Goal: Transaction & Acquisition: Purchase product/service

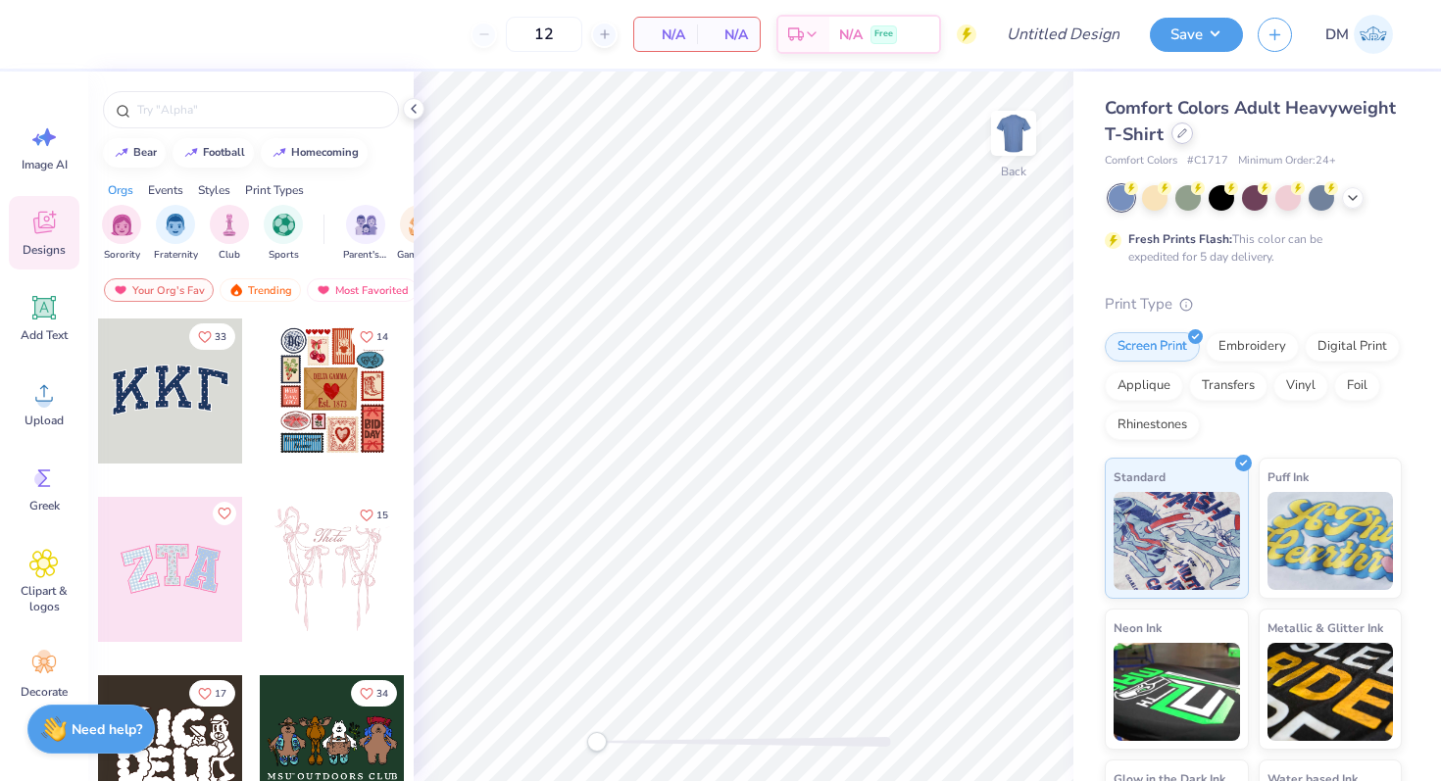
click at [1179, 132] on icon at bounding box center [1182, 133] width 10 height 10
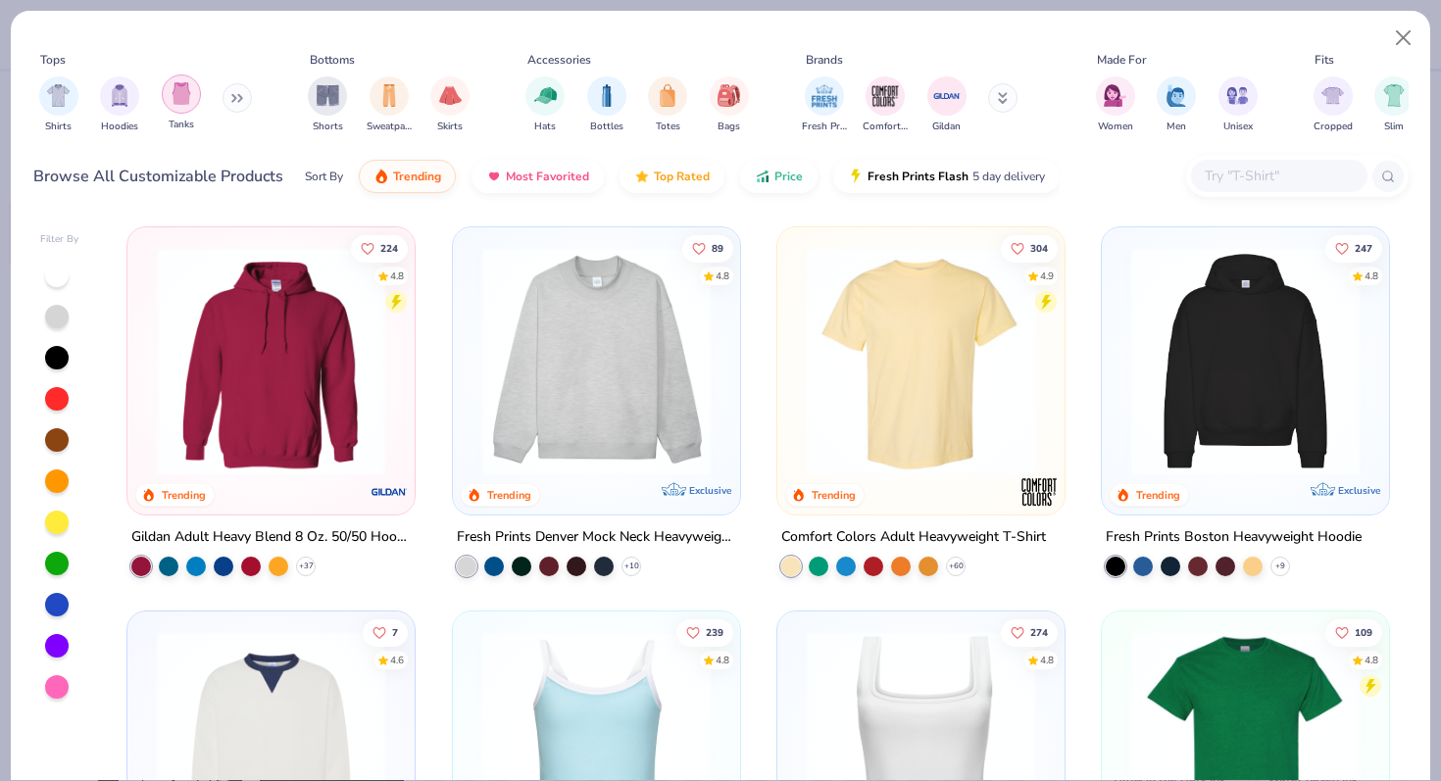
click at [183, 105] on img "filter for Tanks" at bounding box center [182, 93] width 22 height 23
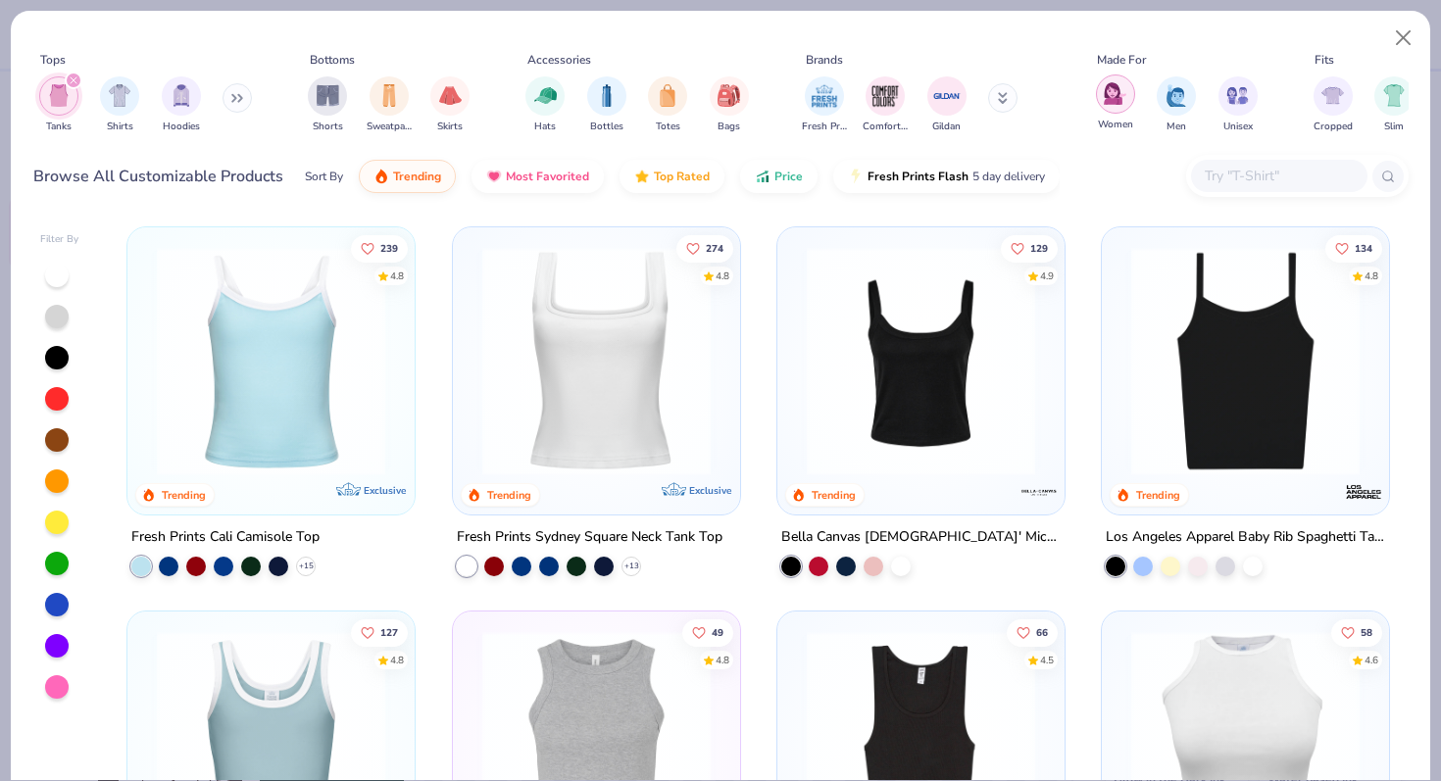
click at [1122, 111] on div "filter for Women" at bounding box center [1115, 94] width 39 height 39
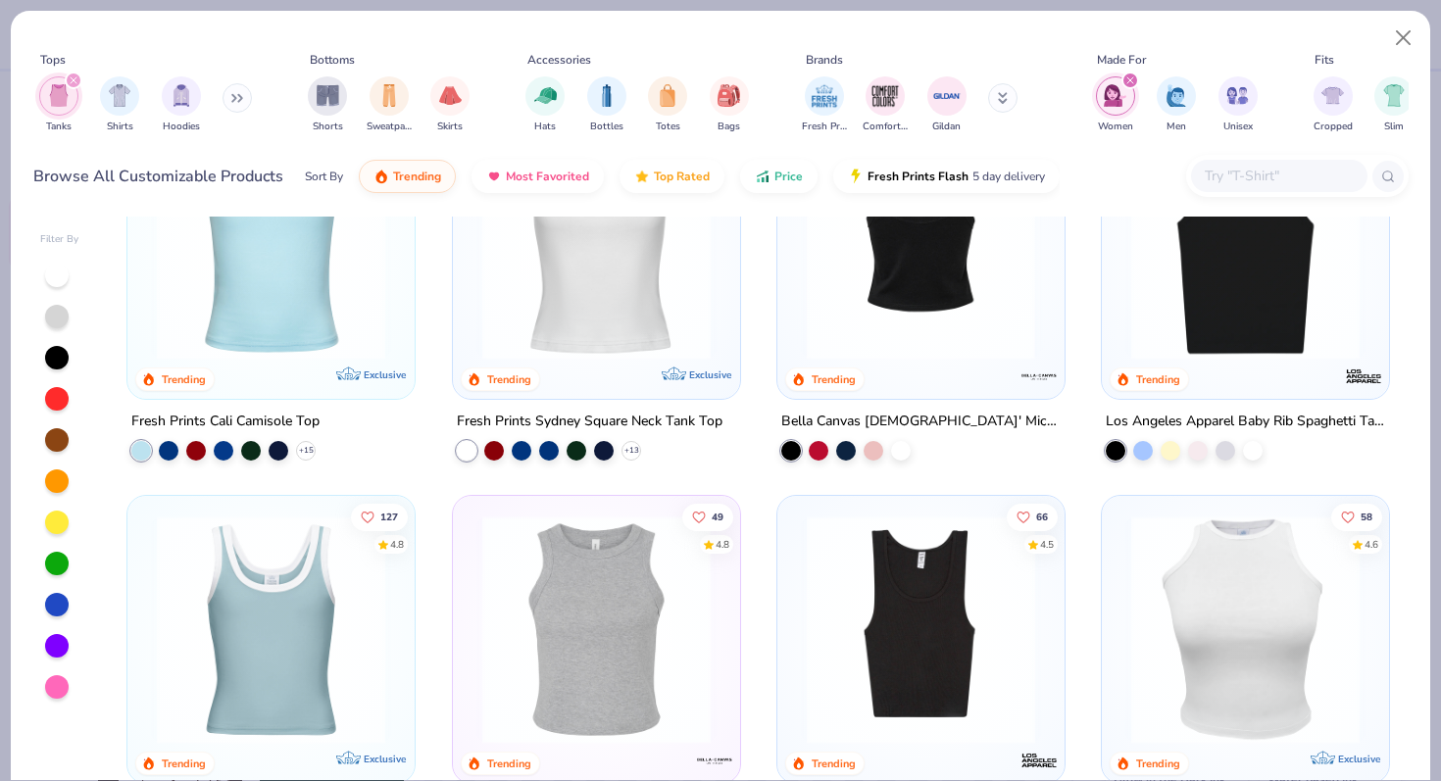
scroll to position [118, 0]
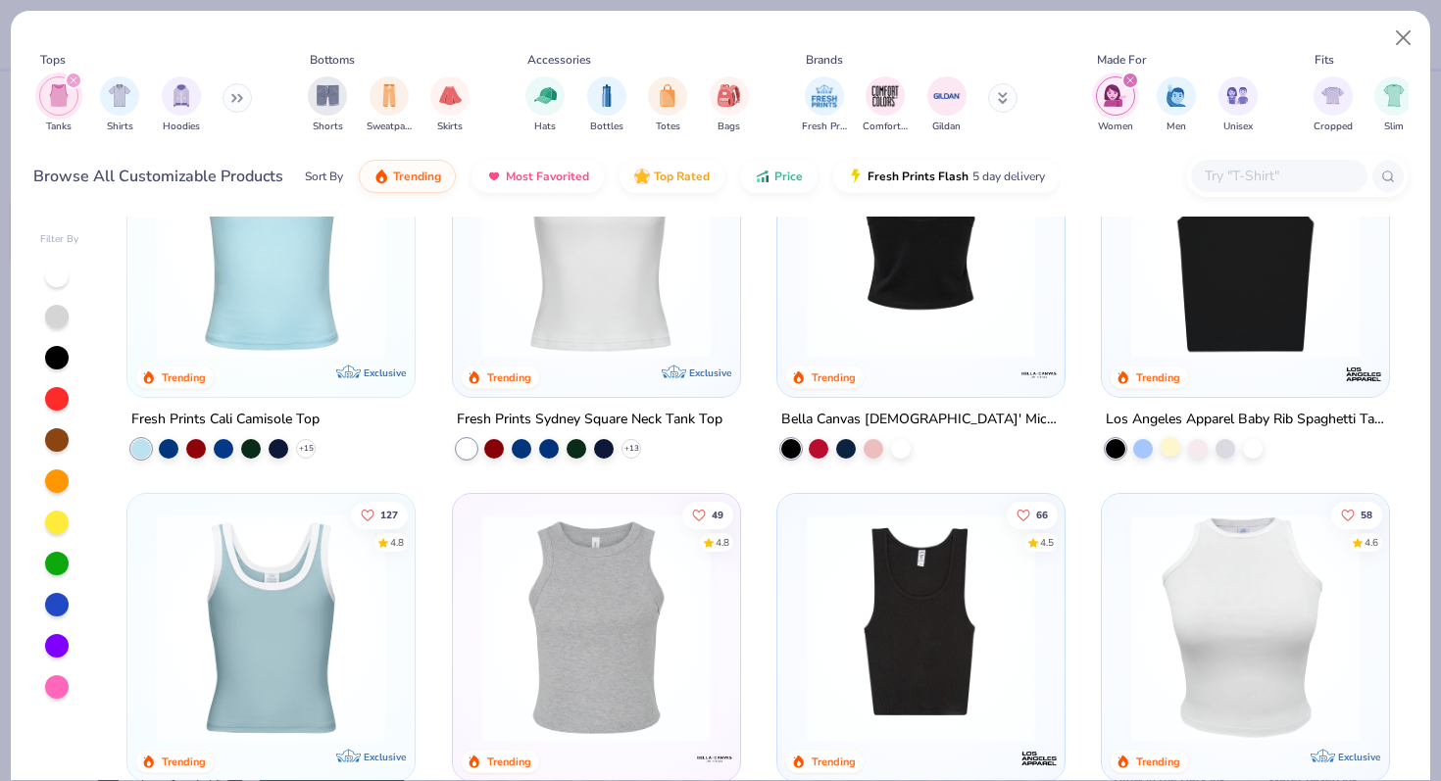
click at [1165, 451] on div at bounding box center [1171, 447] width 20 height 20
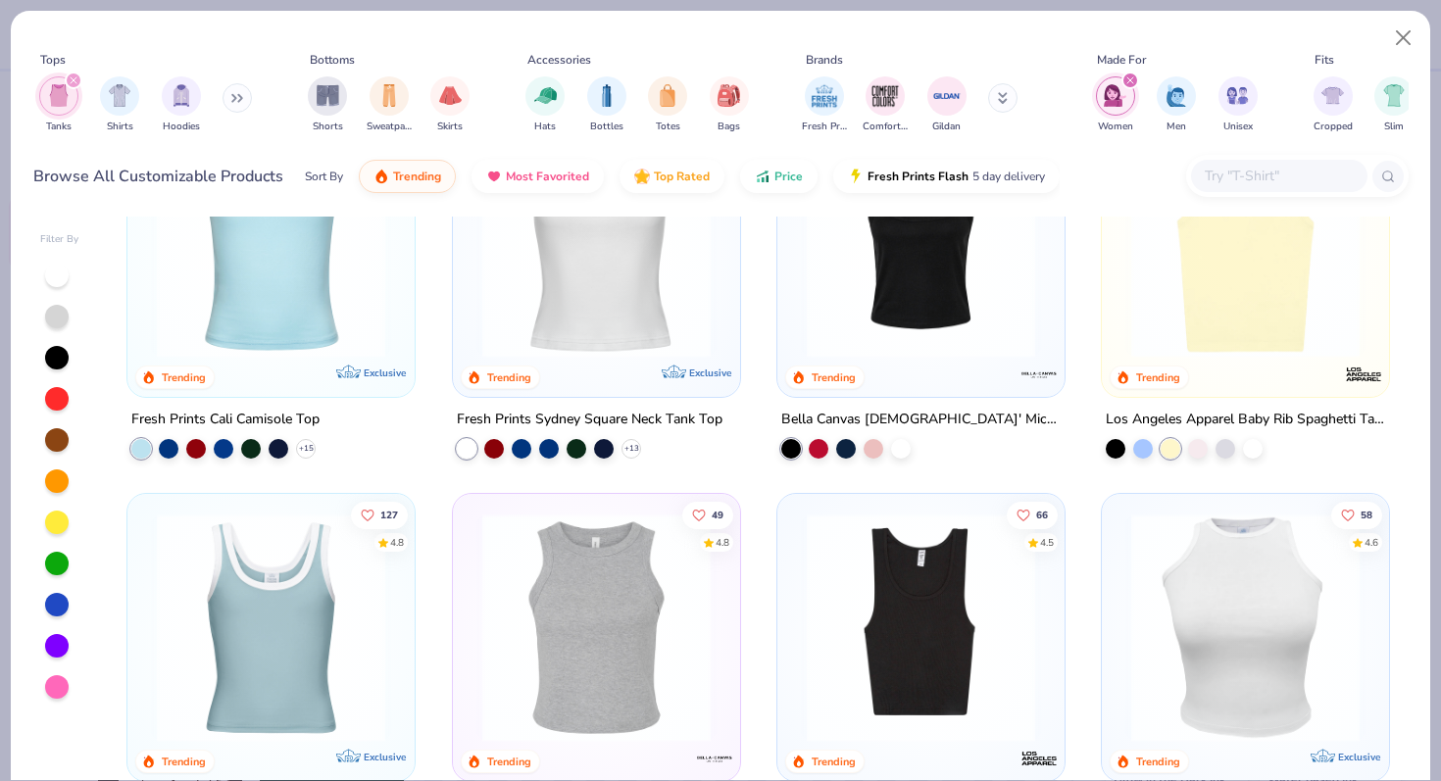
click at [1190, 326] on img at bounding box center [1246, 243] width 248 height 228
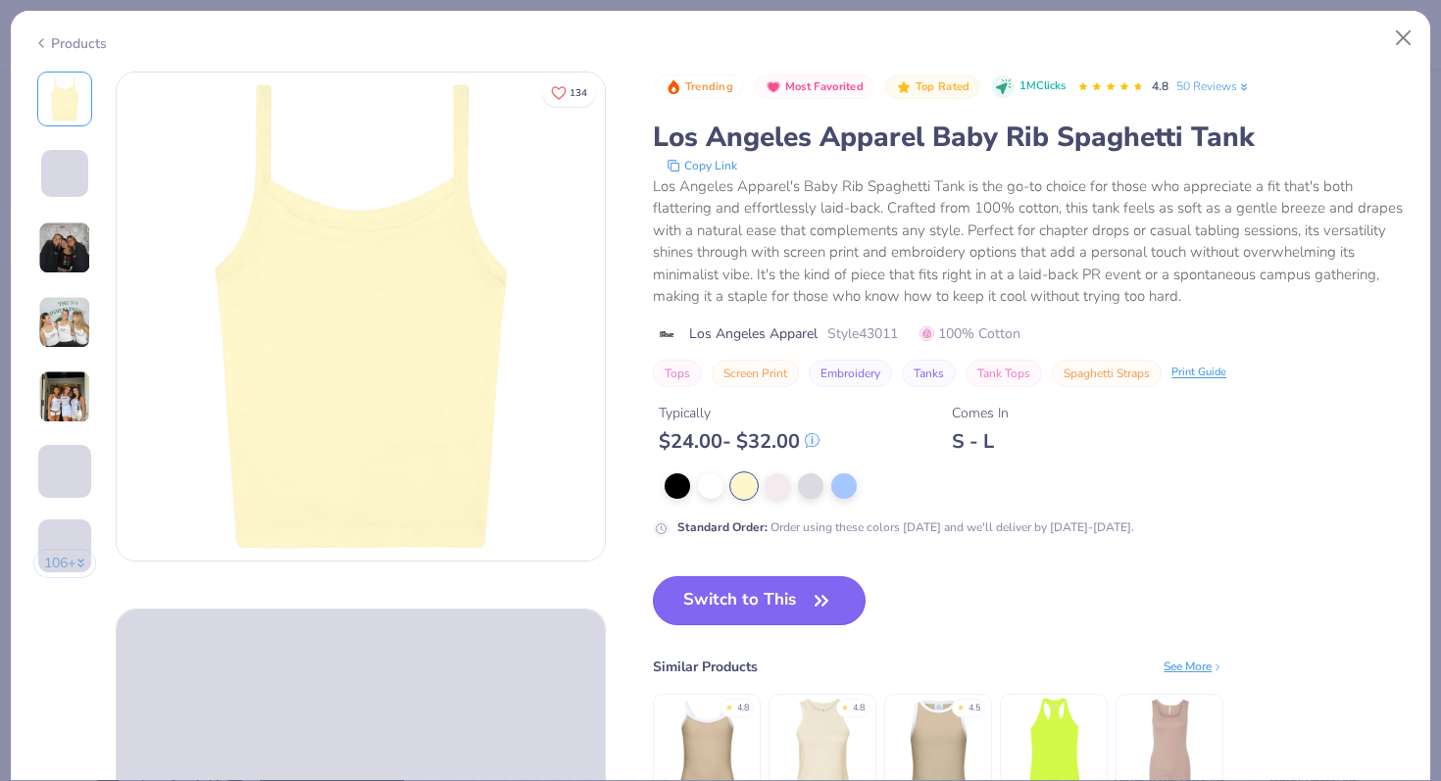
click at [713, 588] on button "Switch to This" at bounding box center [759, 600] width 213 height 49
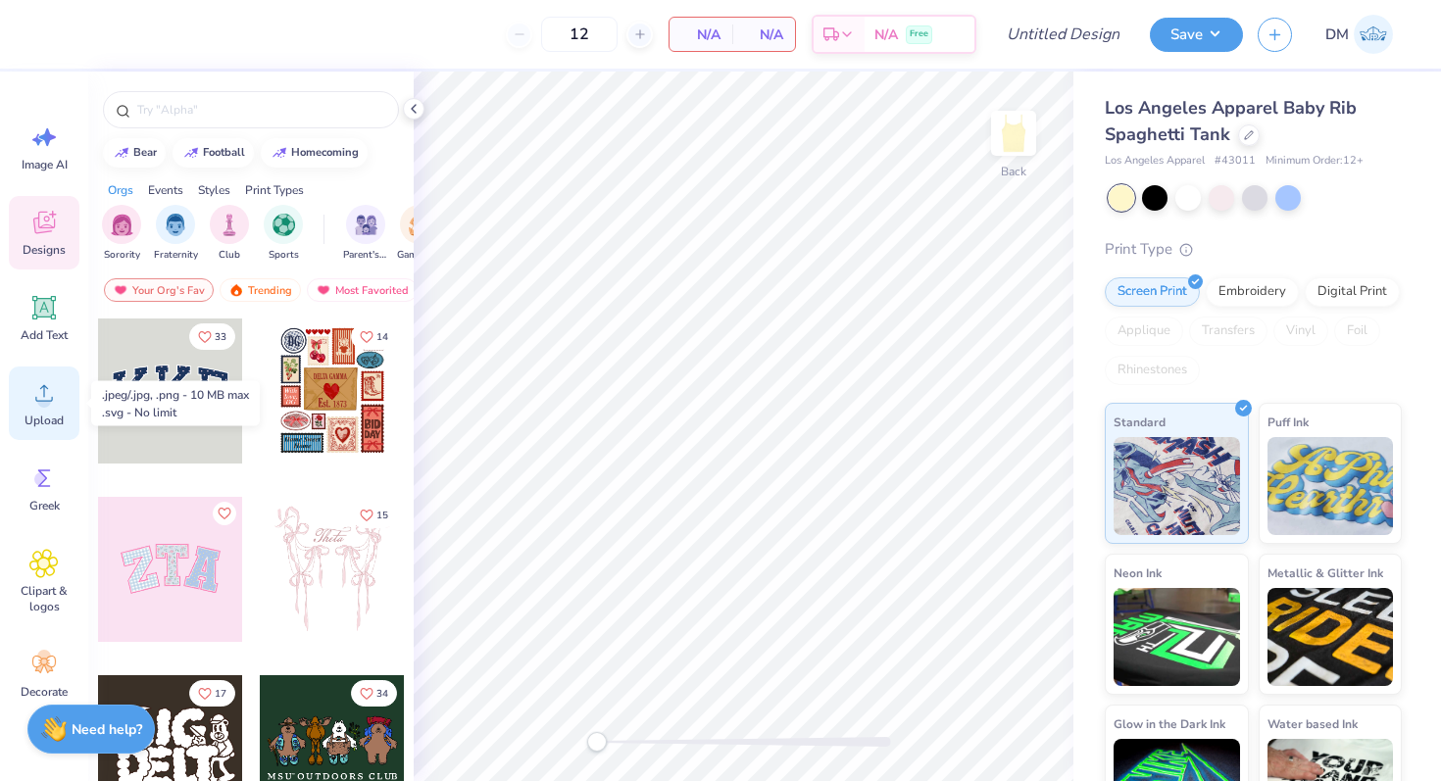
click at [45, 385] on icon at bounding box center [43, 392] width 29 height 29
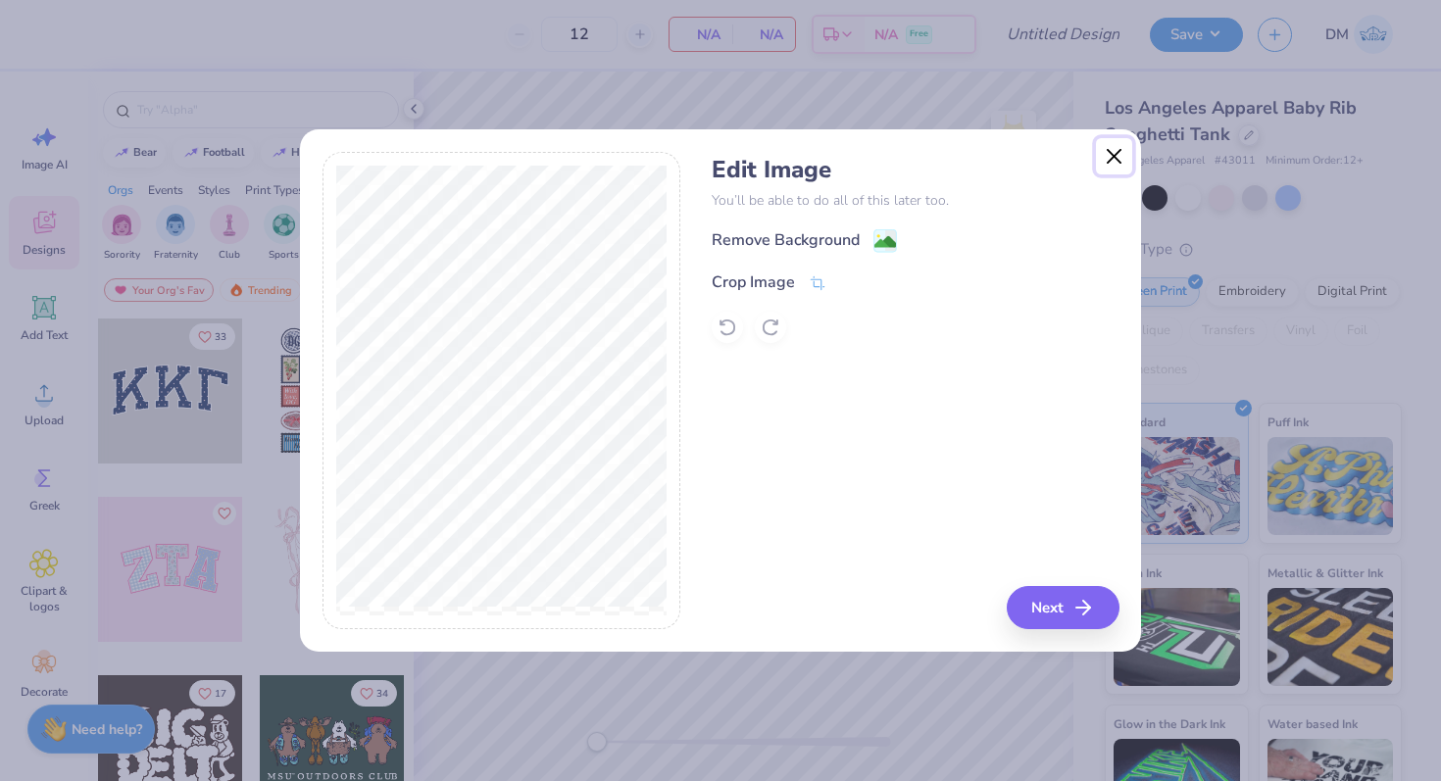
click at [1119, 149] on button "Close" at bounding box center [1114, 156] width 37 height 37
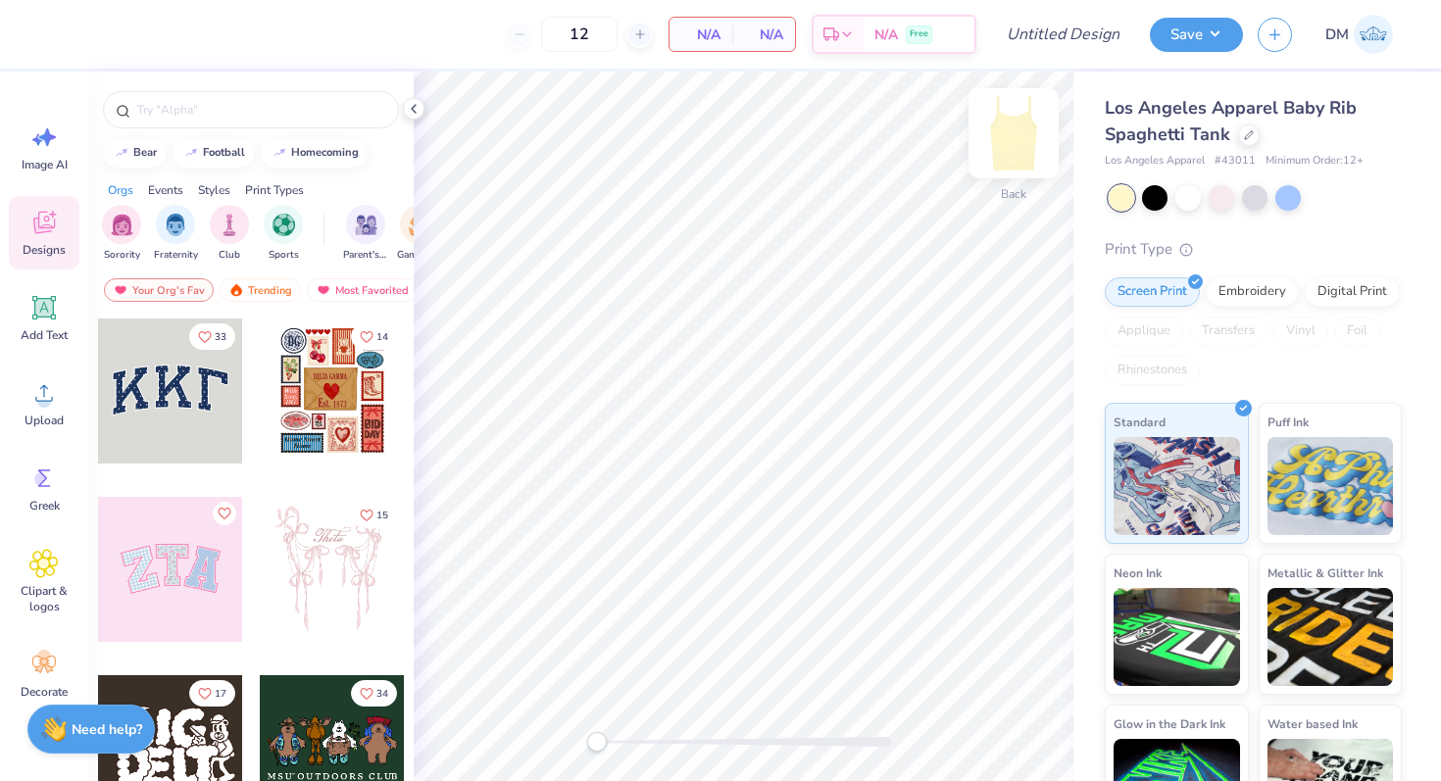
click at [1021, 133] on img at bounding box center [1014, 133] width 78 height 78
click at [42, 401] on circle at bounding box center [44, 401] width 14 height 14
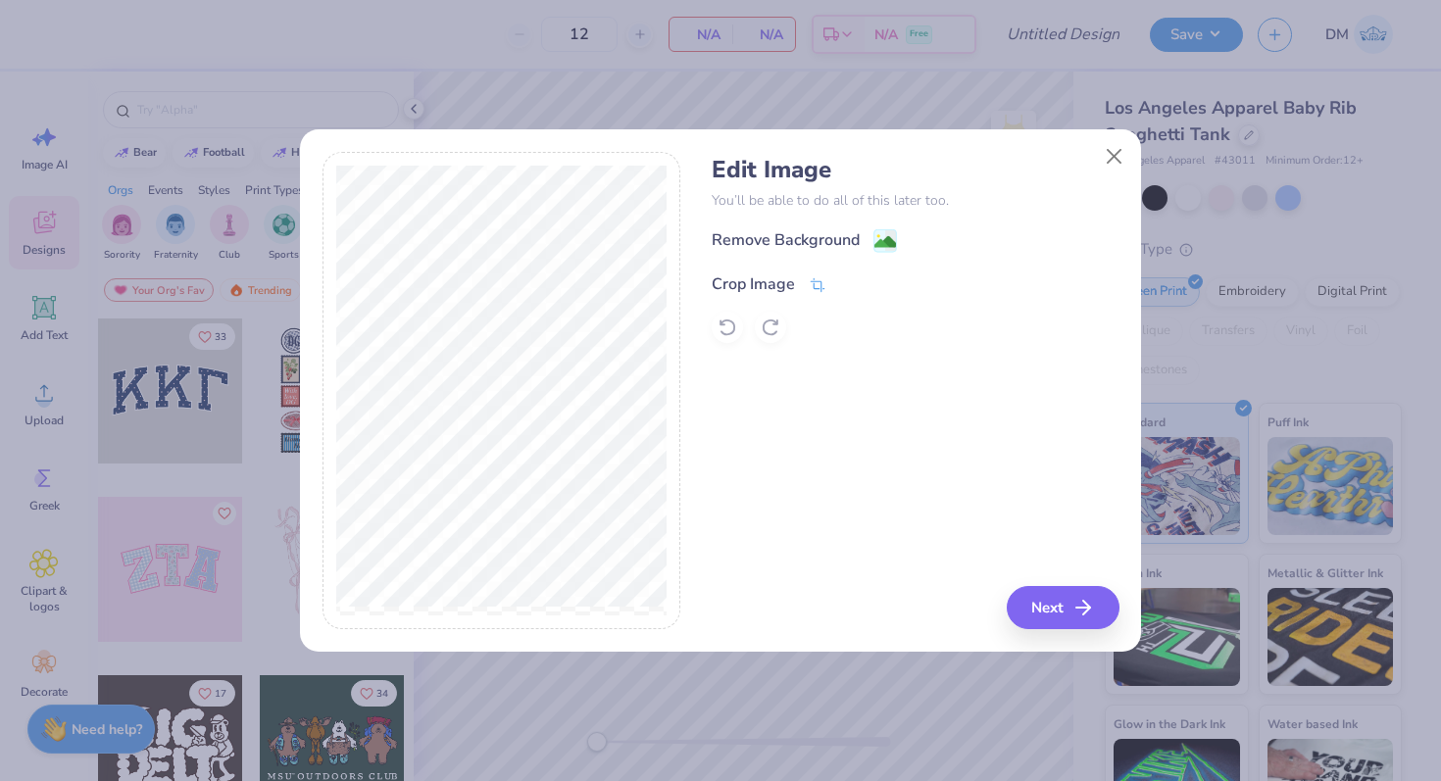
click at [784, 282] on div "Crop Image" at bounding box center [753, 285] width 83 height 24
click at [853, 277] on icon at bounding box center [851, 282] width 12 height 12
click at [848, 241] on div "Remove Background" at bounding box center [786, 242] width 148 height 24
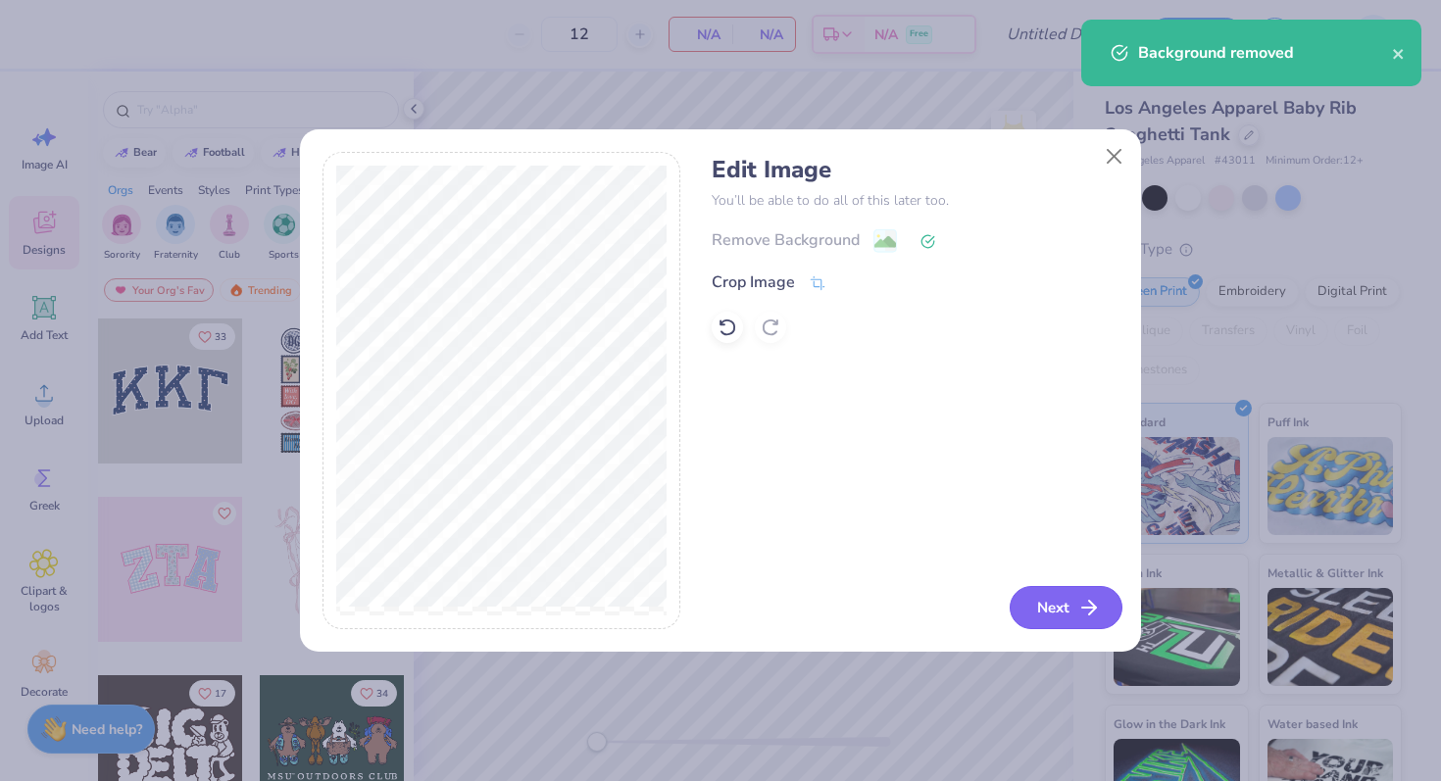
click at [1056, 610] on button "Next" at bounding box center [1066, 607] width 113 height 43
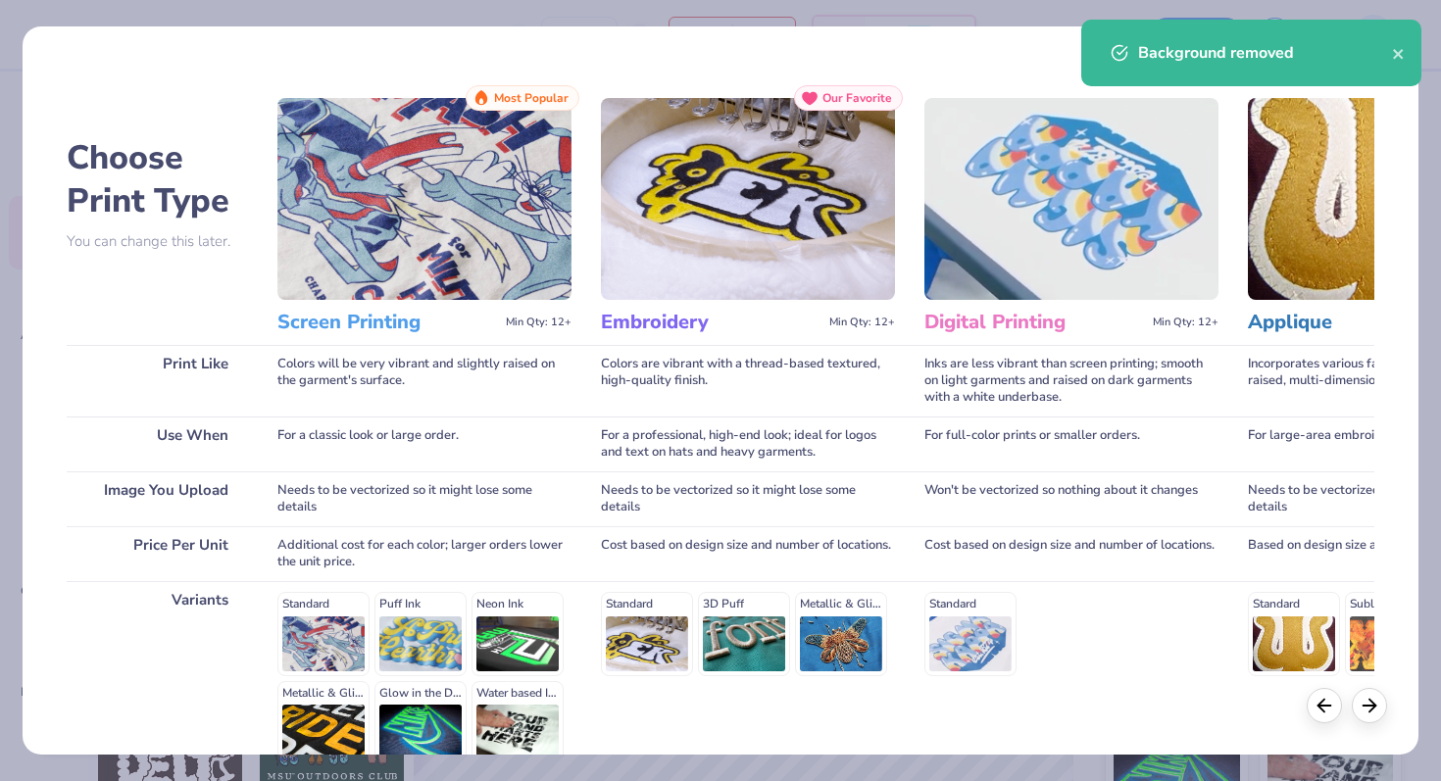
scroll to position [196, 0]
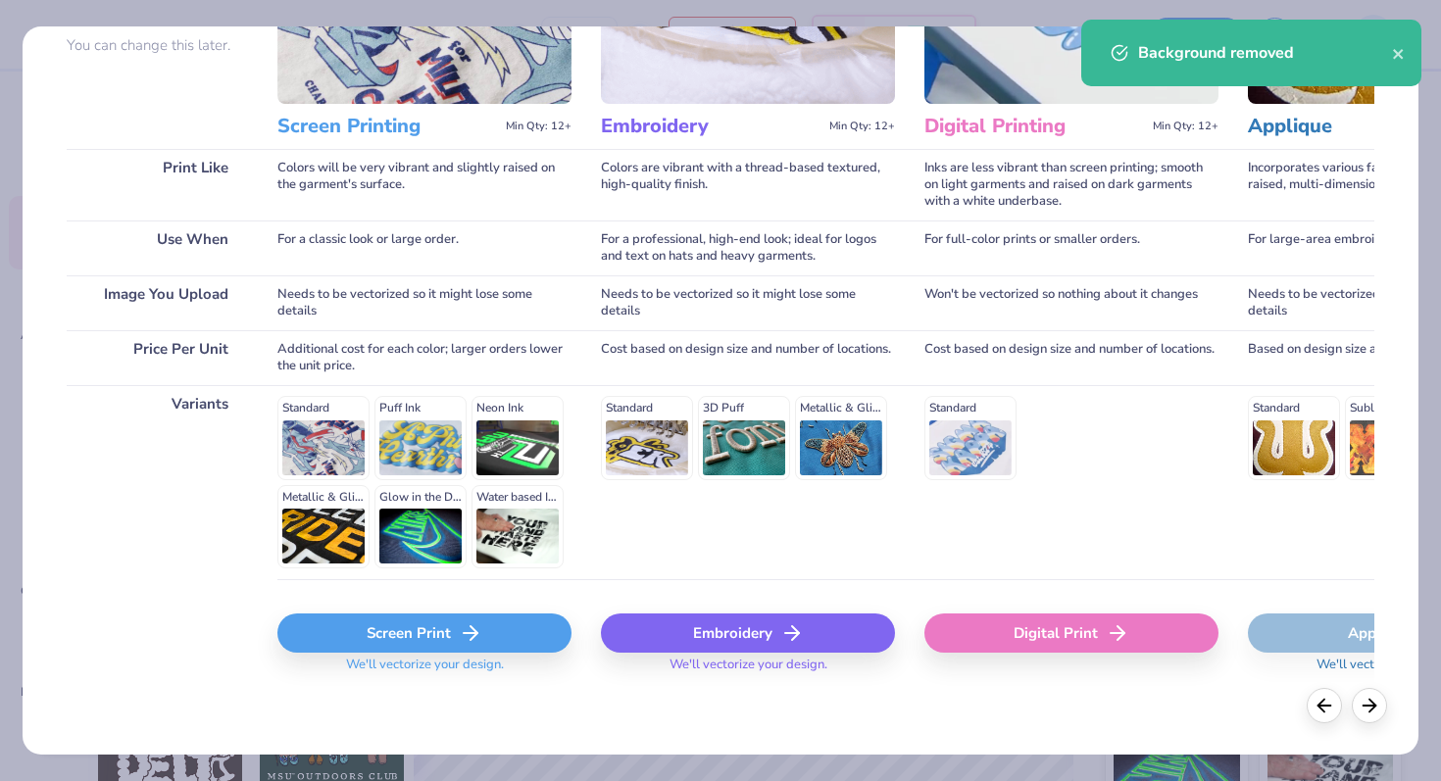
click at [396, 639] on div "Screen Print" at bounding box center [424, 633] width 294 height 39
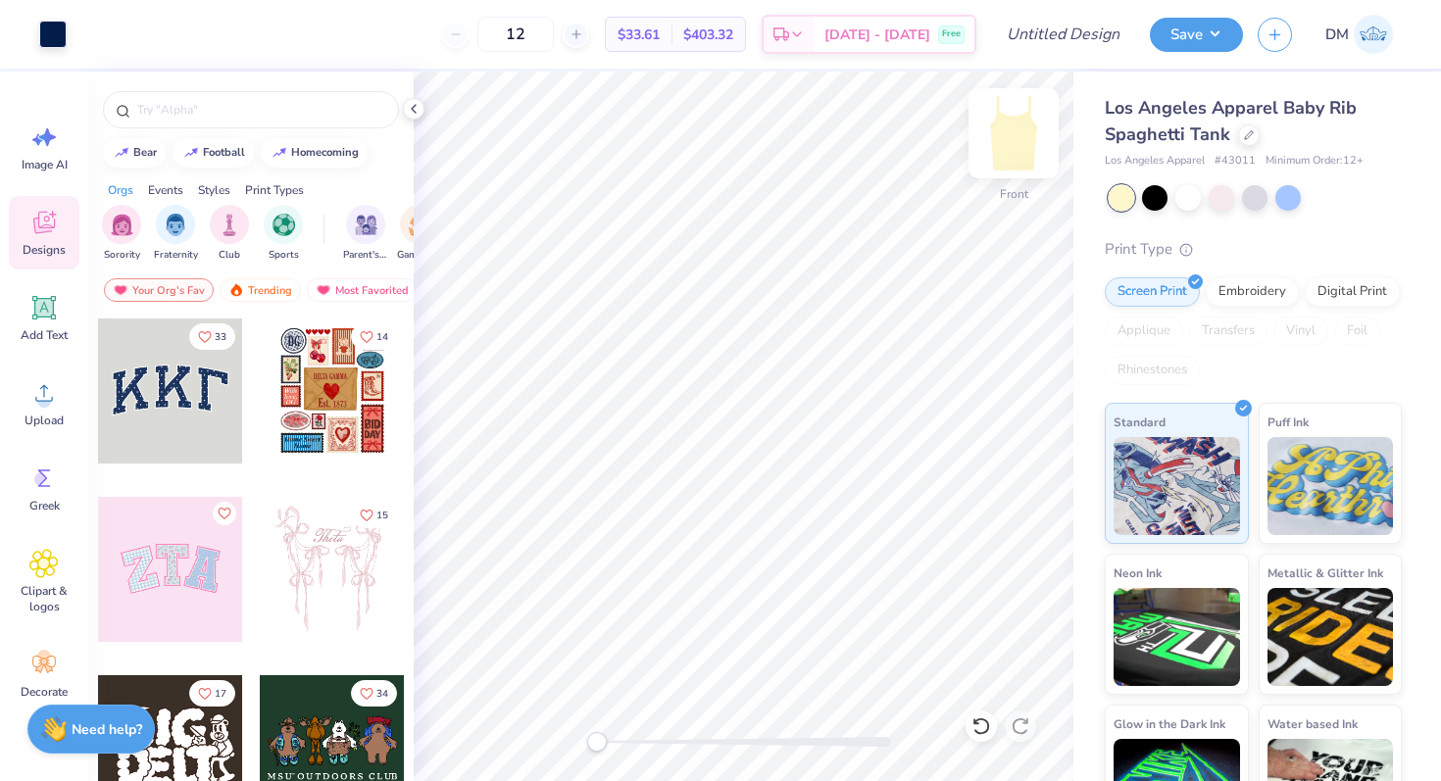
click at [1012, 147] on img at bounding box center [1014, 133] width 78 height 78
click at [45, 397] on circle at bounding box center [44, 401] width 14 height 14
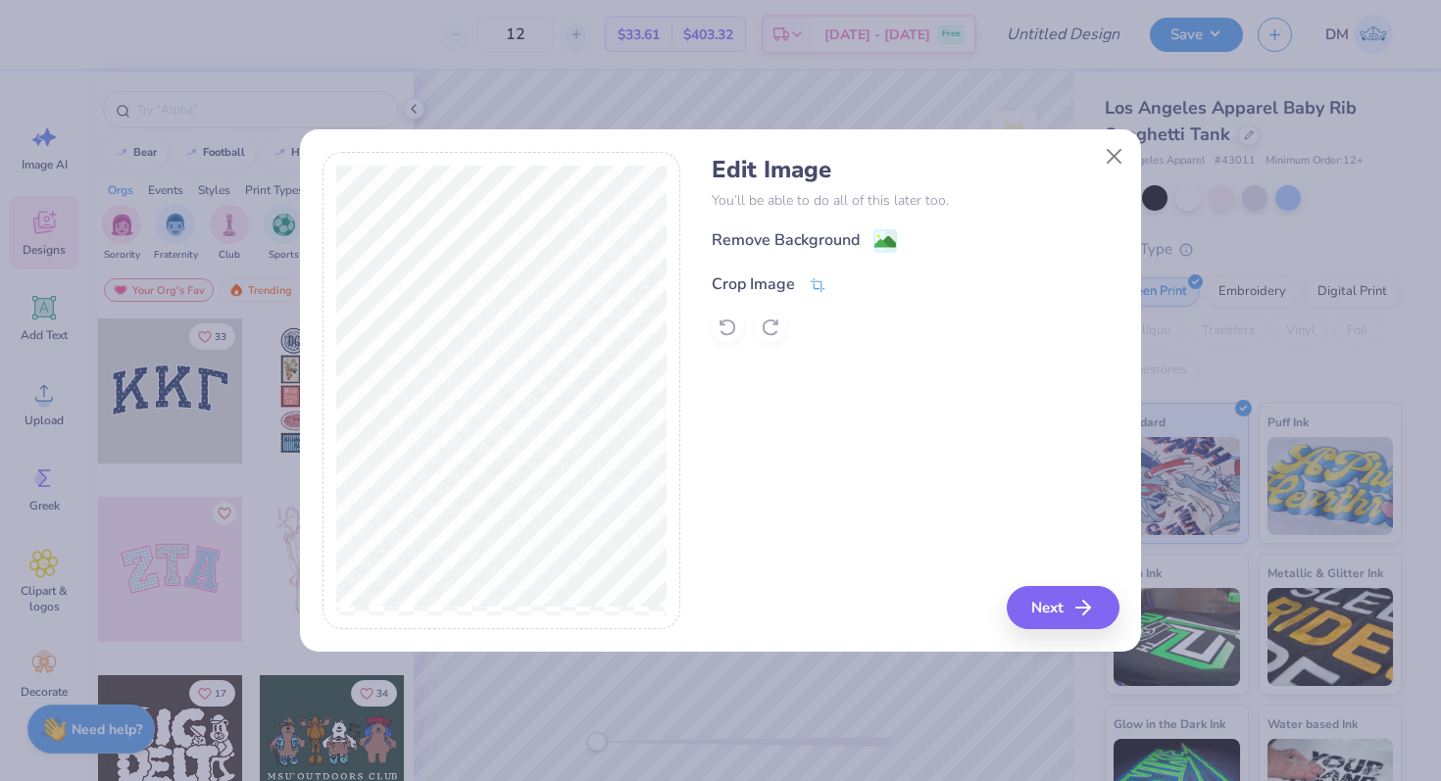
click at [778, 276] on div "Crop Image" at bounding box center [753, 285] width 83 height 24
click at [854, 276] on icon at bounding box center [851, 282] width 12 height 12
click at [854, 237] on div "Remove Background" at bounding box center [786, 242] width 148 height 24
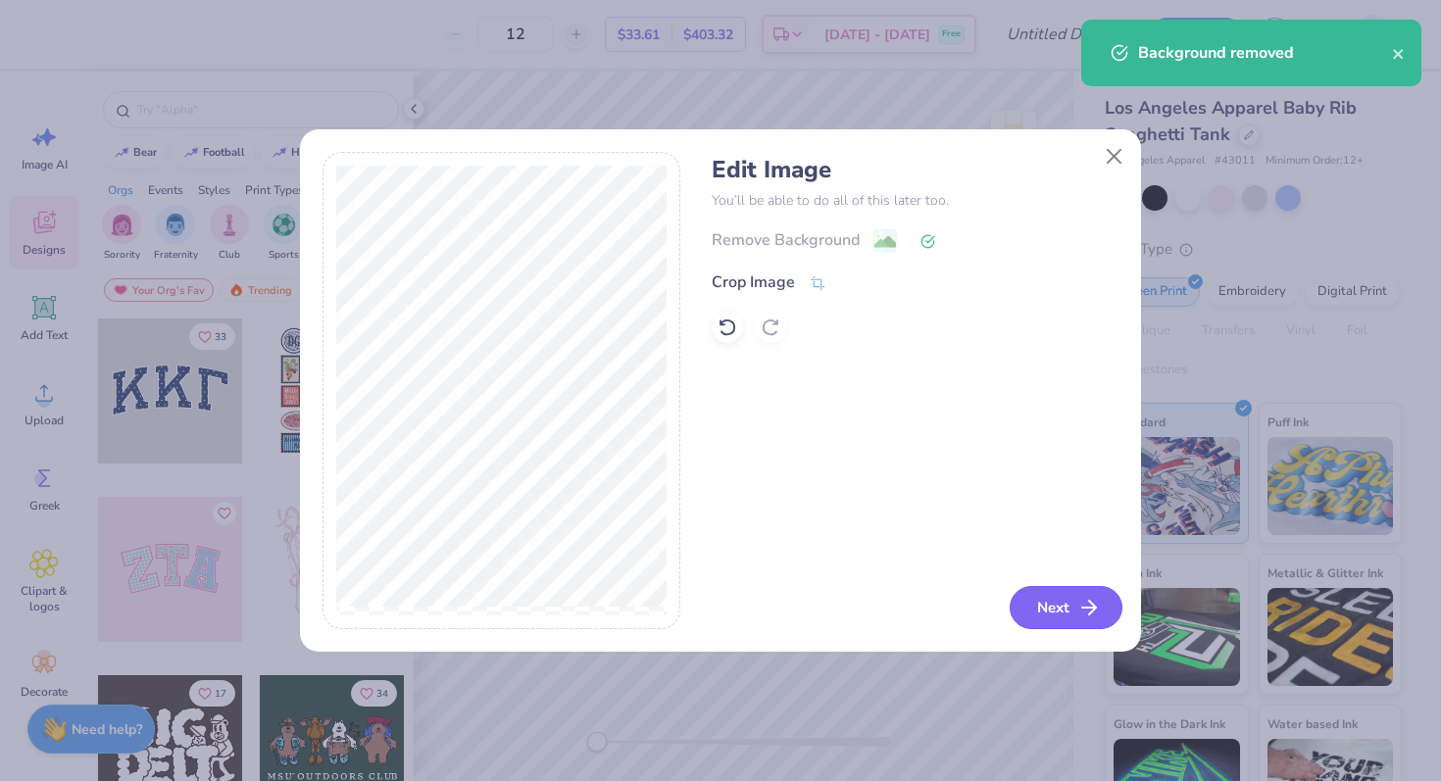
click at [1047, 609] on button "Next" at bounding box center [1066, 607] width 113 height 43
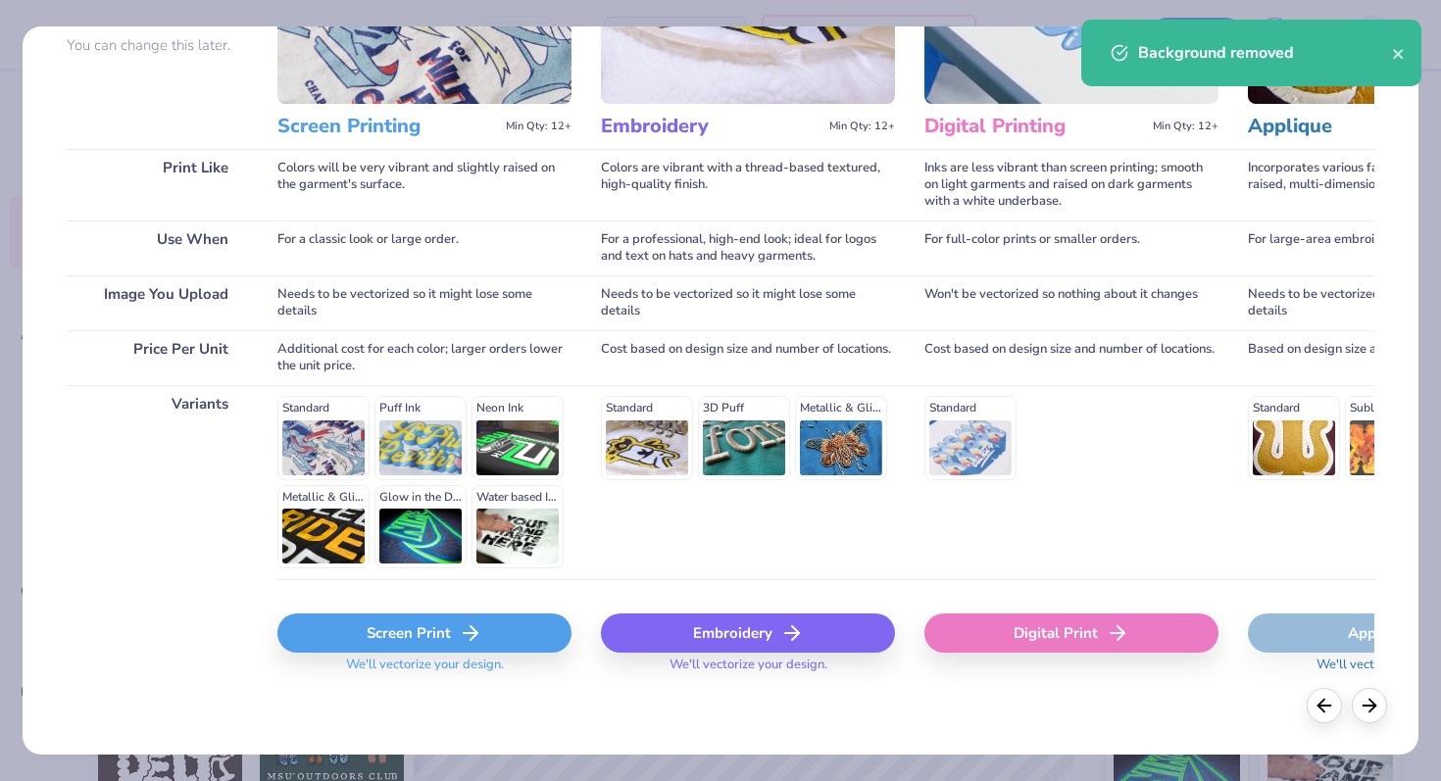
click at [399, 638] on div "Screen Print" at bounding box center [424, 633] width 294 height 39
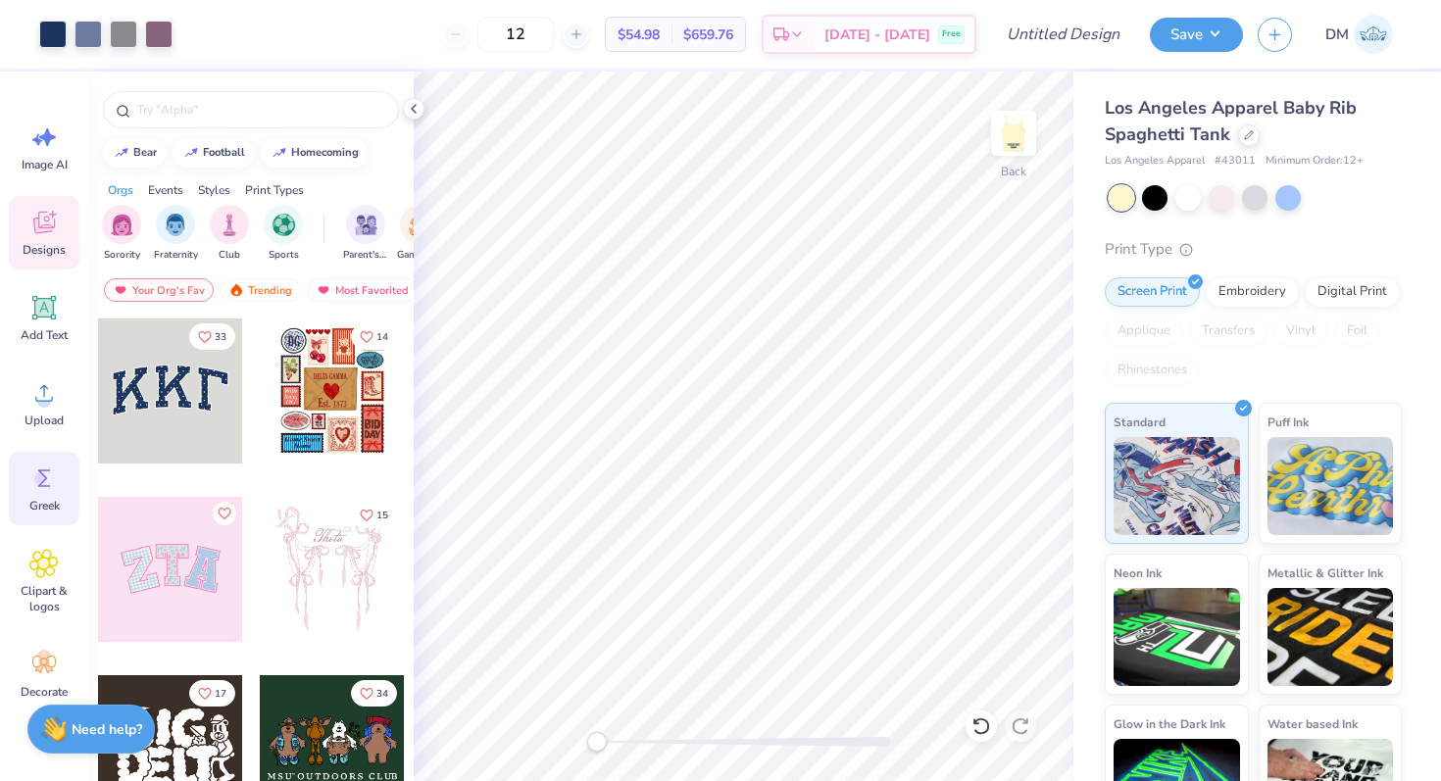
scroll to position [77, 0]
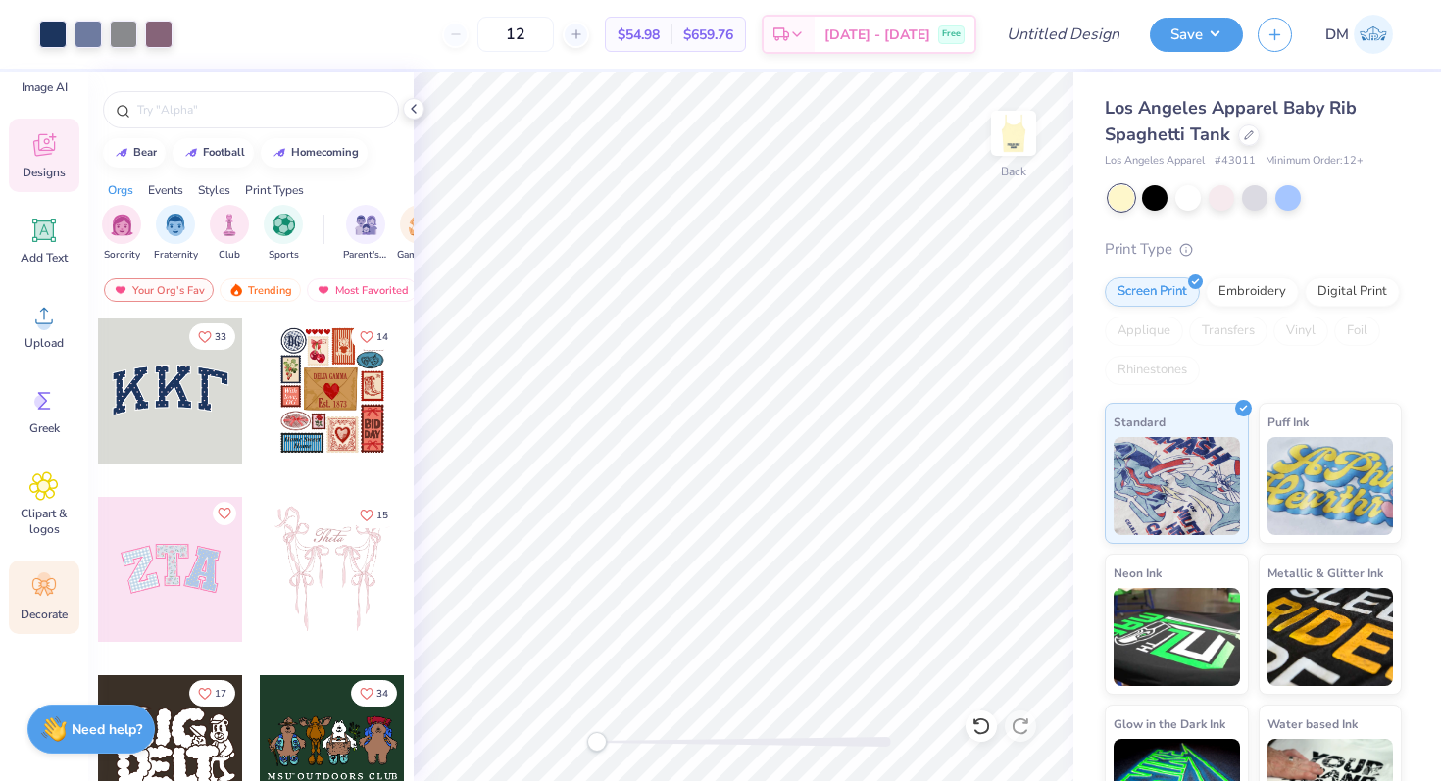
click at [48, 592] on icon at bounding box center [48, 591] width 9 height 9
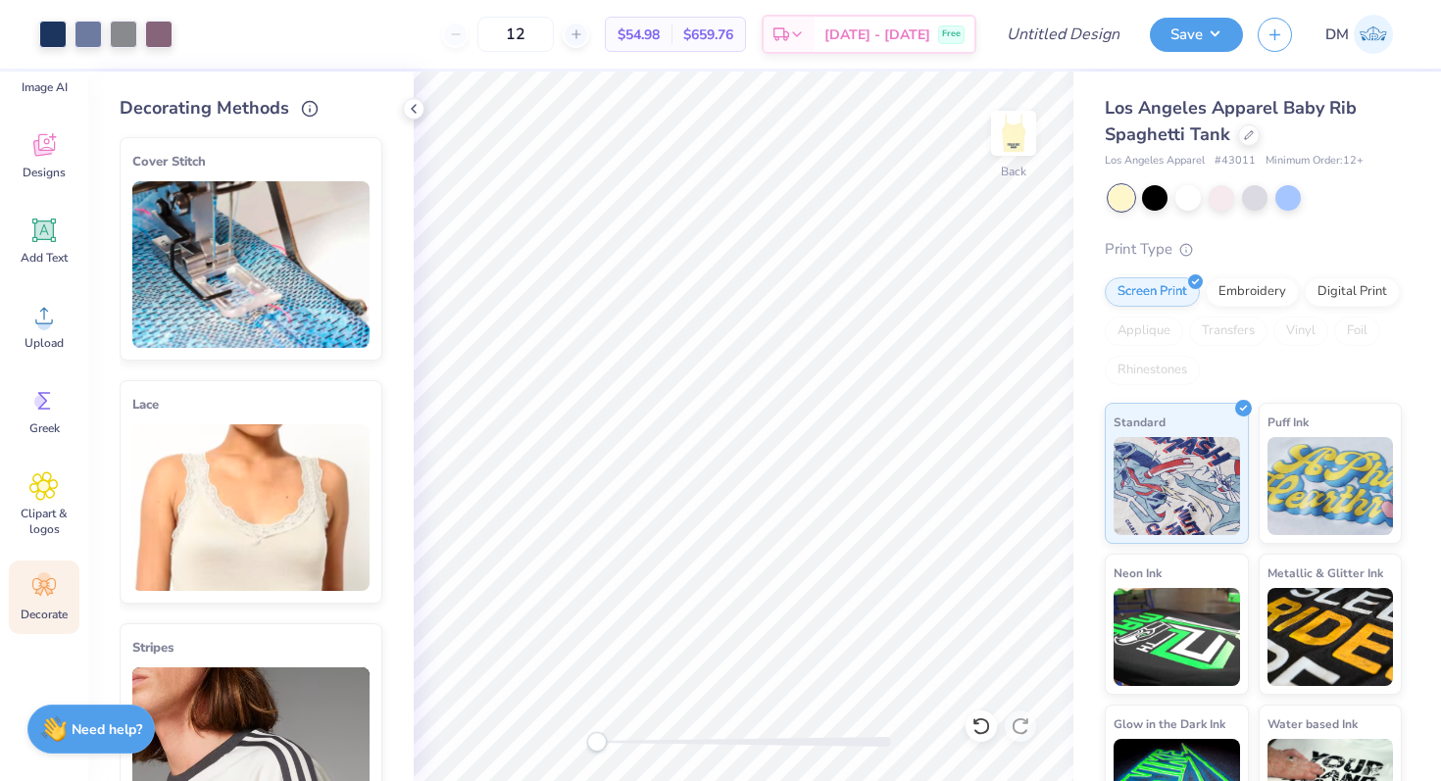
click at [186, 495] on img at bounding box center [250, 508] width 237 height 167
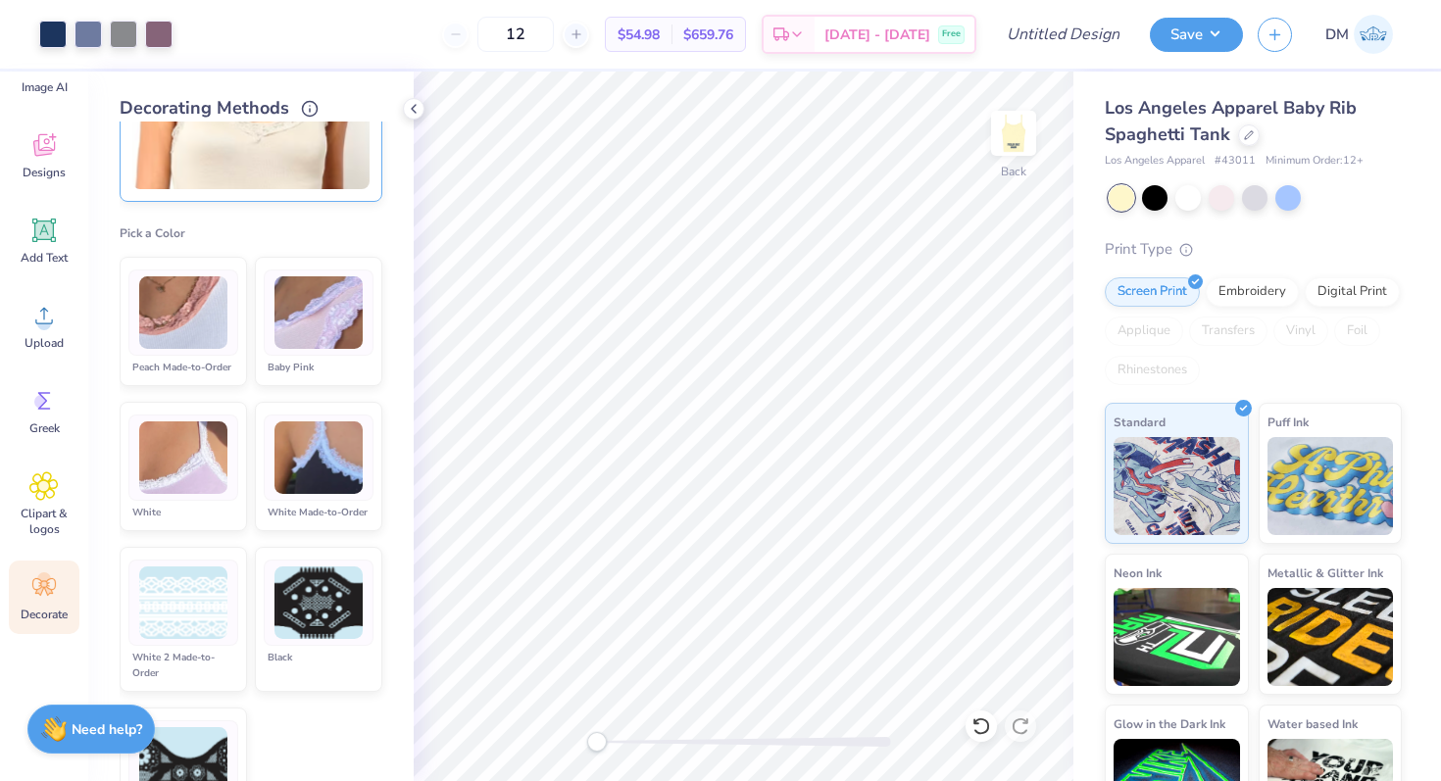
scroll to position [414, 0]
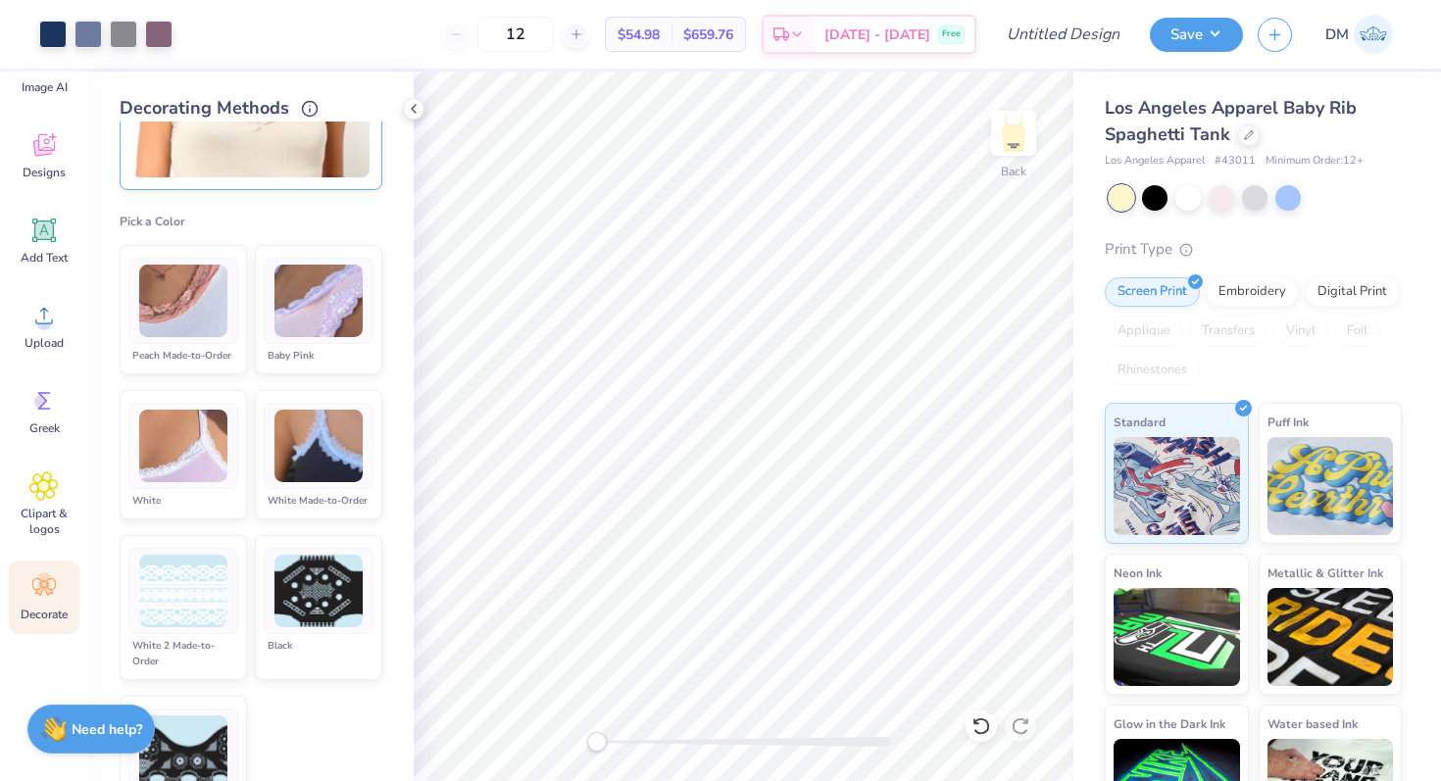
click at [206, 447] on img at bounding box center [183, 447] width 88 height 74
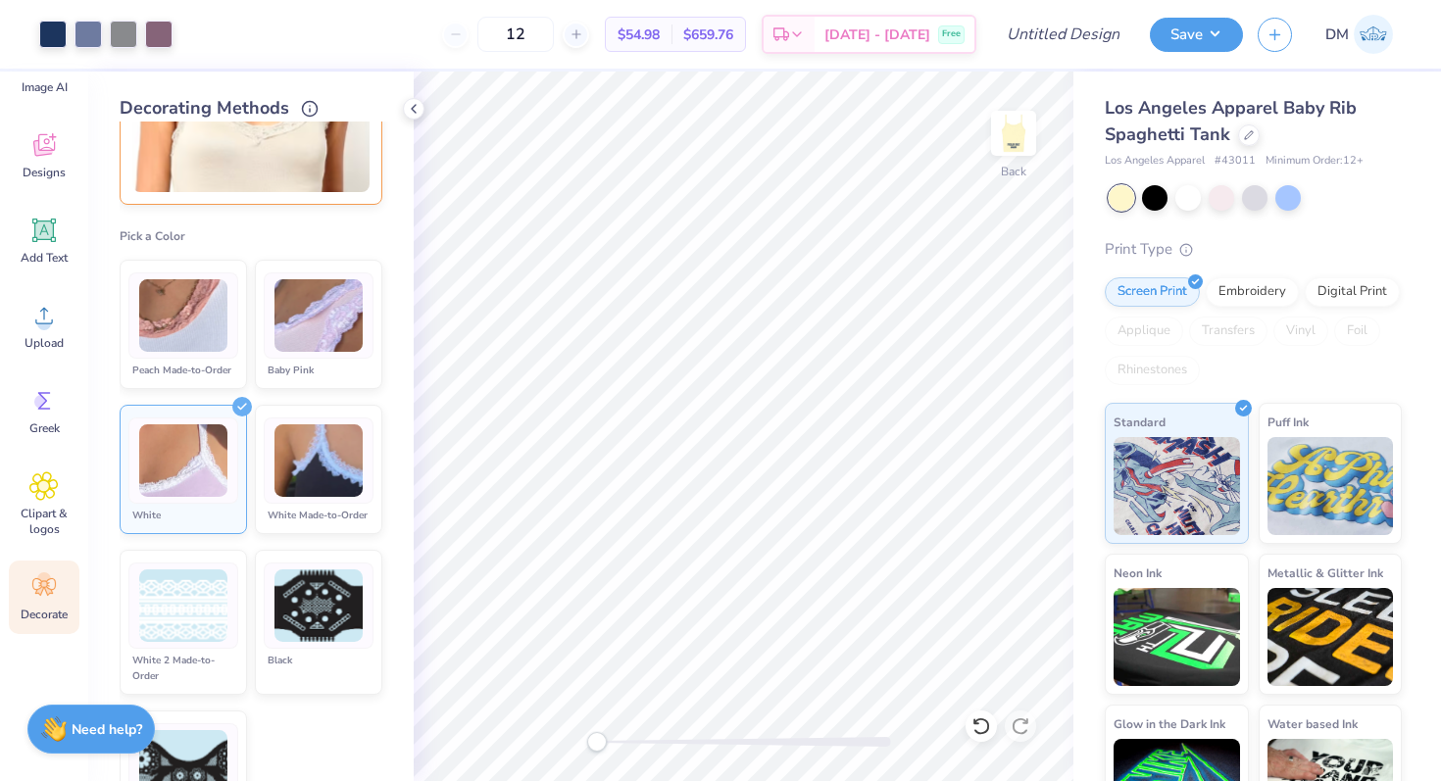
scroll to position [390, 0]
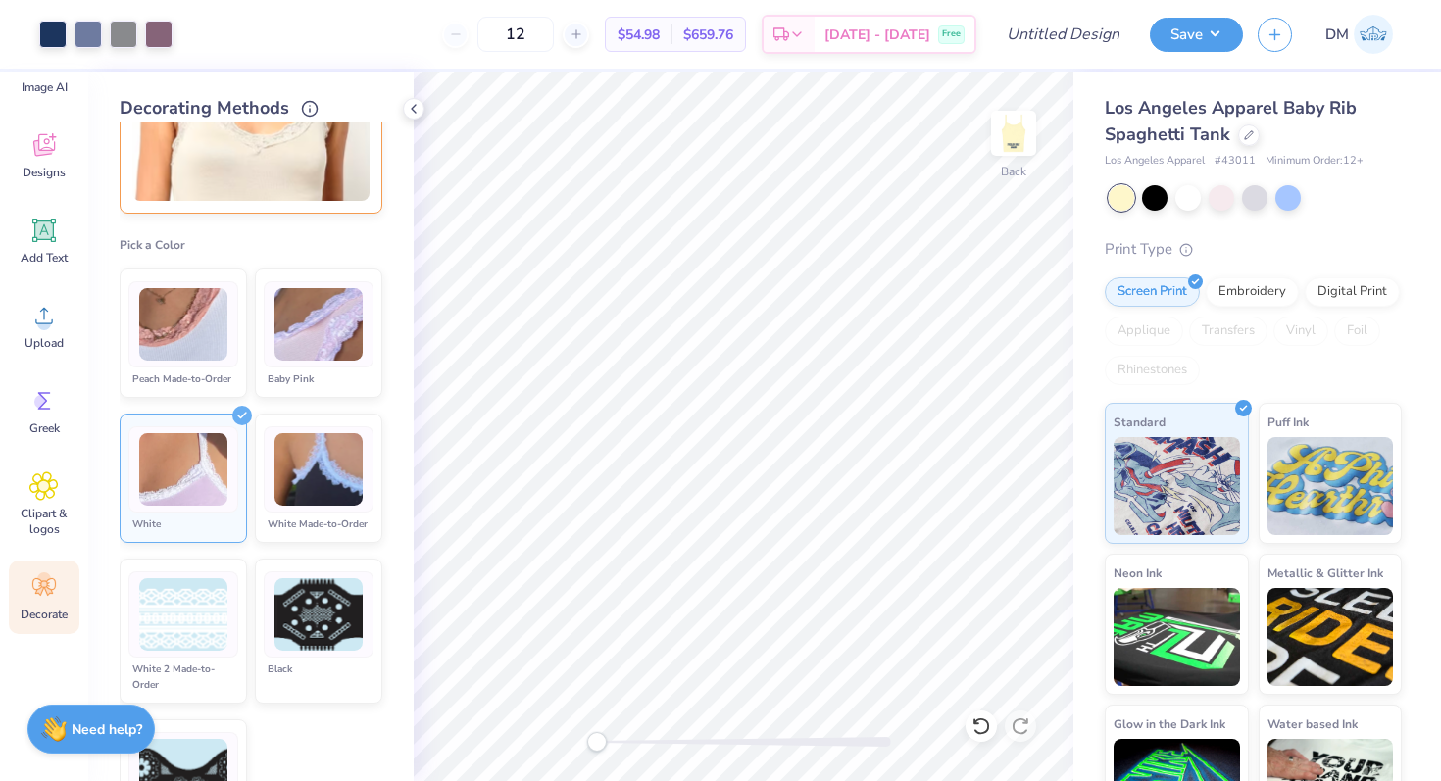
click at [212, 360] on div at bounding box center [183, 324] width 110 height 86
type input "50"
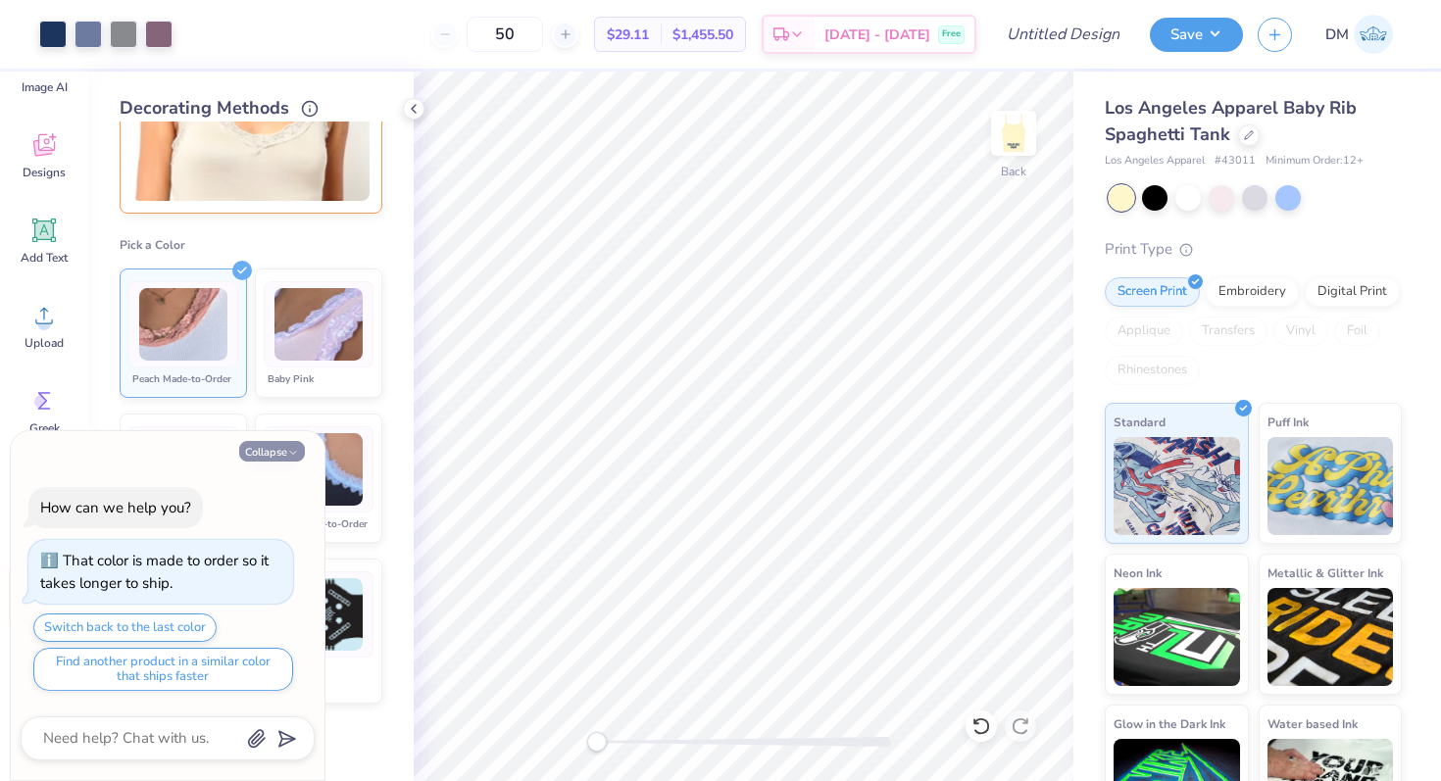
click at [278, 452] on button "Collapse" at bounding box center [272, 451] width 66 height 21
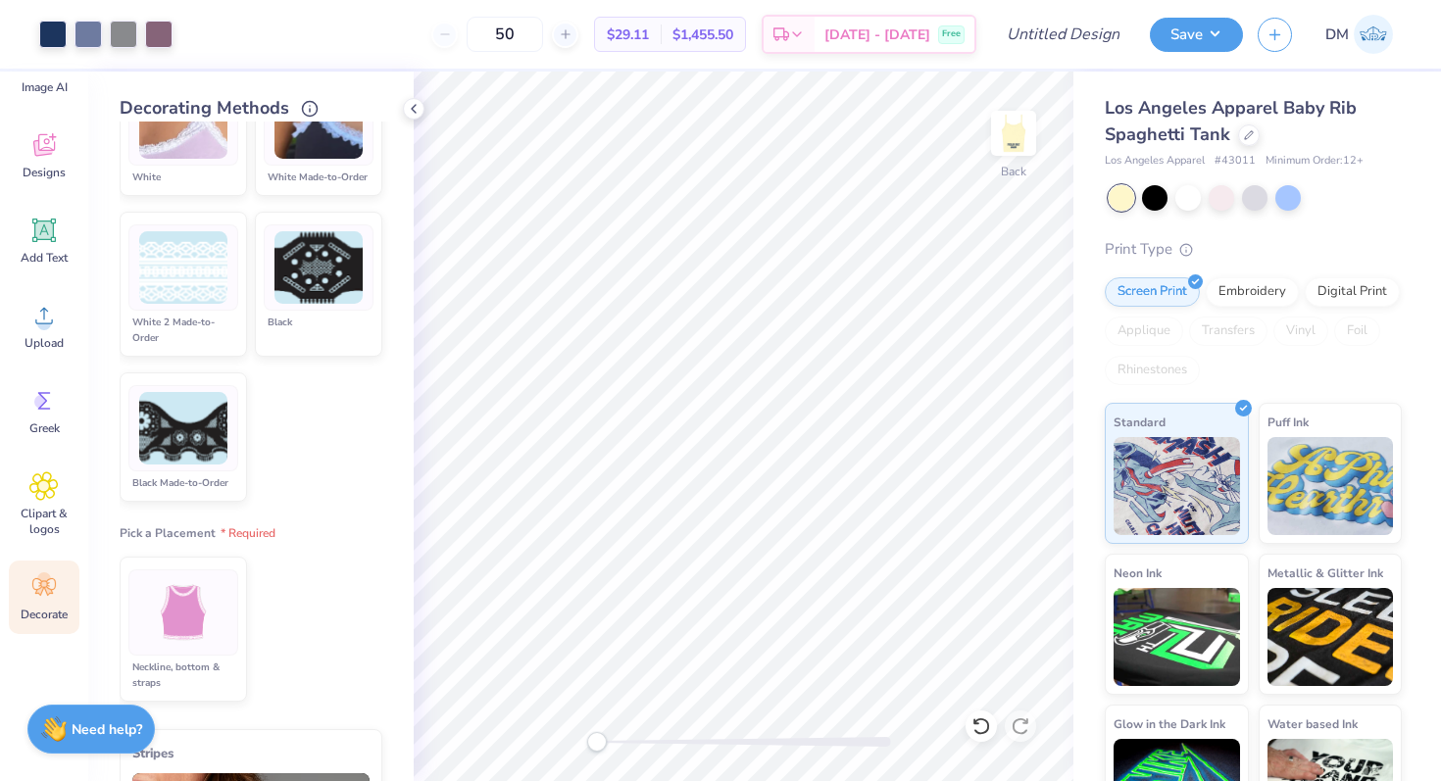
scroll to position [807, 0]
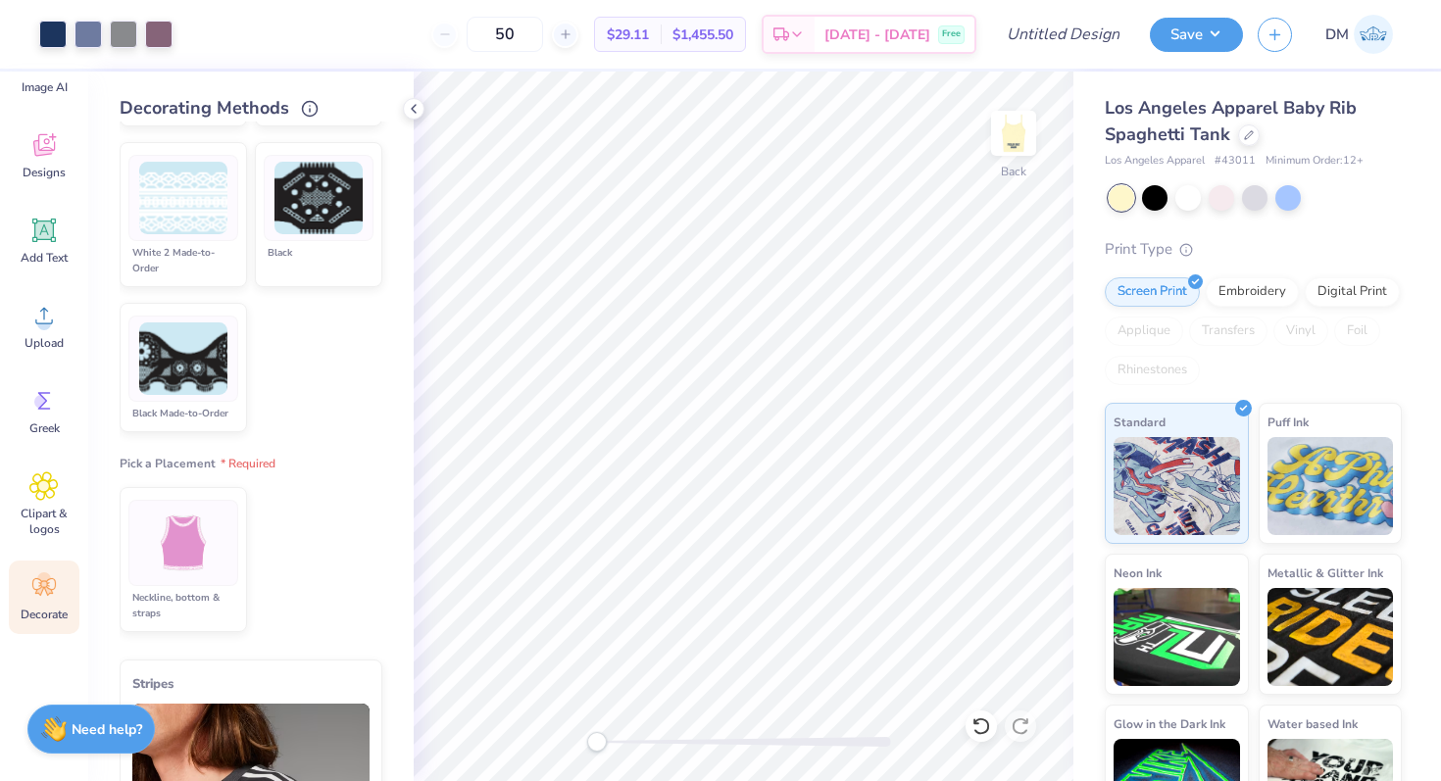
click at [196, 519] on img at bounding box center [184, 544] width 74 height 74
click at [186, 560] on img at bounding box center [184, 544] width 74 height 74
click at [186, 561] on img at bounding box center [184, 544] width 74 height 74
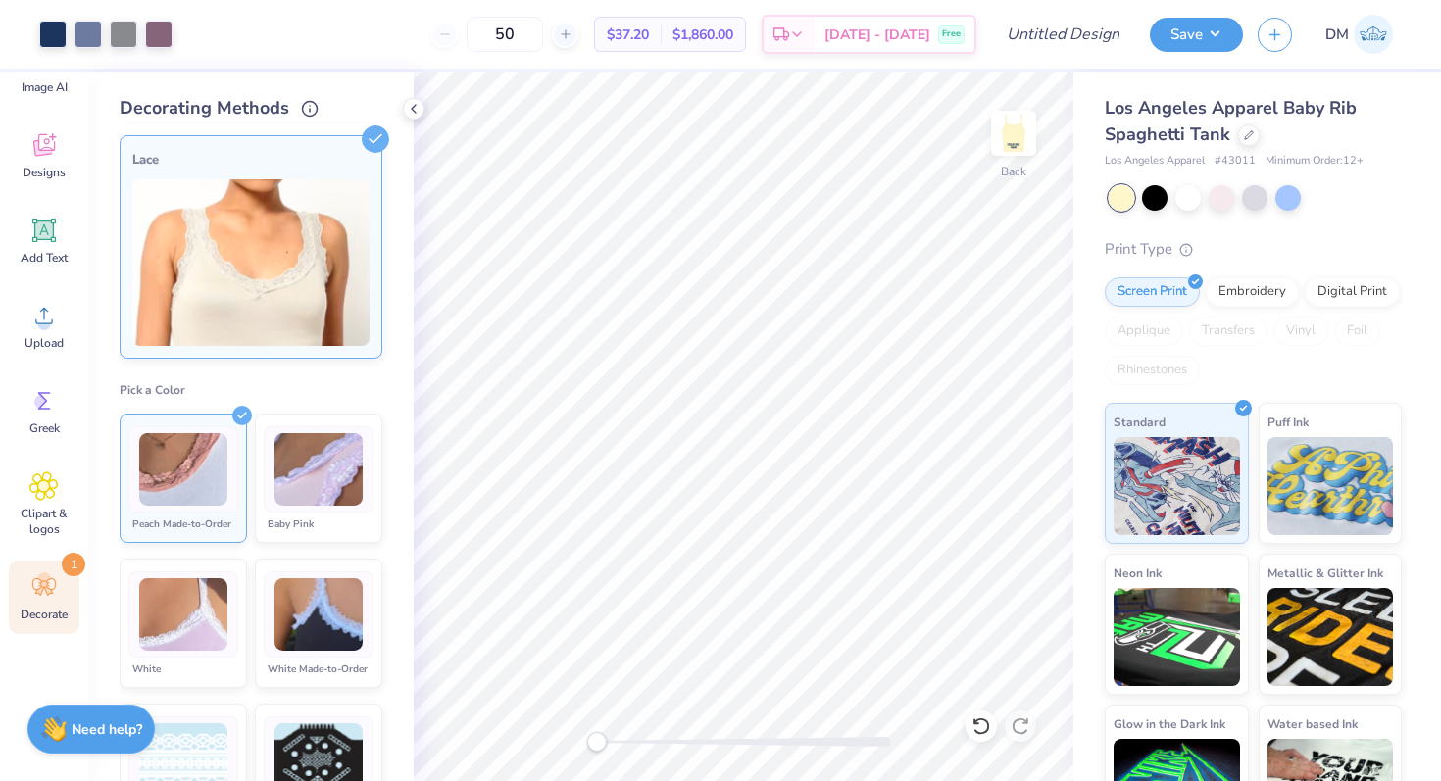
scroll to position [242, 0]
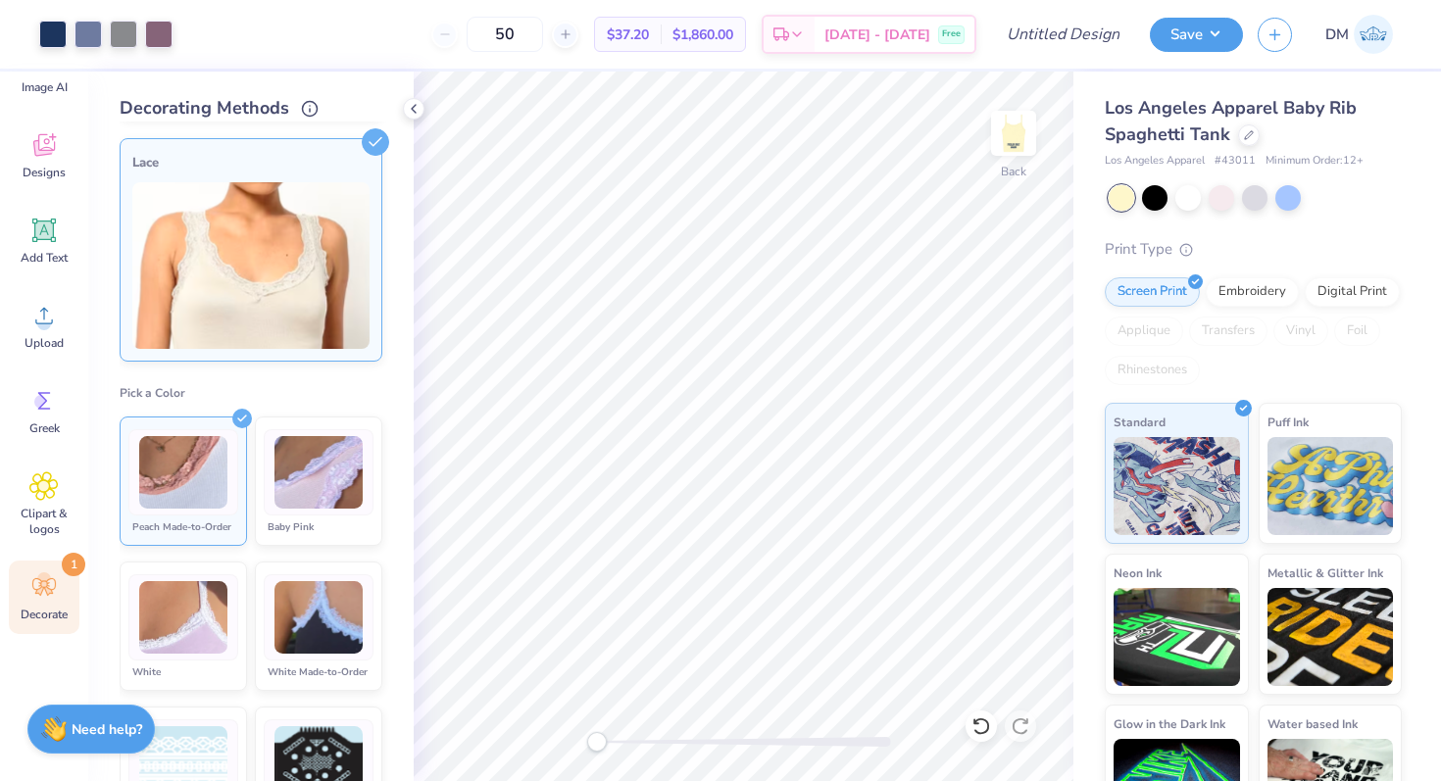
click at [212, 392] on label "Pick a Color" at bounding box center [251, 393] width 263 height 16
click at [262, 273] on img at bounding box center [250, 265] width 237 height 167
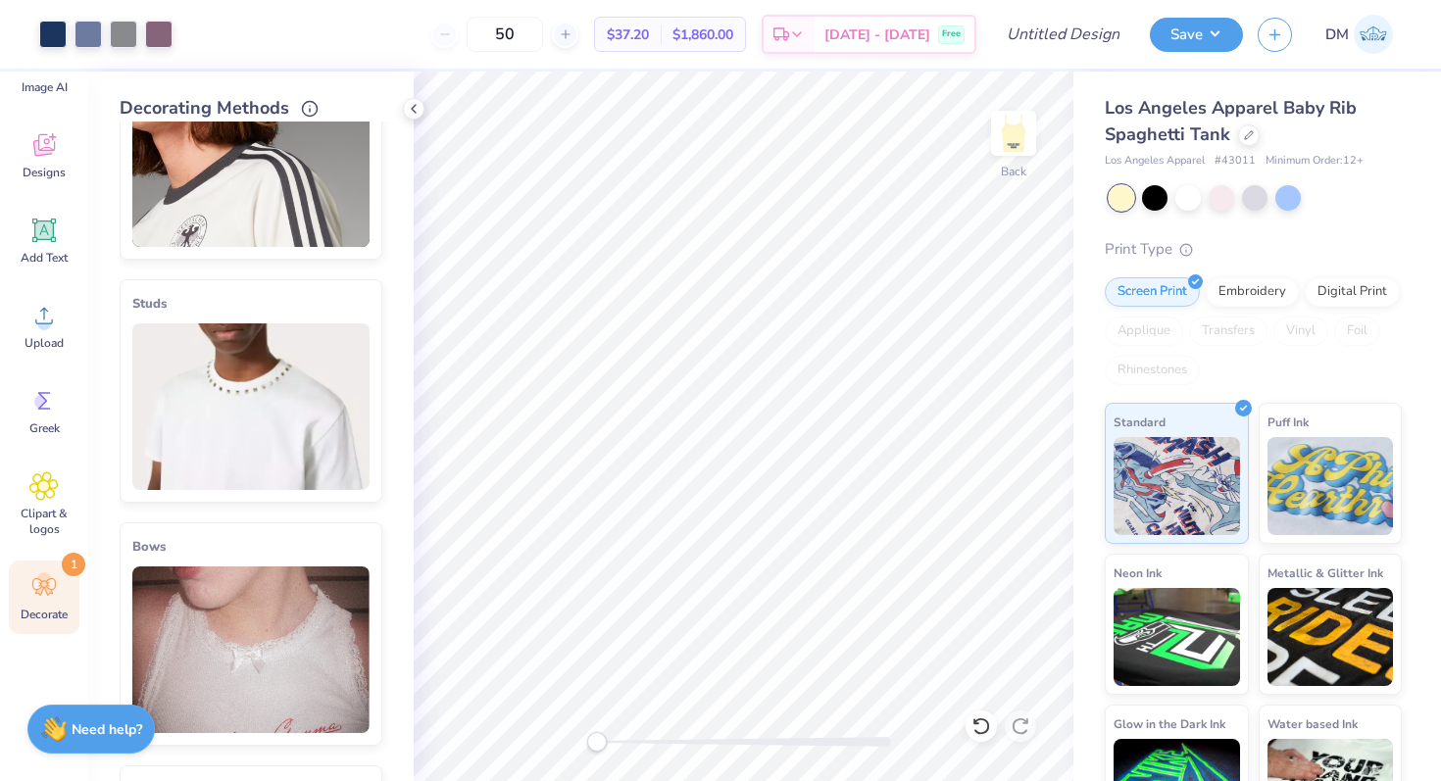
scroll to position [600, 0]
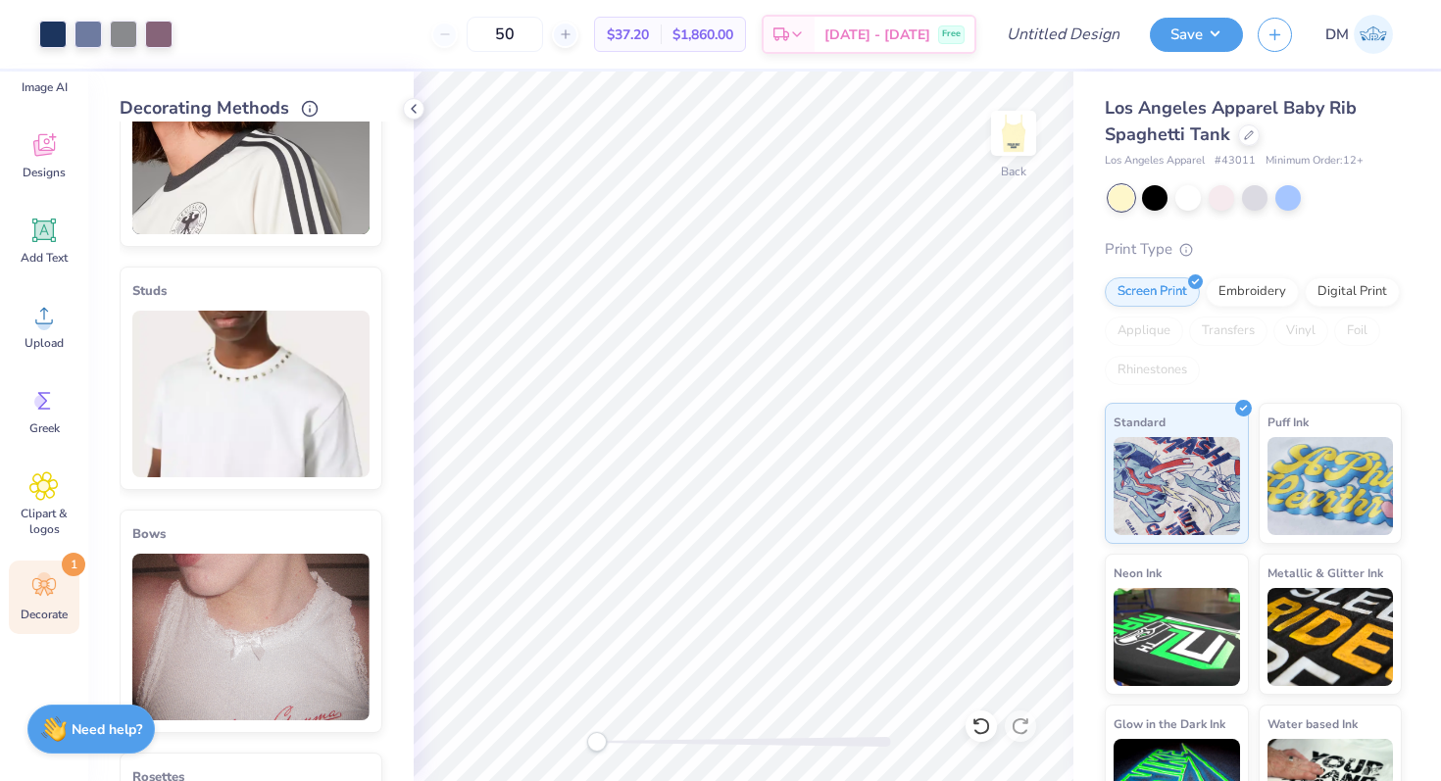
click at [258, 621] on img at bounding box center [250, 637] width 237 height 167
click at [374, 507] on icon at bounding box center [375, 513] width 27 height 27
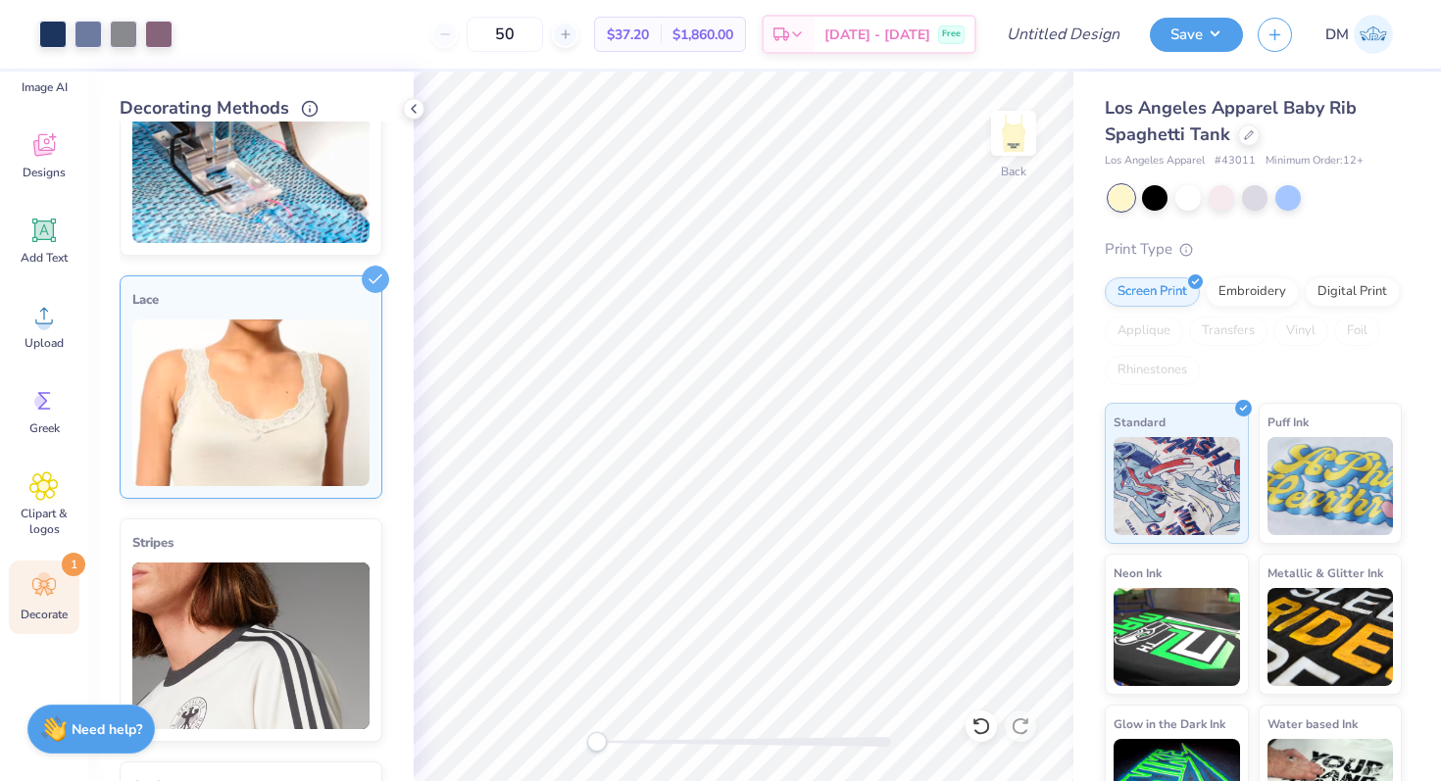
scroll to position [0, 0]
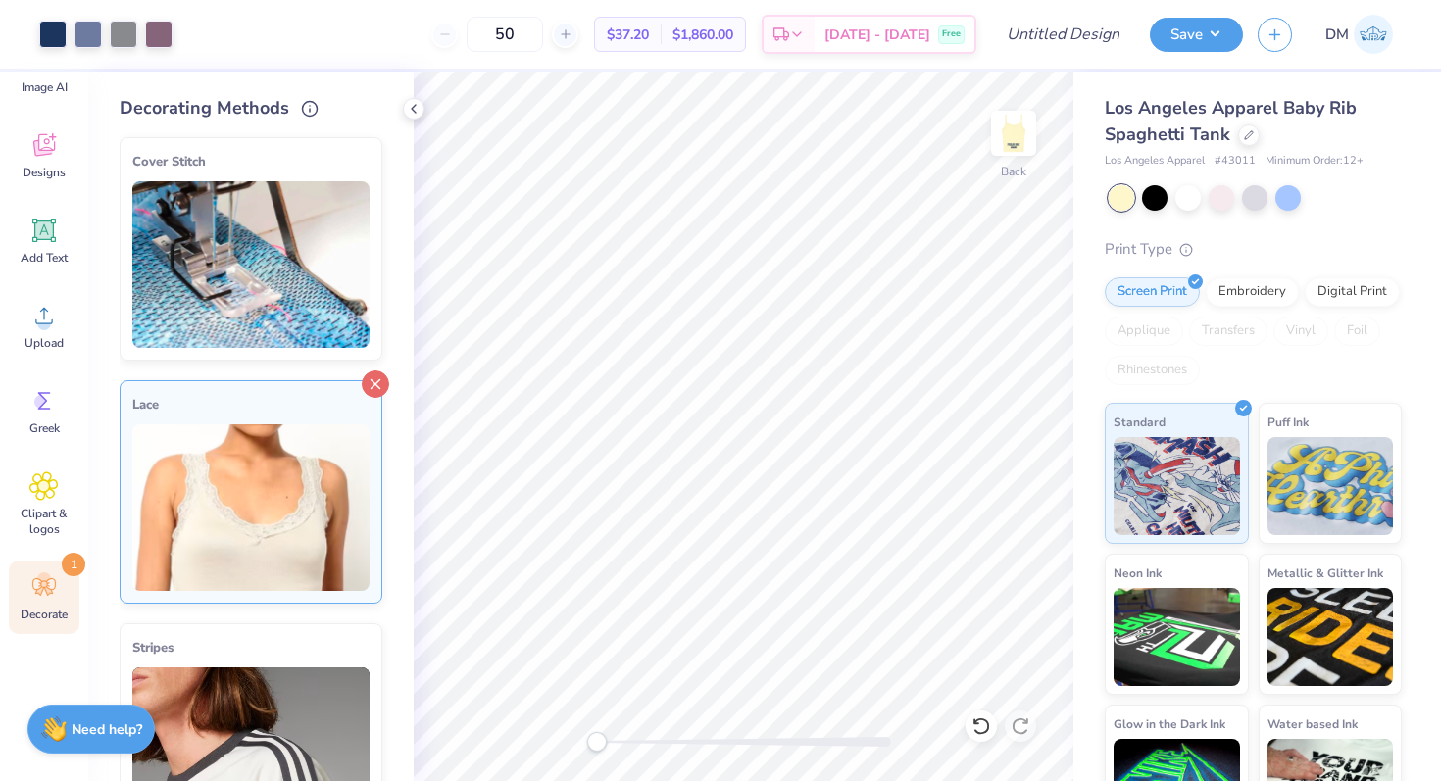
click at [372, 387] on icon at bounding box center [375, 384] width 27 height 27
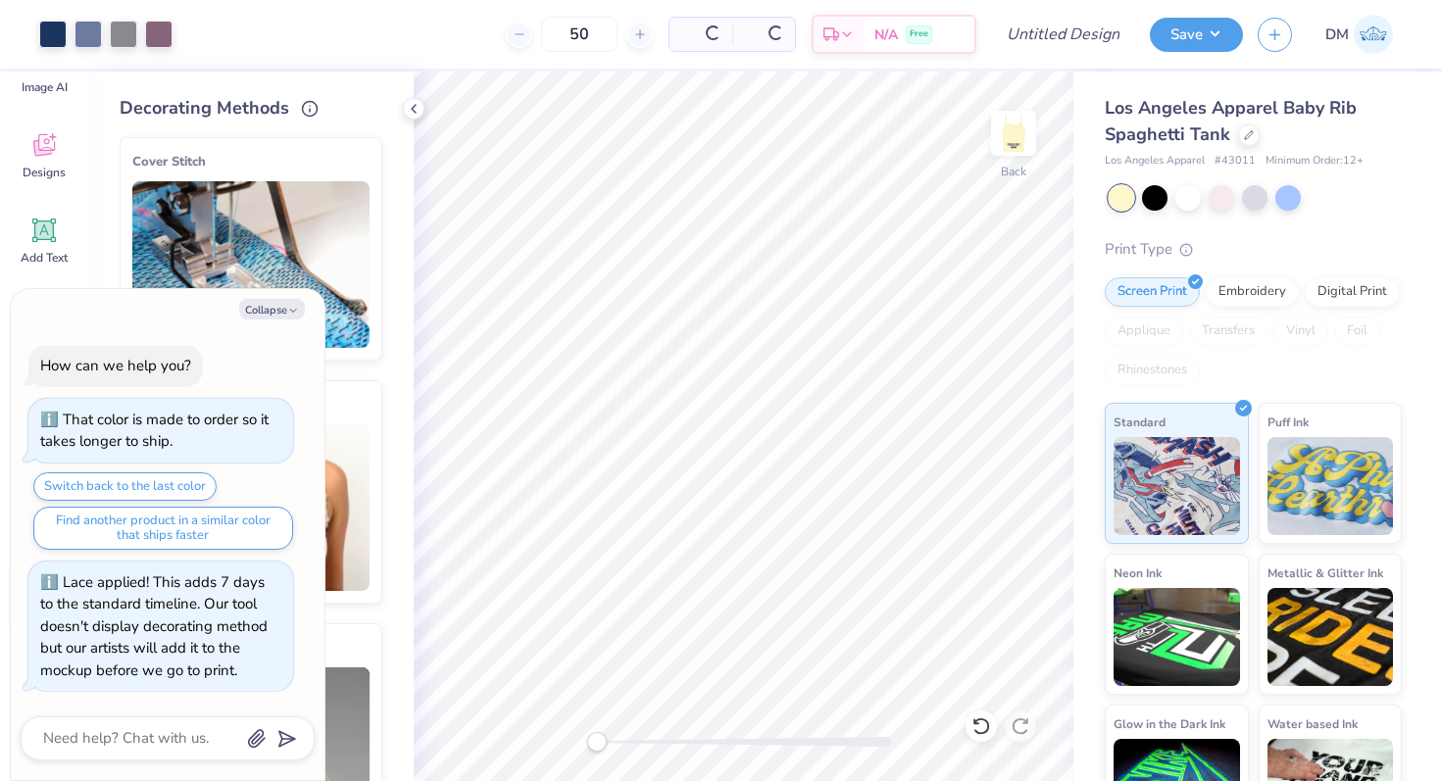
scroll to position [23, 0]
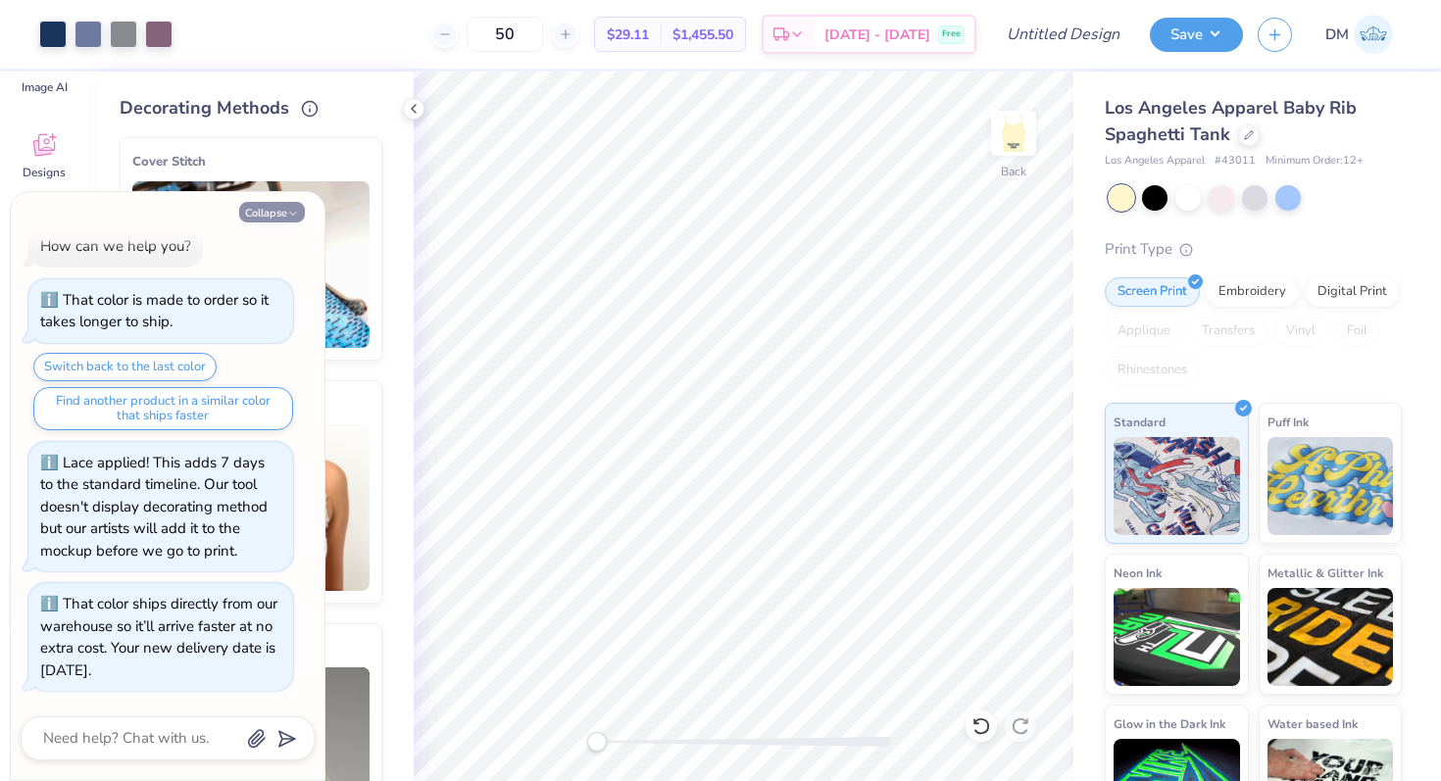
click at [284, 214] on button "Collapse" at bounding box center [272, 212] width 66 height 21
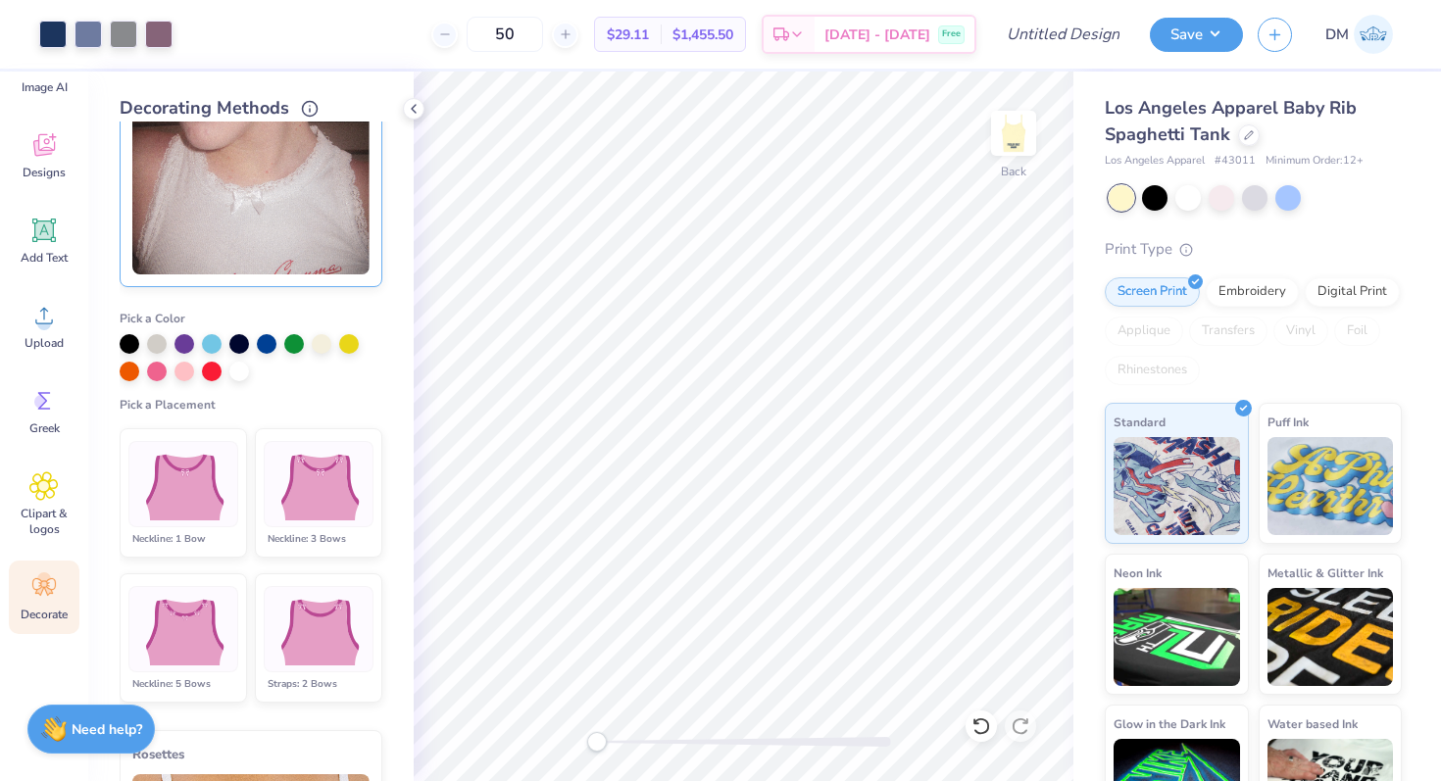
scroll to position [1054, 0]
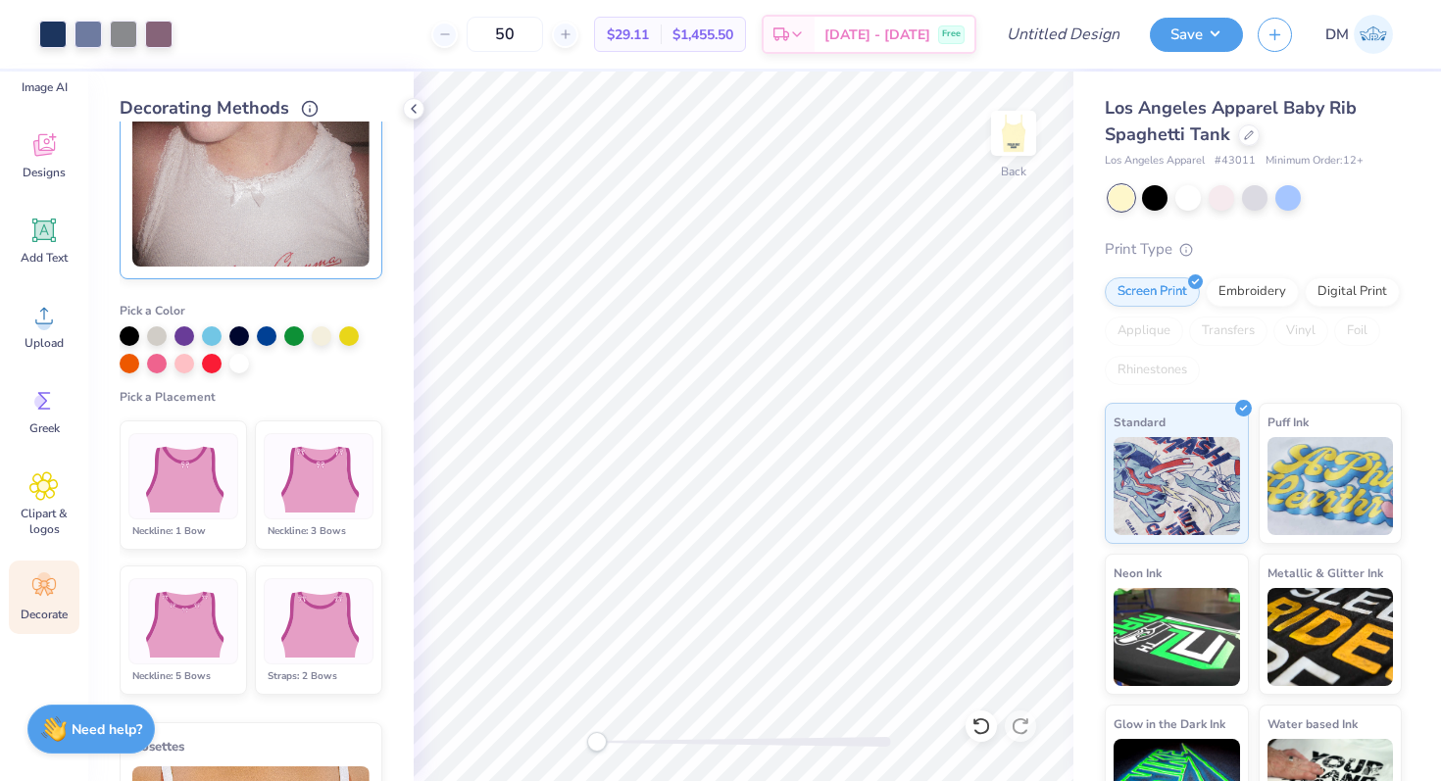
click at [181, 475] on img at bounding box center [182, 477] width 97 height 74
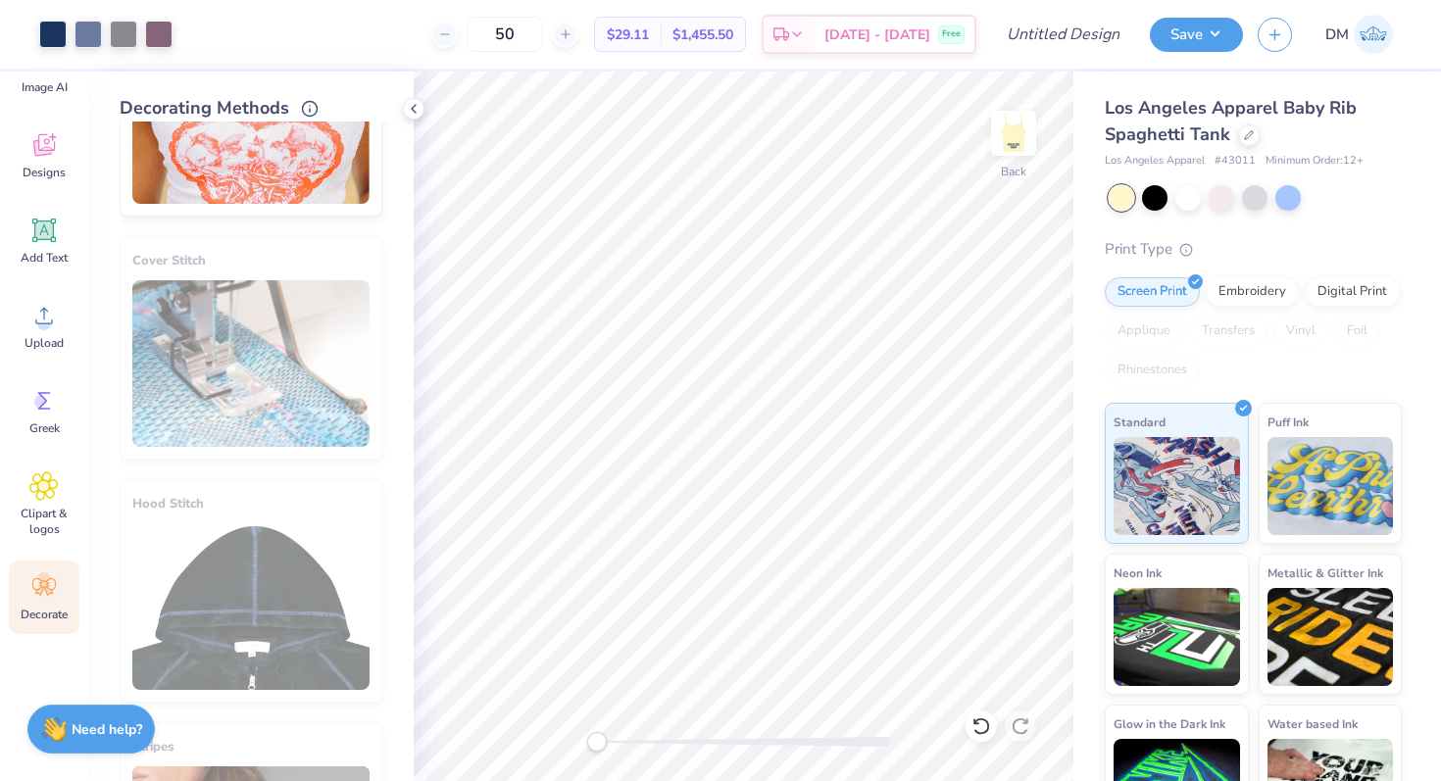
scroll to position [325, 0]
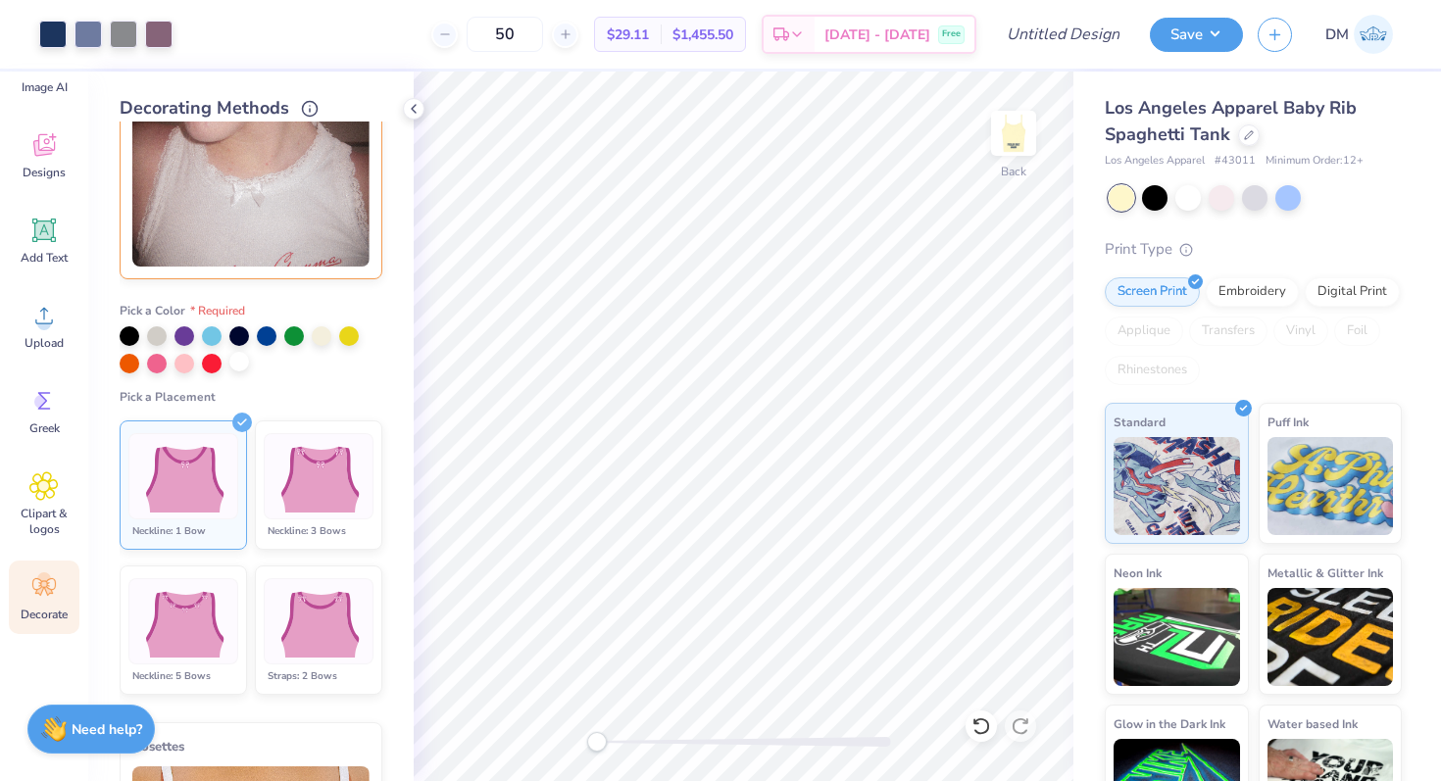
click at [242, 355] on div at bounding box center [239, 362] width 20 height 20
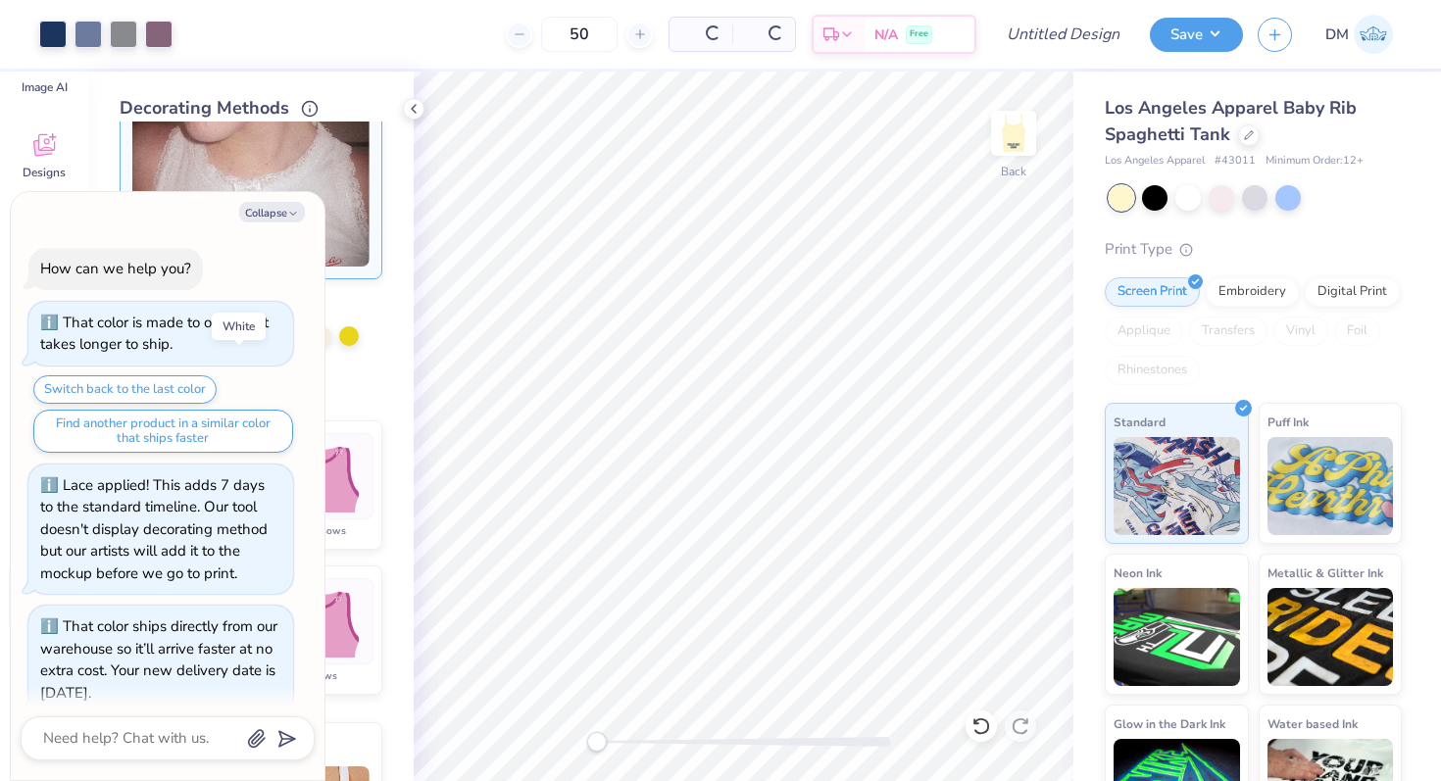
scroll to position [164, 0]
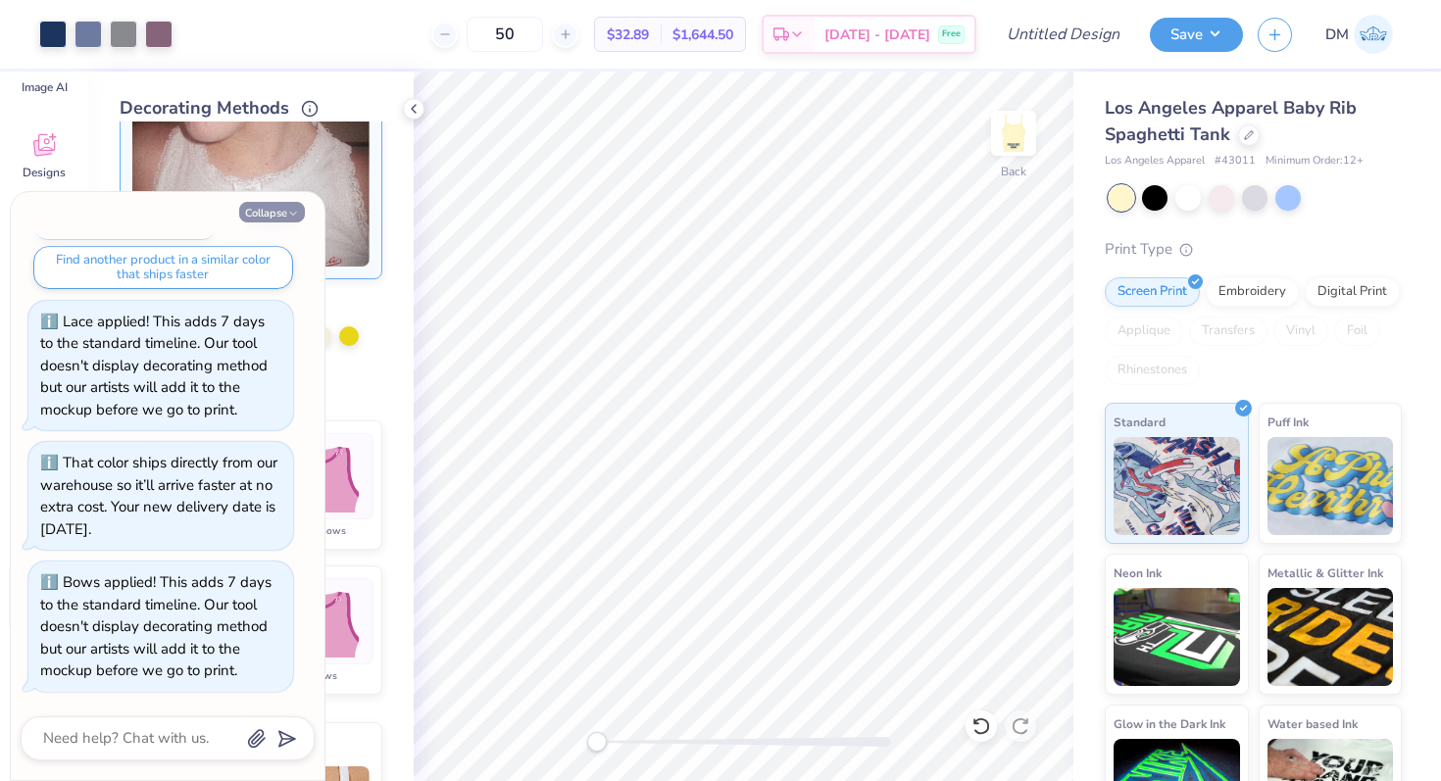
click at [275, 212] on button "Collapse" at bounding box center [272, 212] width 66 height 21
type textarea "x"
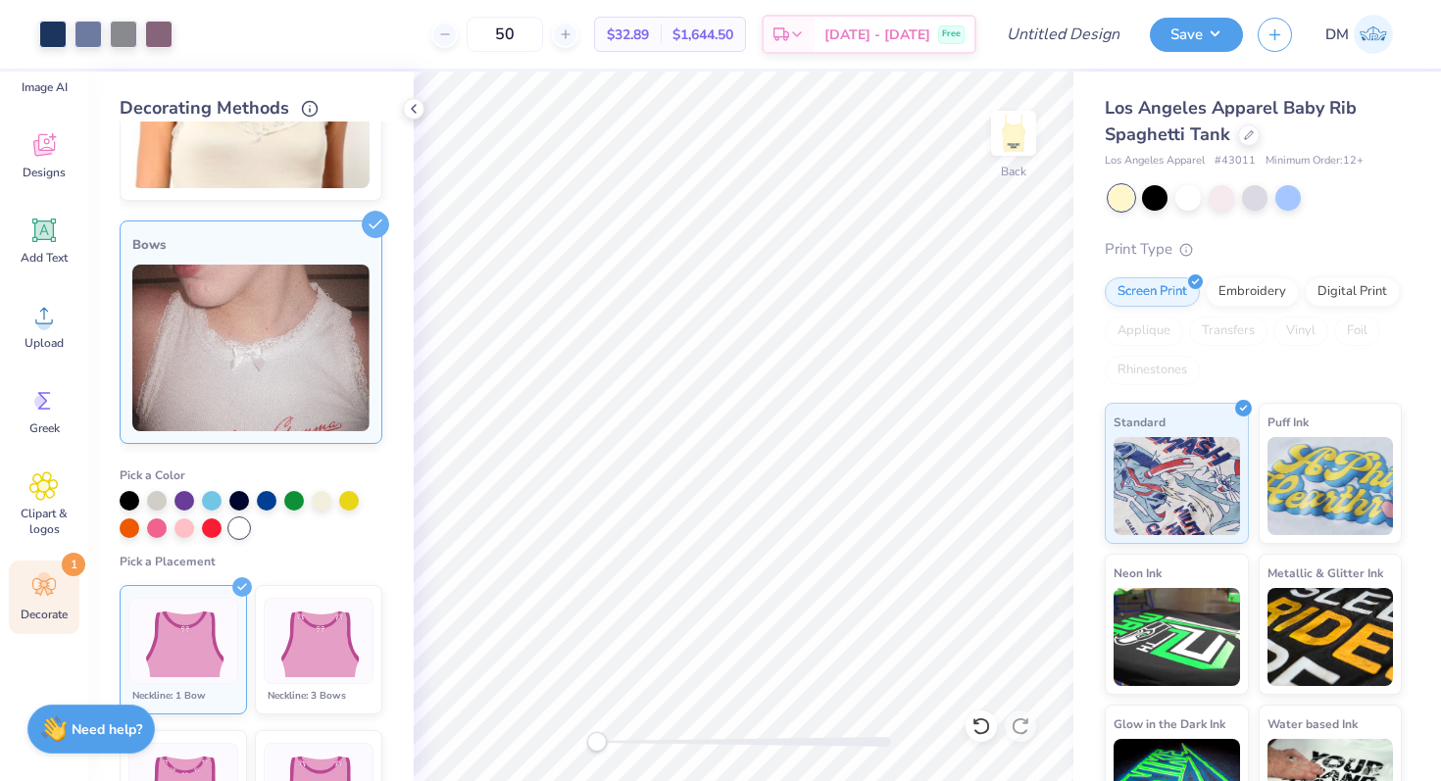
scroll to position [0, 0]
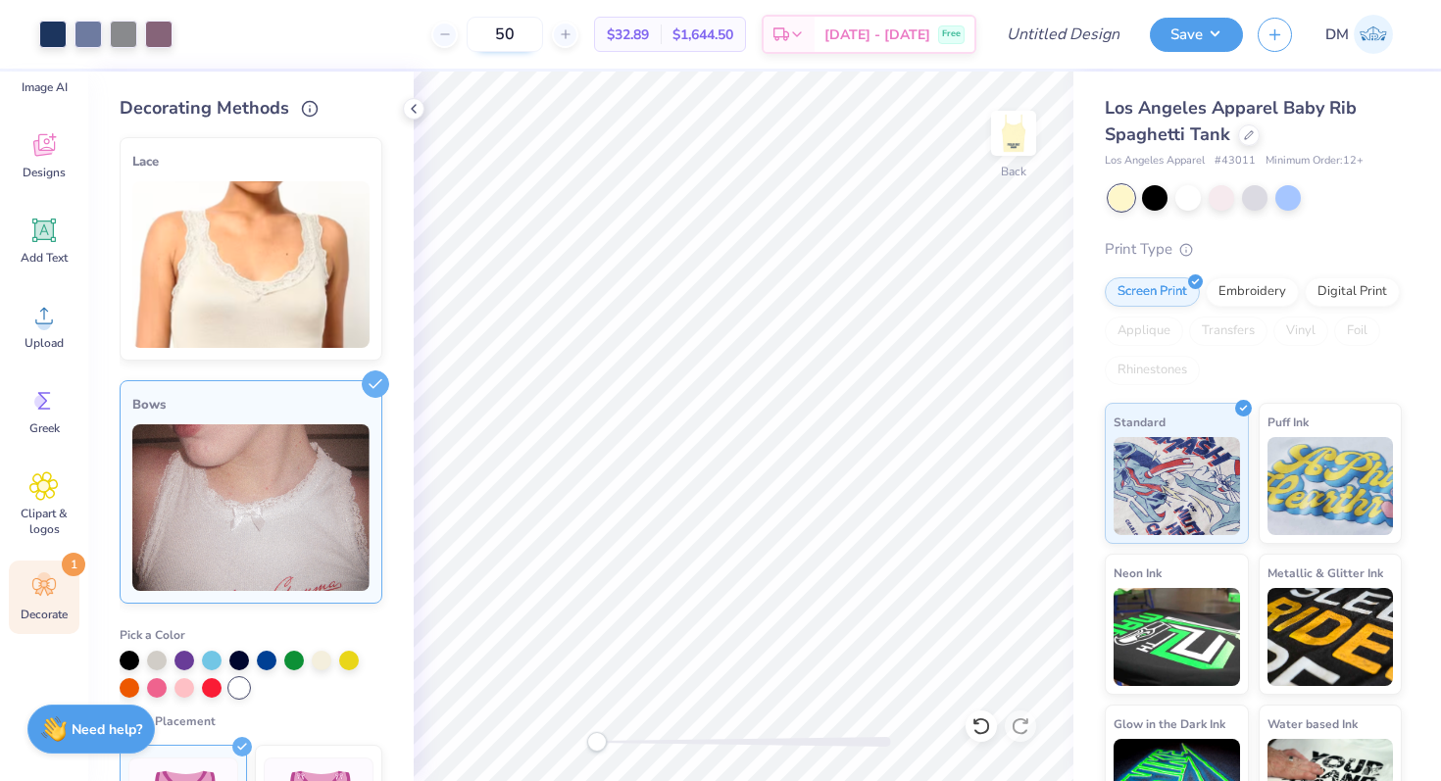
click at [534, 28] on input "50" at bounding box center [505, 34] width 76 height 35
type input "5"
type input "100"
click at [306, 225] on img at bounding box center [250, 264] width 237 height 167
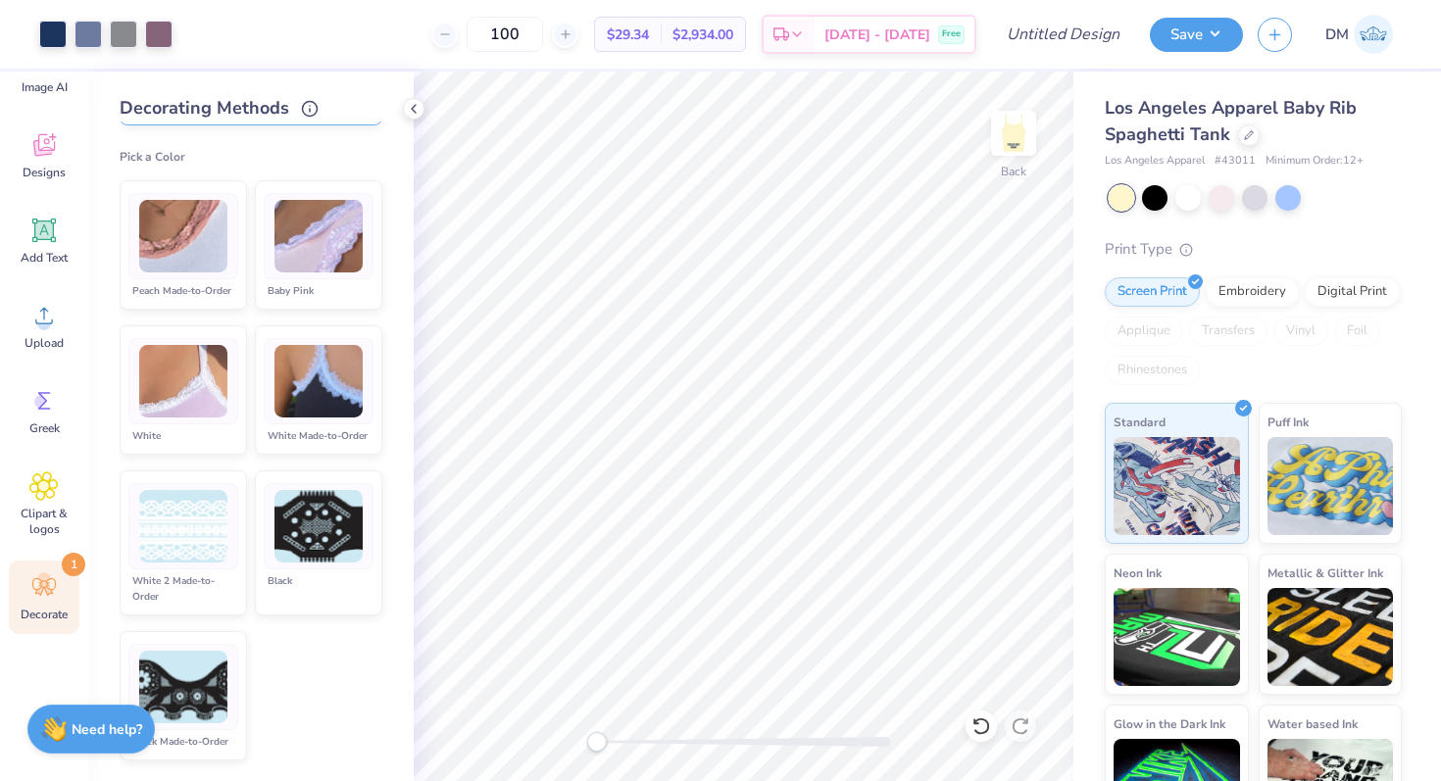
scroll to position [252, 0]
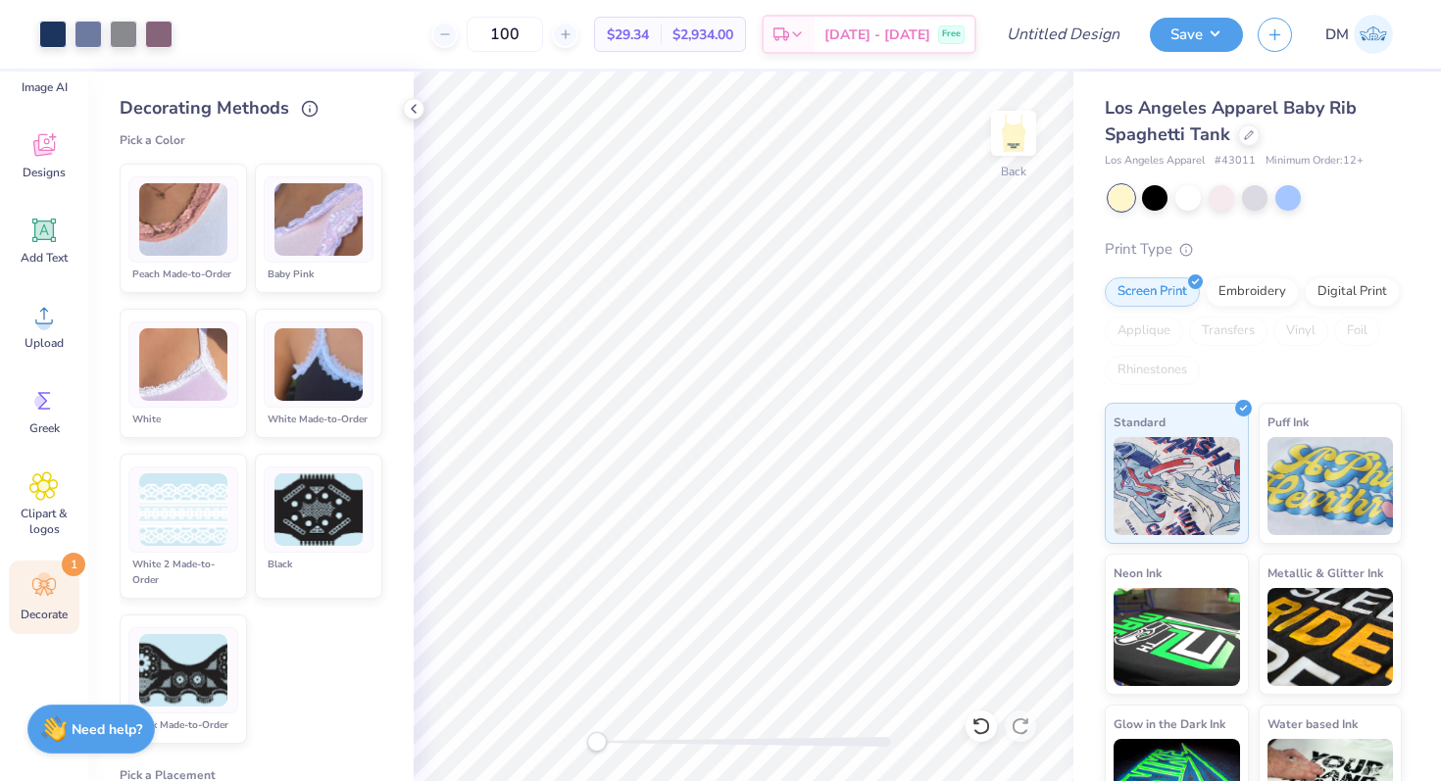
click at [317, 362] on img at bounding box center [319, 365] width 88 height 74
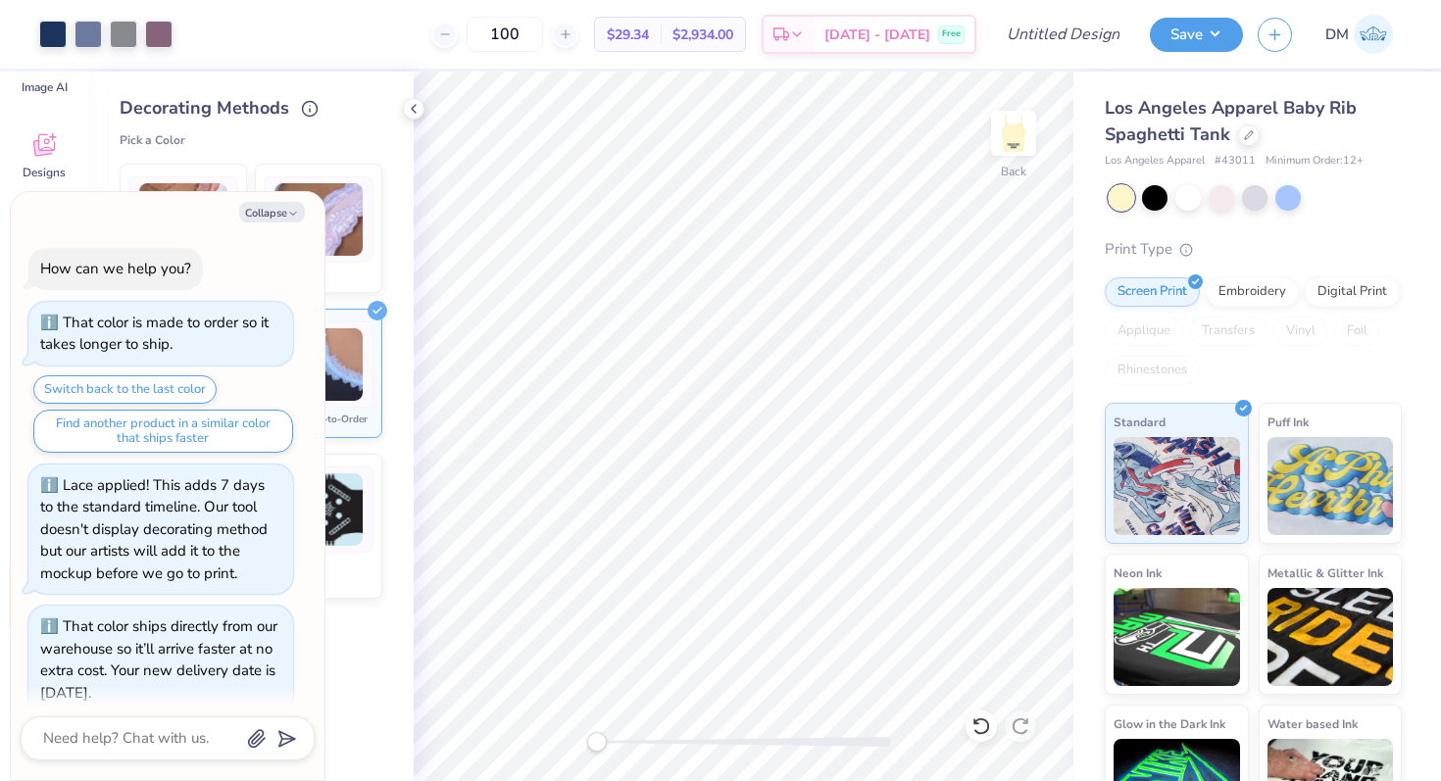
scroll to position [349, 0]
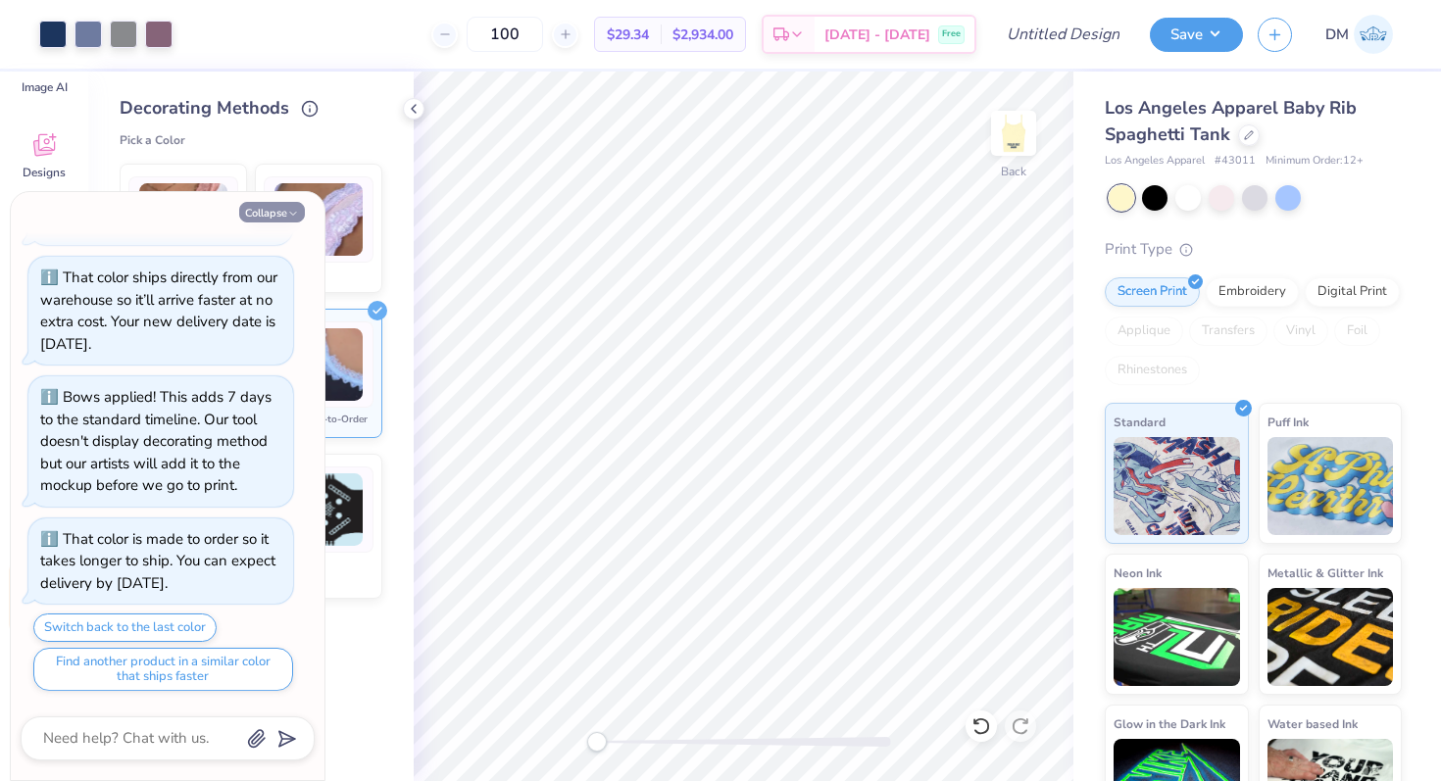
click at [261, 209] on button "Collapse" at bounding box center [272, 212] width 66 height 21
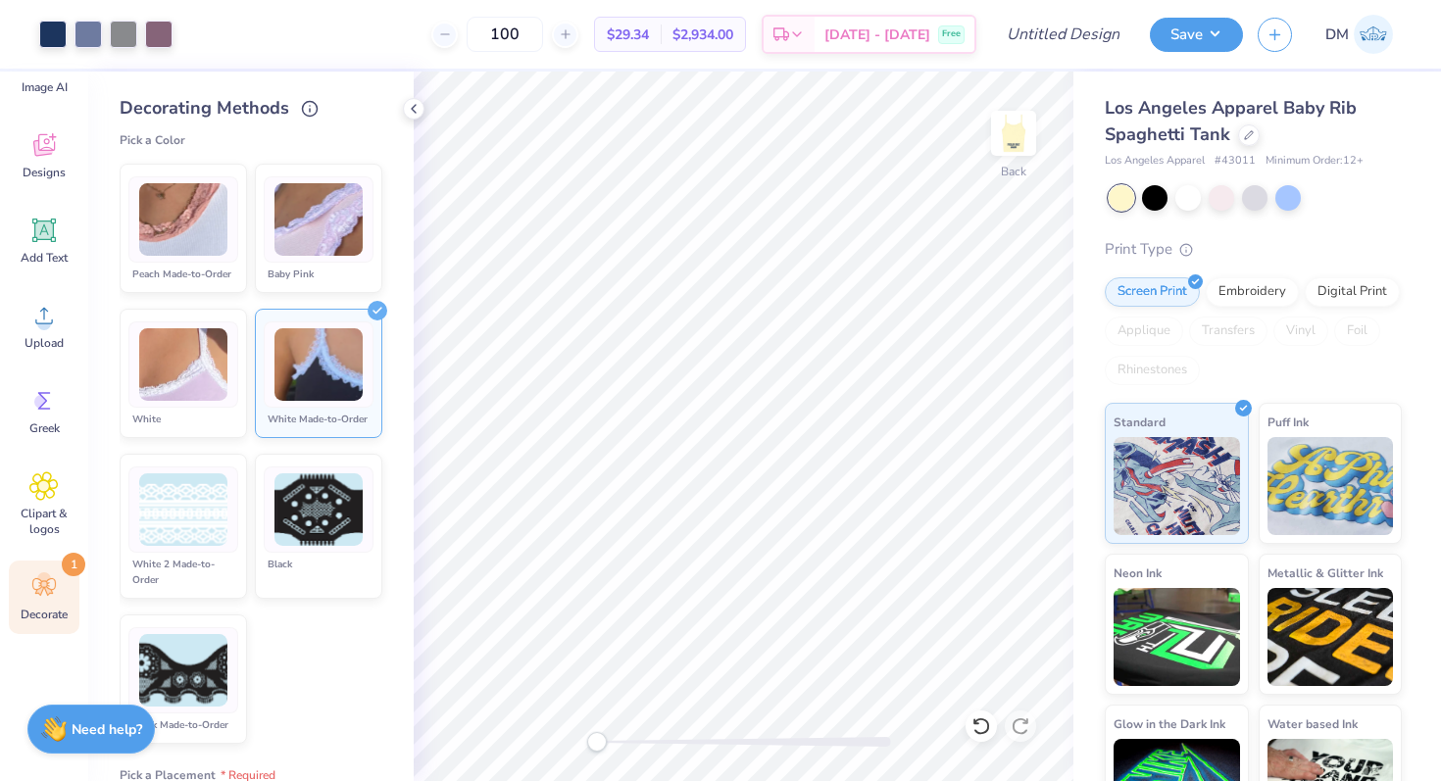
click at [354, 378] on img at bounding box center [319, 365] width 88 height 74
click at [217, 507] on img at bounding box center [183, 511] width 88 height 74
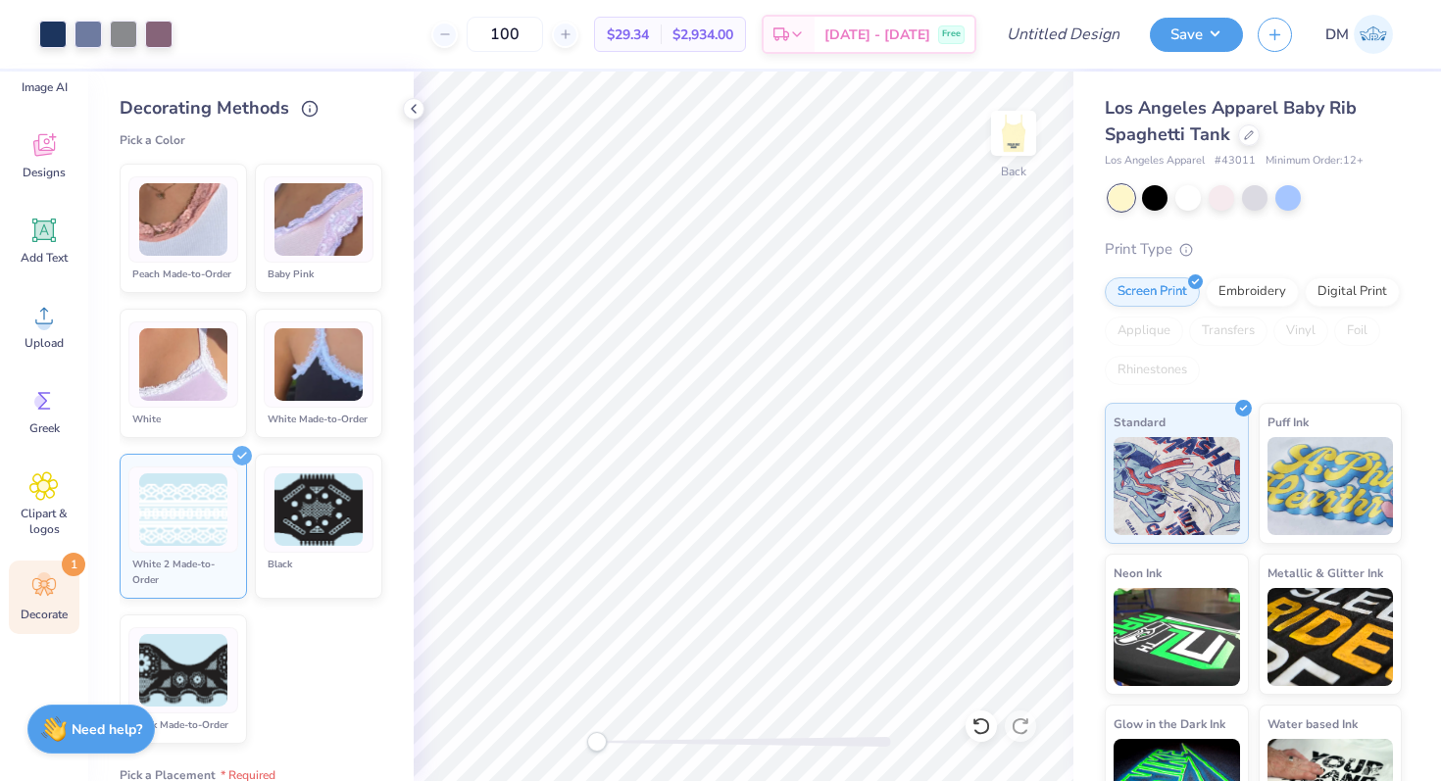
click at [203, 401] on div at bounding box center [183, 365] width 110 height 86
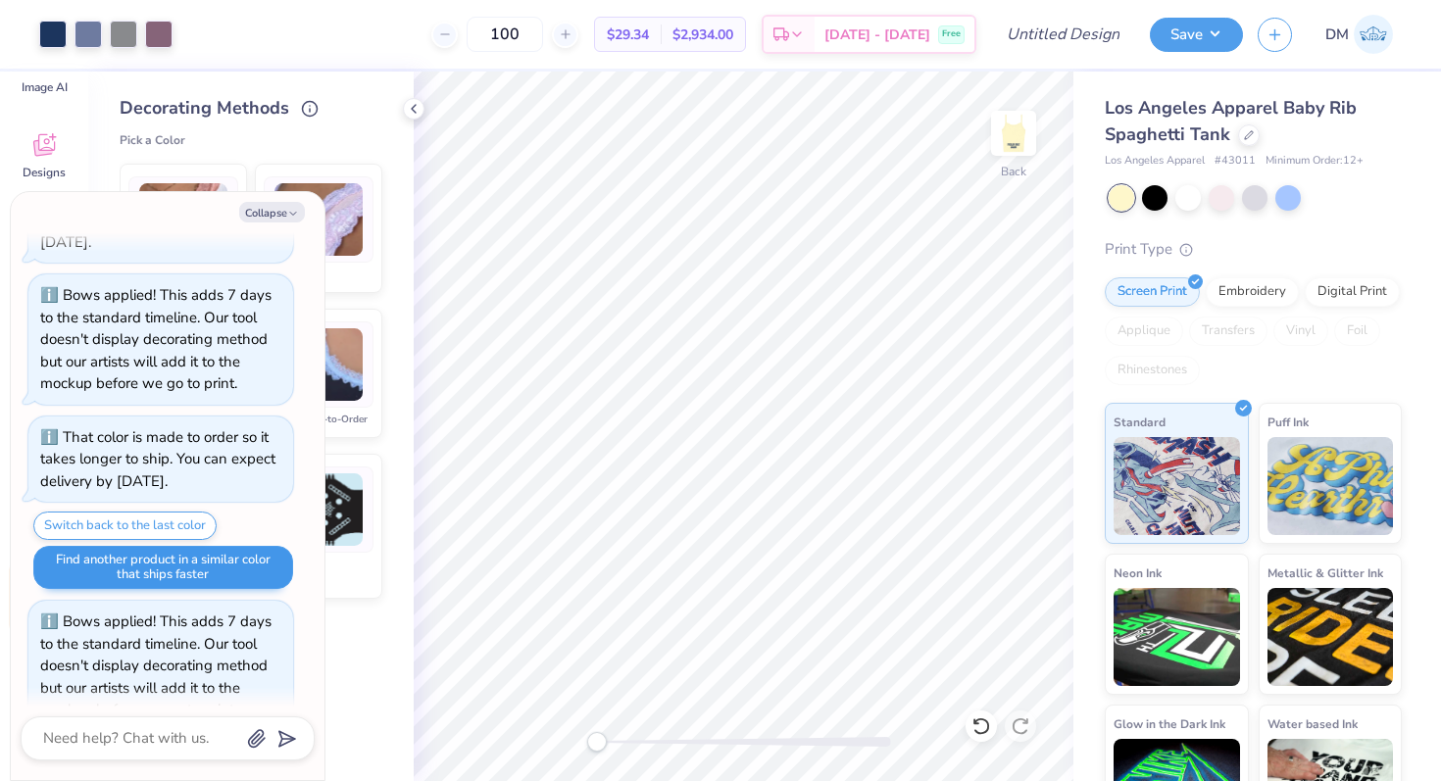
scroll to position [472, 0]
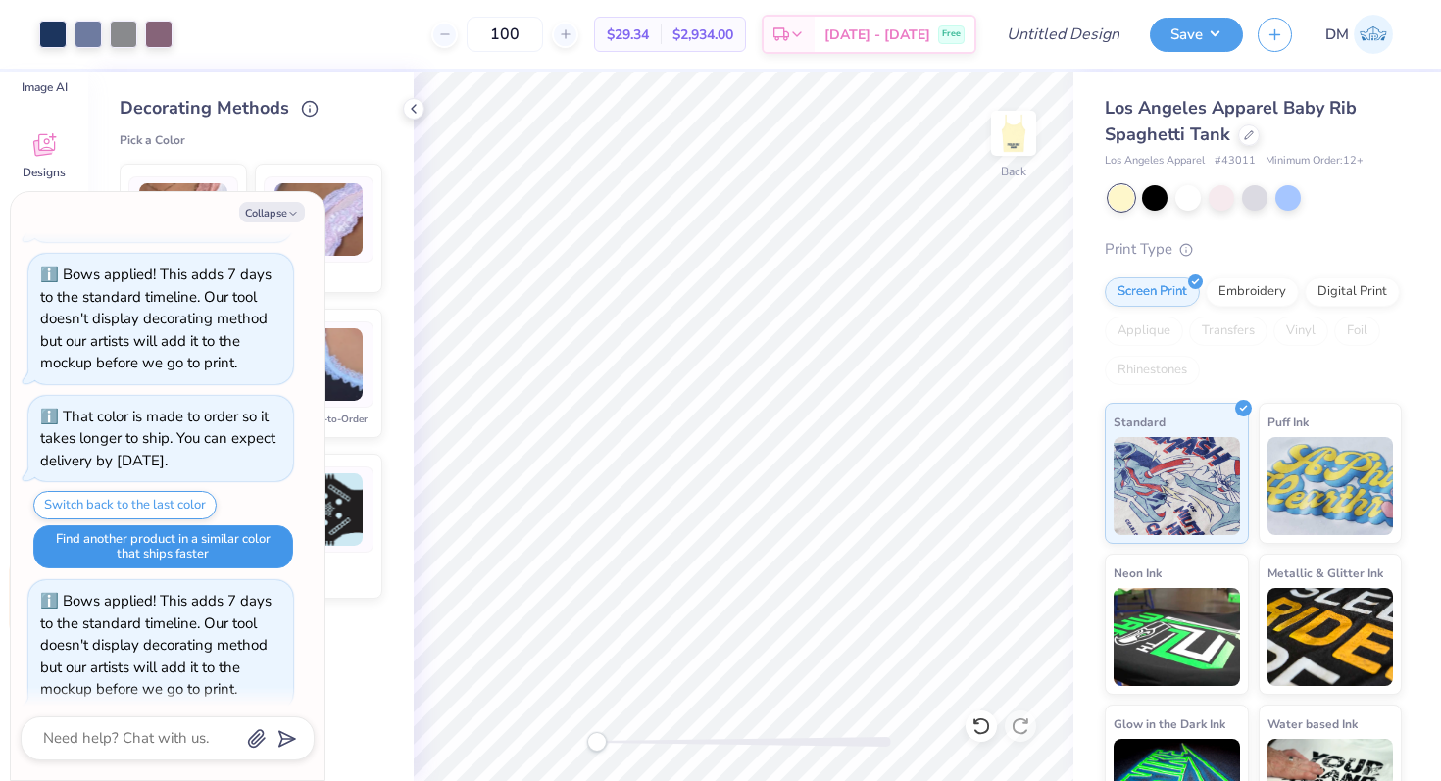
click at [226, 550] on button "Find another product in a similar color that ships faster" at bounding box center [163, 546] width 260 height 43
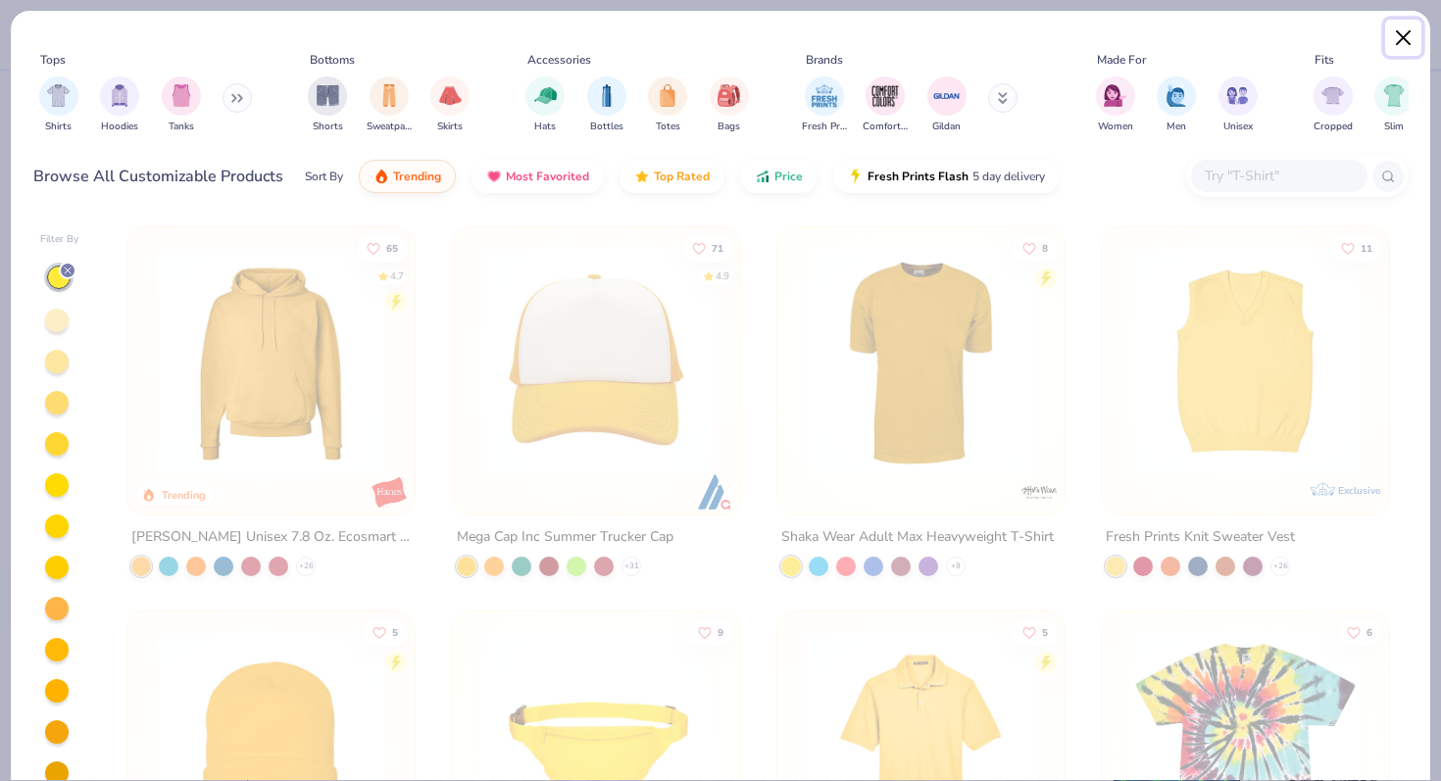
click at [1406, 37] on button "Close" at bounding box center [1403, 38] width 37 height 37
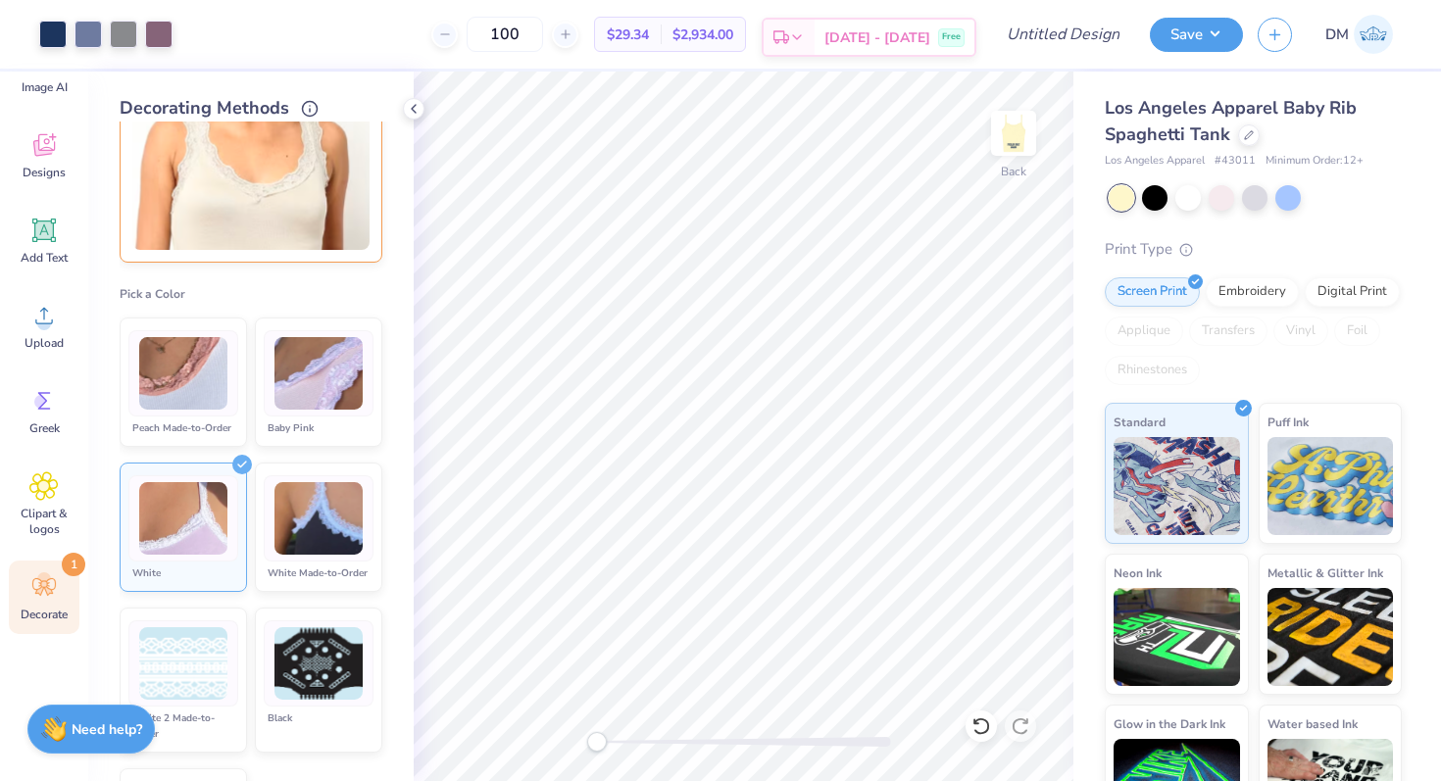
click at [809, 27] on div "Est. Delivery" at bounding box center [789, 37] width 51 height 35
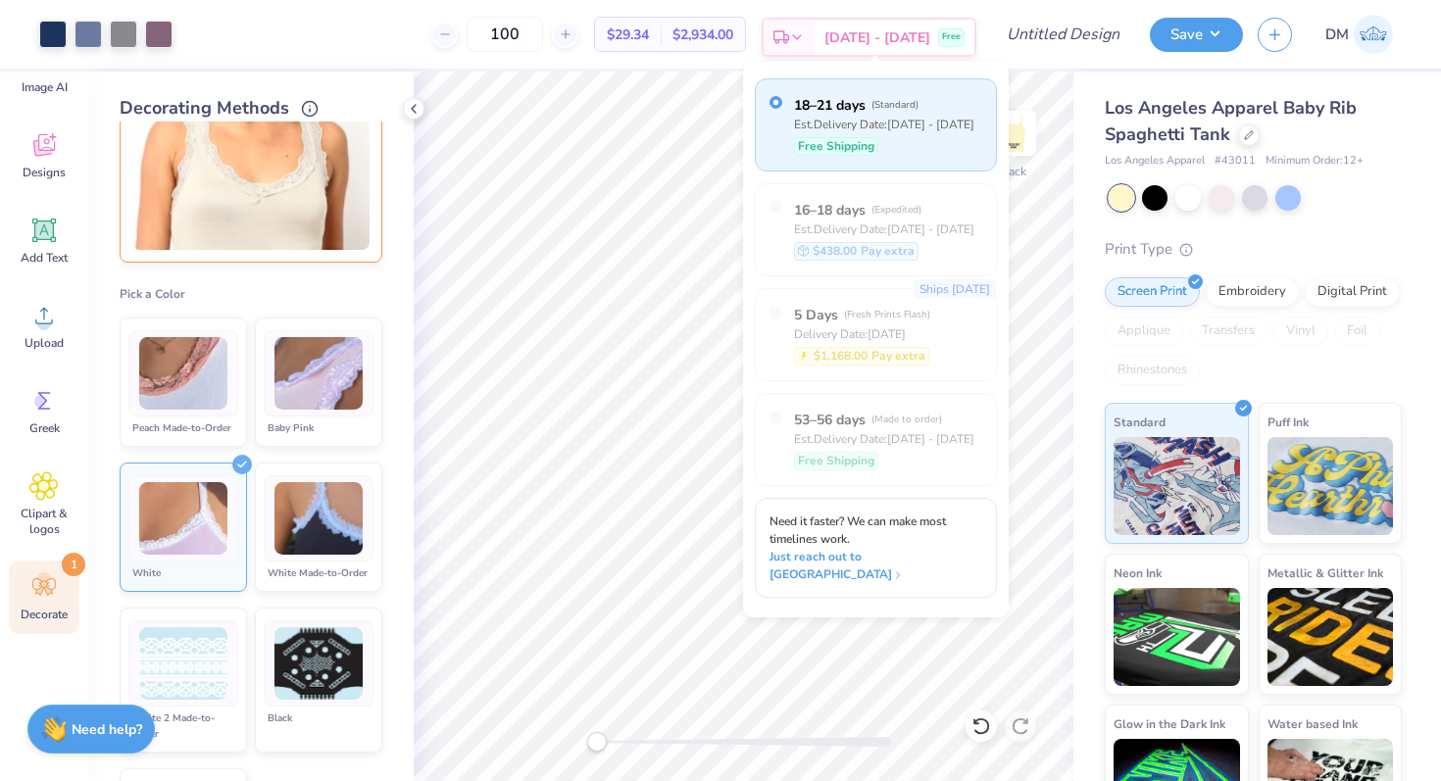
click at [805, 29] on icon at bounding box center [797, 37] width 16 height 16
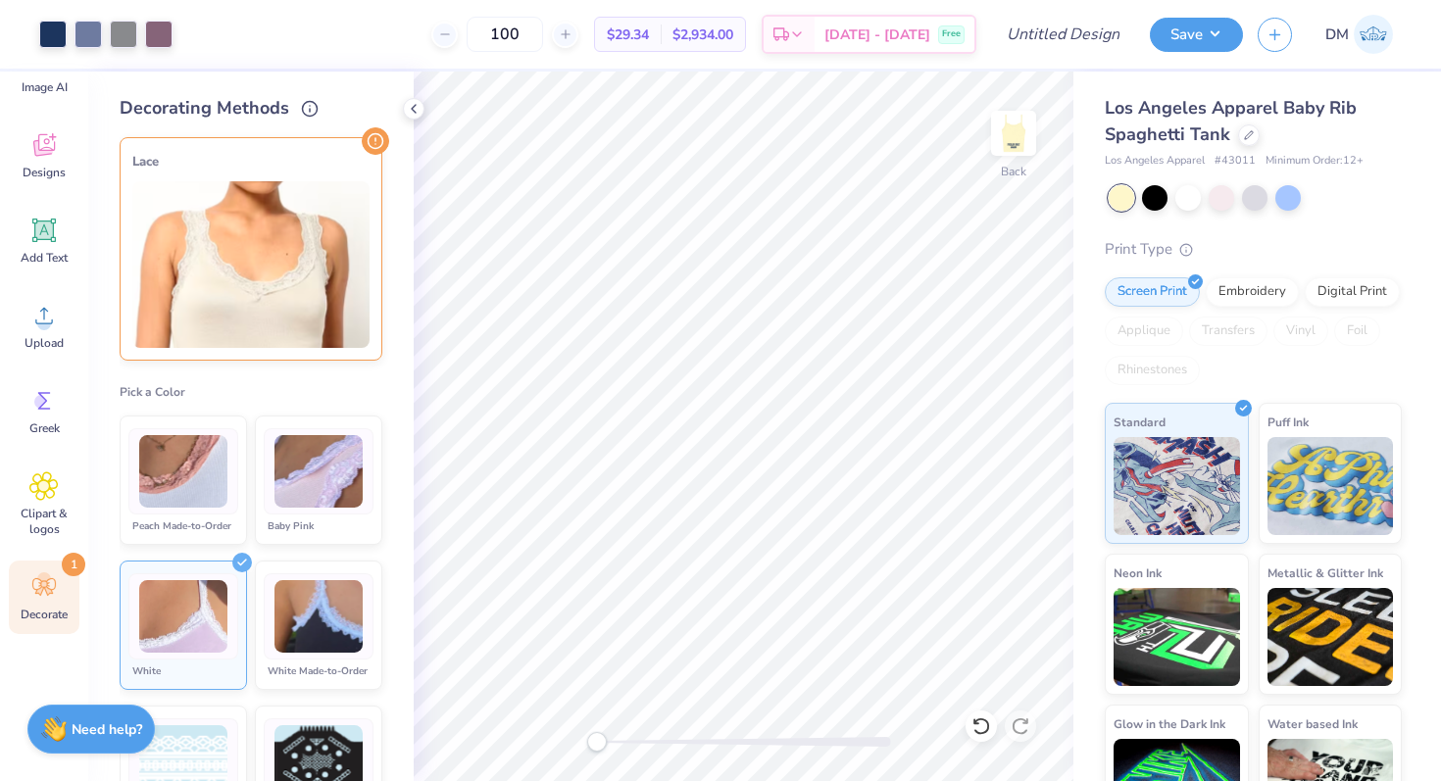
click at [37, 586] on icon at bounding box center [43, 587] width 29 height 29
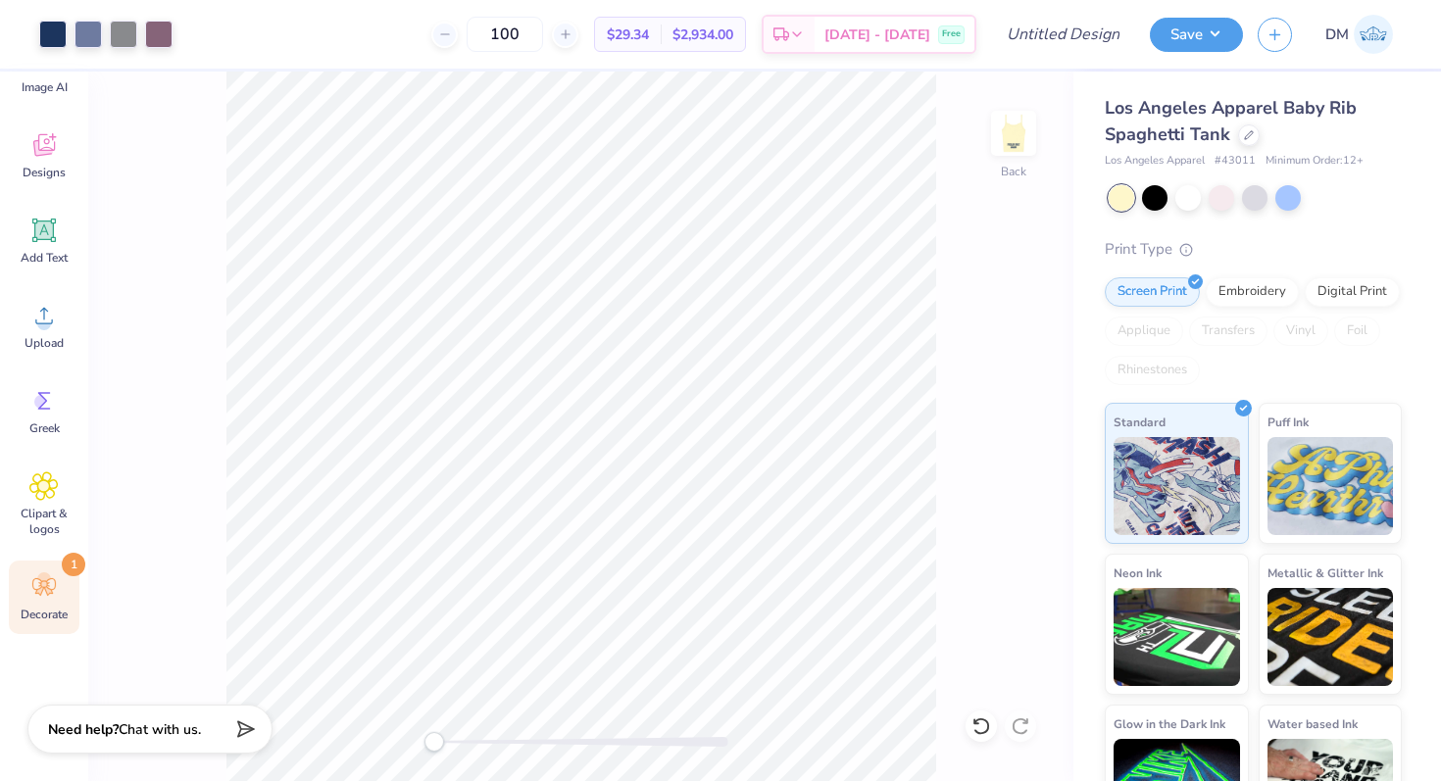
click at [25, 613] on span "Decorate" at bounding box center [44, 615] width 47 height 16
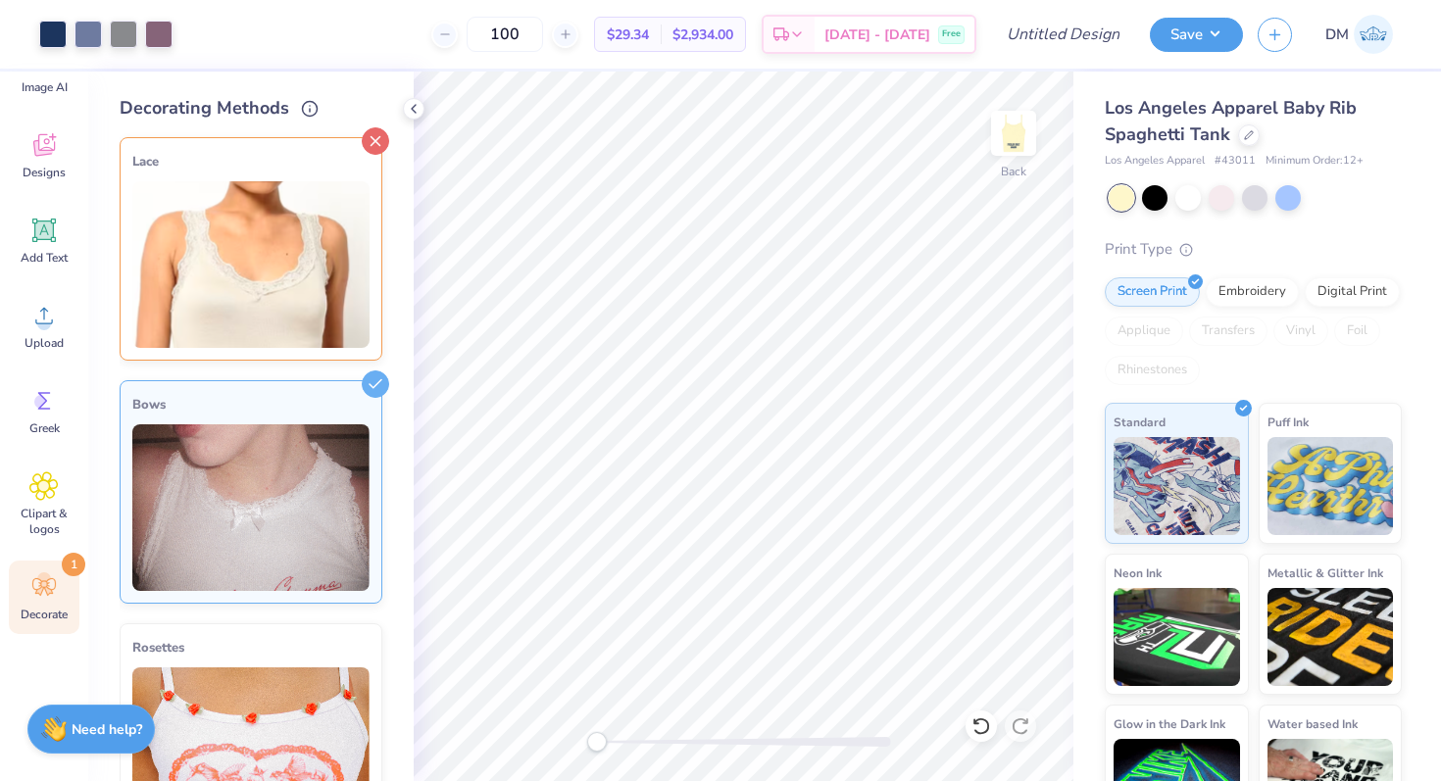
click at [365, 132] on icon at bounding box center [375, 140] width 27 height 27
click at [374, 383] on icon at bounding box center [375, 384] width 27 height 27
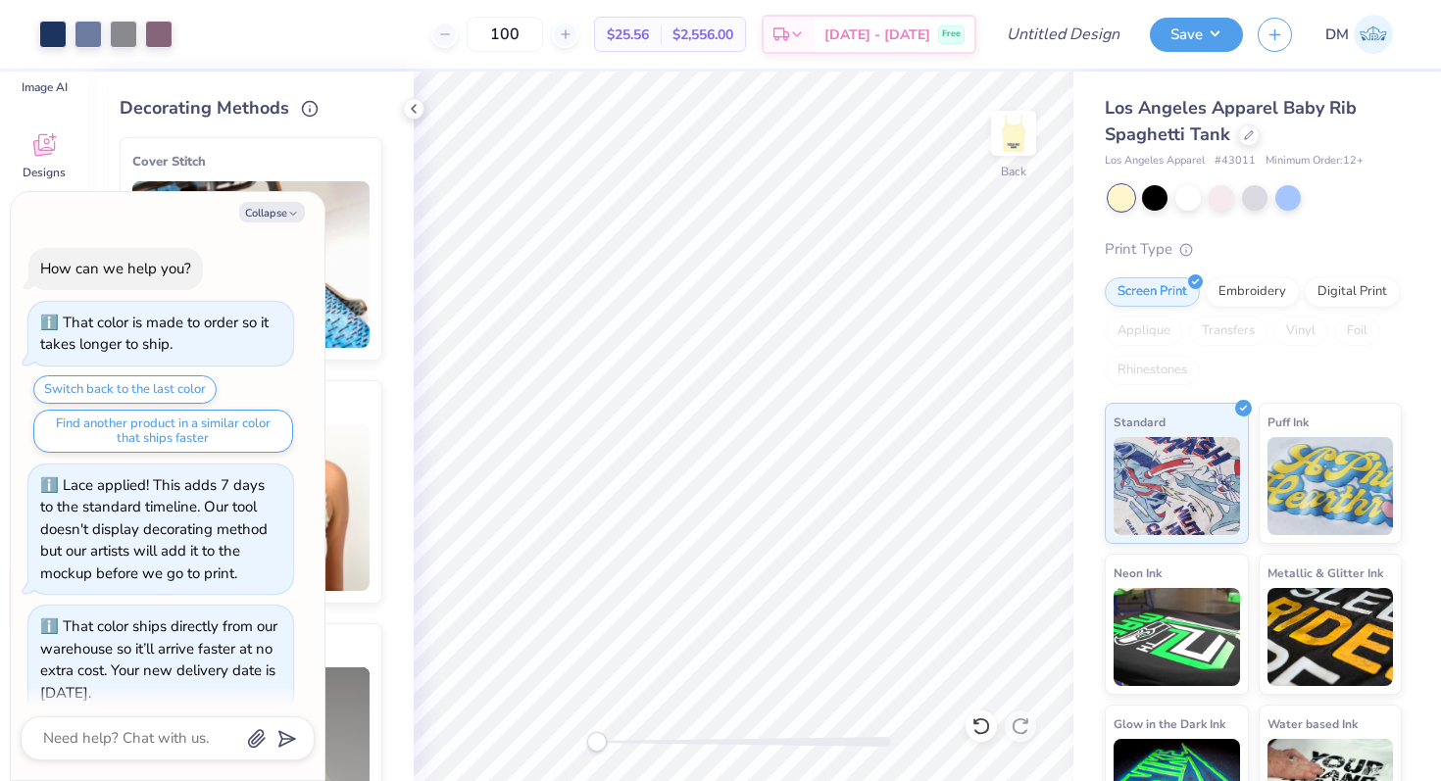
scroll to position [610, 0]
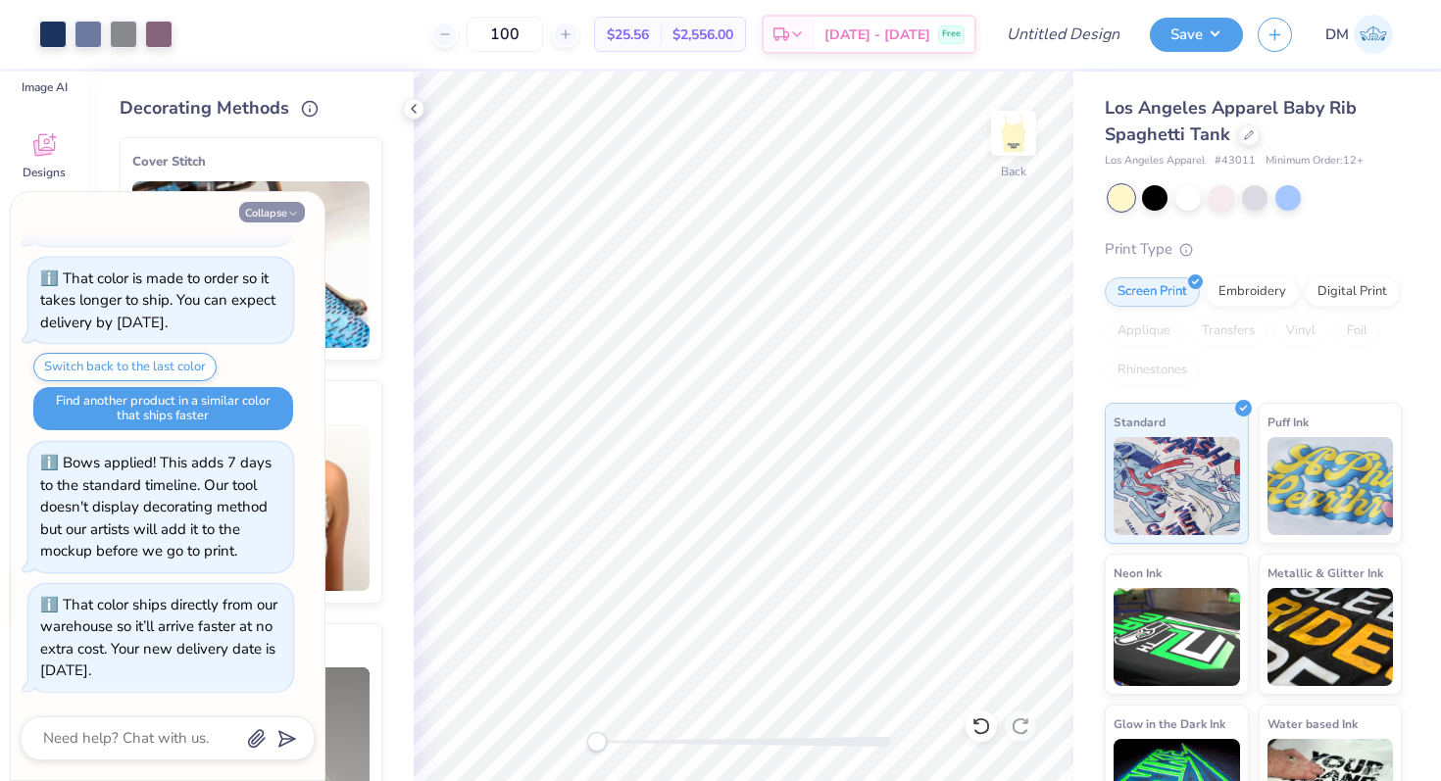
click at [269, 208] on button "Collapse" at bounding box center [272, 212] width 66 height 21
type textarea "x"
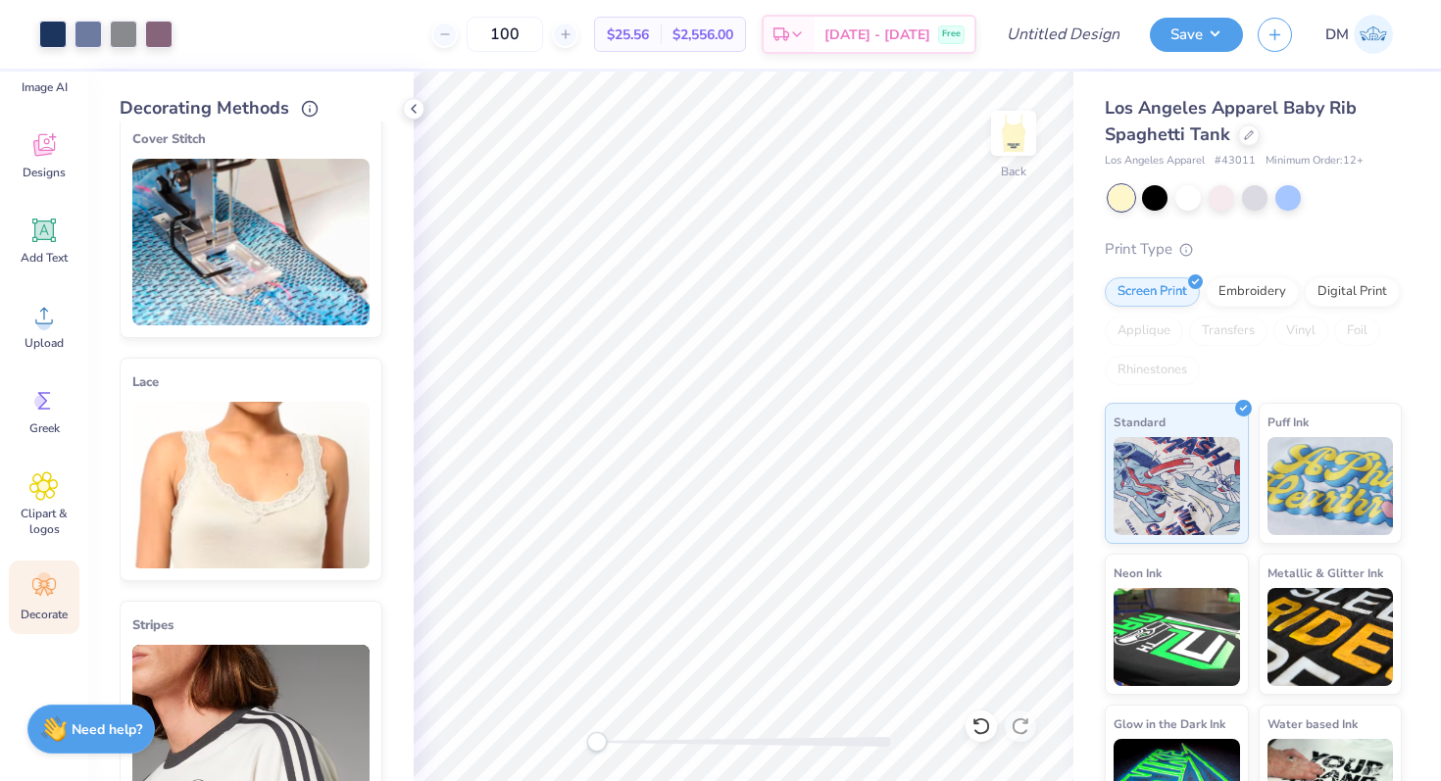
scroll to position [0, 0]
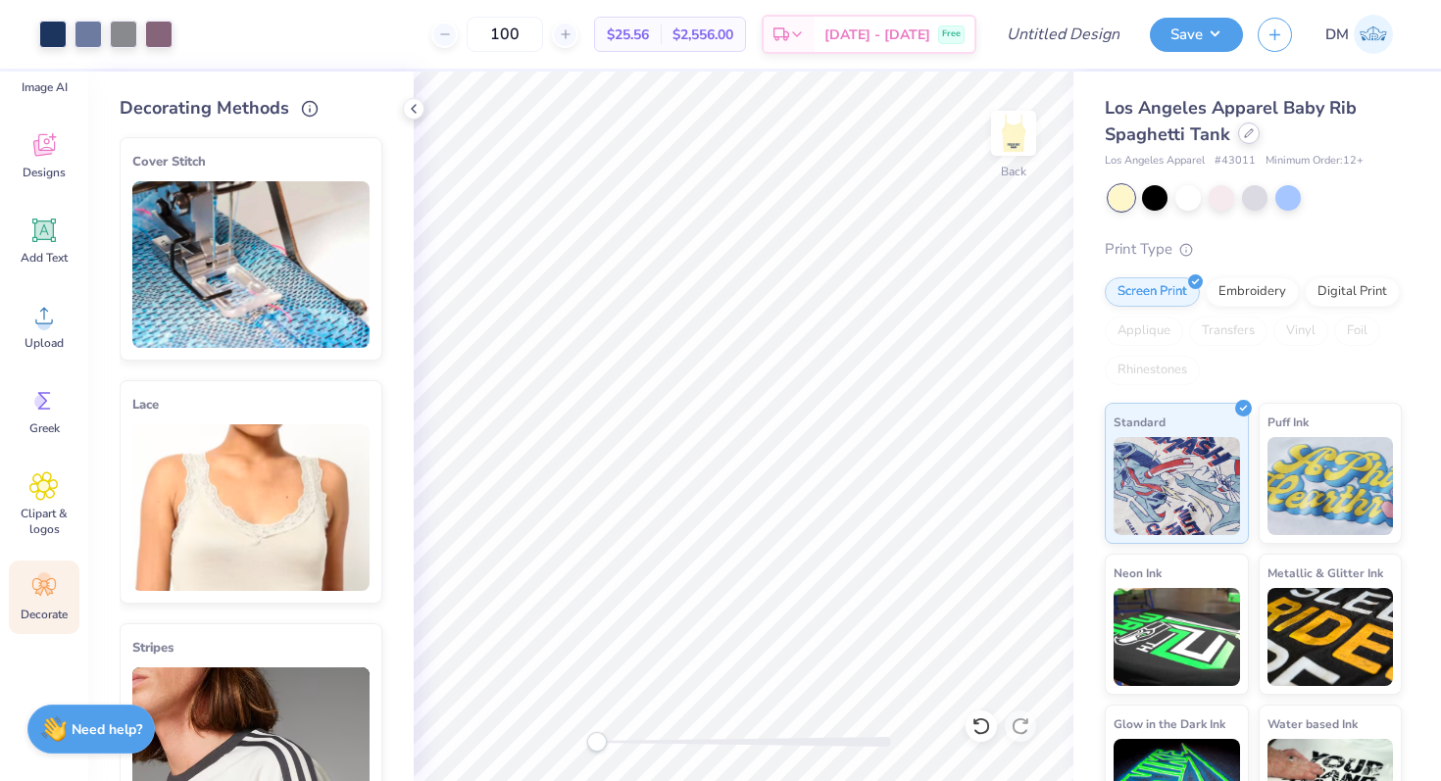
click at [1249, 133] on icon at bounding box center [1249, 133] width 10 height 10
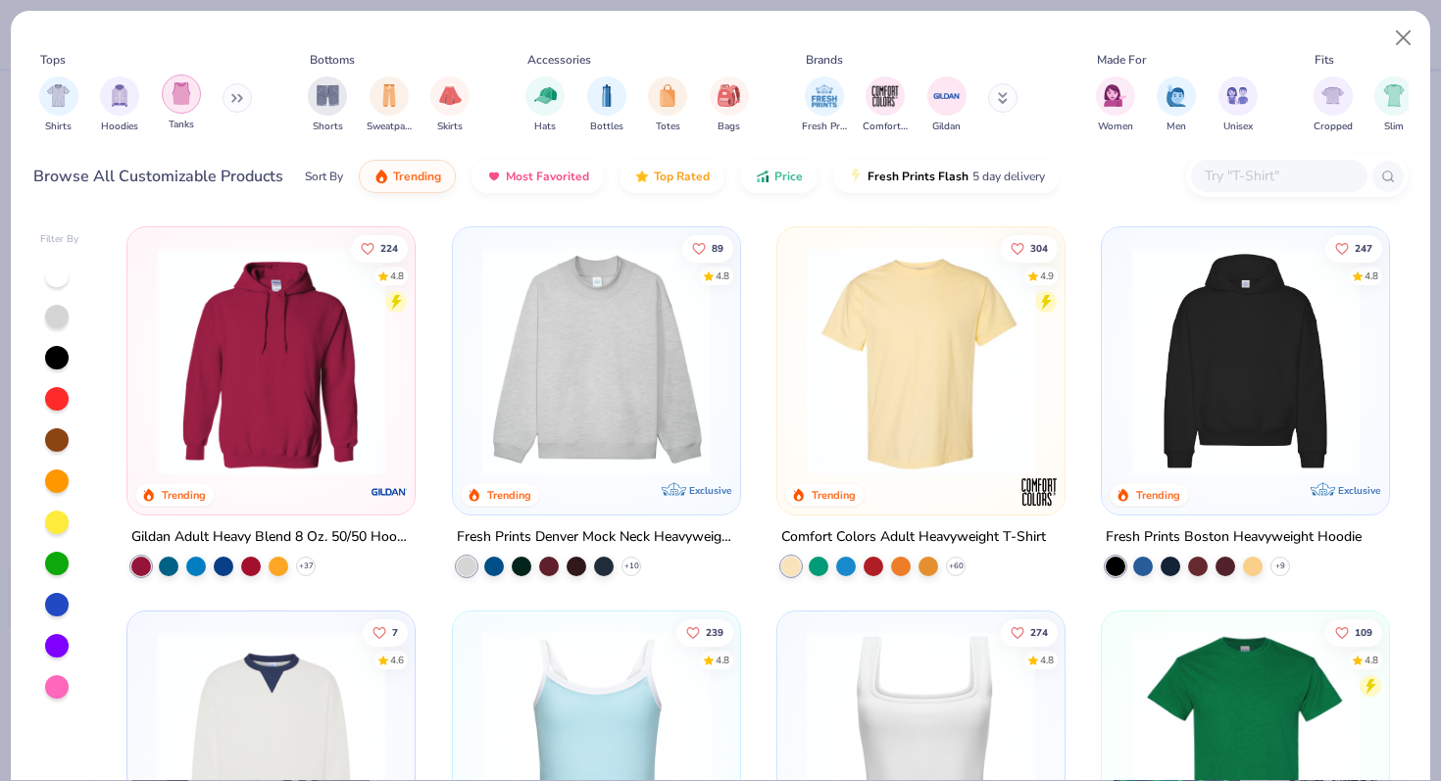
click at [185, 90] on img "filter for Tanks" at bounding box center [182, 93] width 22 height 23
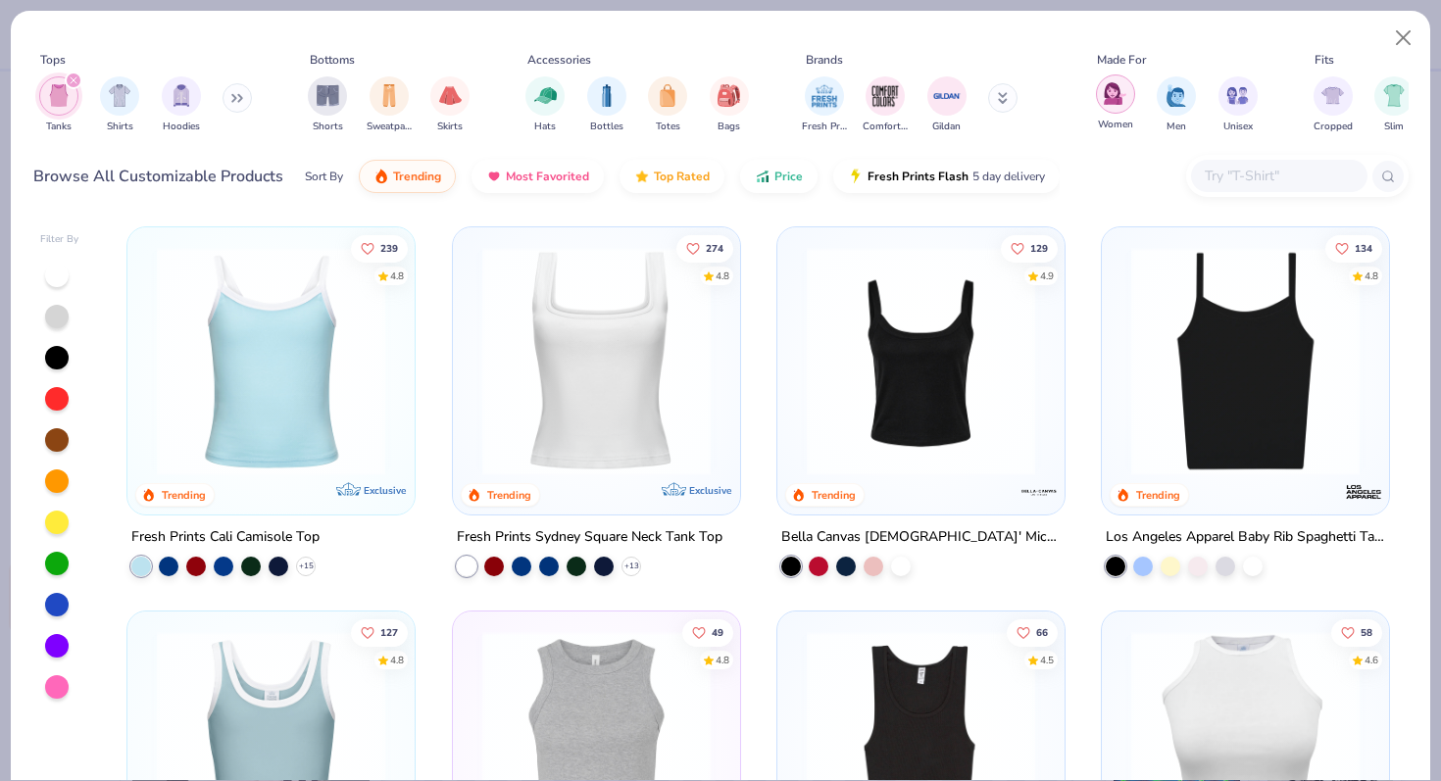
click at [1119, 96] on img "filter for Women" at bounding box center [1115, 93] width 23 height 23
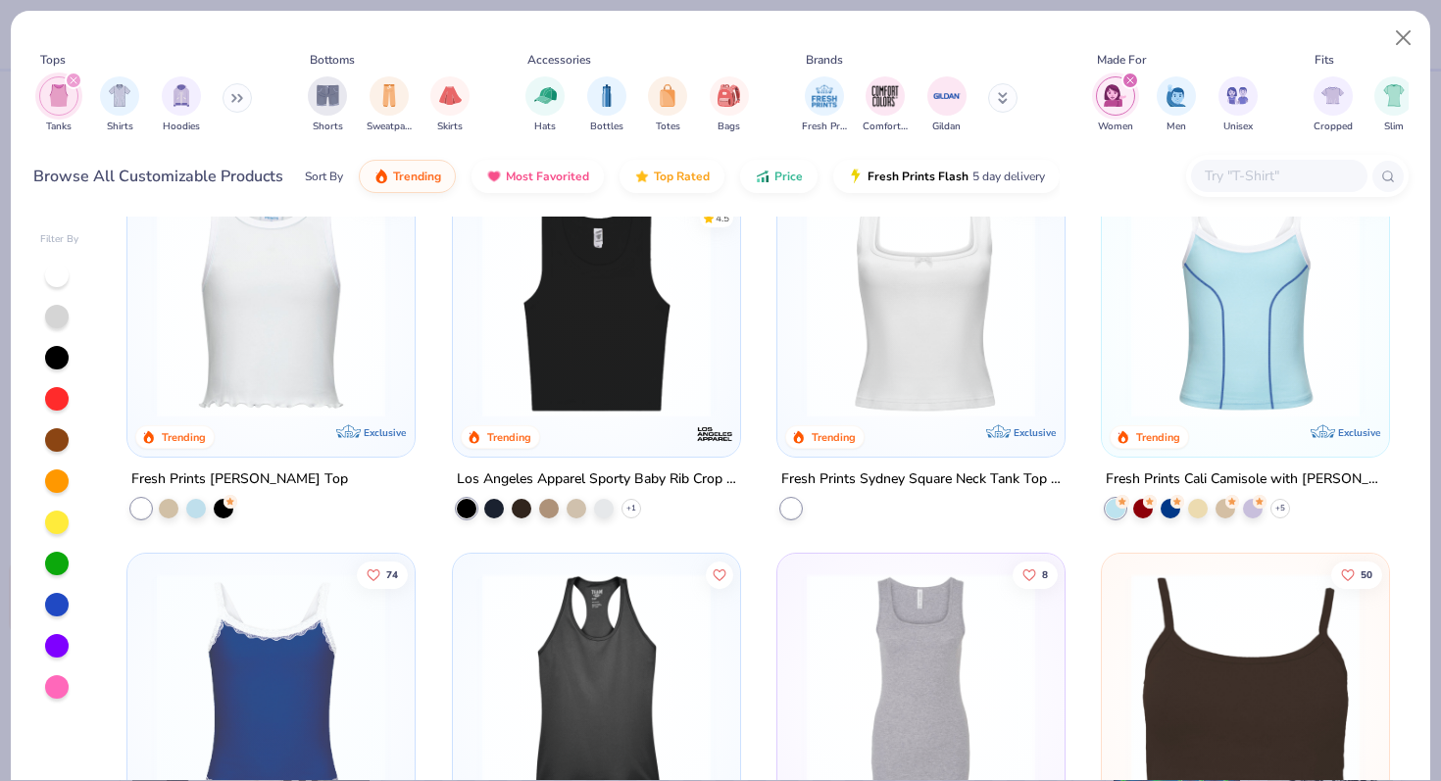
scroll to position [790, 0]
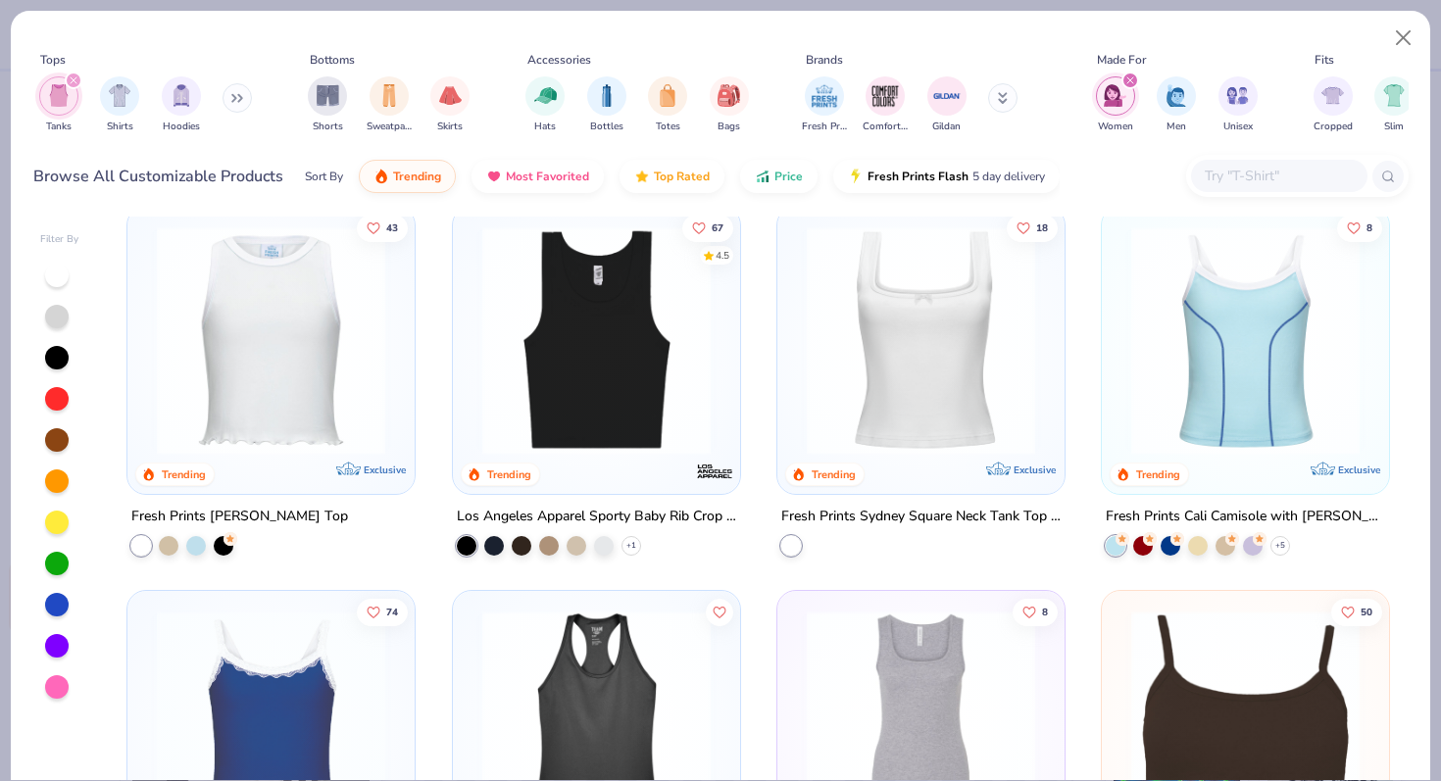
click at [342, 395] on img at bounding box center [271, 339] width 248 height 228
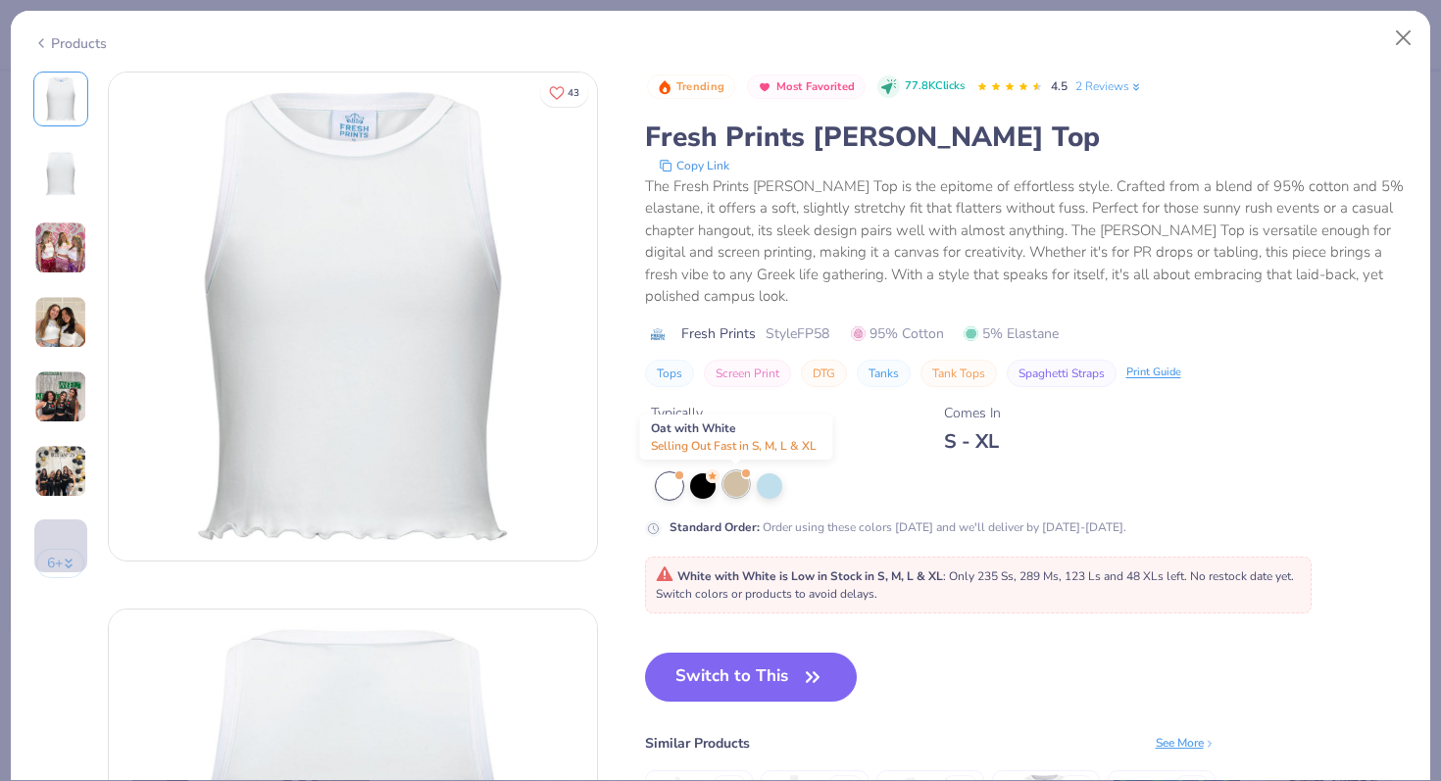
click at [737, 475] on div at bounding box center [736, 484] width 25 height 25
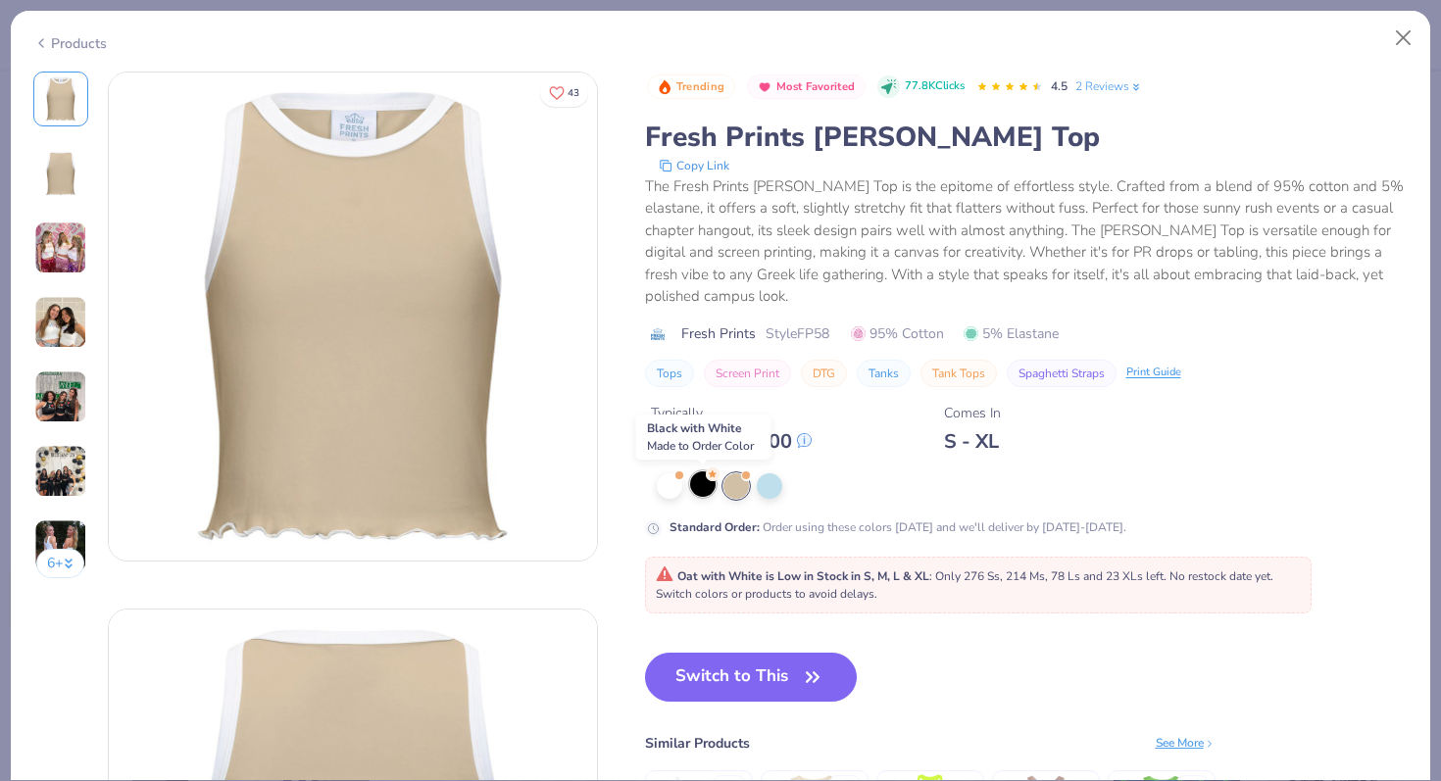
click at [699, 492] on div at bounding box center [702, 484] width 25 height 25
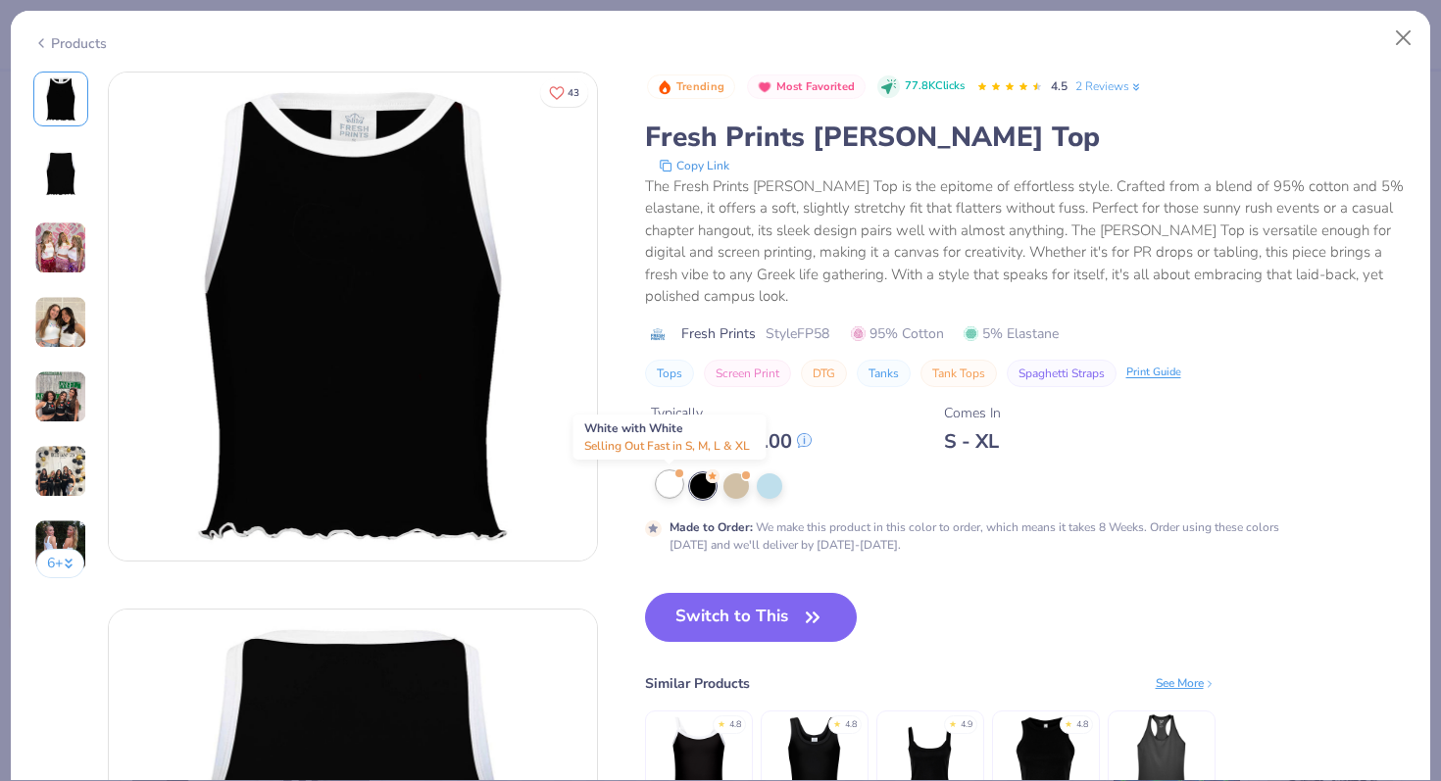
click at [670, 486] on div at bounding box center [669, 484] width 25 height 25
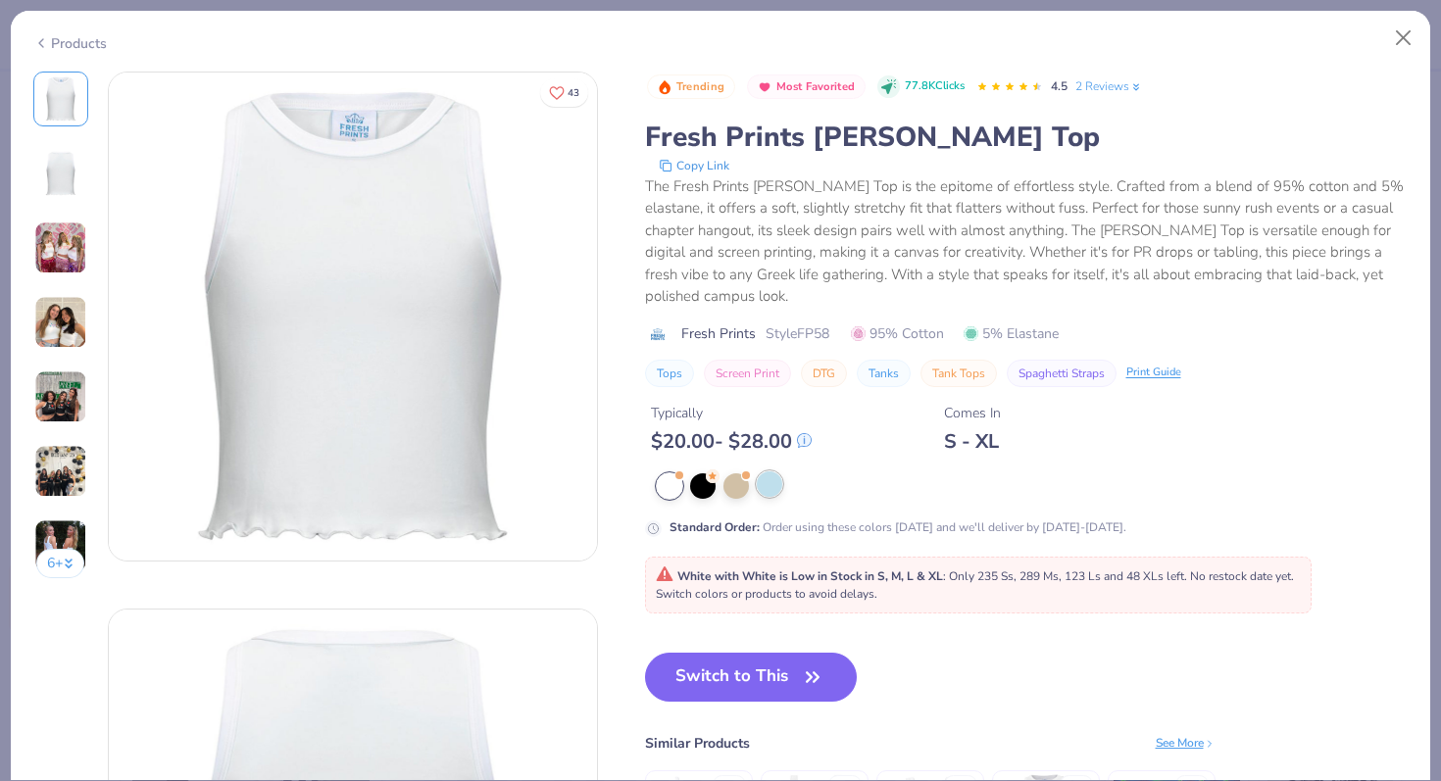
click at [762, 488] on div at bounding box center [769, 484] width 25 height 25
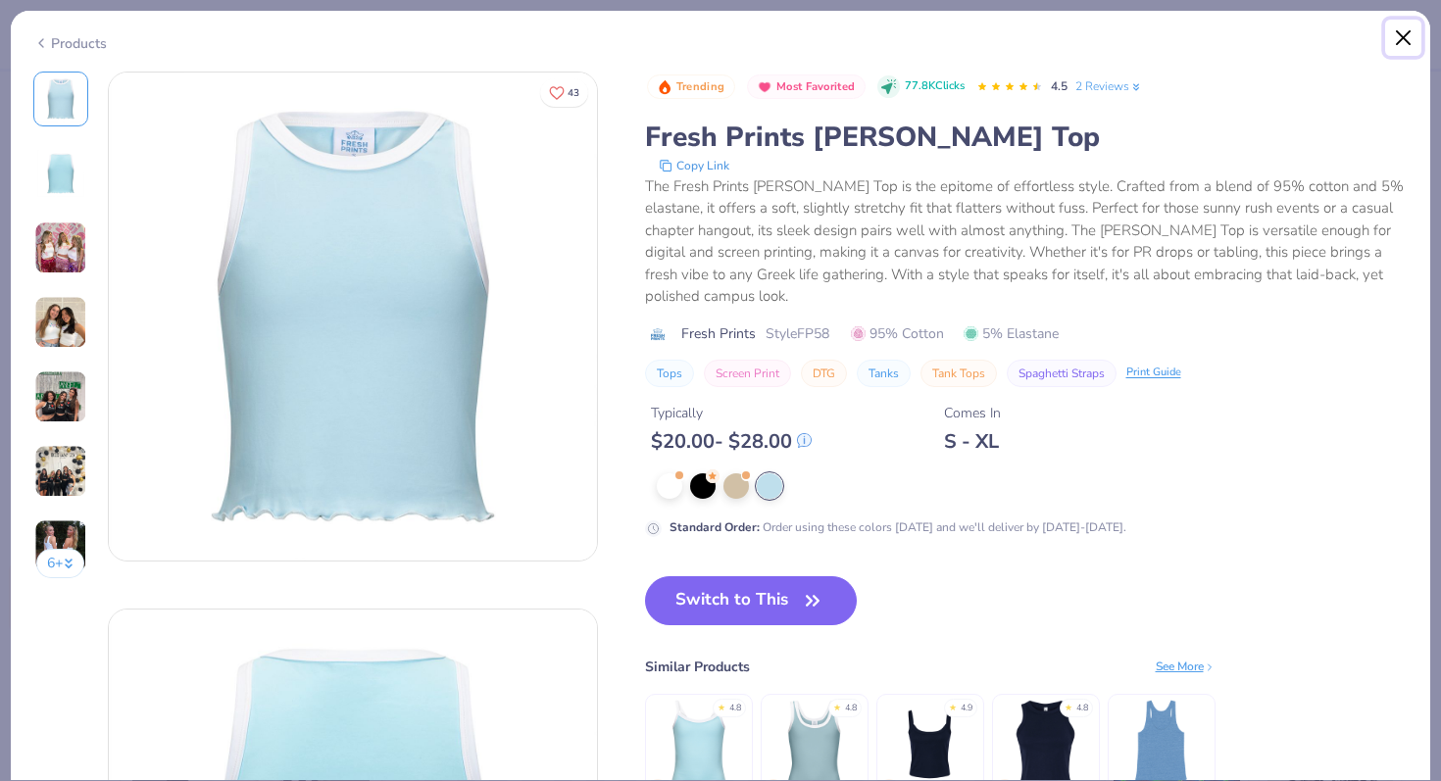
click at [1403, 44] on button "Close" at bounding box center [1403, 38] width 37 height 37
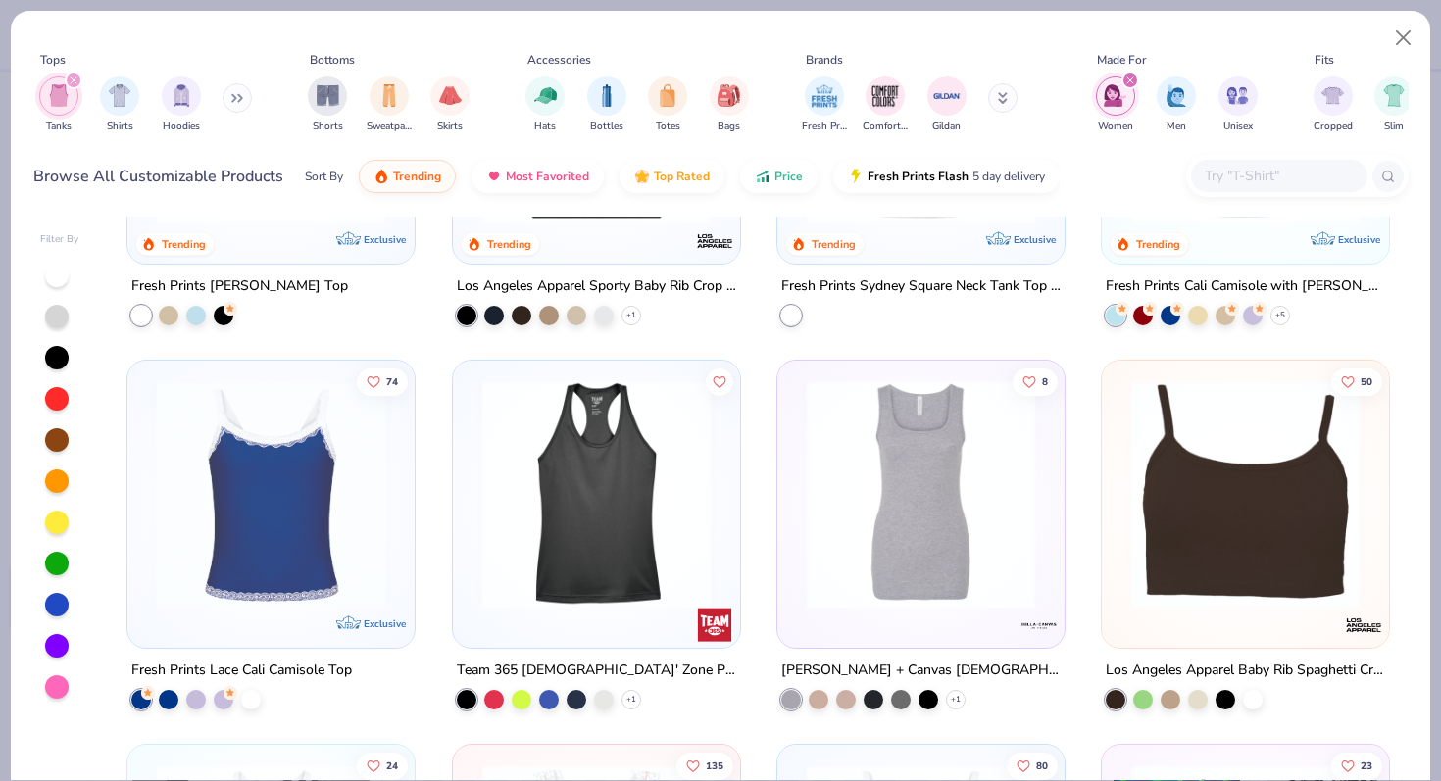
scroll to position [1023, 0]
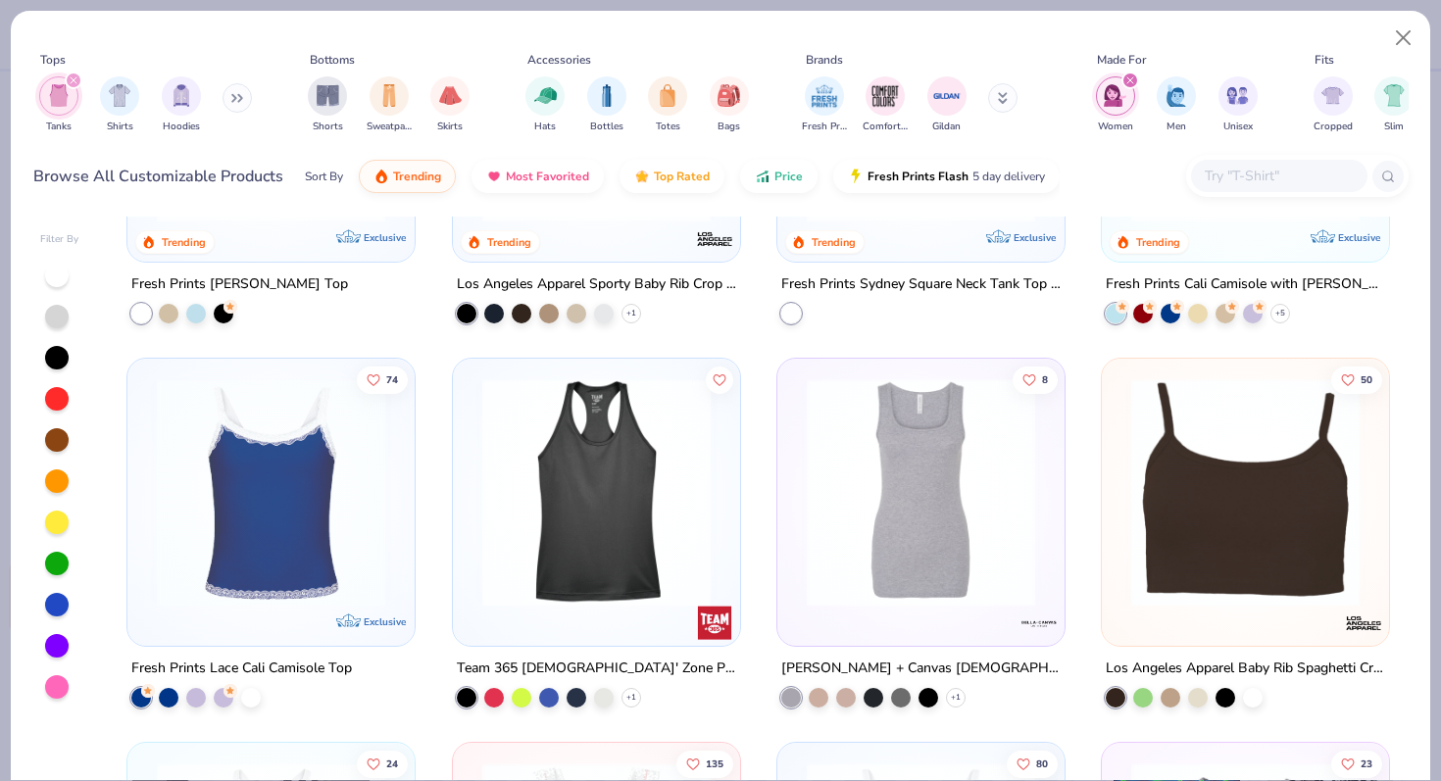
click at [302, 468] on img at bounding box center [271, 492] width 248 height 228
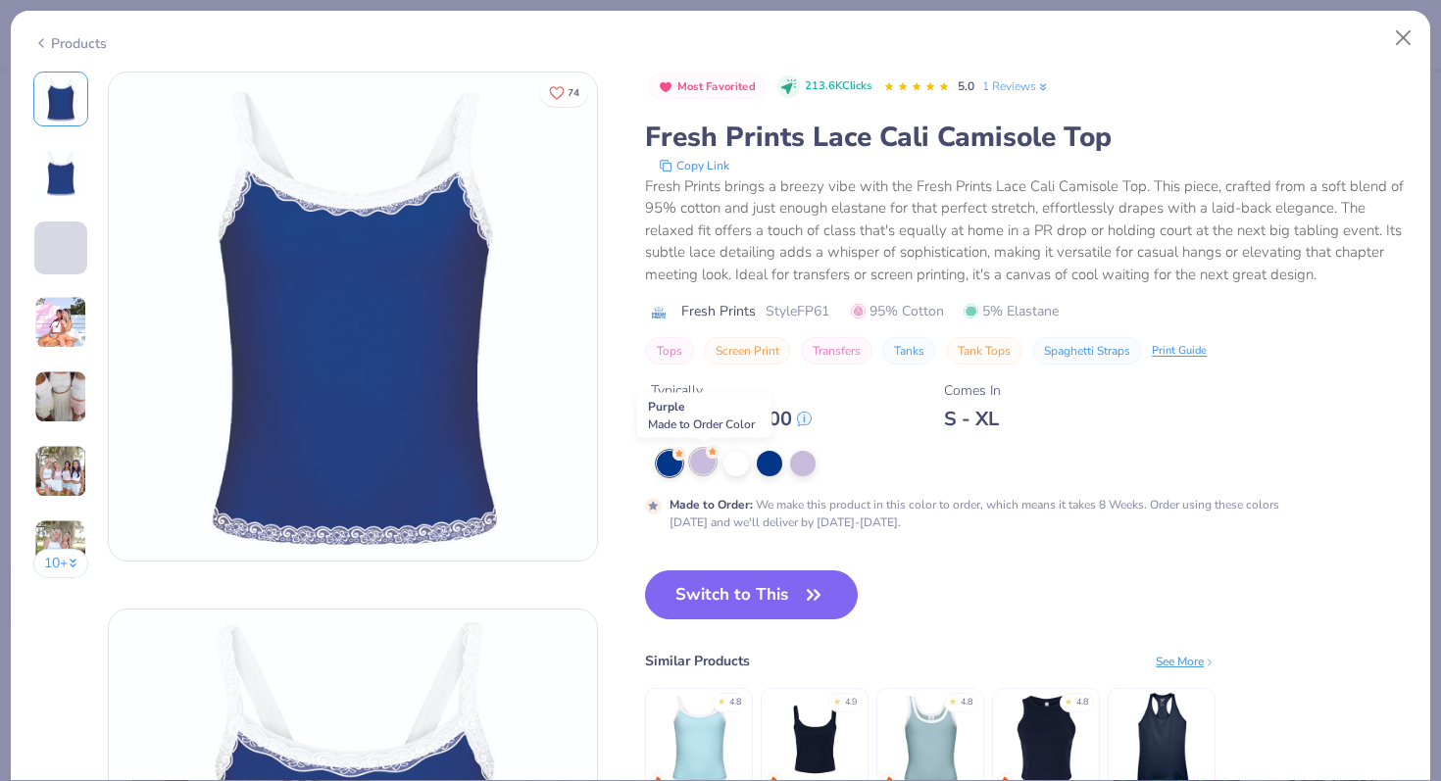
click at [696, 457] on div at bounding box center [702, 461] width 25 height 25
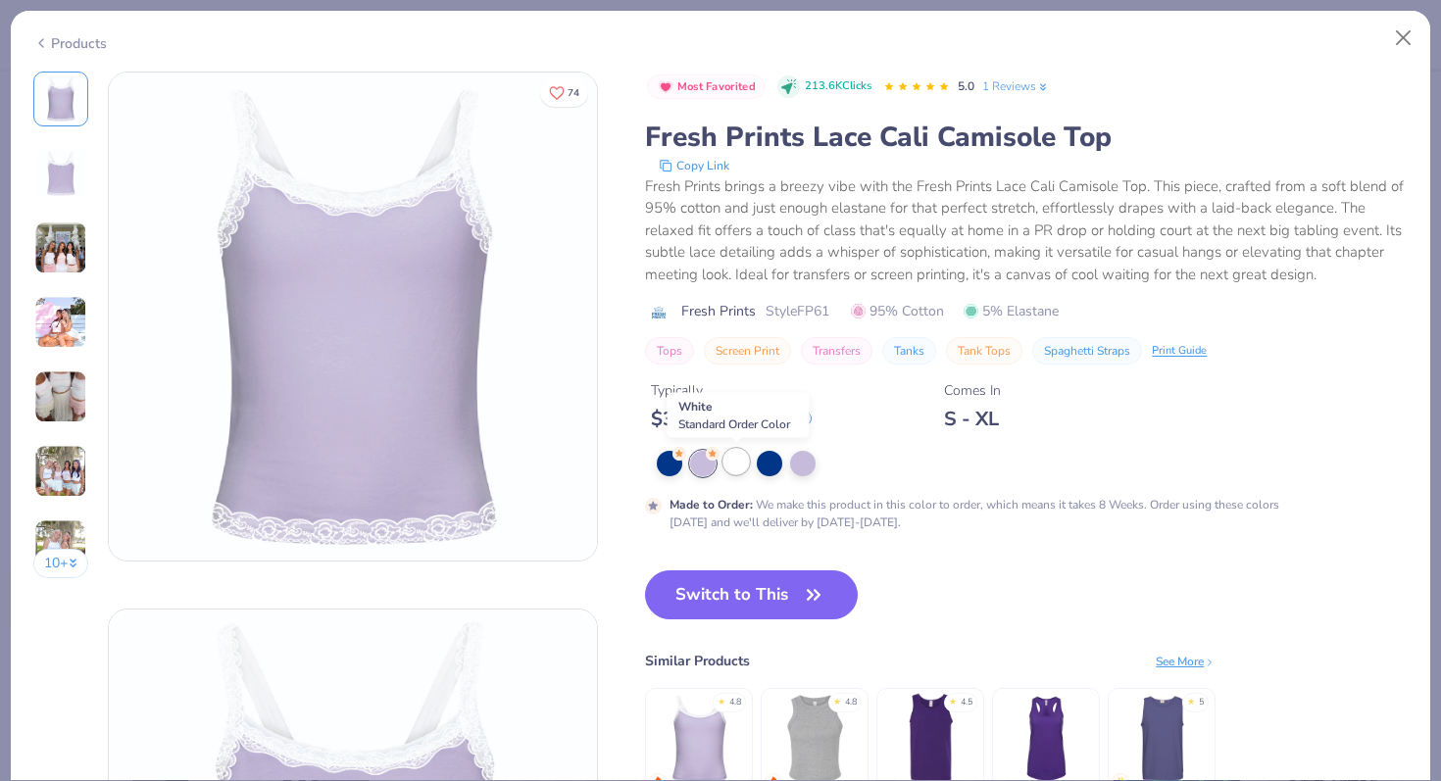
click at [728, 458] on div at bounding box center [736, 461] width 25 height 25
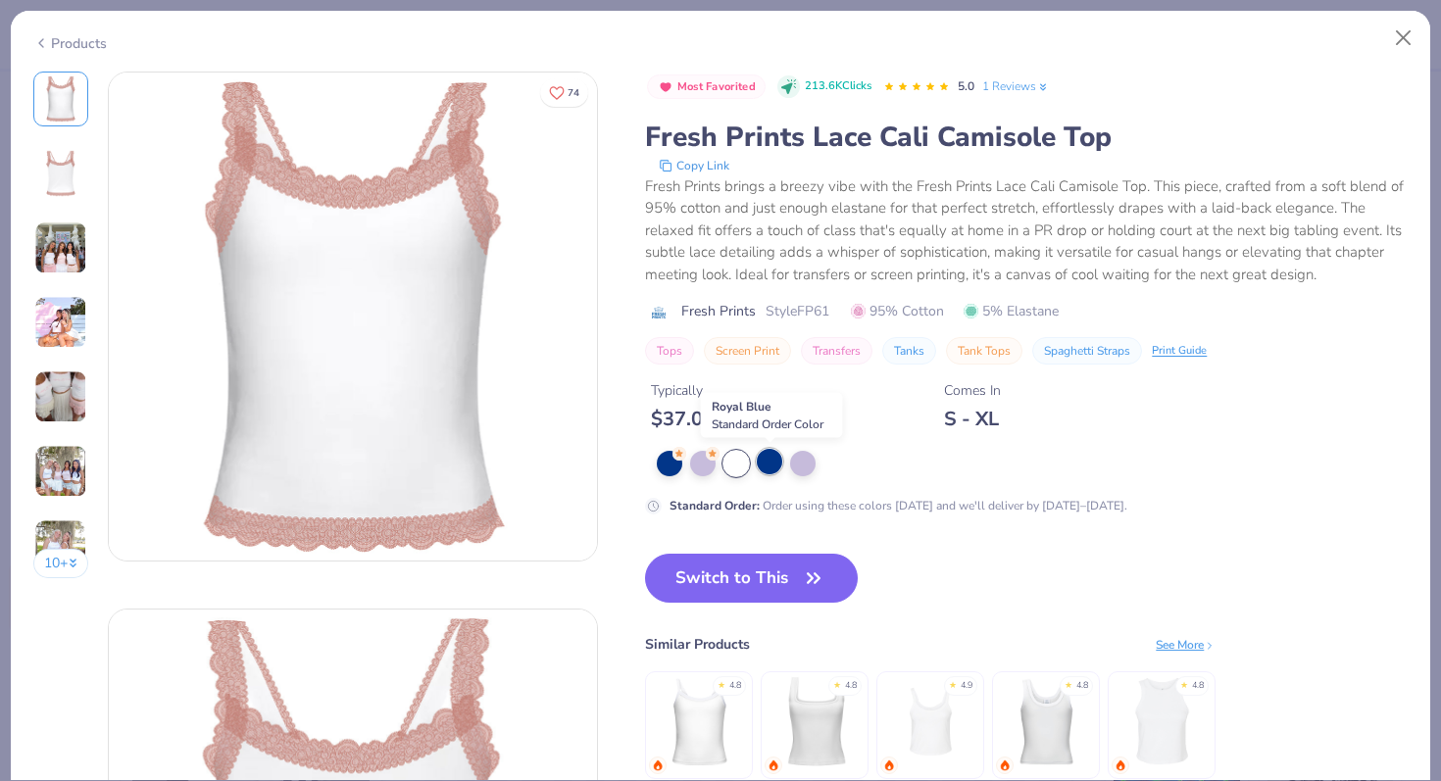
click at [770, 464] on div at bounding box center [769, 461] width 25 height 25
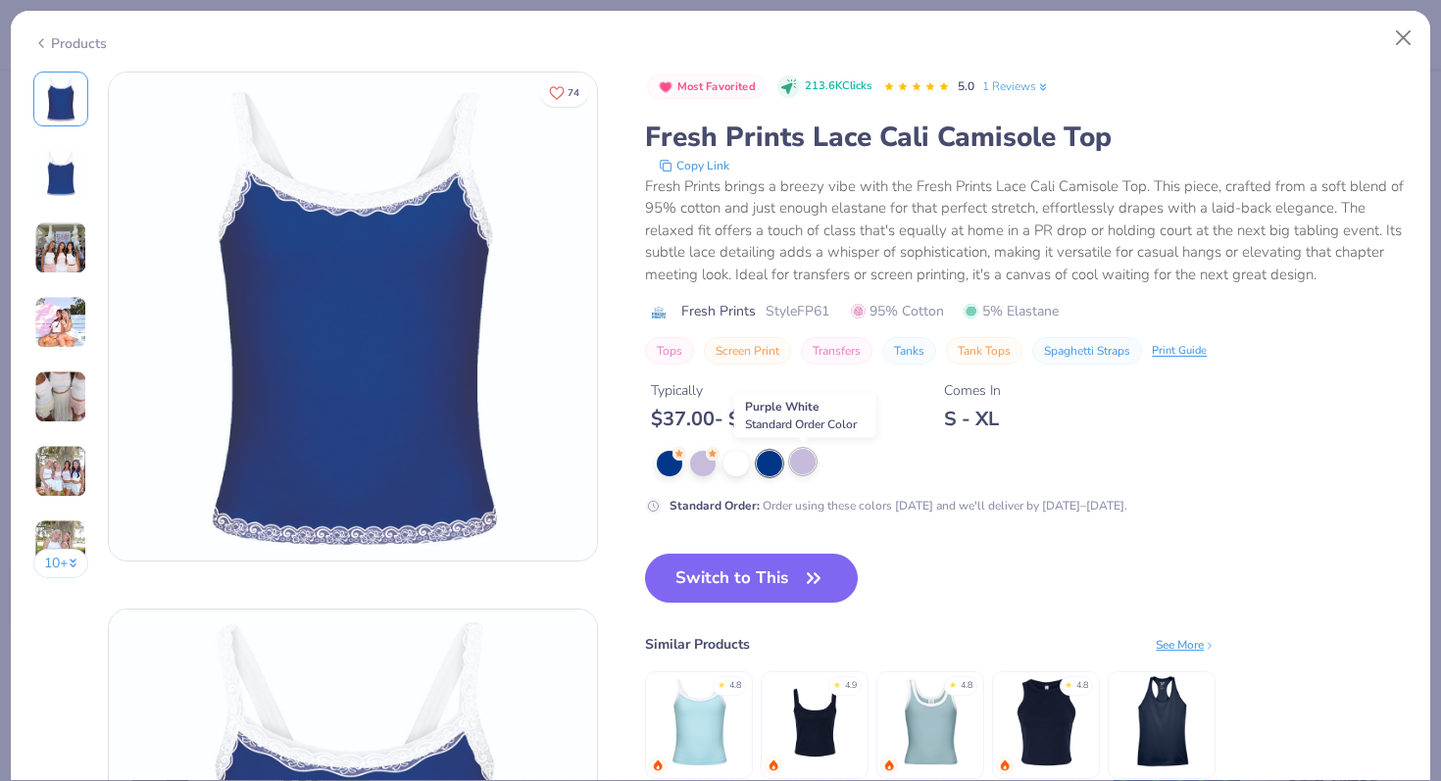
click at [801, 468] on div at bounding box center [802, 461] width 25 height 25
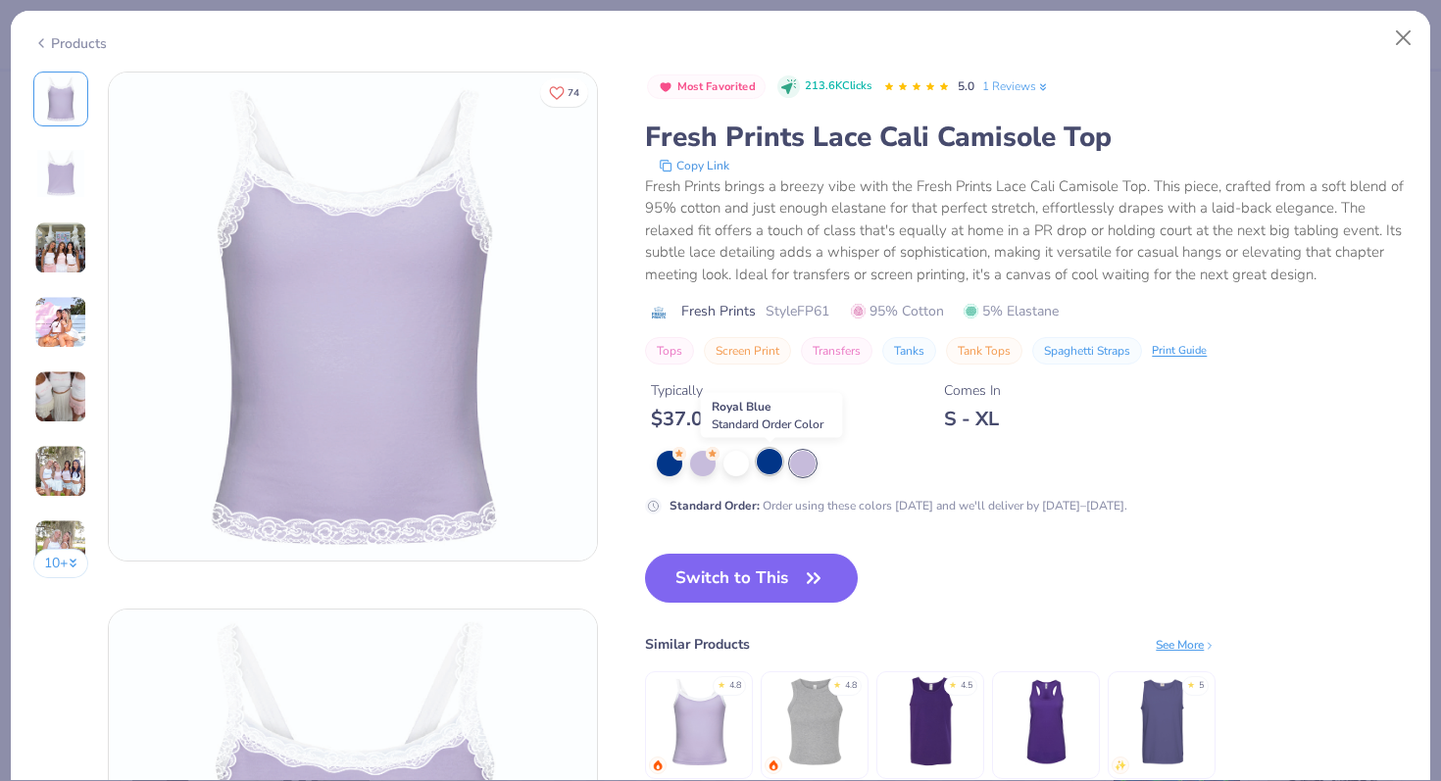
click at [771, 467] on div at bounding box center [769, 461] width 25 height 25
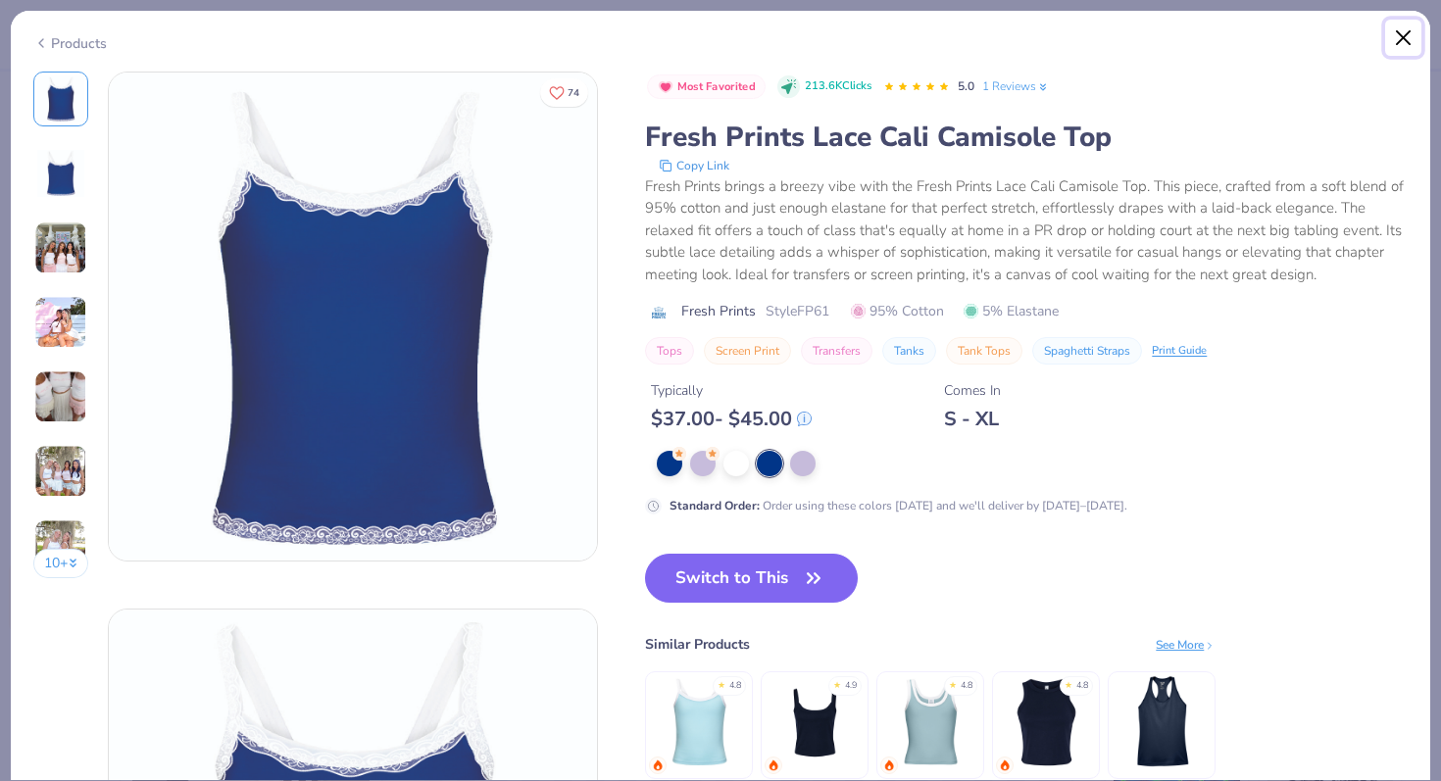
click at [1405, 36] on button "Close" at bounding box center [1403, 38] width 37 height 37
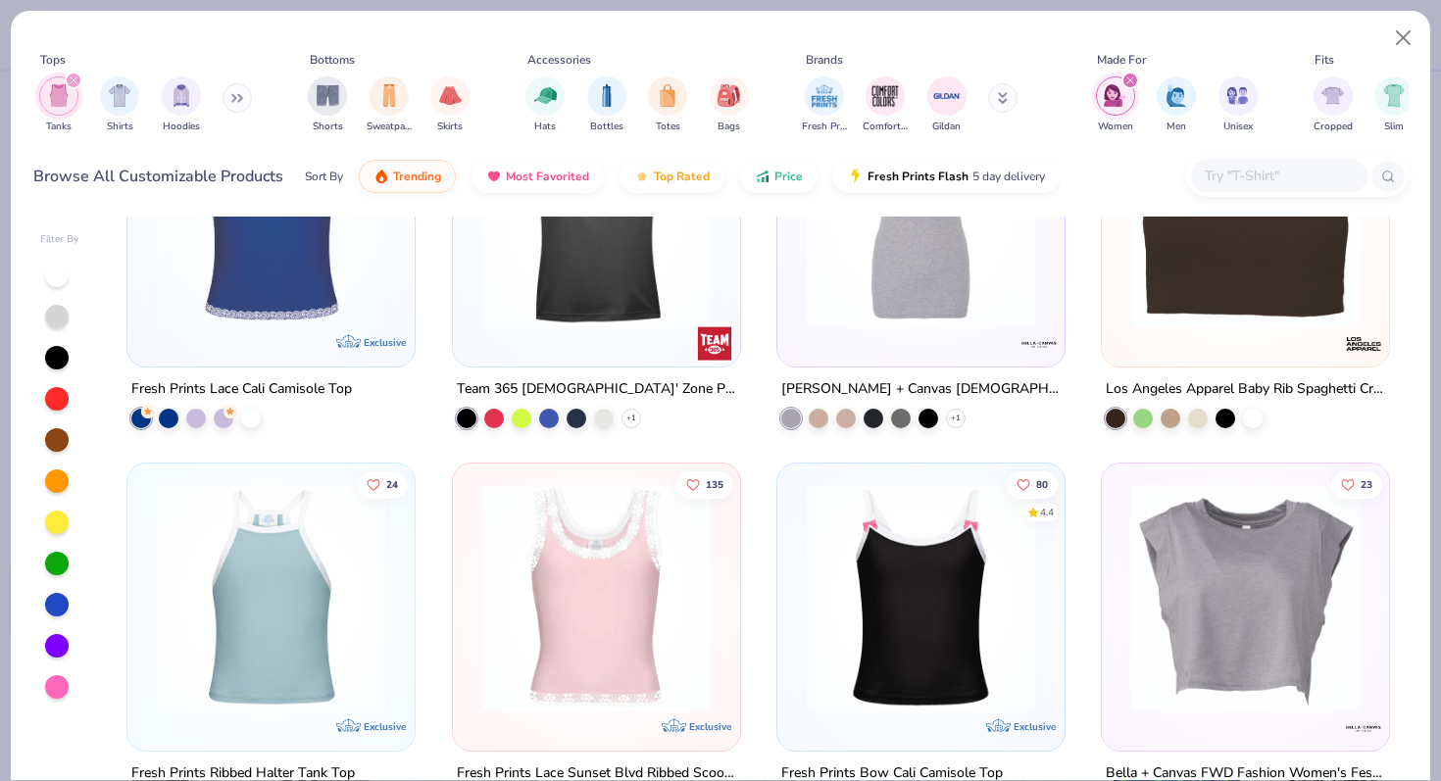
scroll to position [1467, 0]
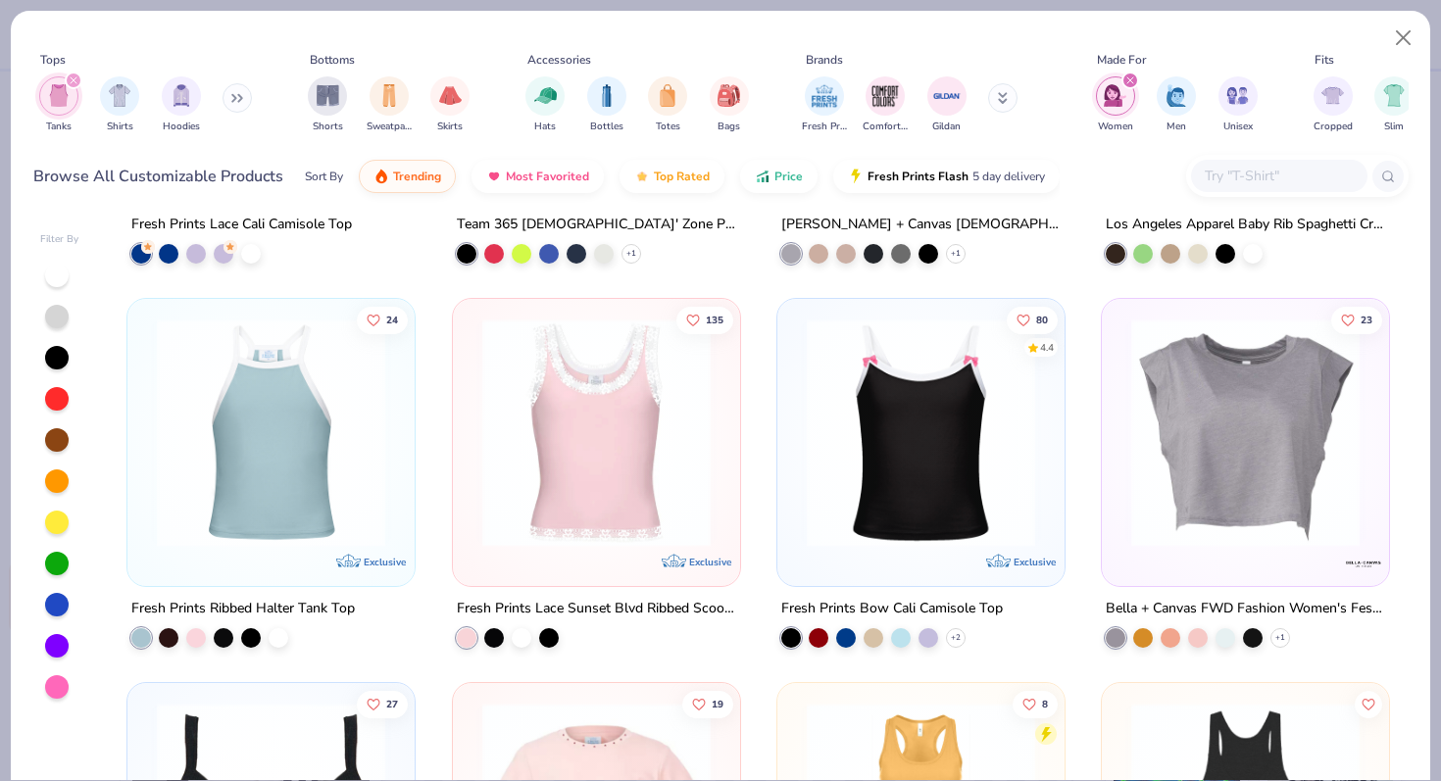
click at [636, 437] on img at bounding box center [597, 433] width 248 height 228
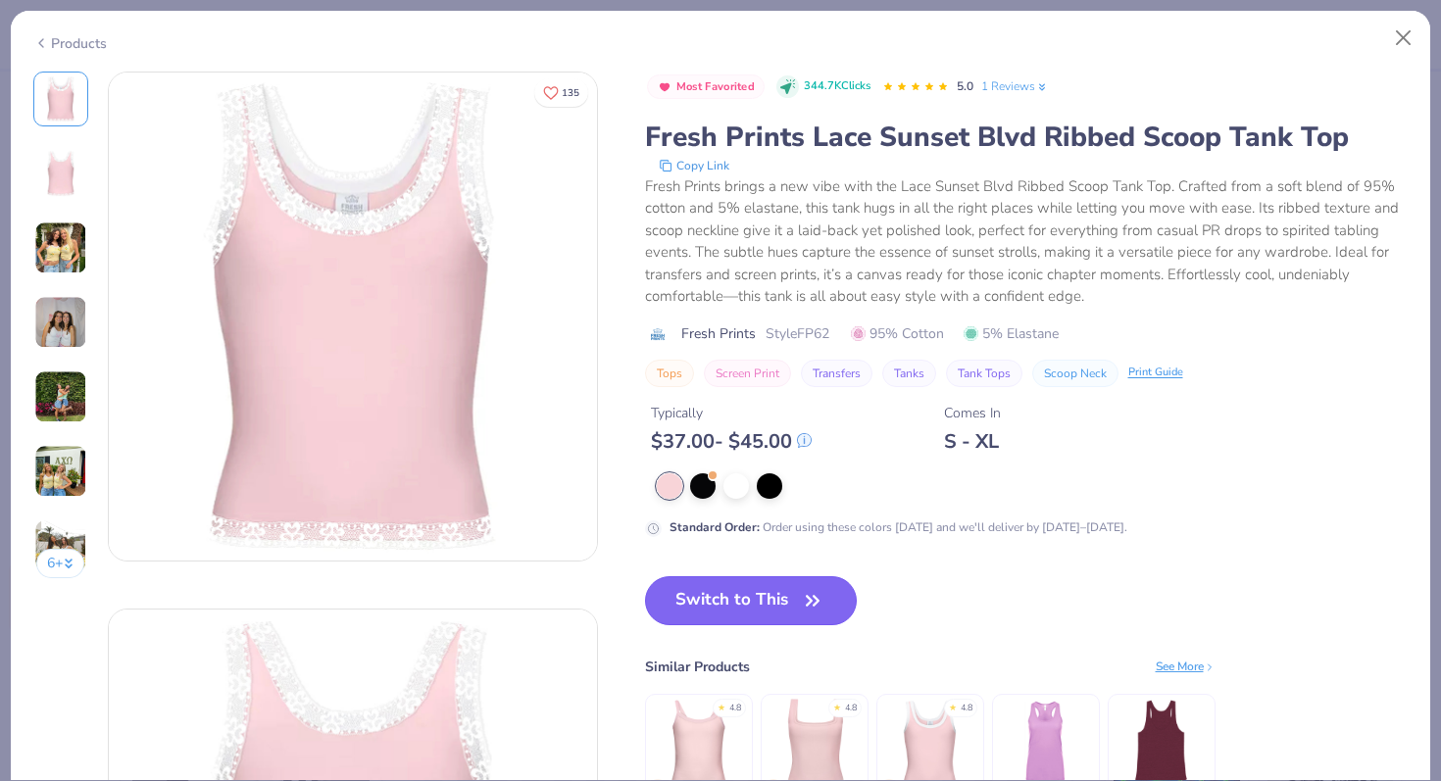
click at [724, 603] on button "Switch to This" at bounding box center [751, 600] width 213 height 49
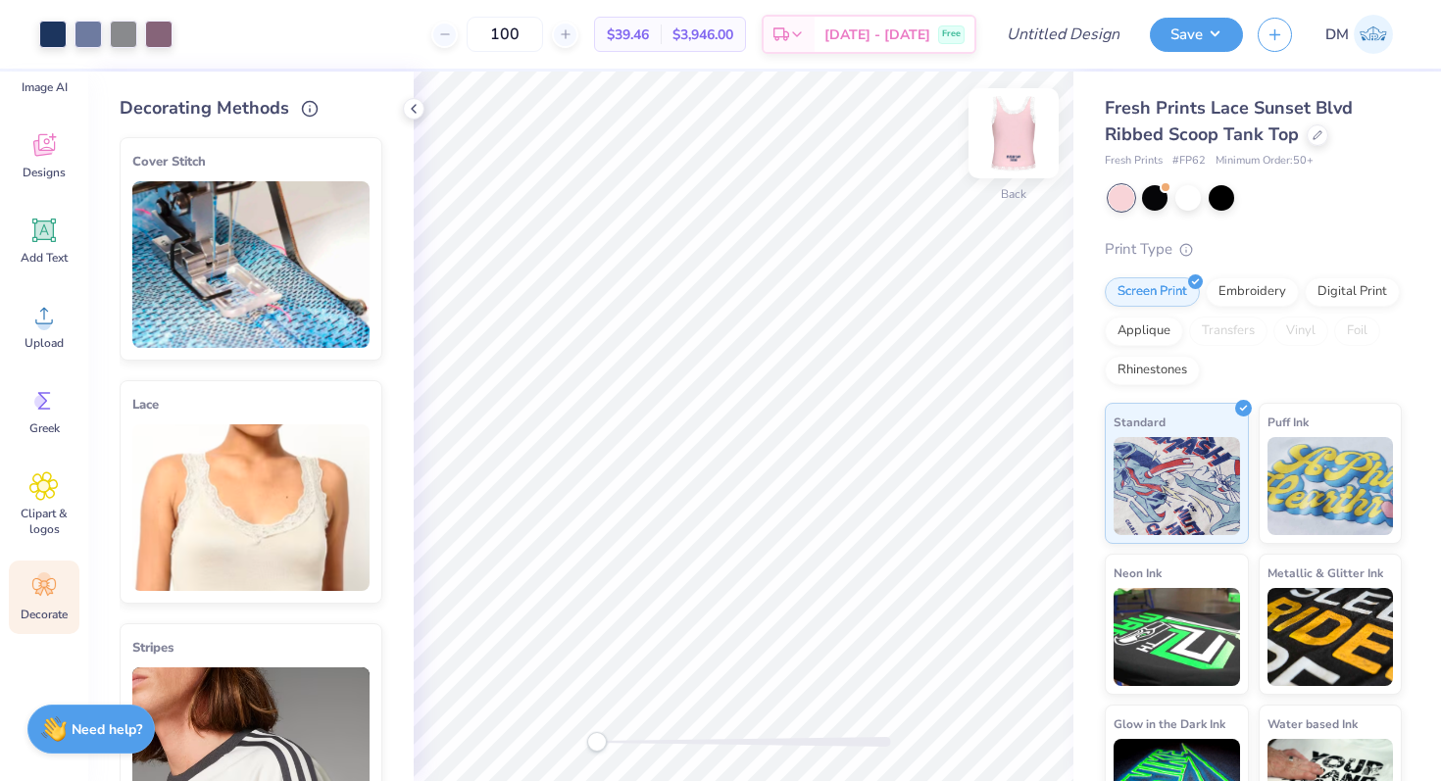
click at [1006, 126] on img at bounding box center [1014, 133] width 78 height 78
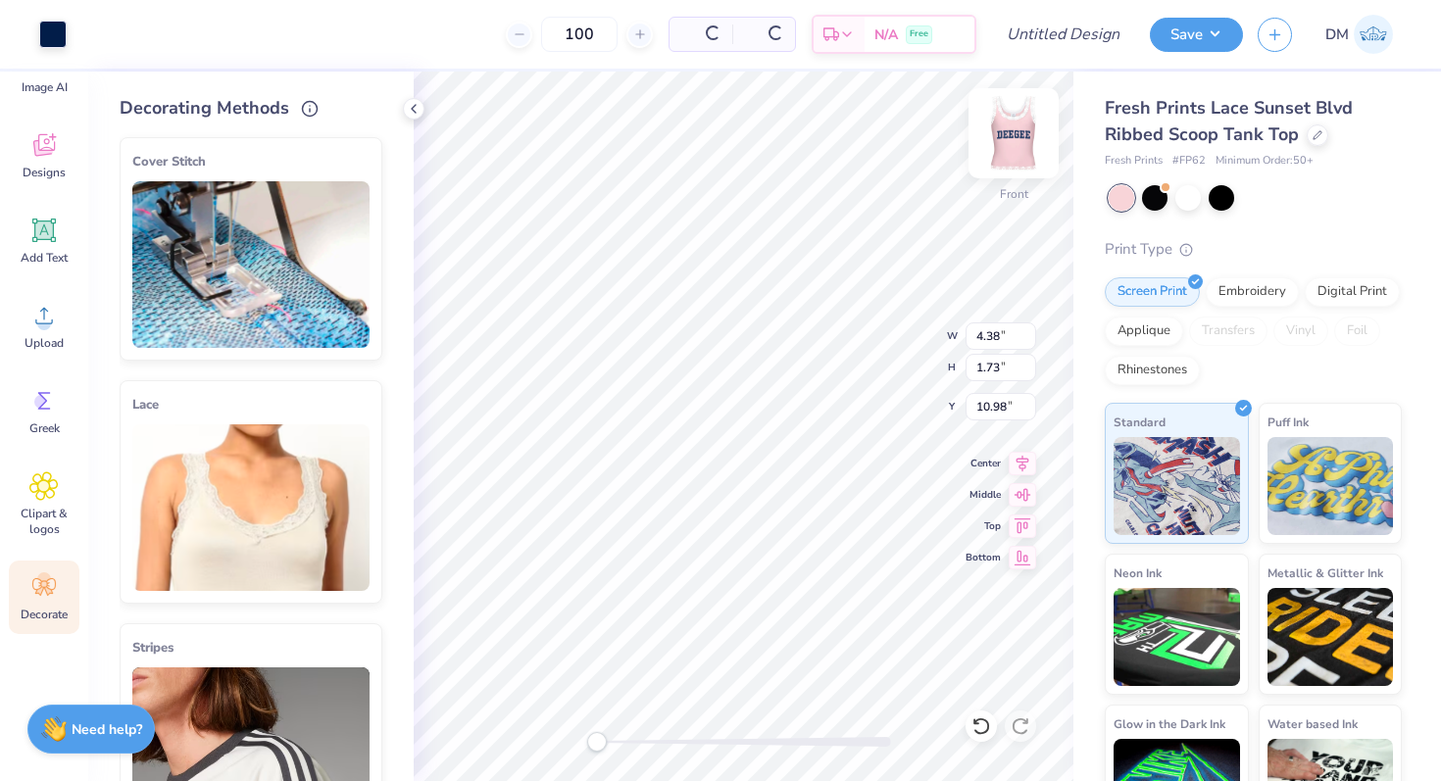
type input "4.38"
type input "1.73"
type input "10.98"
click at [1029, 125] on img at bounding box center [1014, 133] width 78 height 78
type input "7.84"
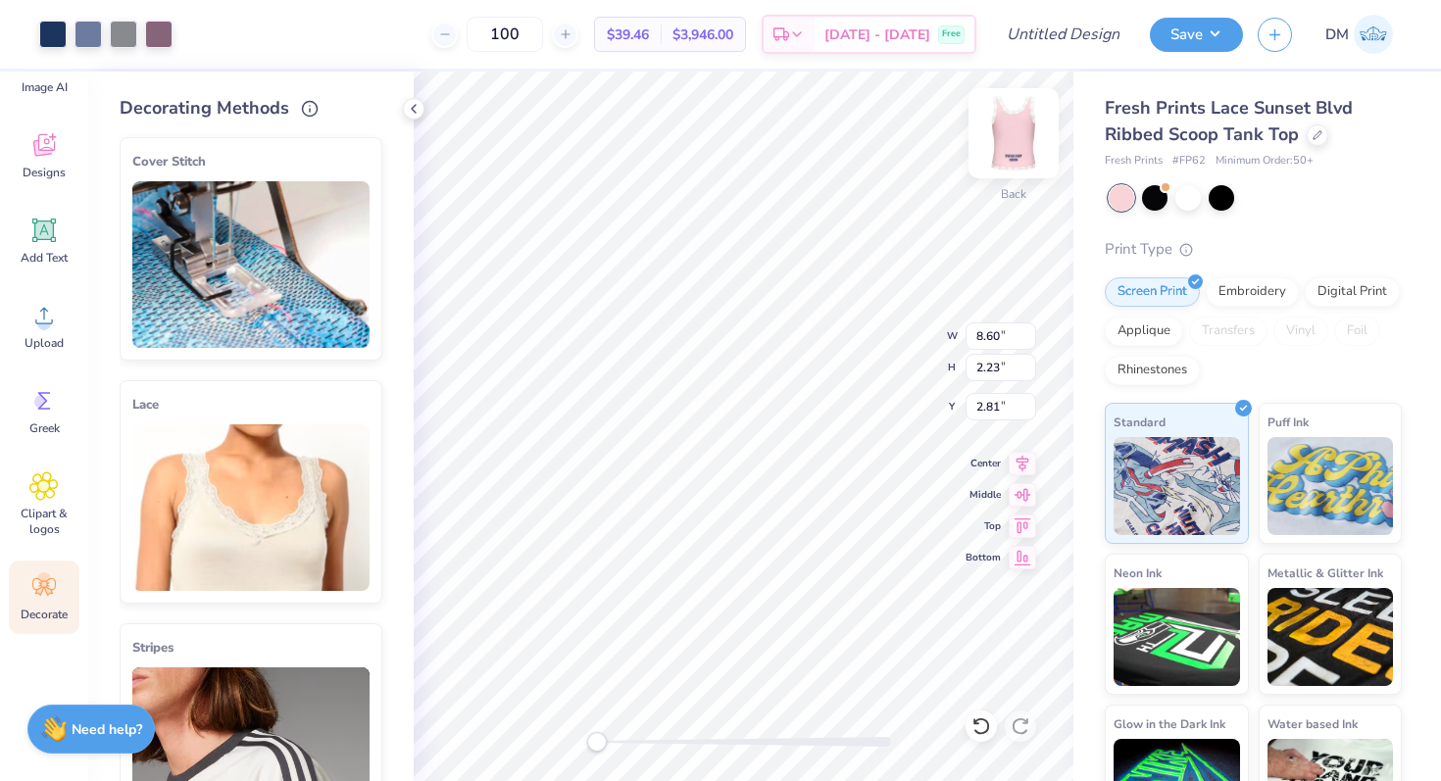
type input "2.04"
type input "3.01"
click at [1183, 195] on div at bounding box center [1187, 195] width 25 height 25
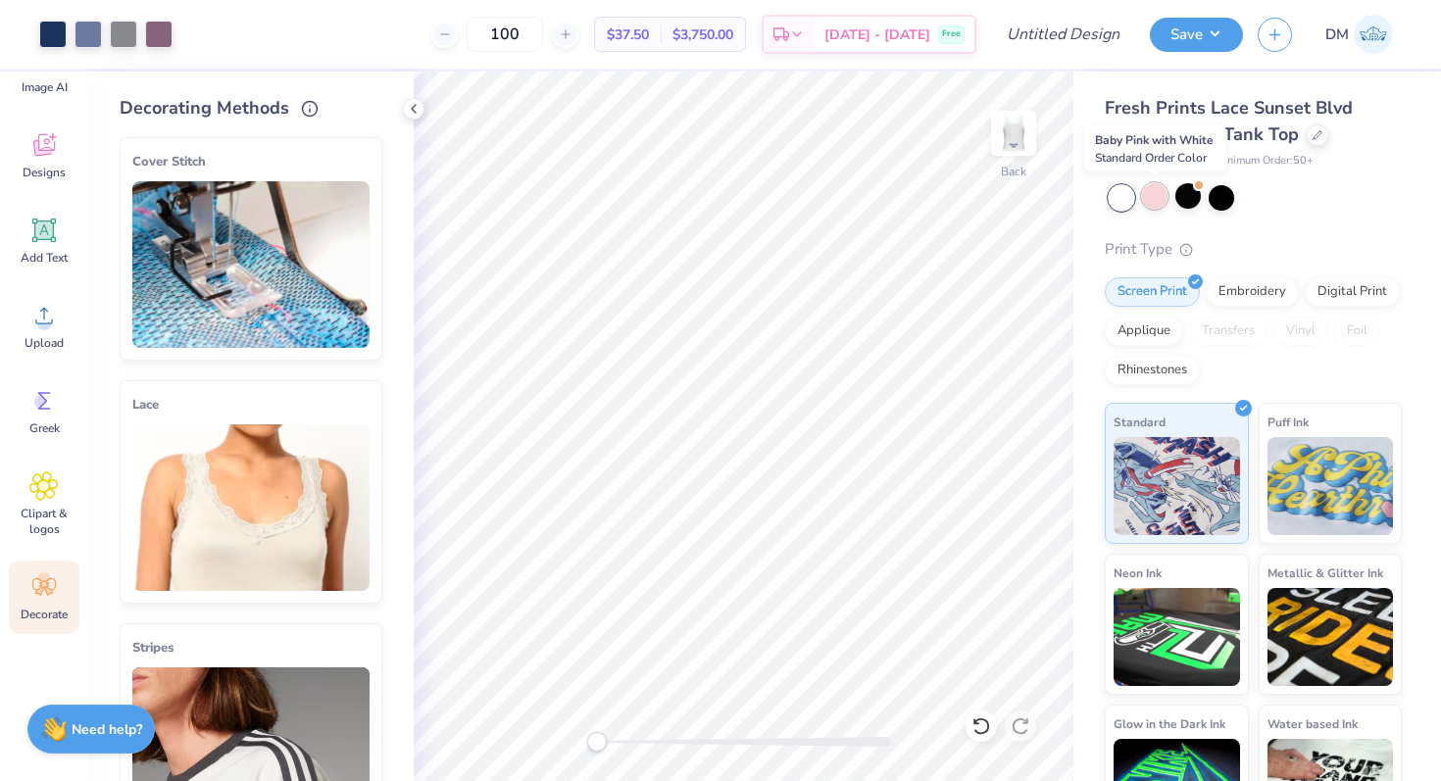
click at [1157, 197] on div at bounding box center [1154, 195] width 25 height 25
click at [1223, 203] on div at bounding box center [1221, 195] width 25 height 25
click at [1161, 186] on div at bounding box center [1154, 195] width 25 height 25
click at [1152, 194] on div at bounding box center [1154, 195] width 25 height 25
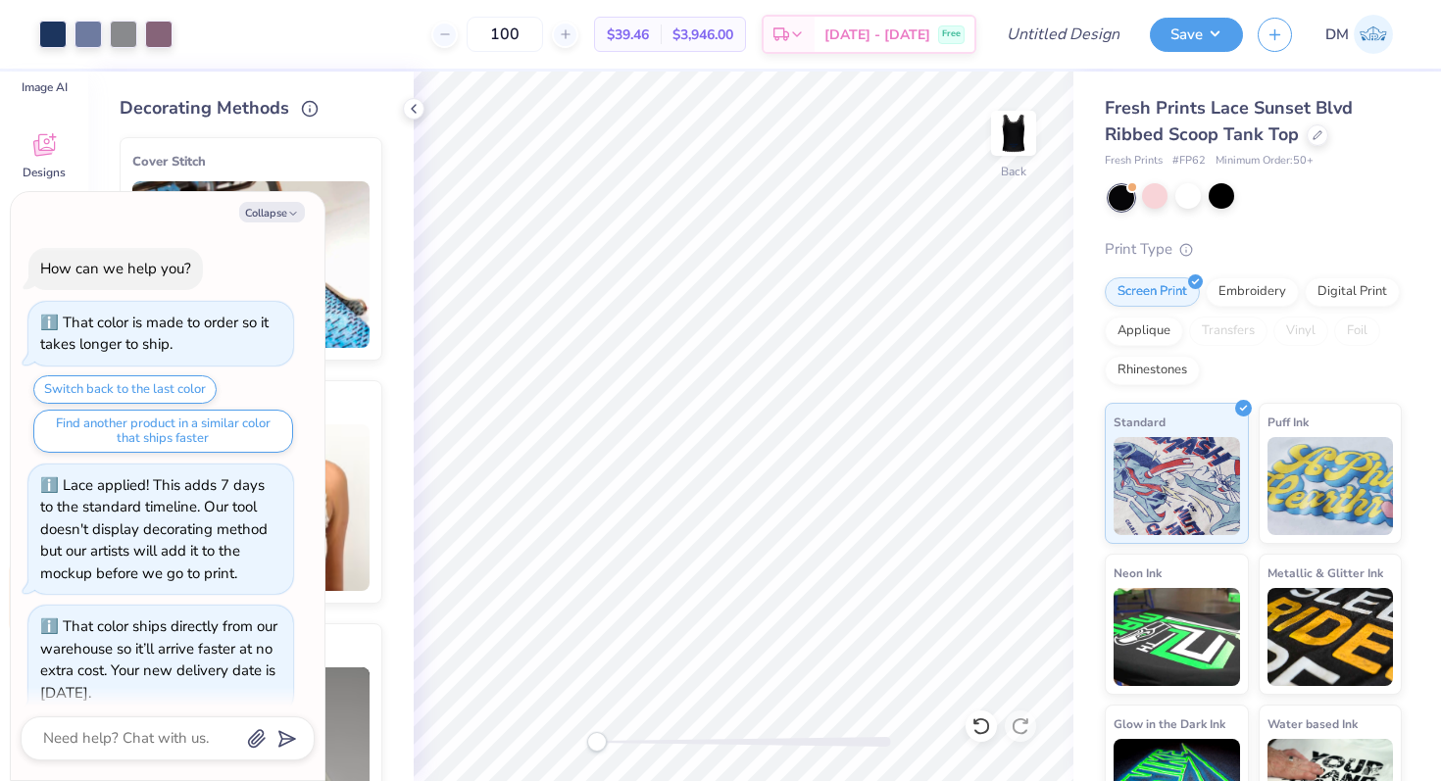
scroll to position [1208, 0]
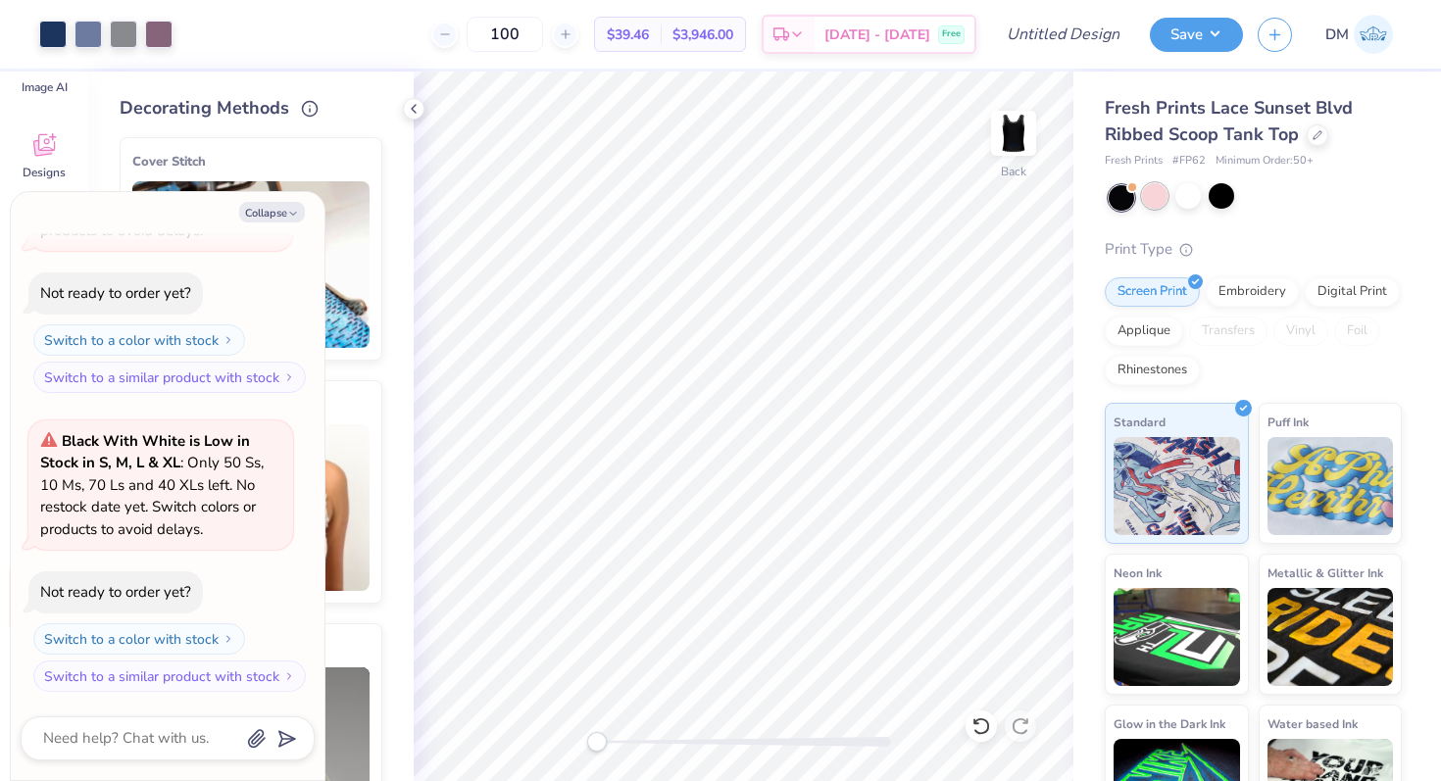
click at [1144, 194] on div at bounding box center [1154, 195] width 25 height 25
click at [262, 212] on button "Collapse" at bounding box center [272, 212] width 66 height 21
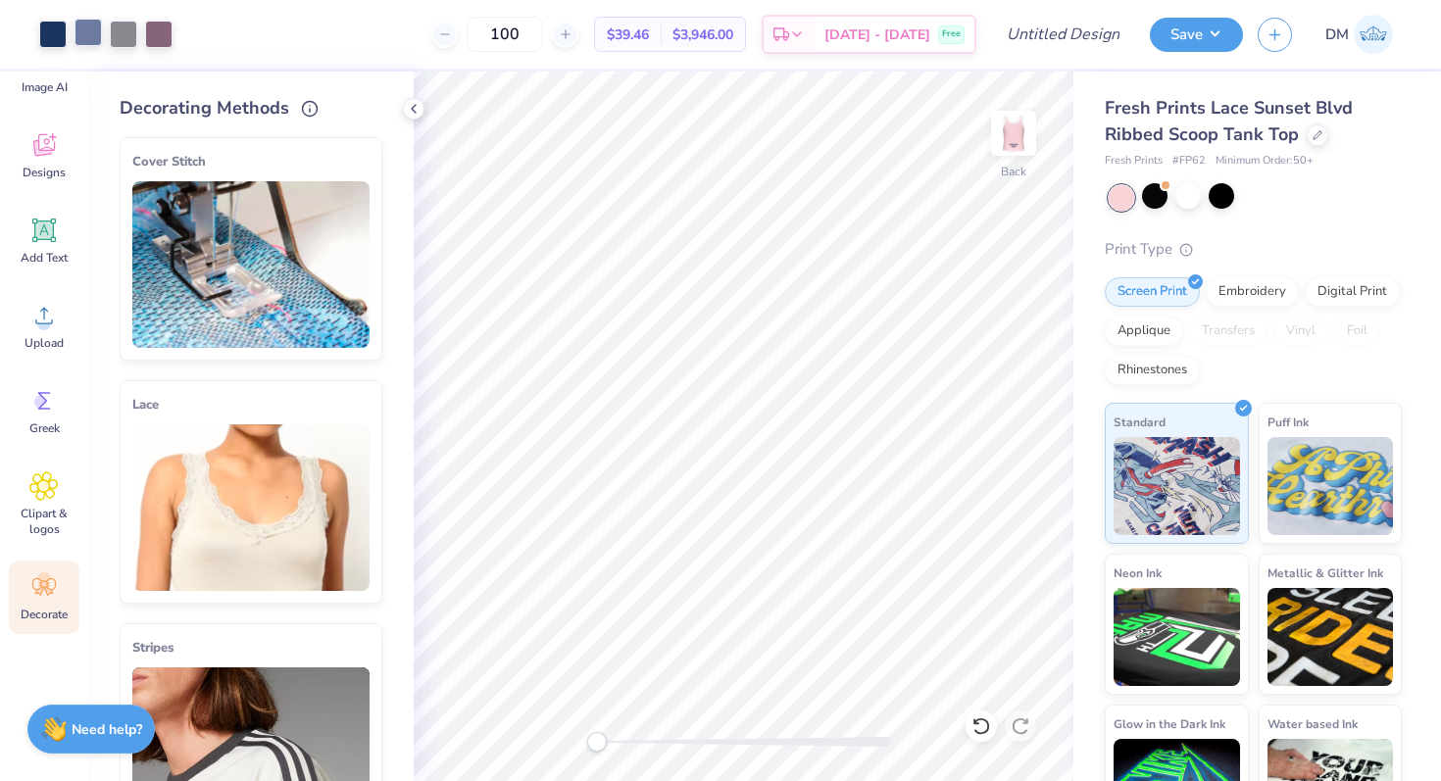
click at [82, 42] on div at bounding box center [88, 32] width 27 height 27
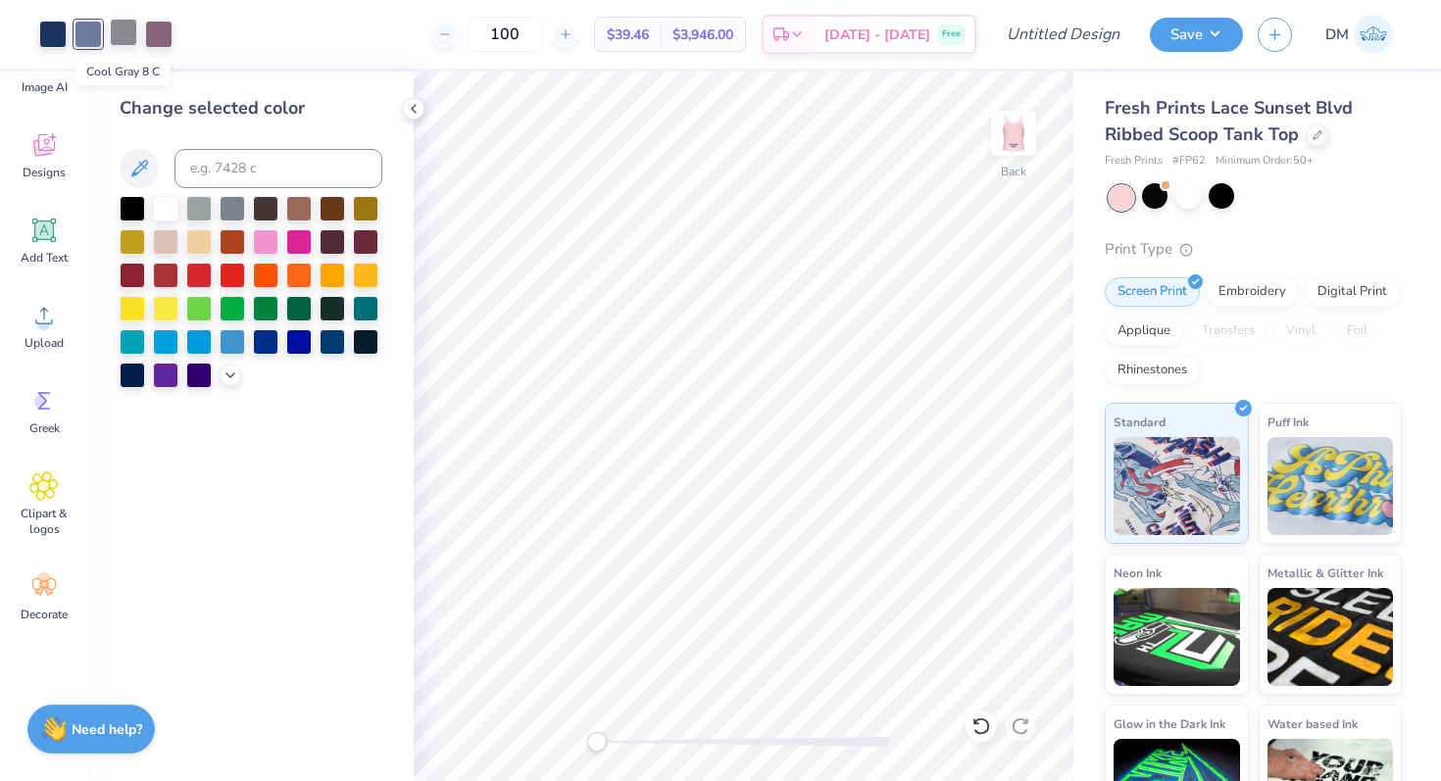
click at [120, 37] on div at bounding box center [123, 32] width 27 height 27
click at [156, 33] on div at bounding box center [158, 32] width 27 height 27
click at [414, 106] on polyline at bounding box center [414, 109] width 4 height 8
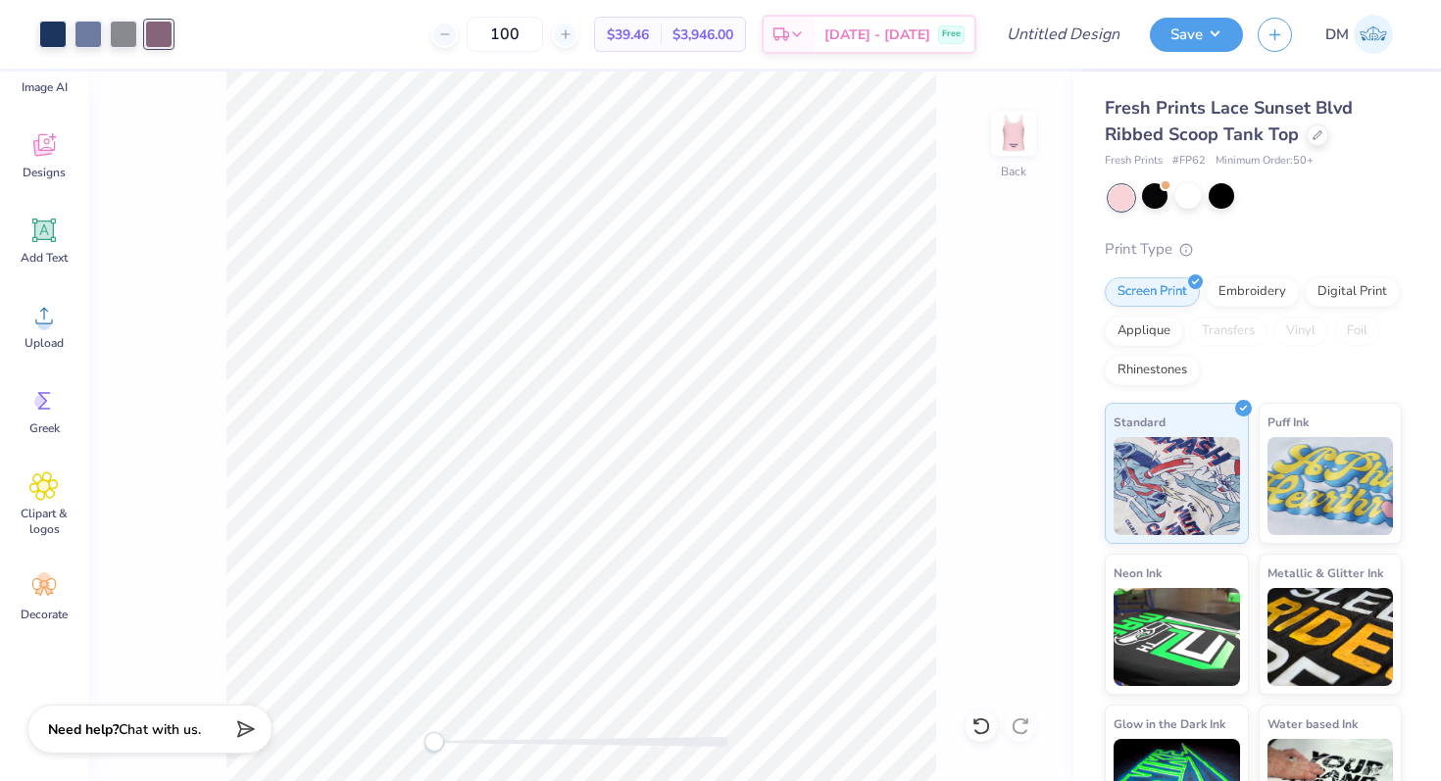
click at [161, 36] on div at bounding box center [158, 34] width 27 height 27
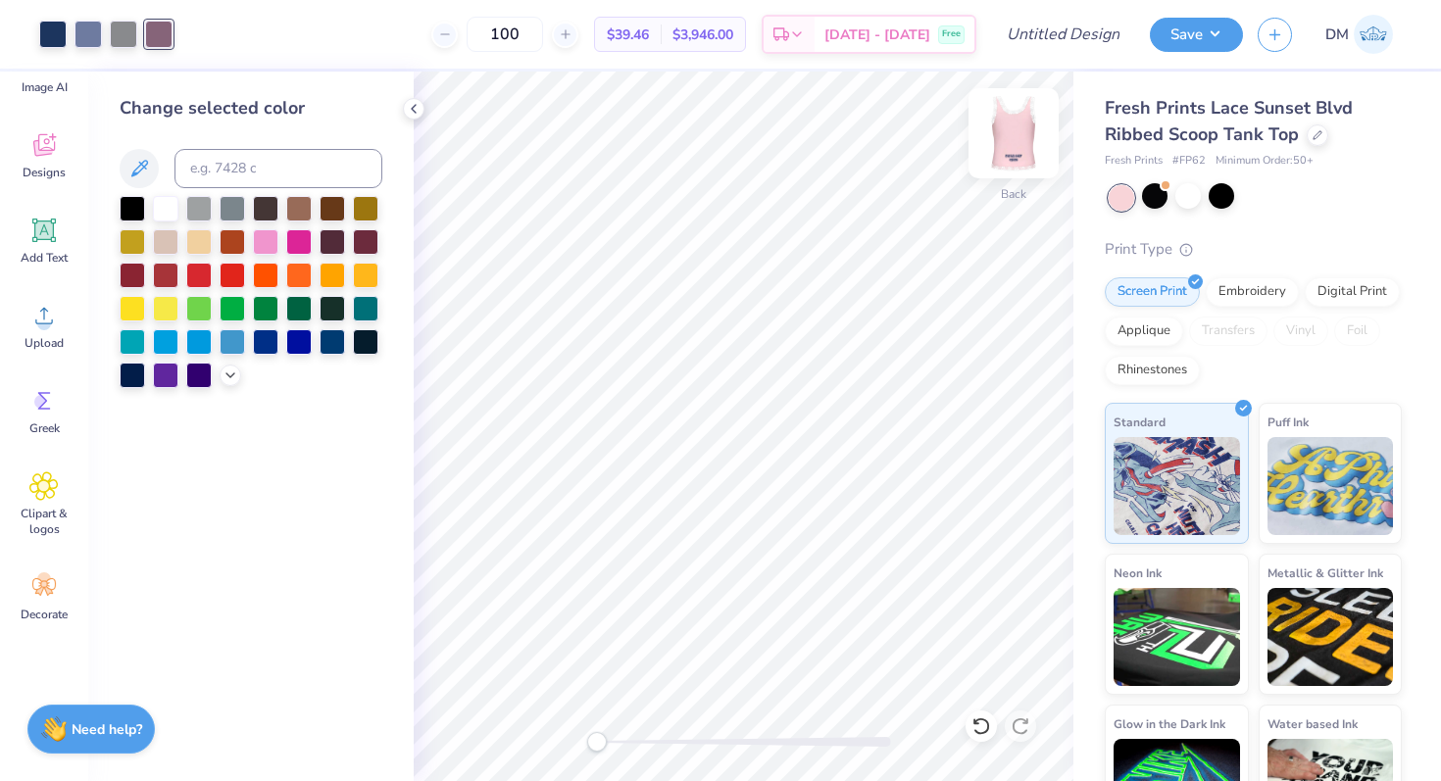
click at [1032, 142] on img at bounding box center [1014, 133] width 78 height 78
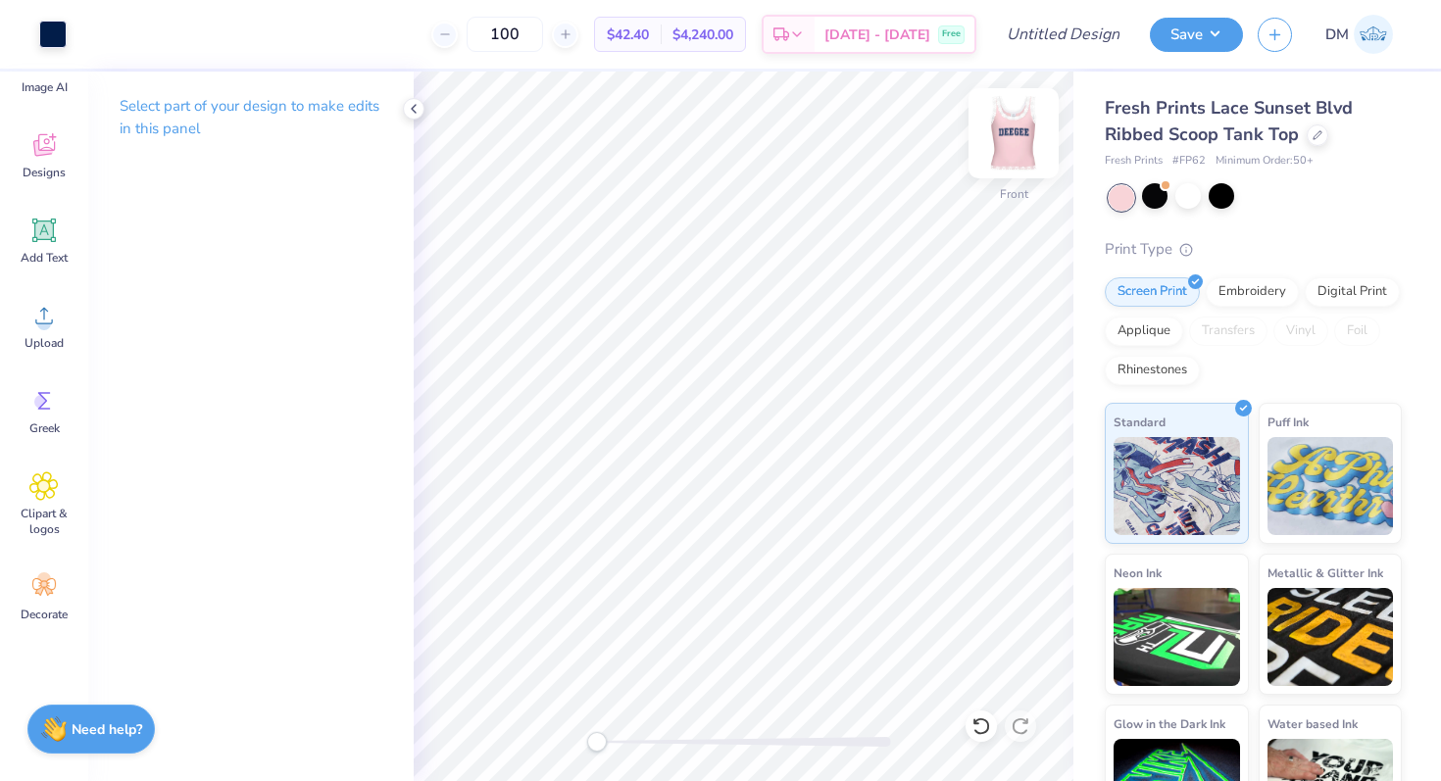
click at [1013, 127] on img at bounding box center [1014, 133] width 78 height 78
click at [58, 30] on div at bounding box center [52, 32] width 27 height 27
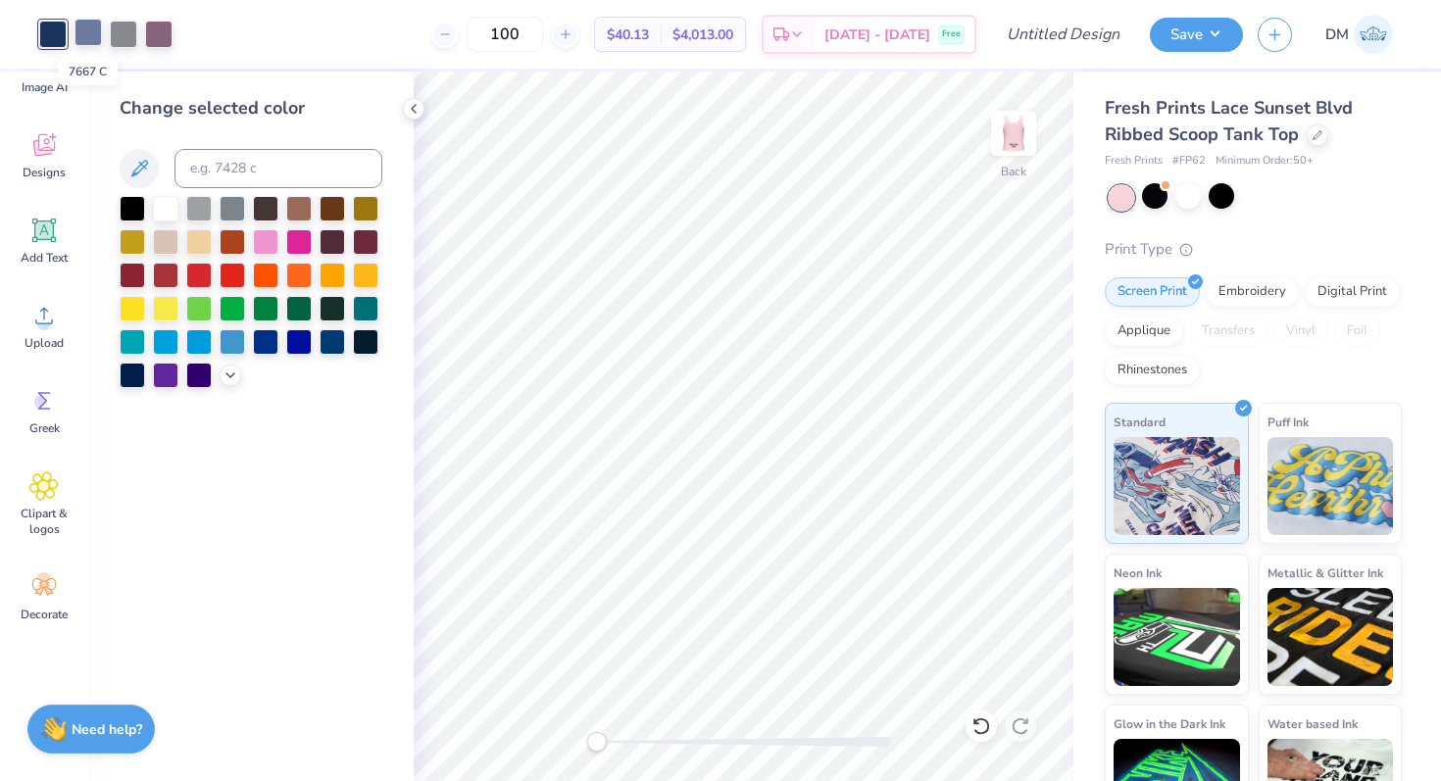
click at [84, 31] on div at bounding box center [88, 32] width 27 height 27
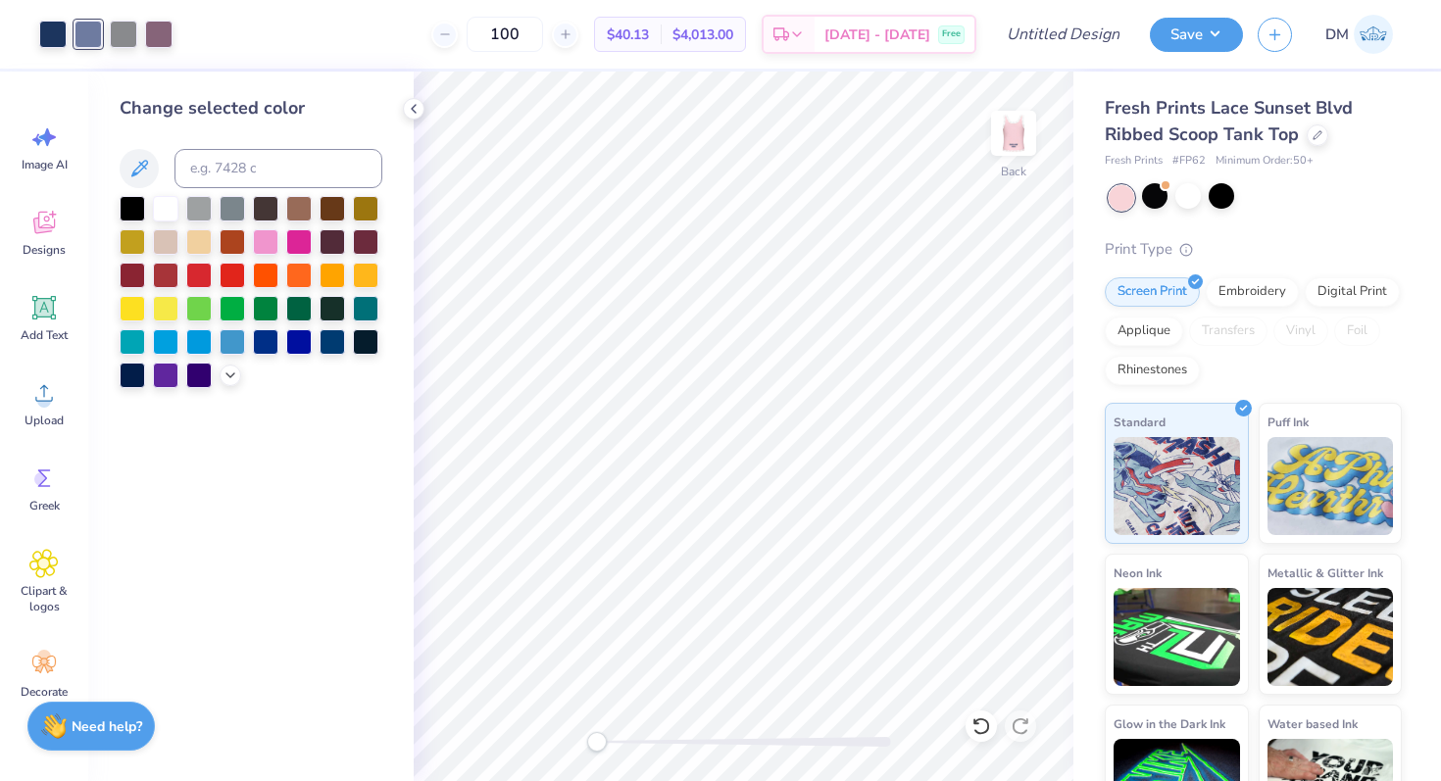
click at [94, 722] on strong "Need help?" at bounding box center [107, 727] width 71 height 19
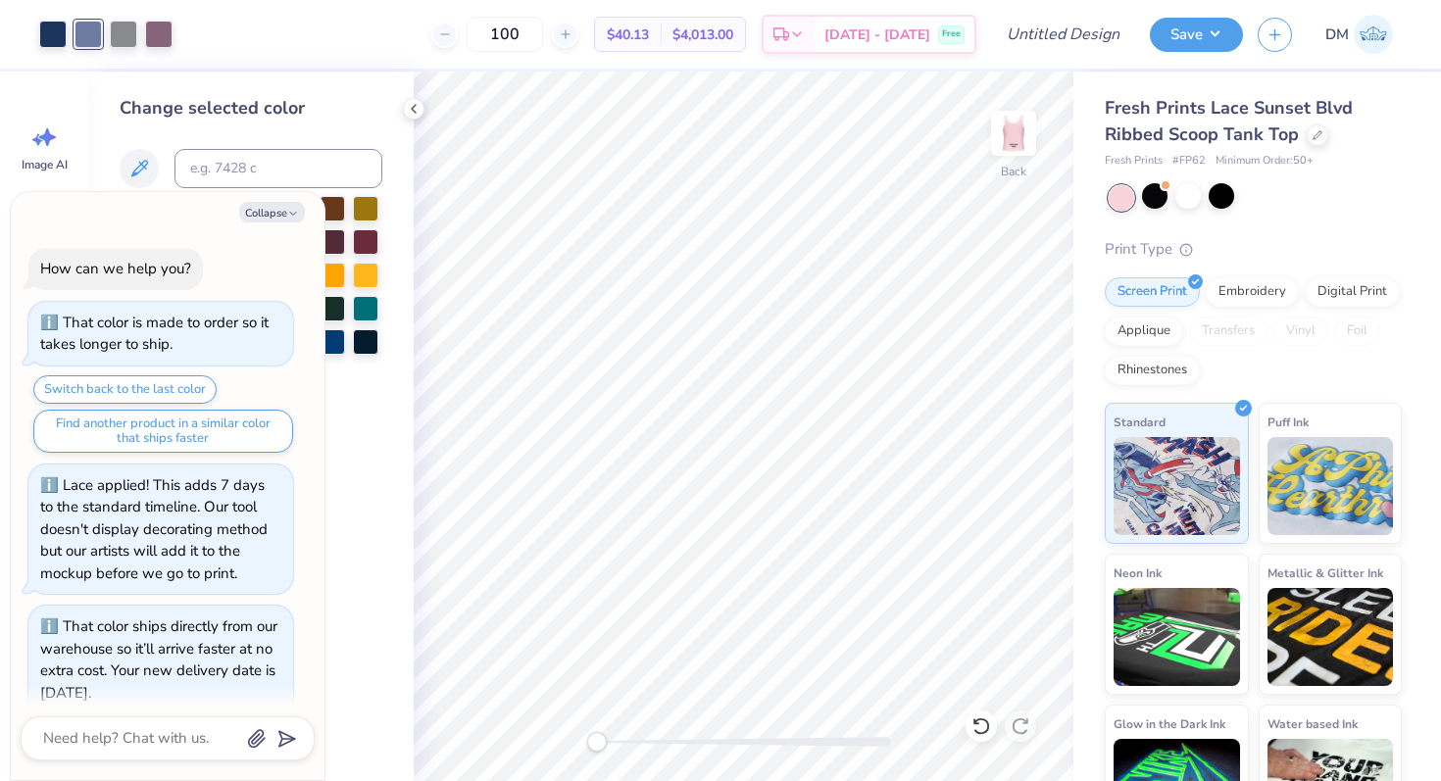
scroll to position [1208, 0]
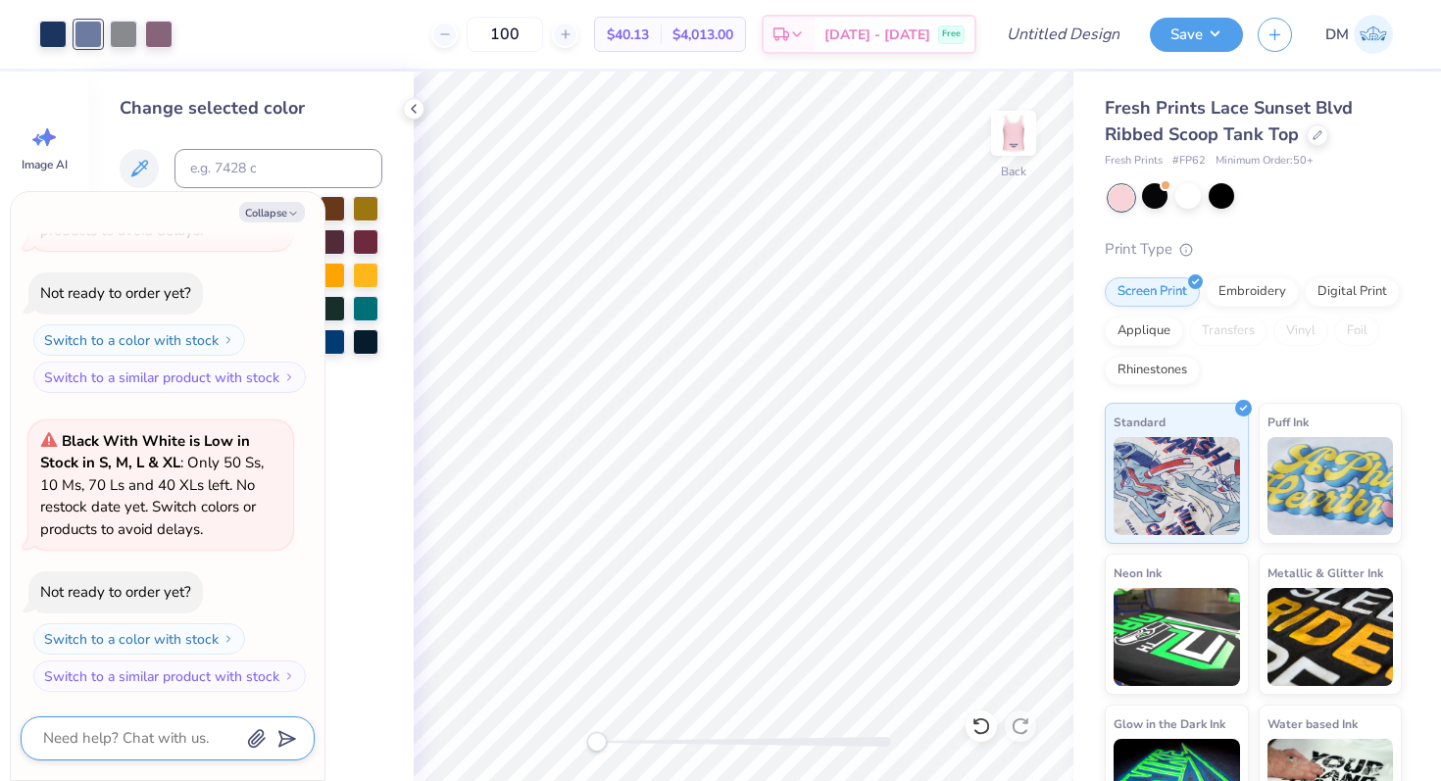
click at [141, 730] on textarea at bounding box center [140, 738] width 199 height 26
type textarea "x"
type textarea "h"
type textarea "x"
type textarea "how"
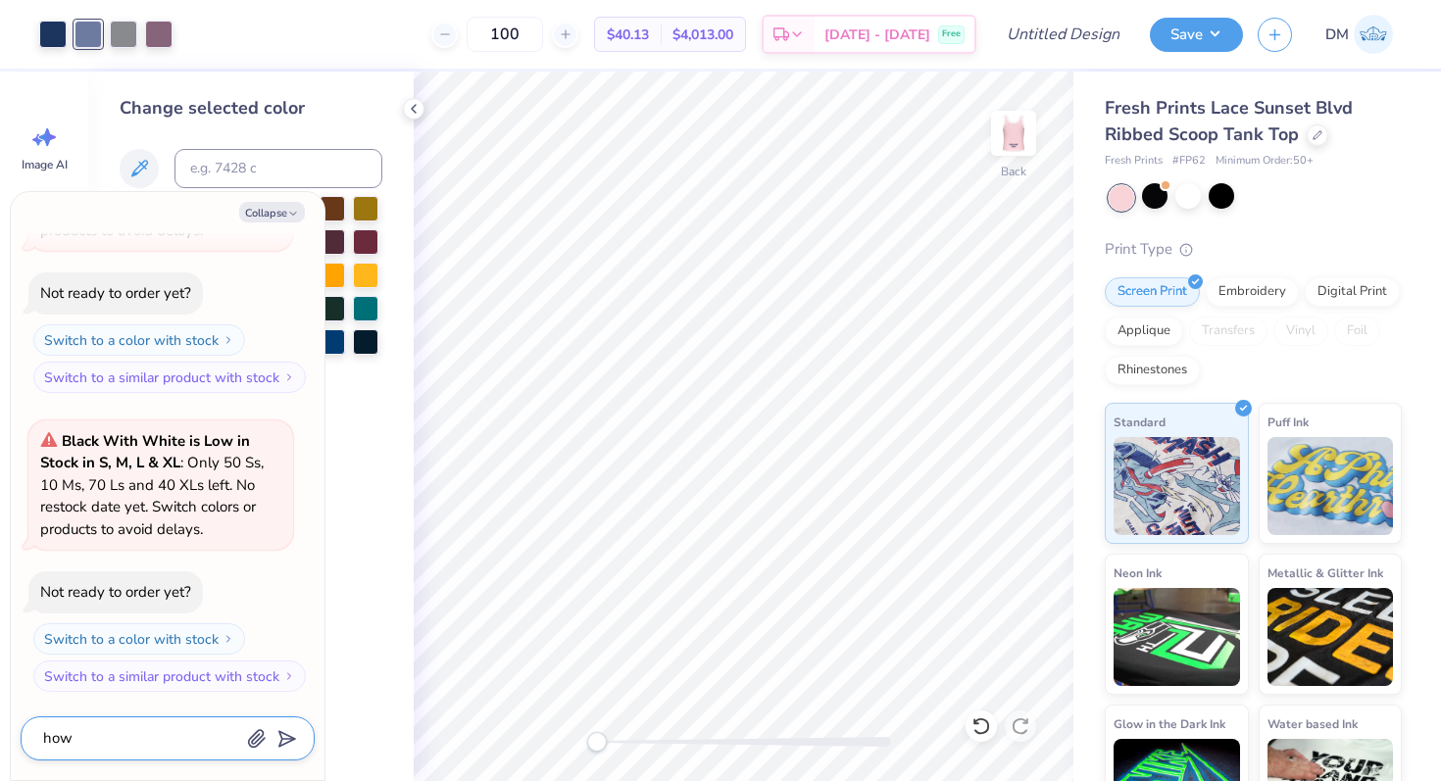
type textarea "x"
type textarea "how"
type textarea "x"
type textarea "how c"
type textarea "x"
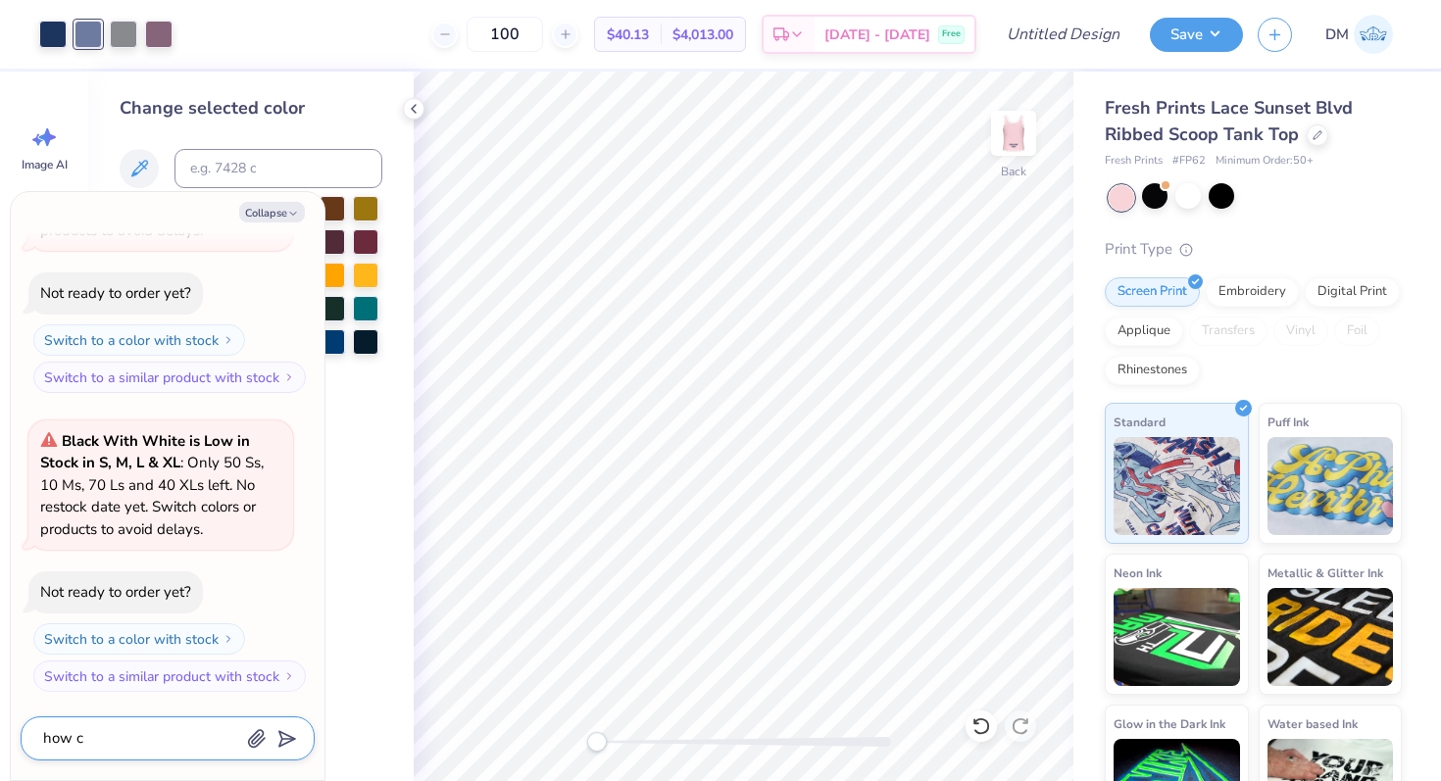
type textarea "how ca"
type textarea "x"
type textarea "how can"
type textarea "x"
type textarea "how can"
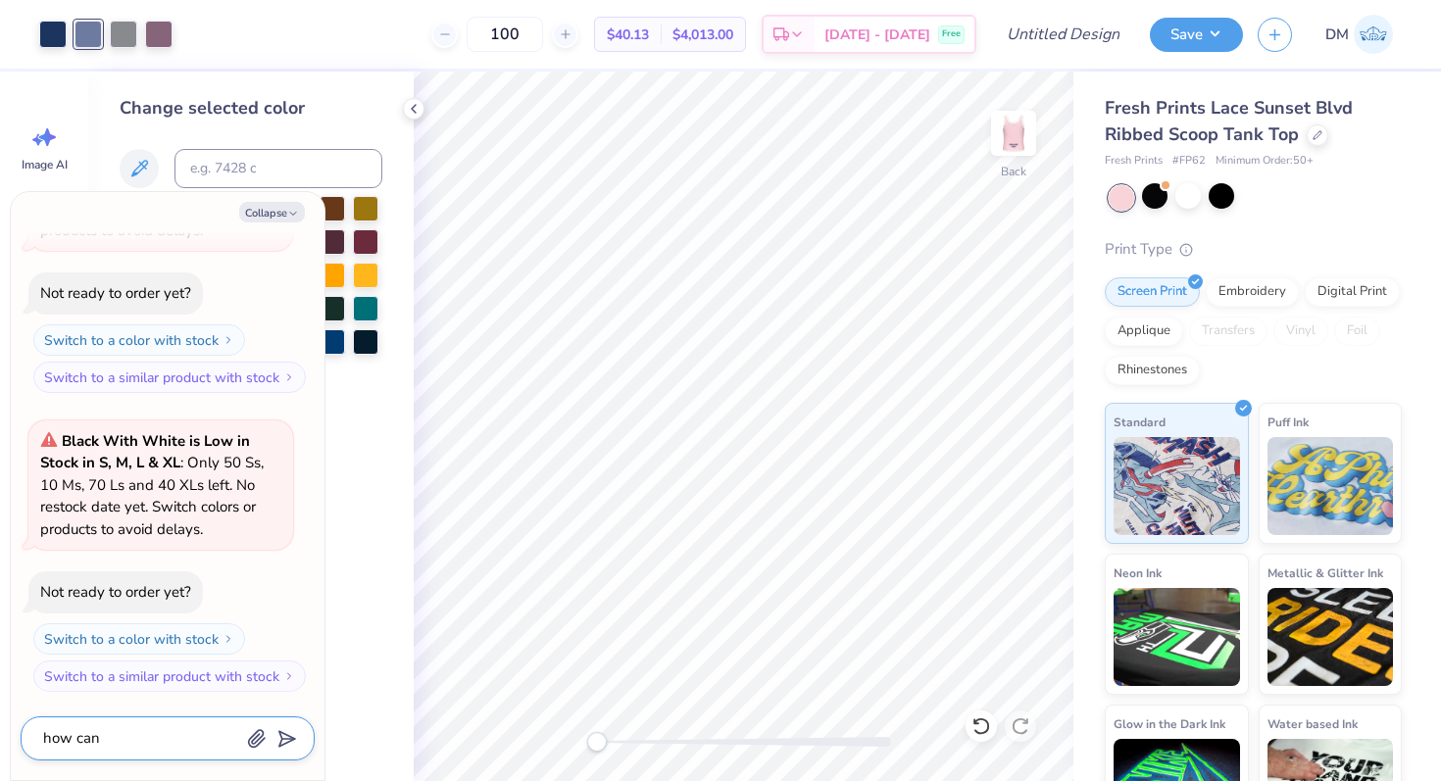
type textarea "x"
type textarea "how can i"
type textarea "x"
type textarea "how can i"
type textarea "x"
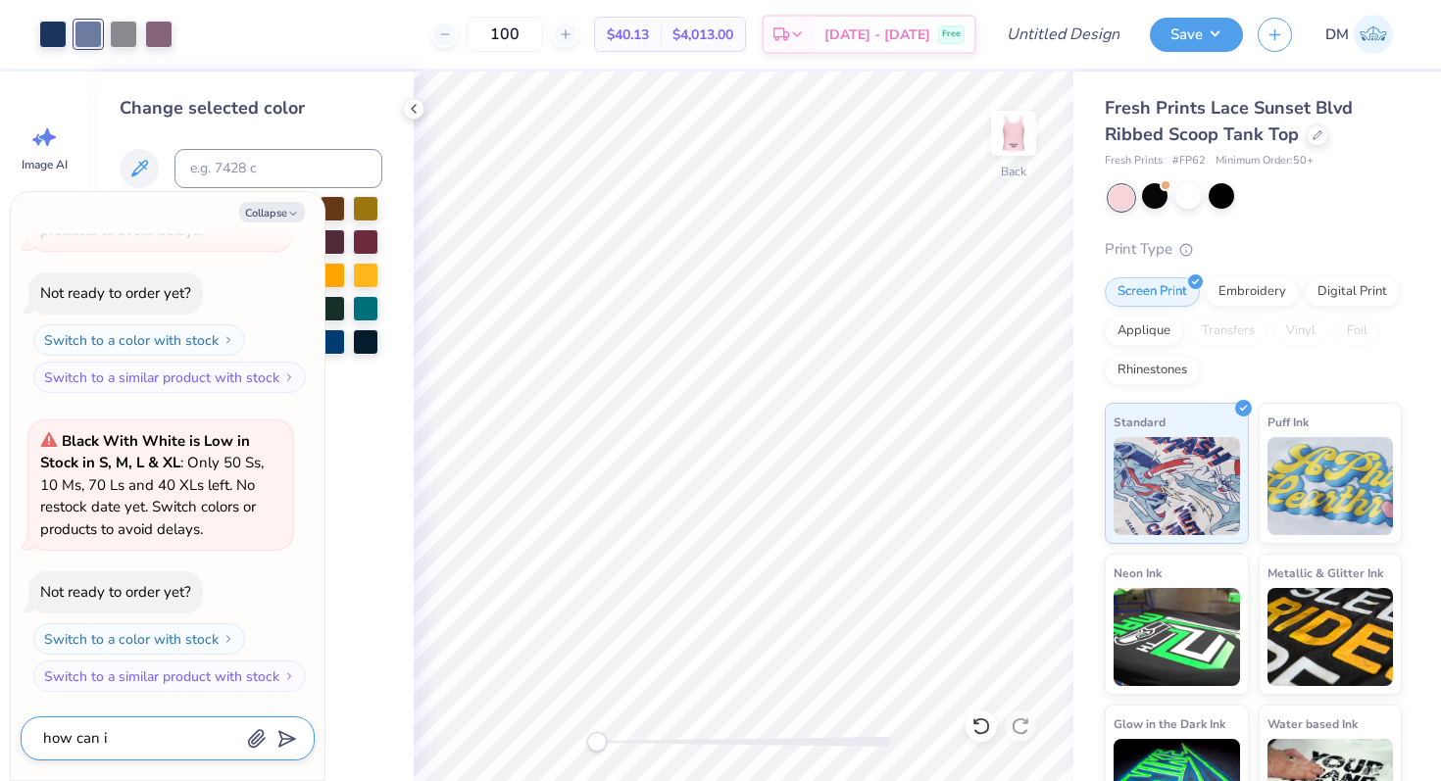
type textarea "how can i d"
type textarea "x"
type textarea "how can i del"
type textarea "x"
type textarea "how can i dele"
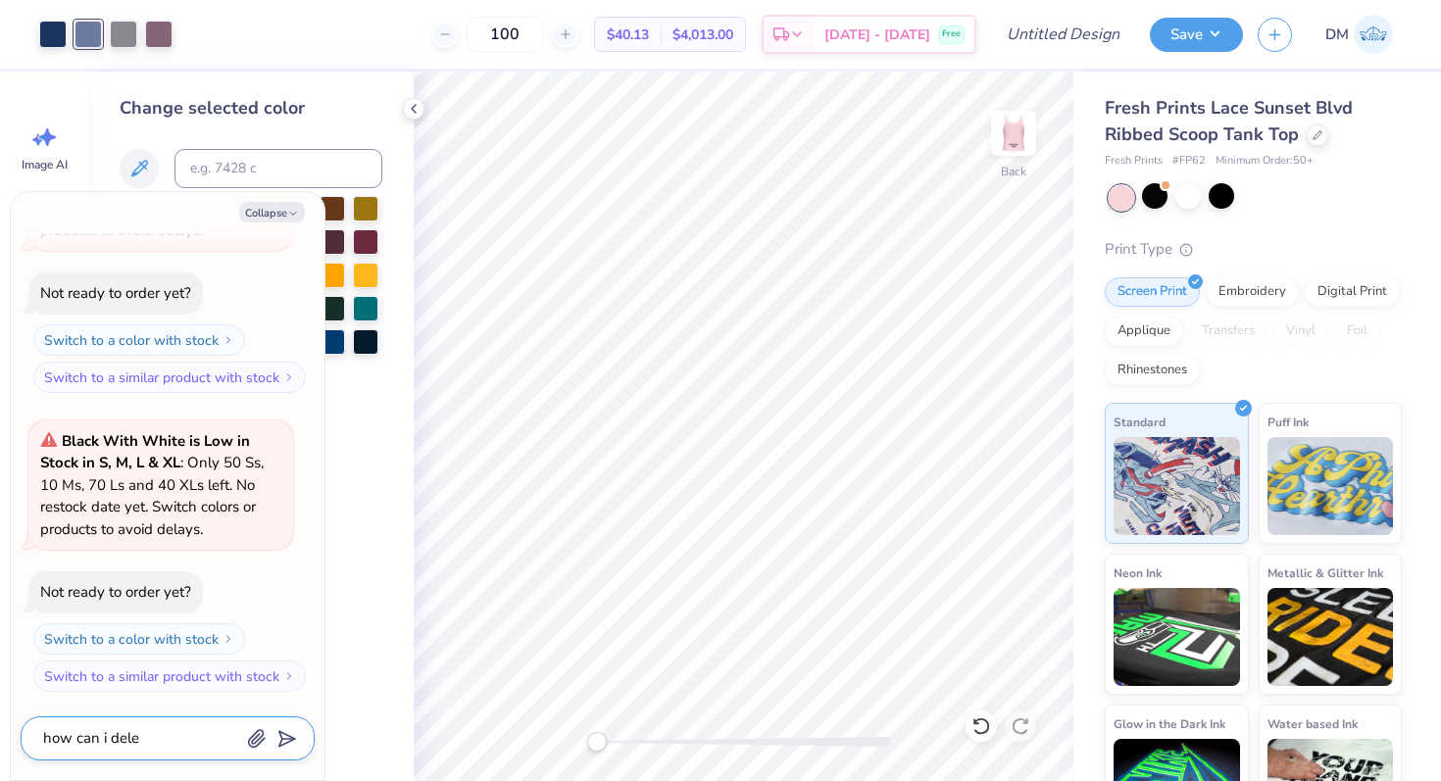
type textarea "x"
type textarea "how can i delet"
type textarea "x"
type textarea "how can i delete"
type textarea "x"
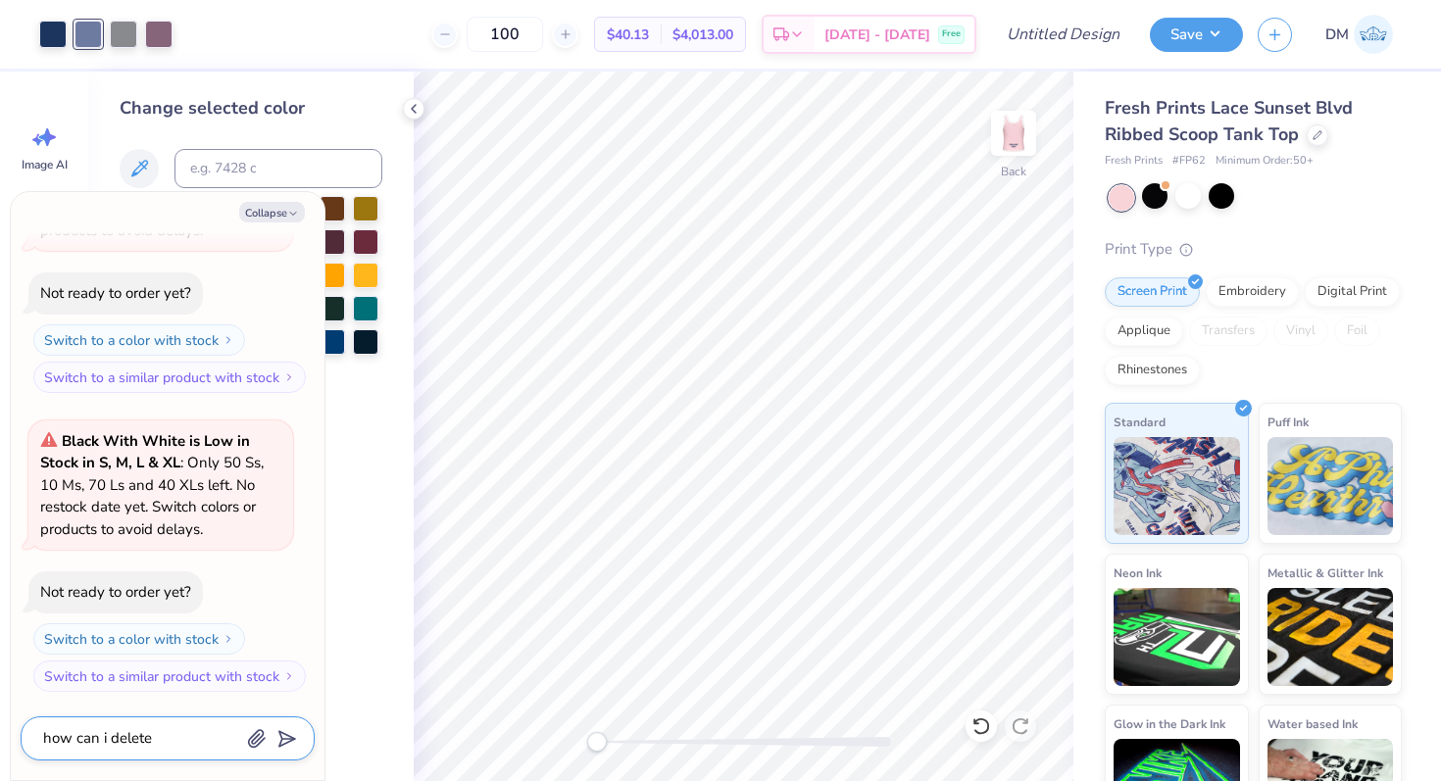
type textarea "how can i delete c"
type textarea "x"
type textarea "how can i delete co"
type textarea "x"
type textarea "how can i delete col"
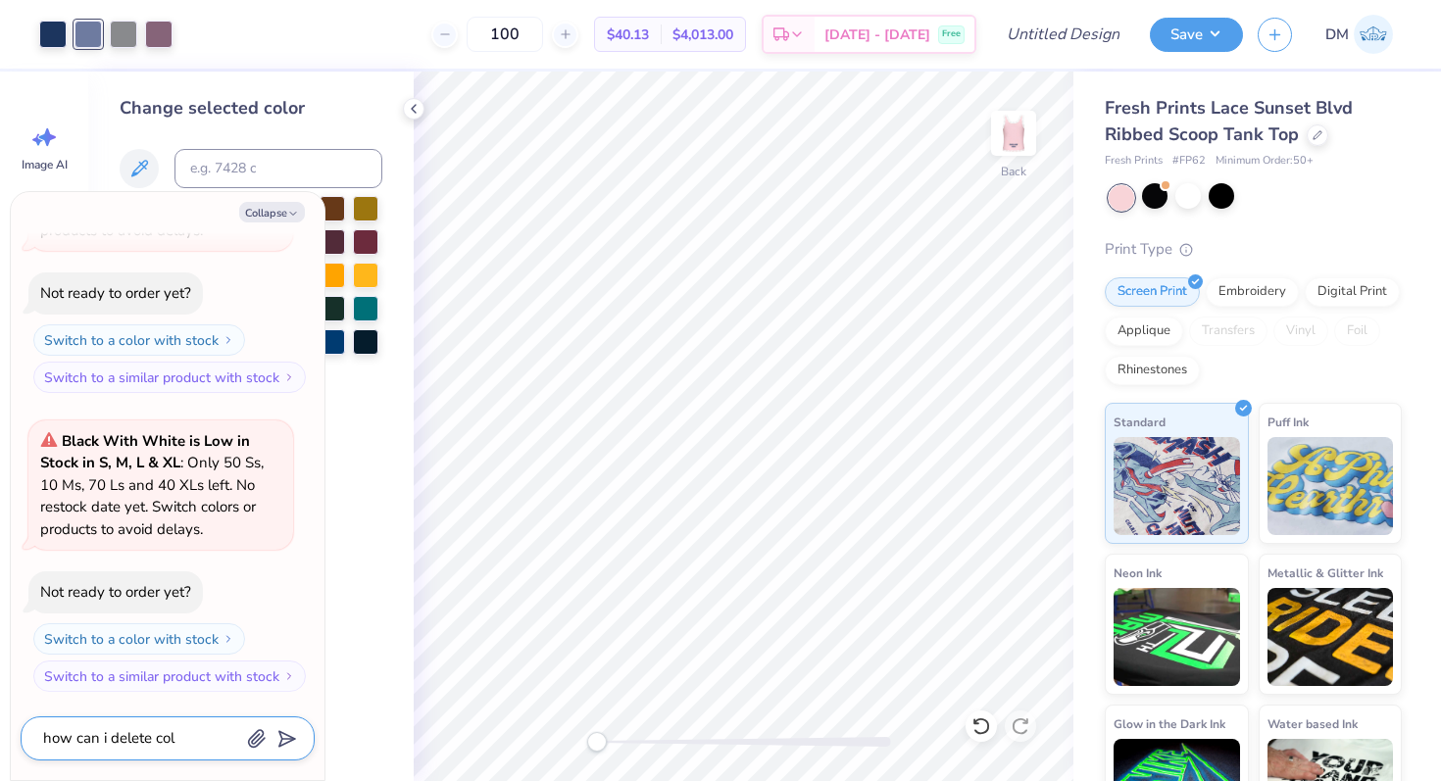
type textarea "x"
type textarea "how can i delete colo"
type textarea "x"
type textarea "how can i delete color"
type textarea "x"
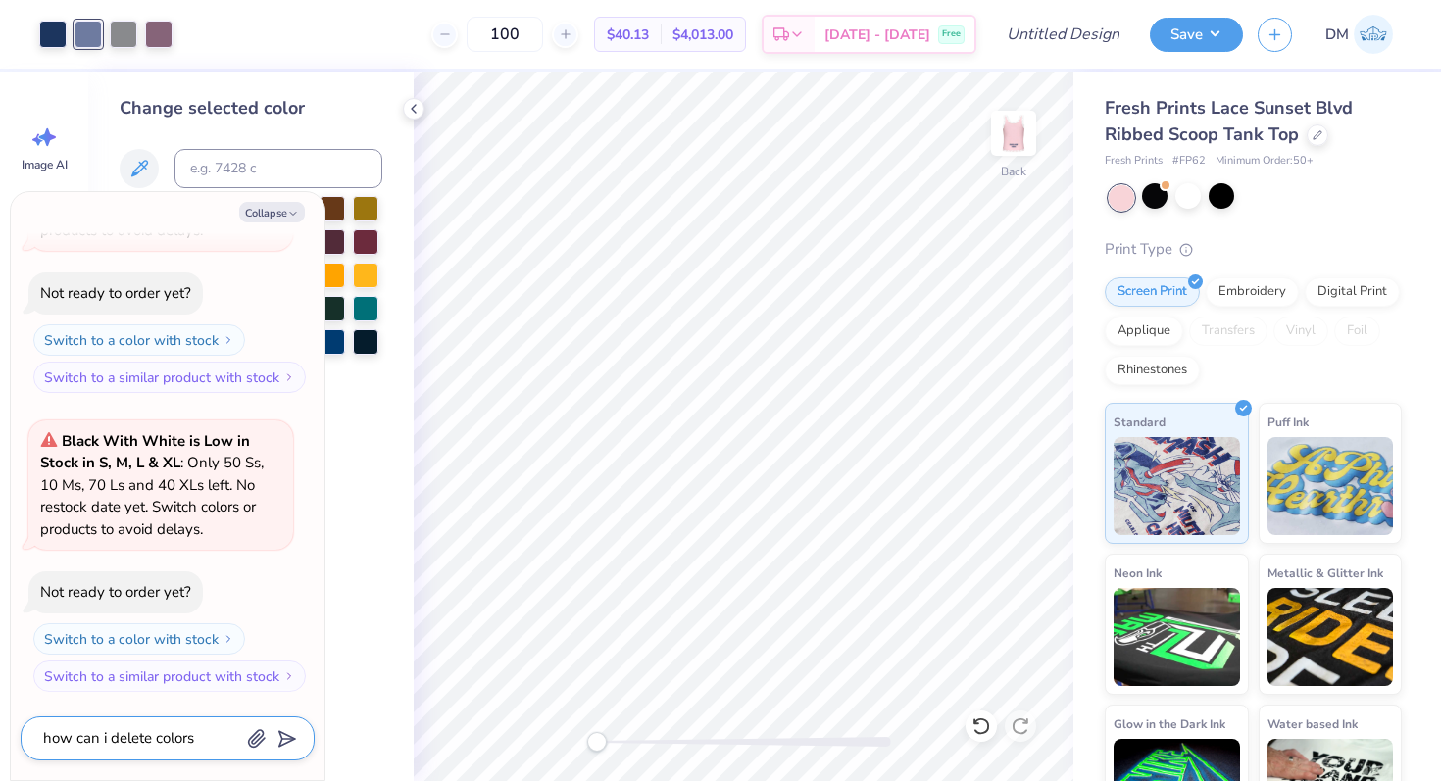
type textarea "how can i delete colors"
click at [283, 728] on icon "submit" at bounding box center [283, 738] width 27 height 27
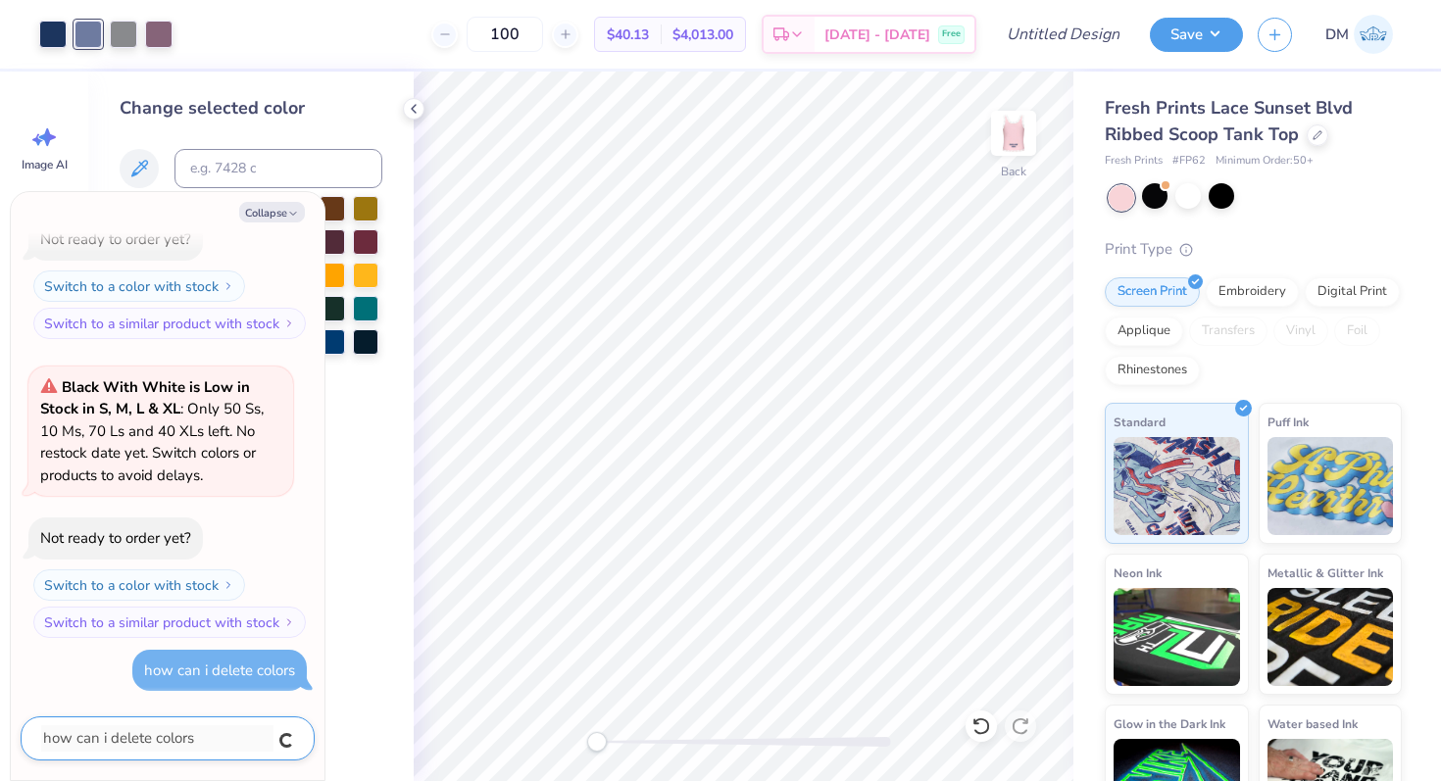
type textarea "x"
click at [157, 735] on textarea at bounding box center [140, 738] width 199 height 26
type textarea "x"
type textarea "h"
type textarea "x"
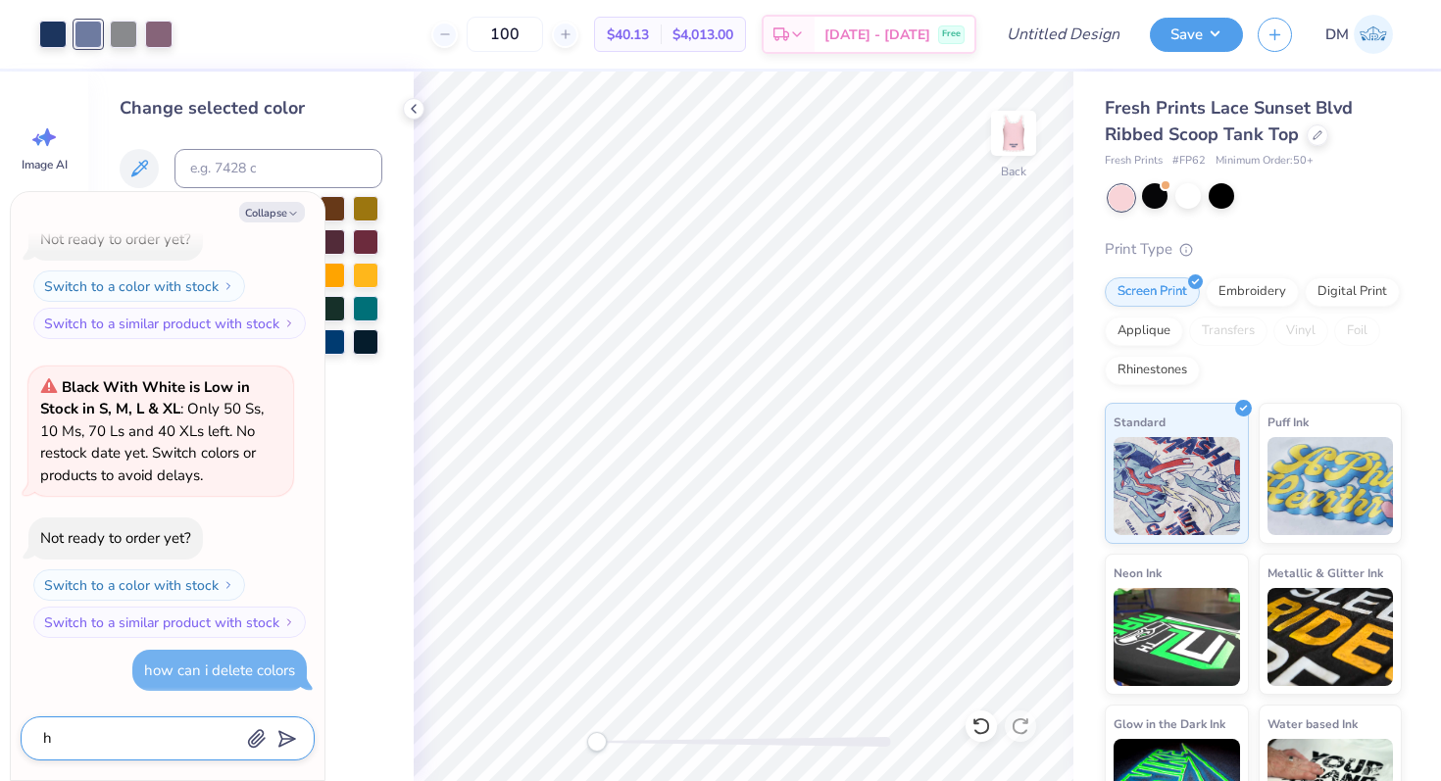
type textarea "ho"
type textarea "x"
type textarea "how"
type textarea "x"
type textarea "how"
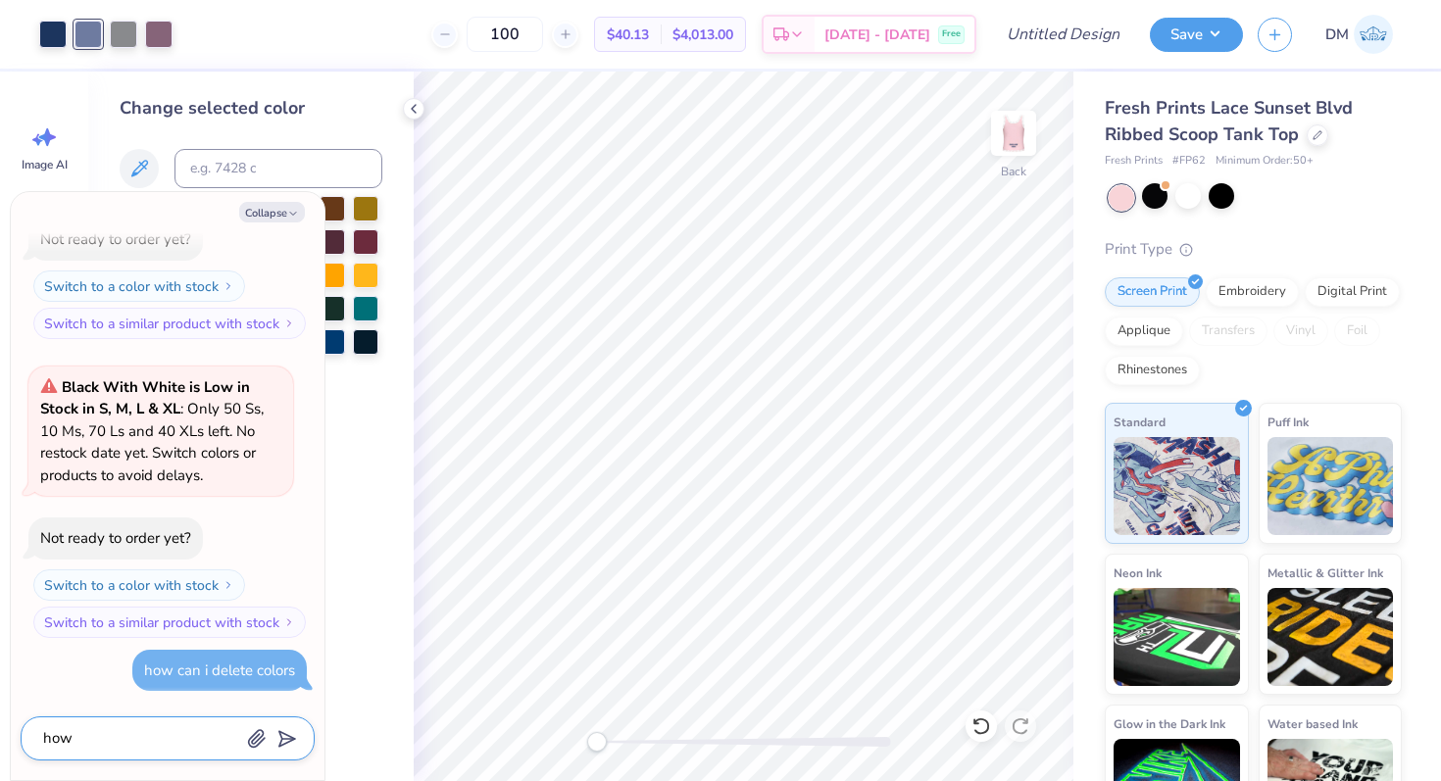
type textarea "x"
type textarea "how t"
type textarea "x"
type textarea "how to"
type textarea "x"
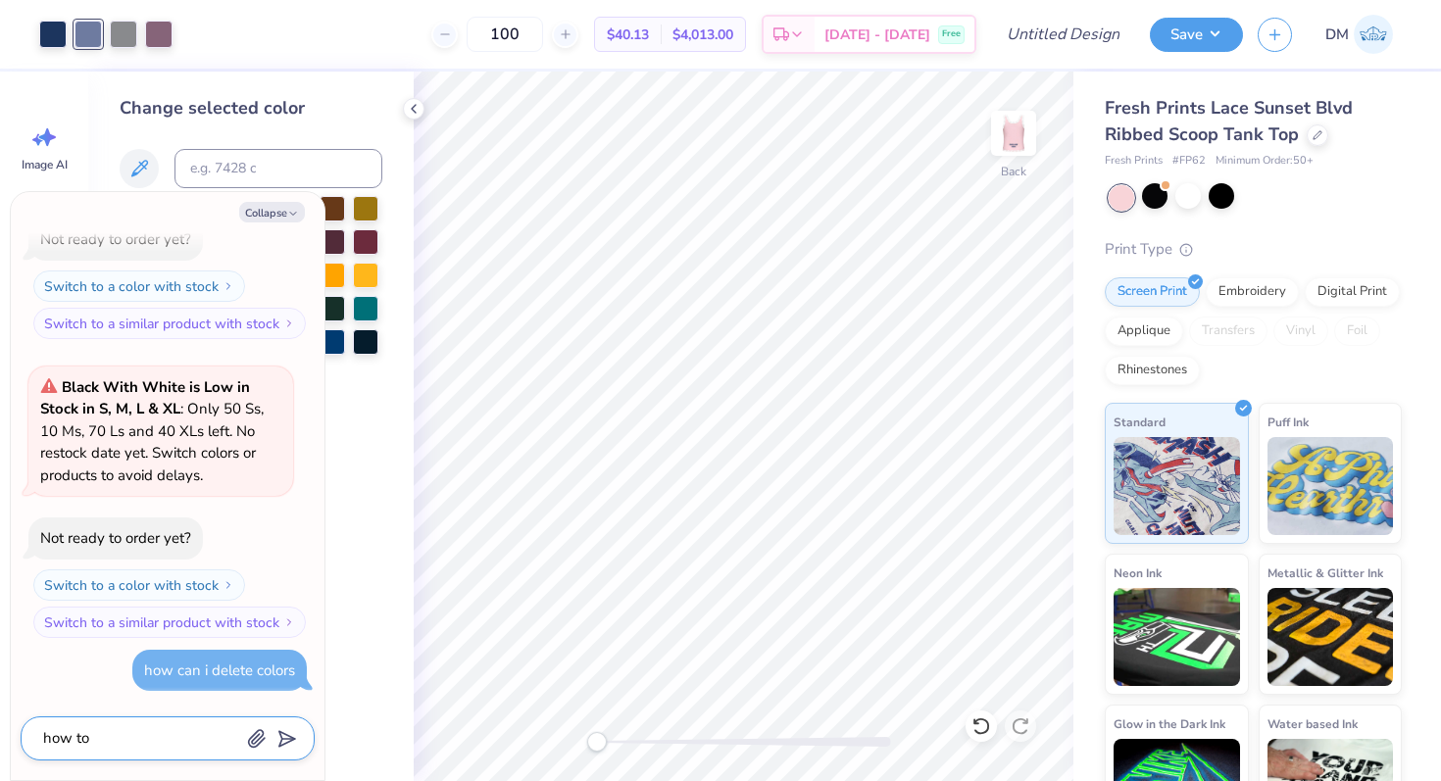
type textarea "how to"
type textarea "x"
type textarea "how to m"
type textarea "x"
type textarea "how to mak"
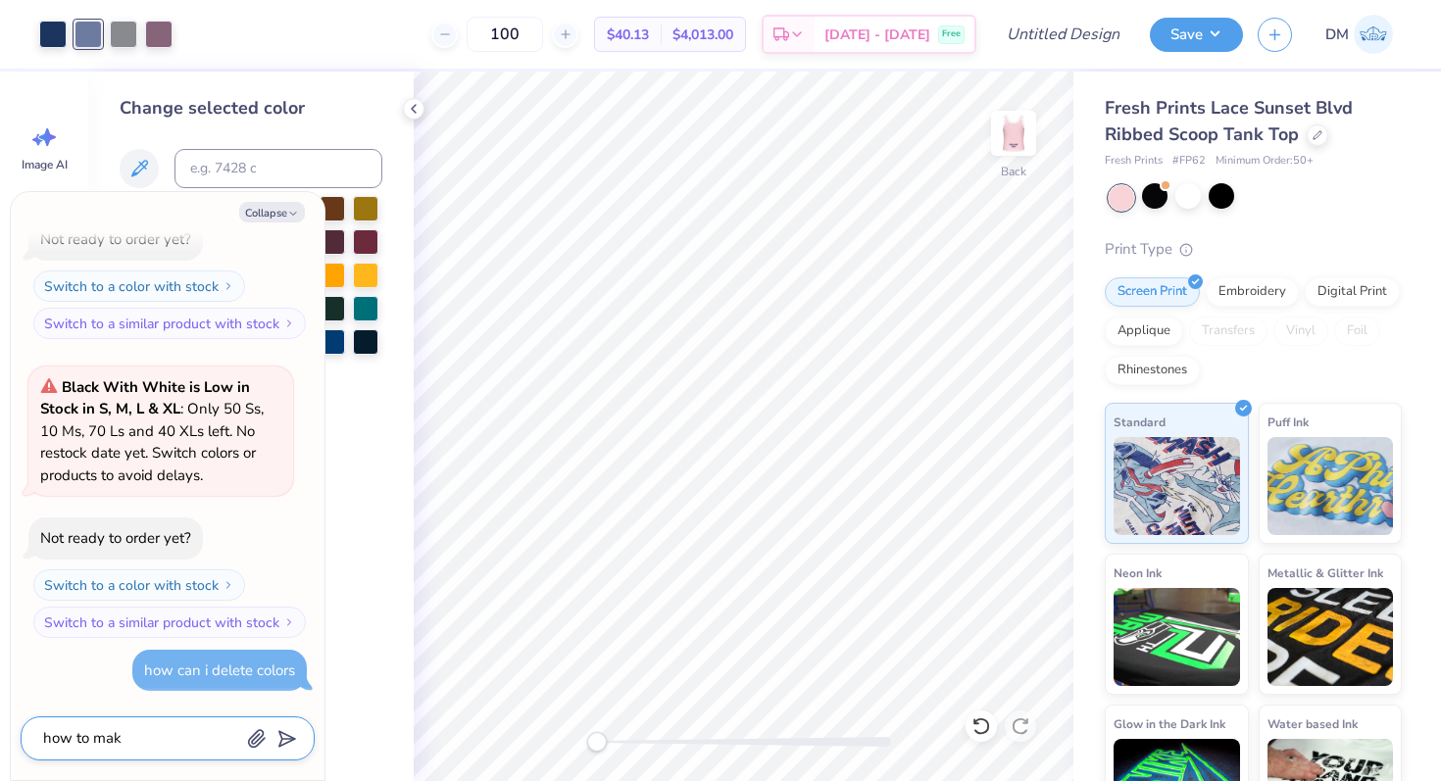
type textarea "x"
type textarea "how to make"
type textarea "x"
type textarea "how to make"
type textarea "x"
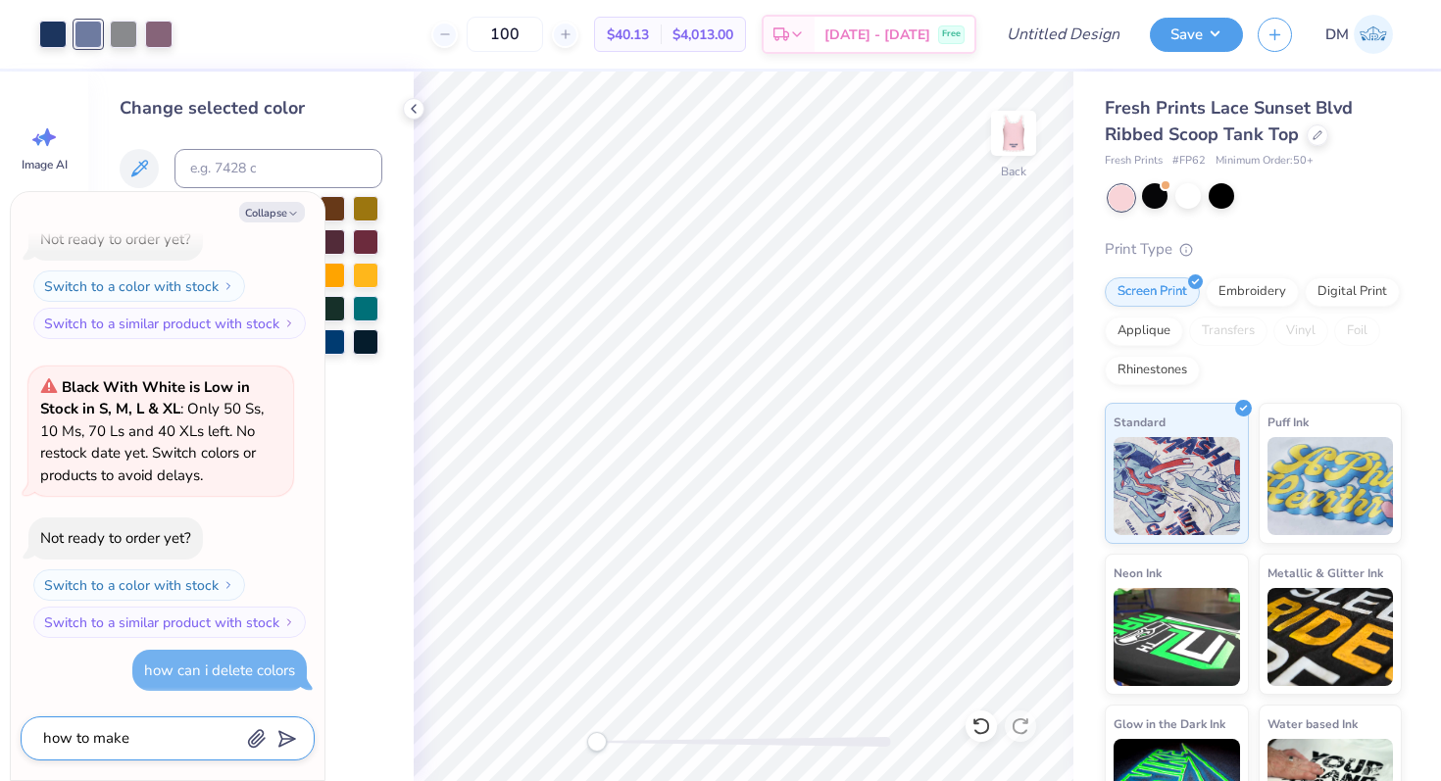
type textarea "how to make o"
type textarea "x"
type textarea "how to make on"
type textarea "x"
type textarea "how to make one"
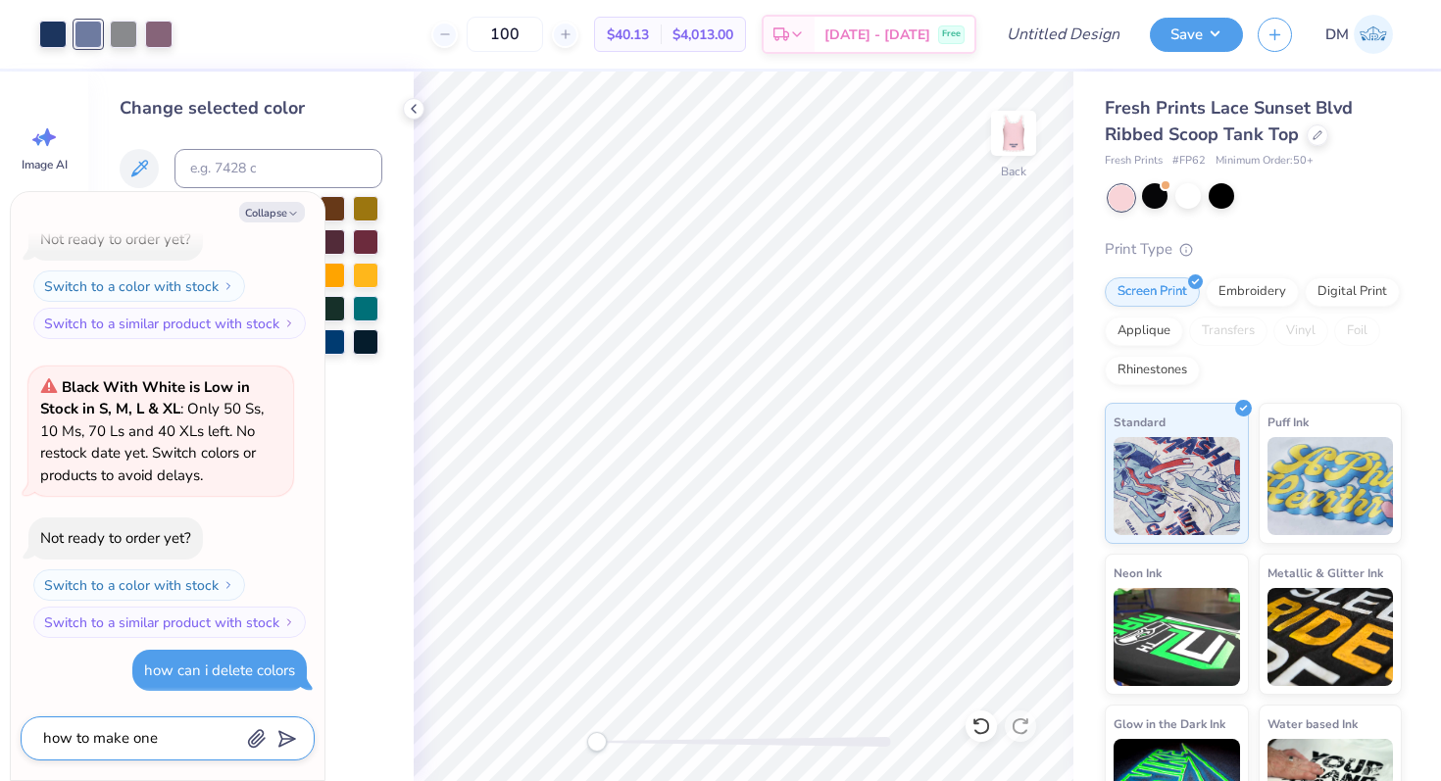
type textarea "x"
type textarea "how to make one"
type textarea "x"
type textarea "how to make one c"
type textarea "x"
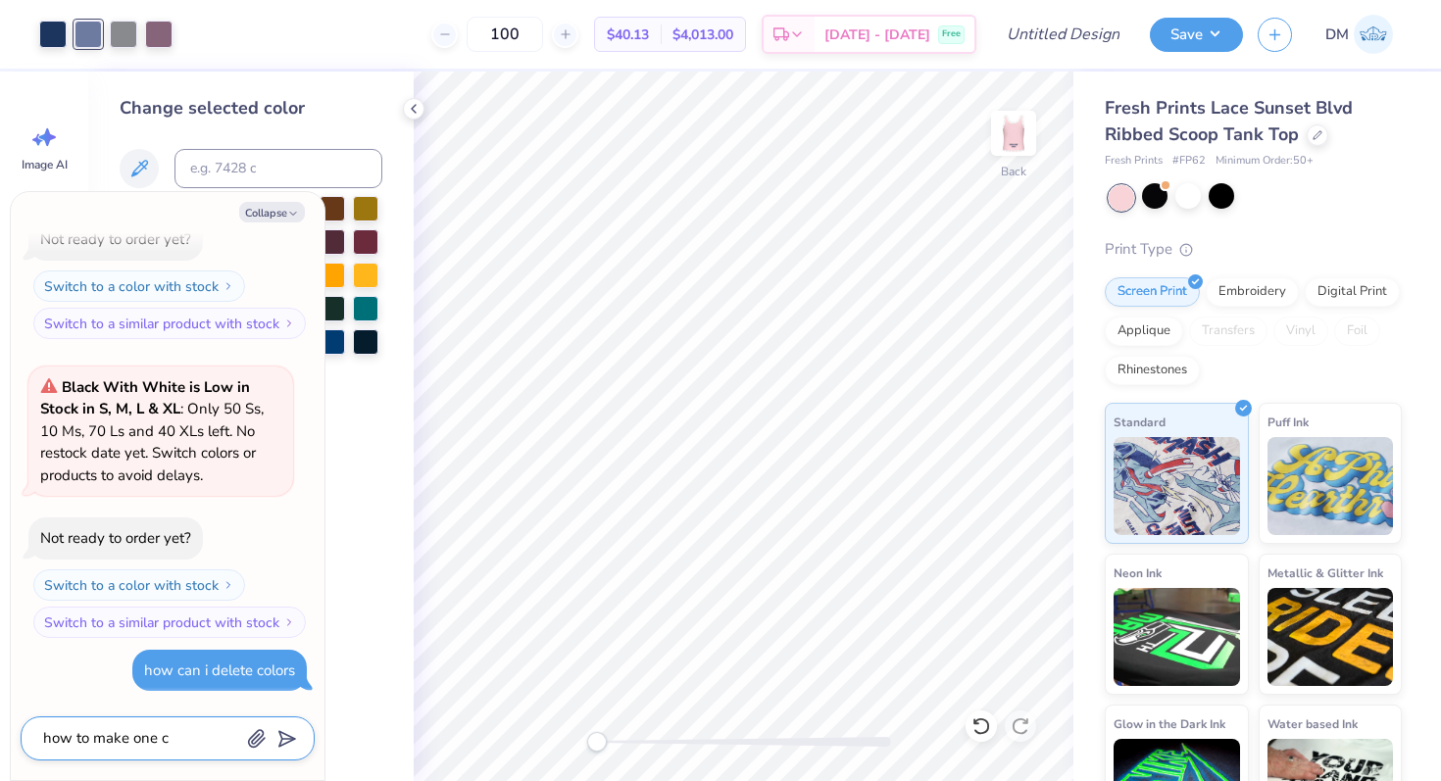
type textarea "how to make one co"
type textarea "x"
type textarea "how to make one col"
type textarea "x"
type textarea "how to make one color"
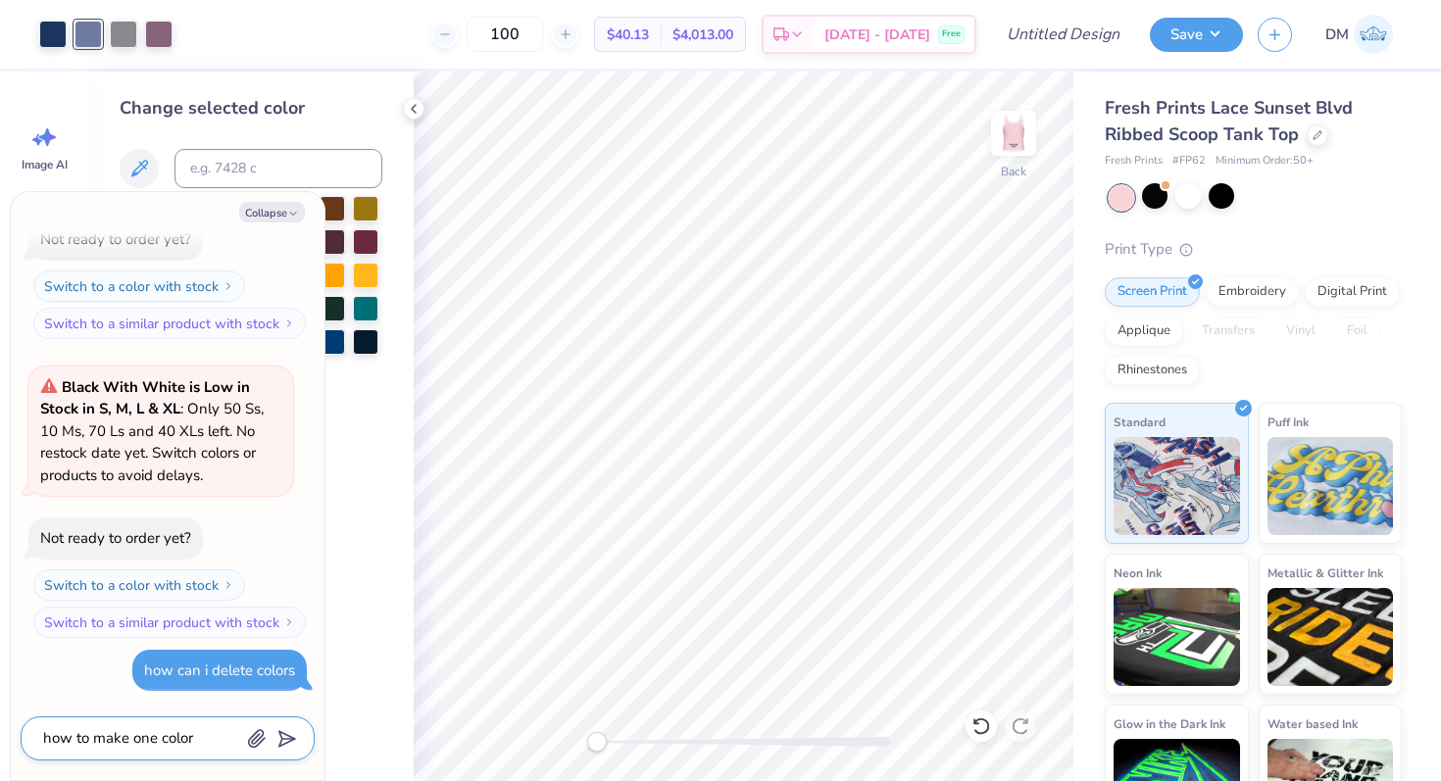
type textarea "x"
type textarea "how to make one color"
type textarea "x"
type textarea "how to make one color f"
type textarea "x"
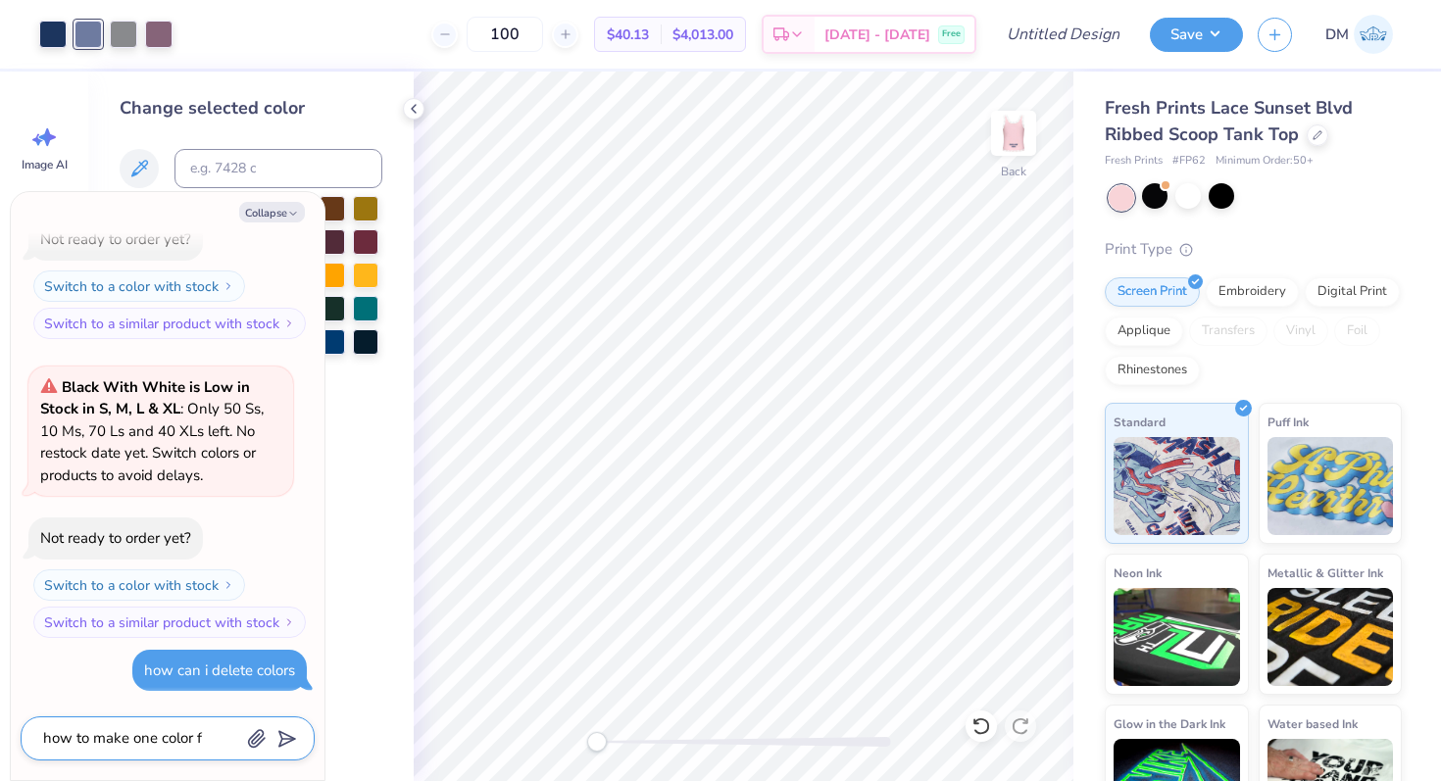
type textarea "how to make one color fo"
type textarea "x"
type textarea "how to make one color fon"
type textarea "x"
type textarea "how to make one color font"
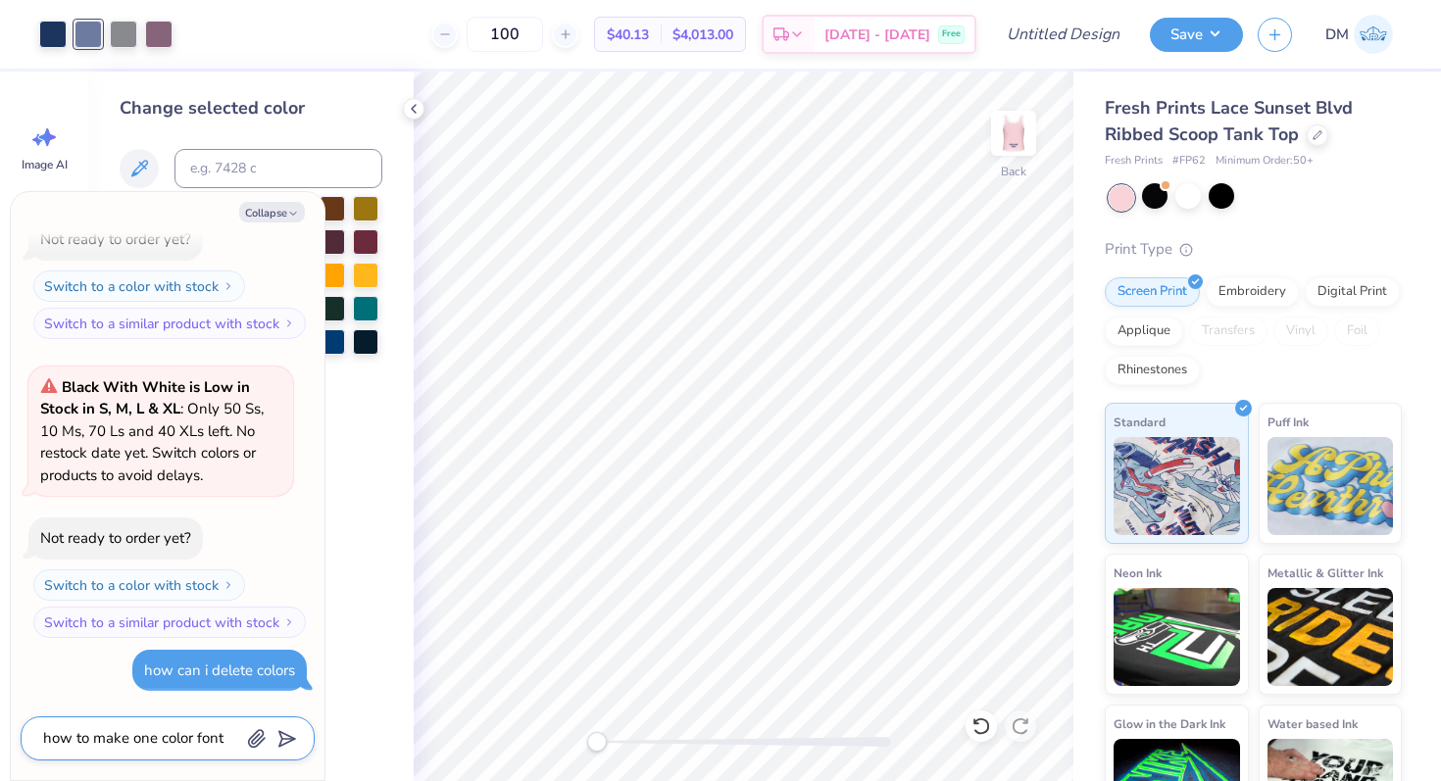
type textarea "x"
type textarea "how to make one color fonts"
type textarea "x"
type textarea "how to make one color font"
type textarea "x"
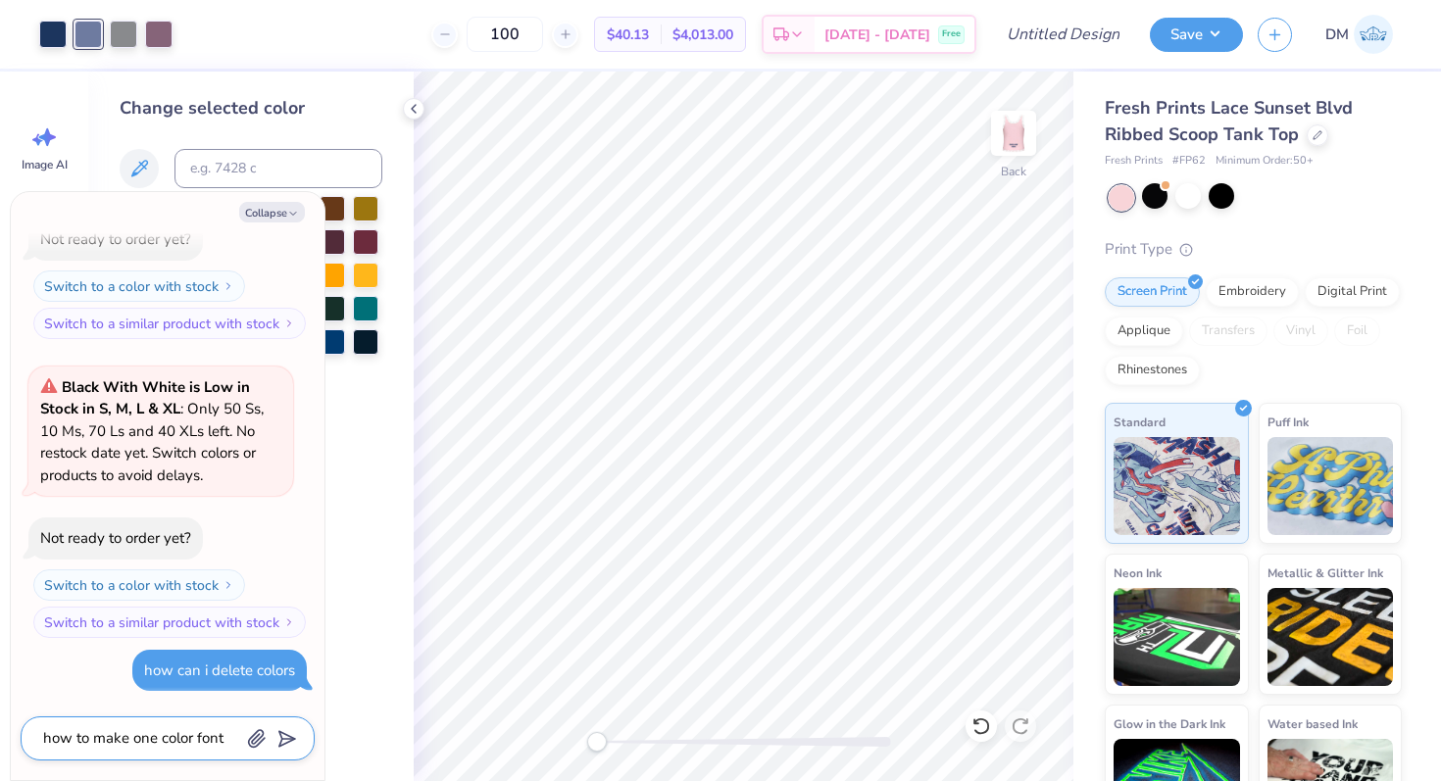
type textarea "how to make one color font"
click at [295, 736] on div "how to make one color font" at bounding box center [168, 739] width 294 height 44
click at [282, 736] on icon "submit" at bounding box center [283, 738] width 27 height 27
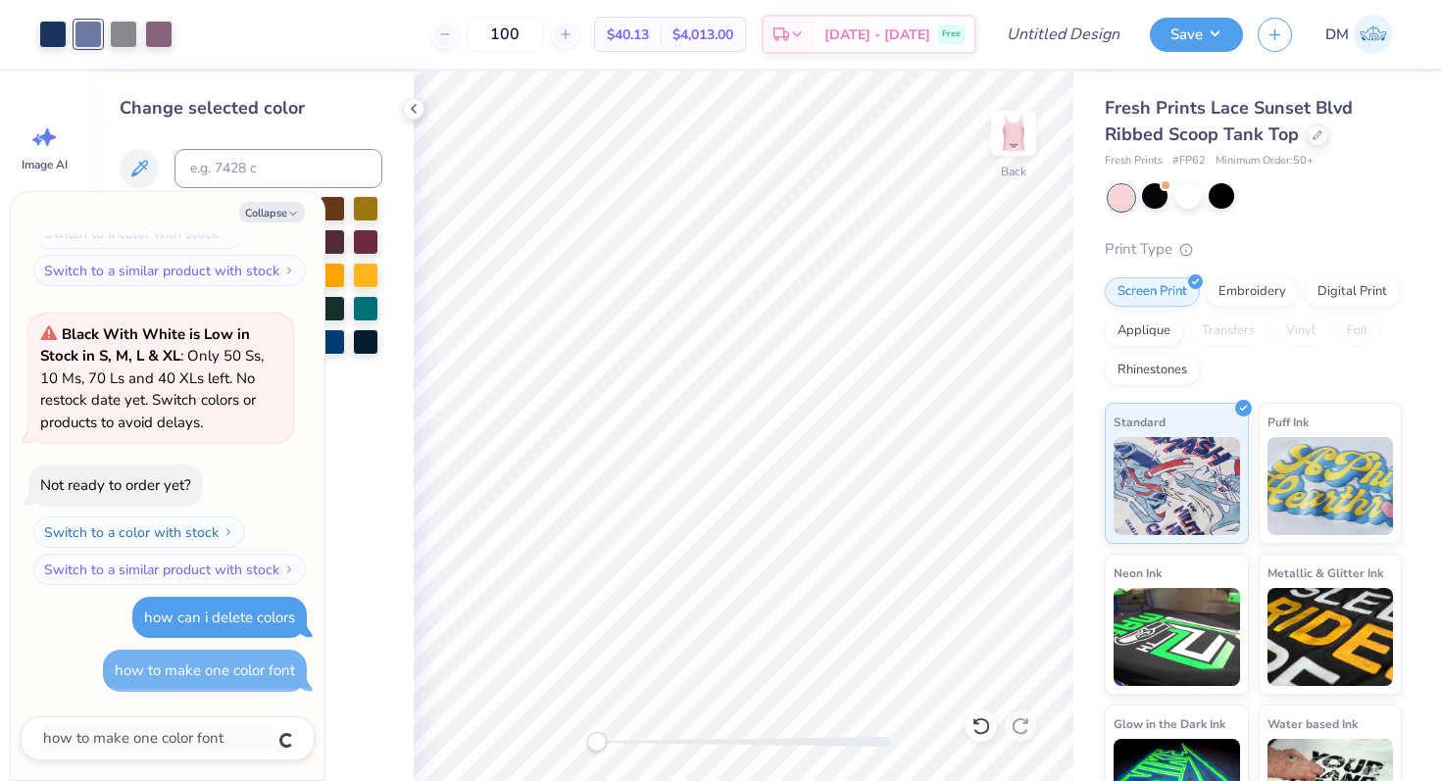
type textarea "x"
click at [418, 104] on icon at bounding box center [414, 109] width 16 height 16
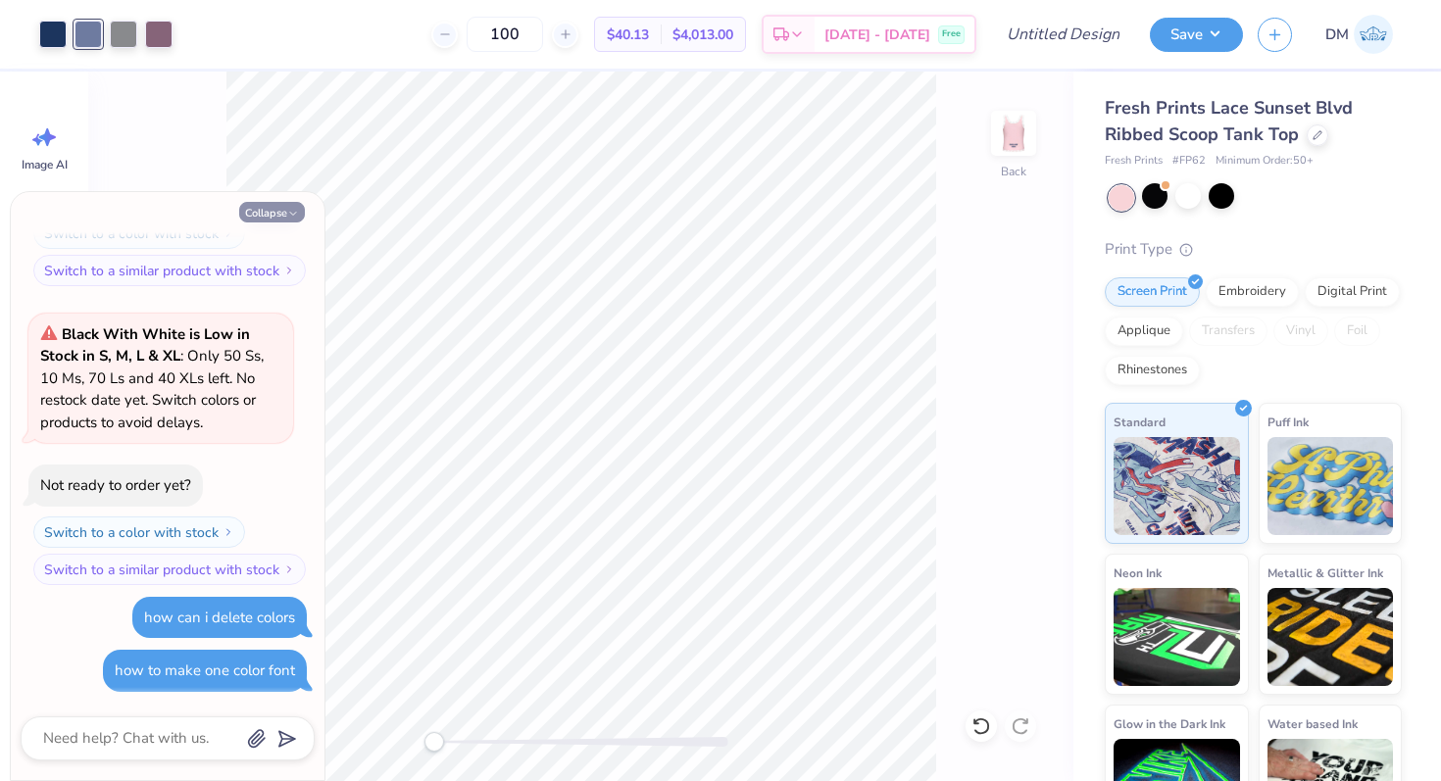
click at [284, 219] on button "Collapse" at bounding box center [272, 212] width 66 height 21
type textarea "x"
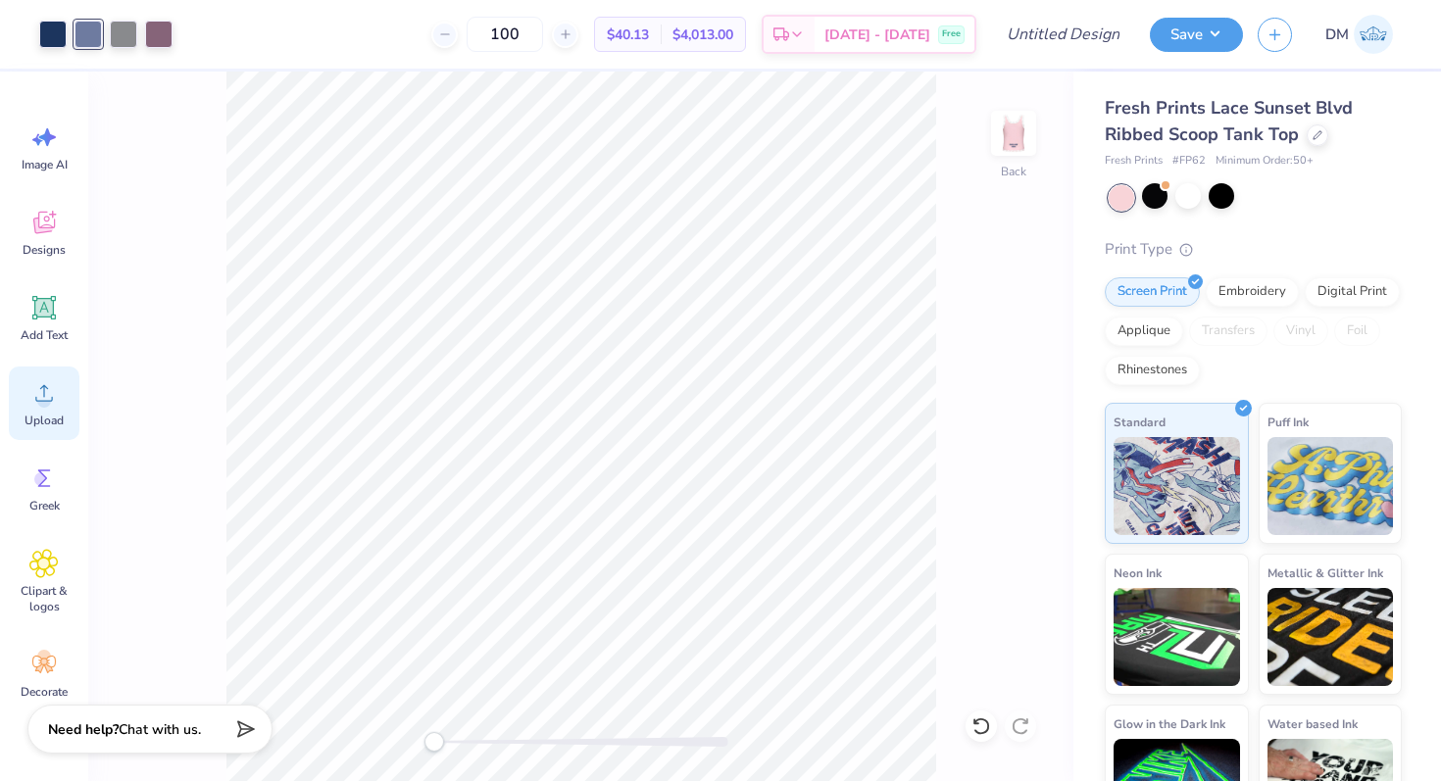
click at [41, 416] on span "Upload" at bounding box center [44, 421] width 39 height 16
click at [39, 413] on span "Upload" at bounding box center [44, 421] width 39 height 16
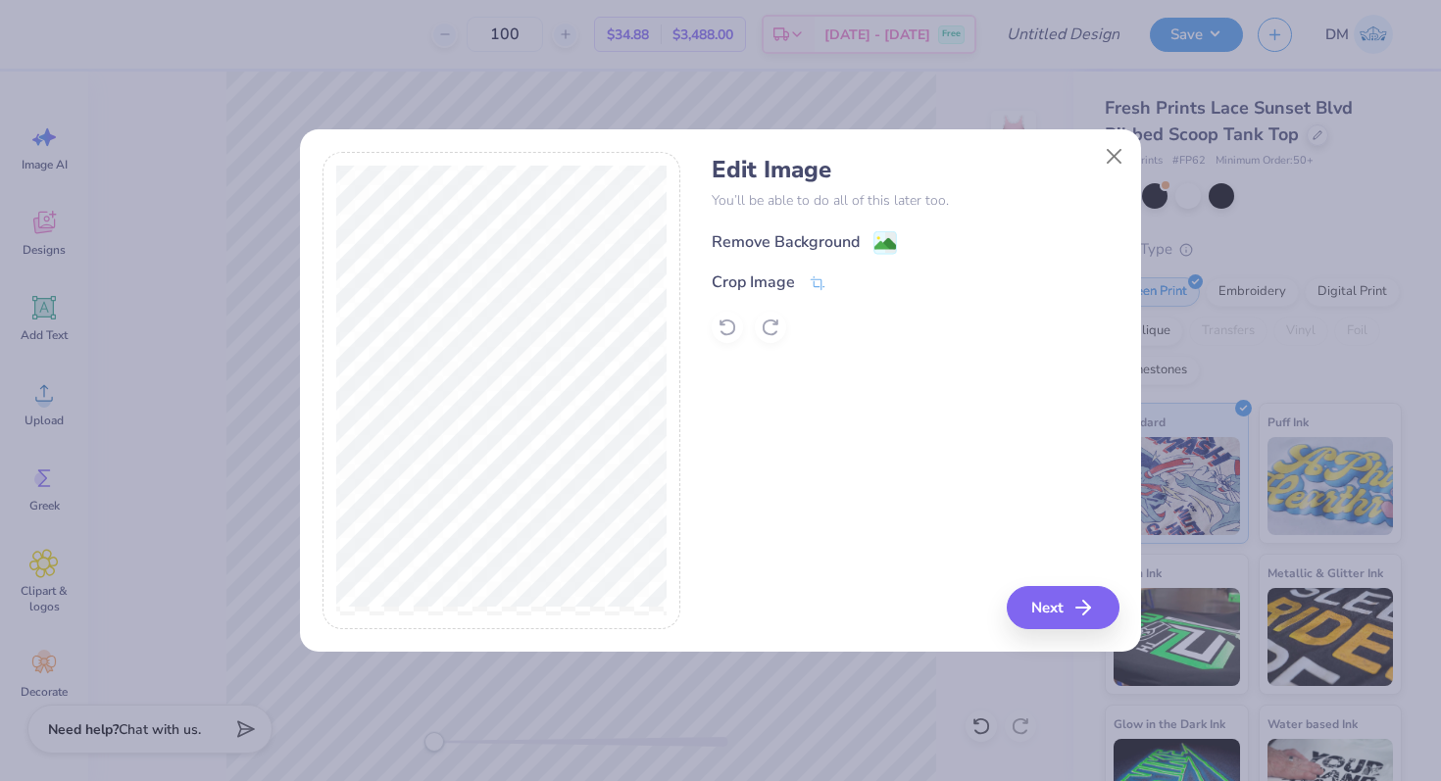
click at [834, 239] on div "Remove Background" at bounding box center [786, 242] width 148 height 24
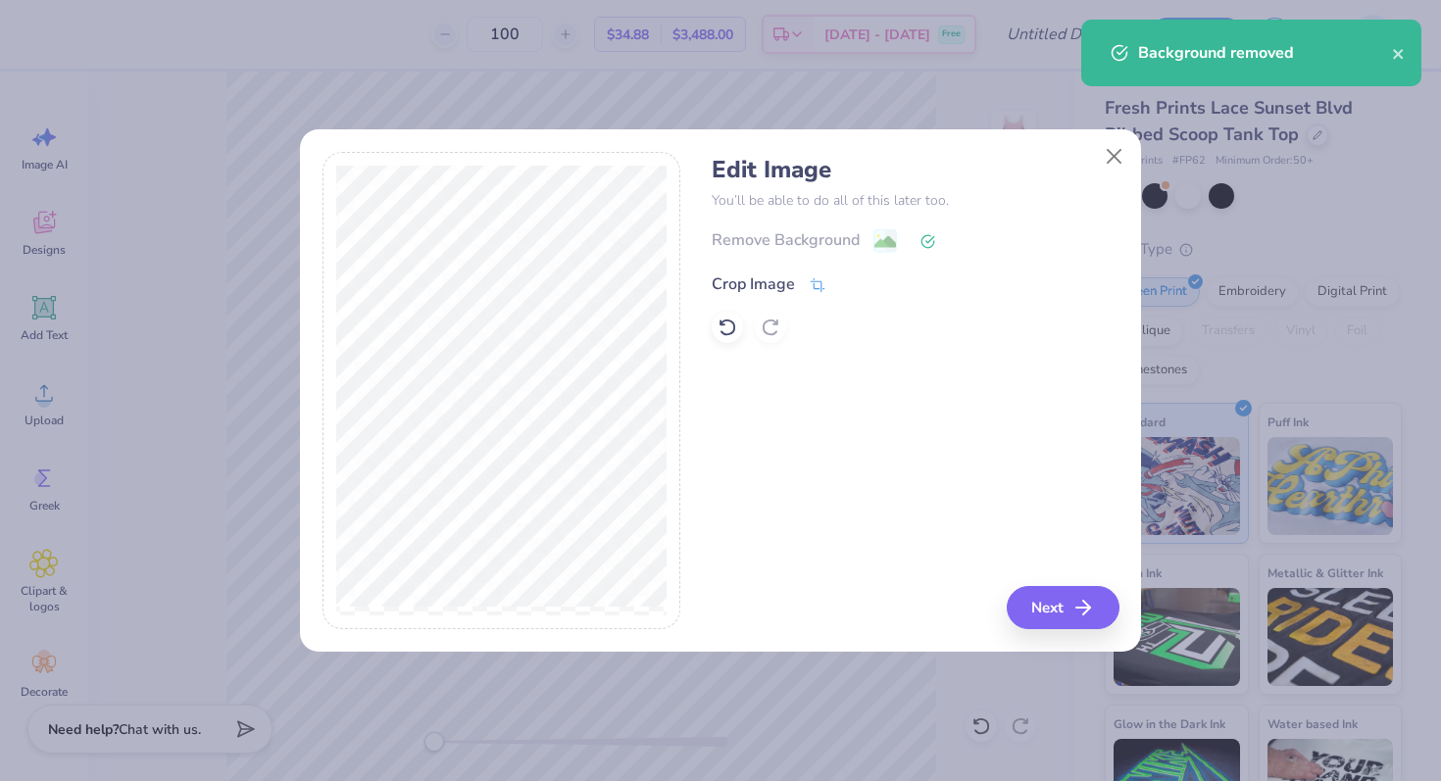
click at [806, 276] on div "Crop Image" at bounding box center [769, 285] width 115 height 24
click at [848, 278] on icon at bounding box center [851, 282] width 12 height 12
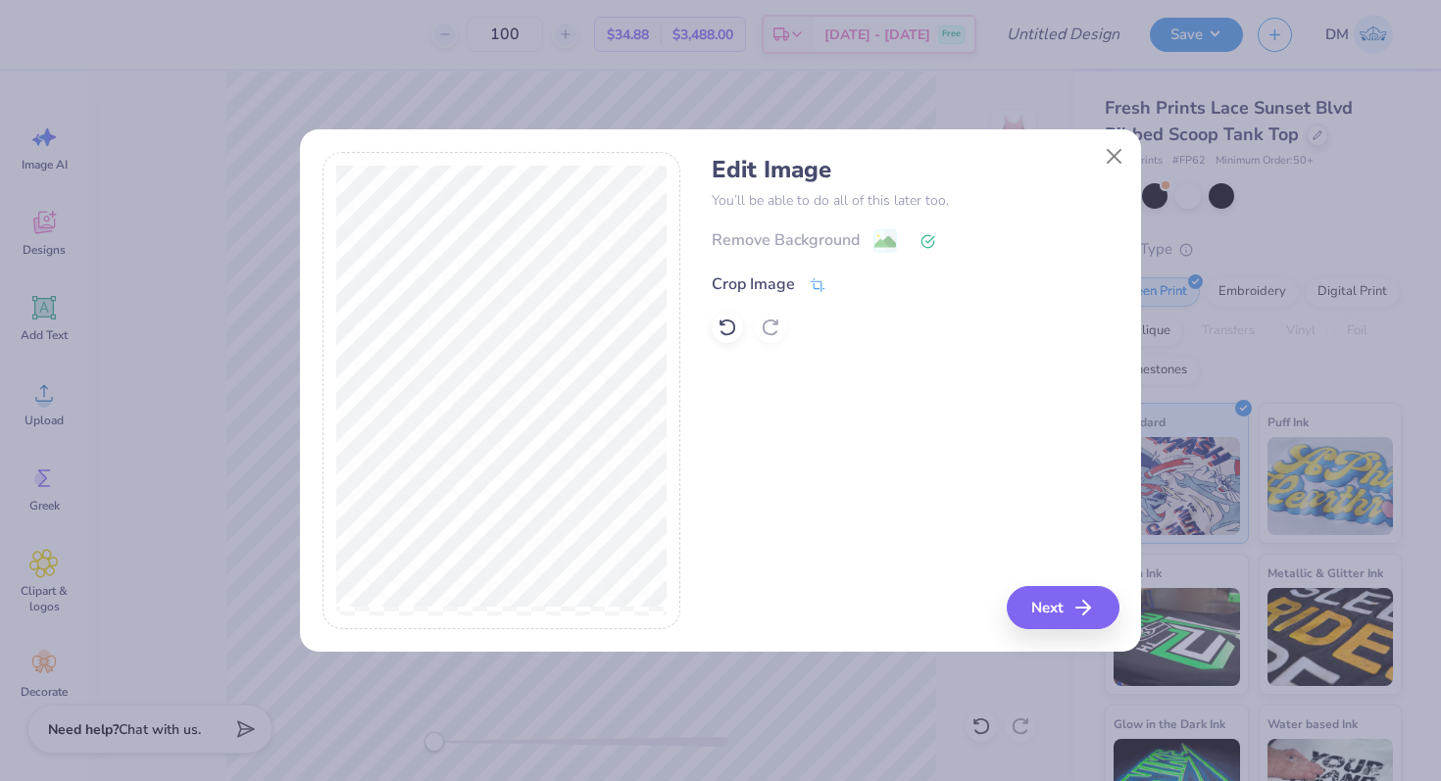
click at [817, 285] on icon at bounding box center [818, 285] width 18 height 18
click at [847, 276] on icon at bounding box center [851, 282] width 12 height 12
click at [854, 239] on div "Remove Background" at bounding box center [786, 242] width 148 height 24
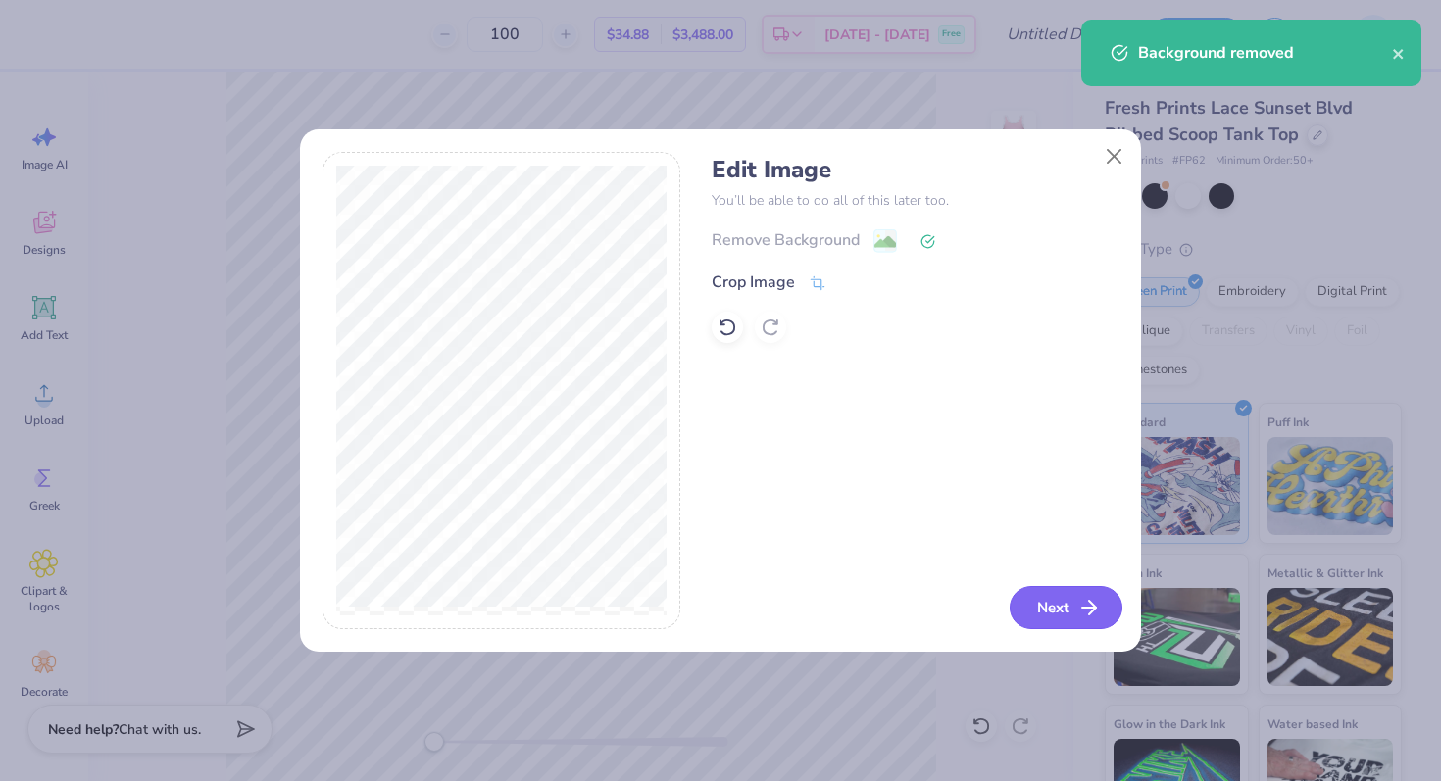
click at [1062, 609] on button "Next" at bounding box center [1066, 607] width 113 height 43
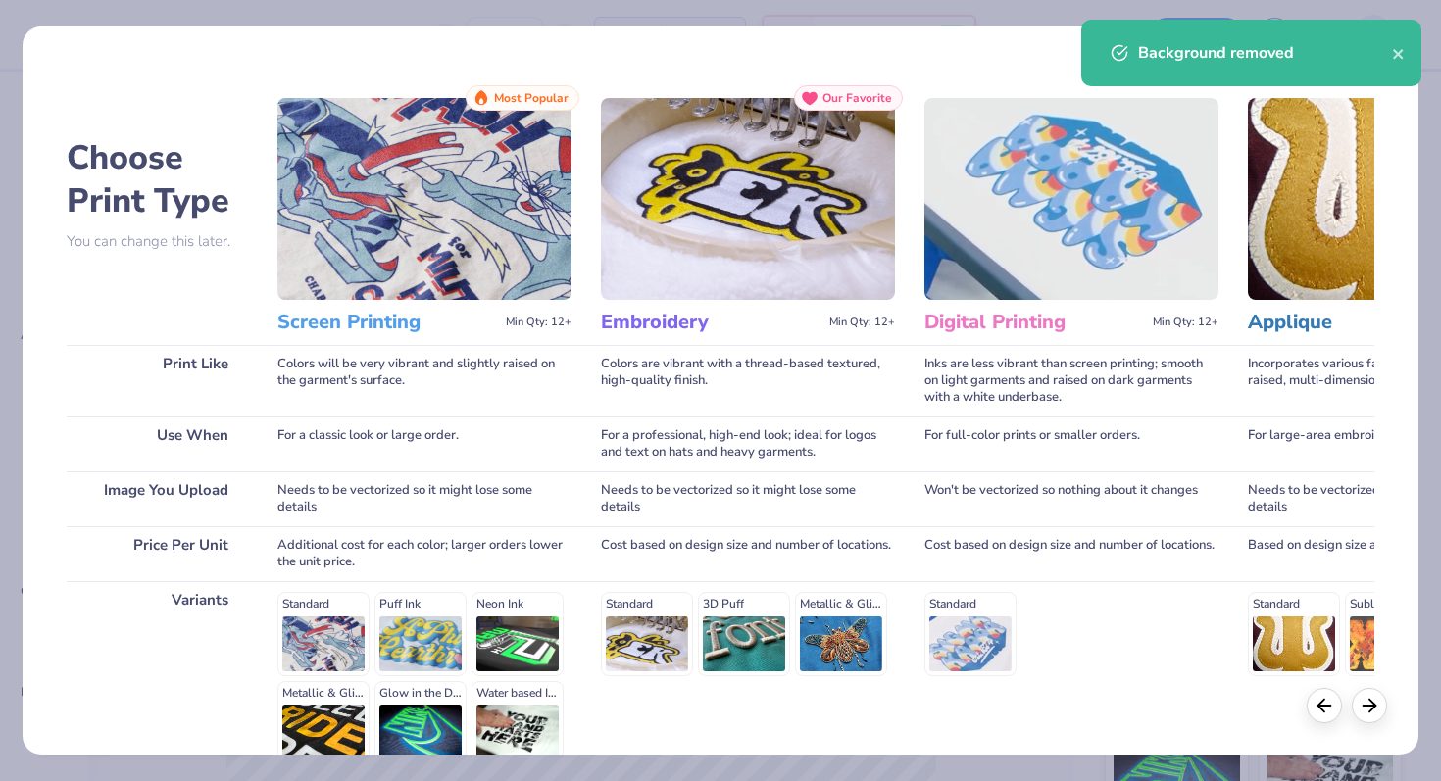
scroll to position [196, 0]
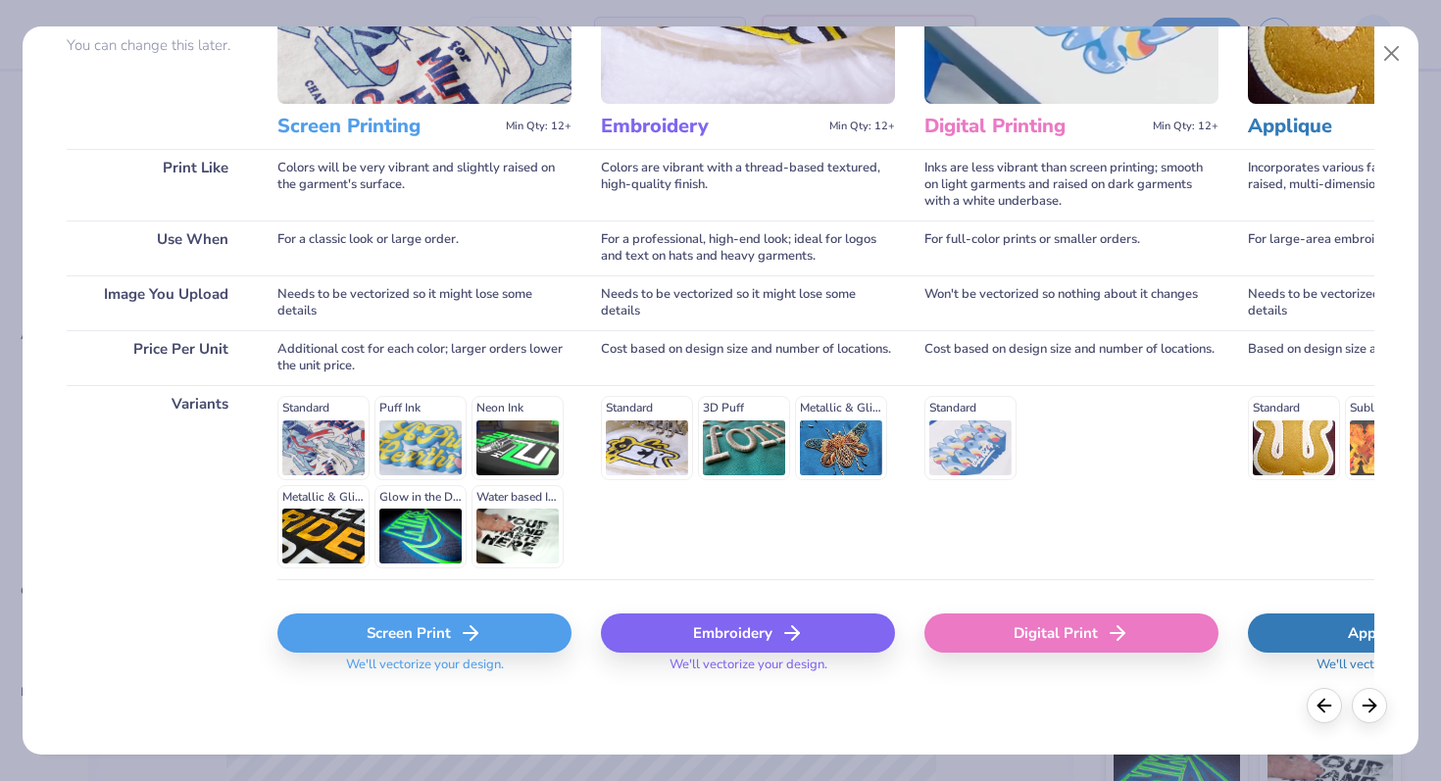
click at [473, 633] on line at bounding box center [471, 633] width 14 height 0
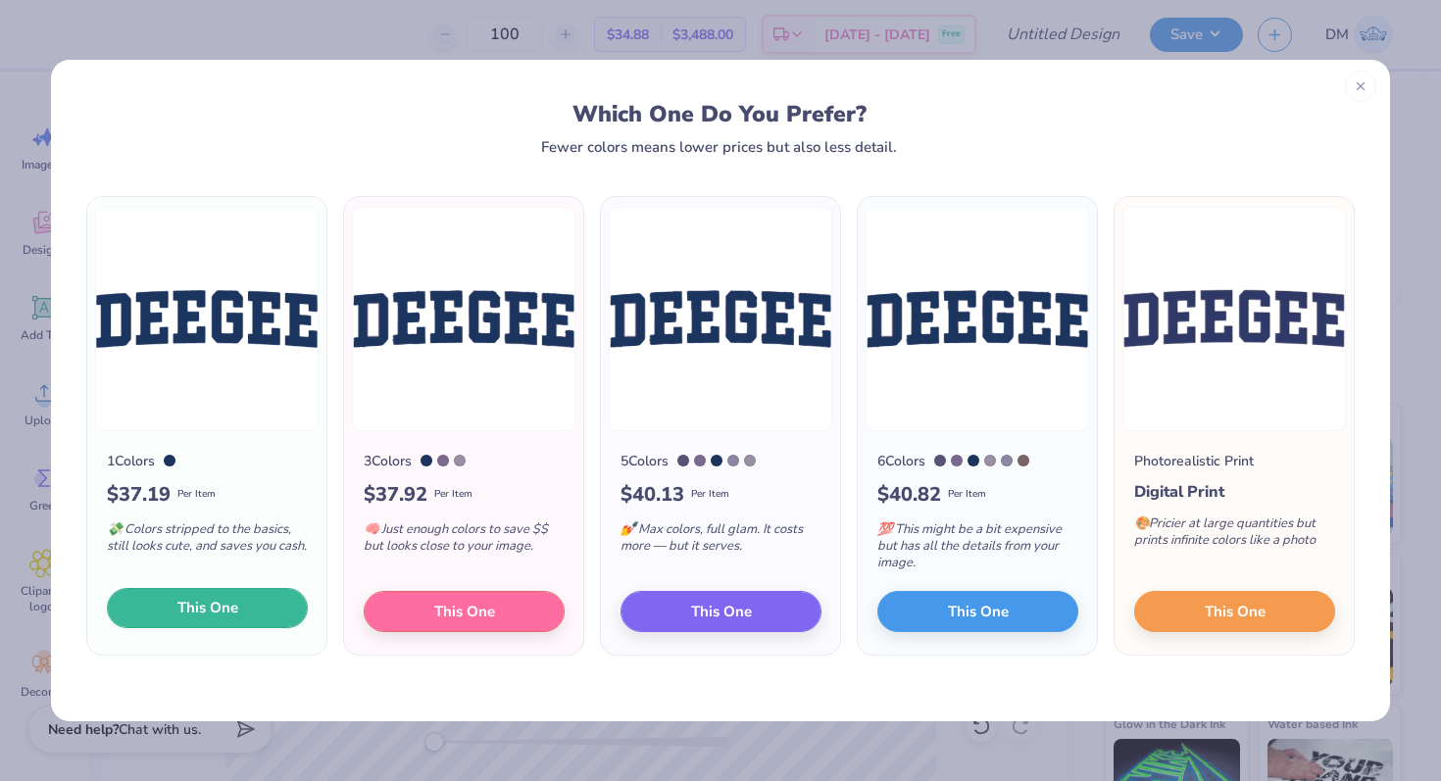
click at [235, 616] on span "This One" at bounding box center [207, 608] width 61 height 23
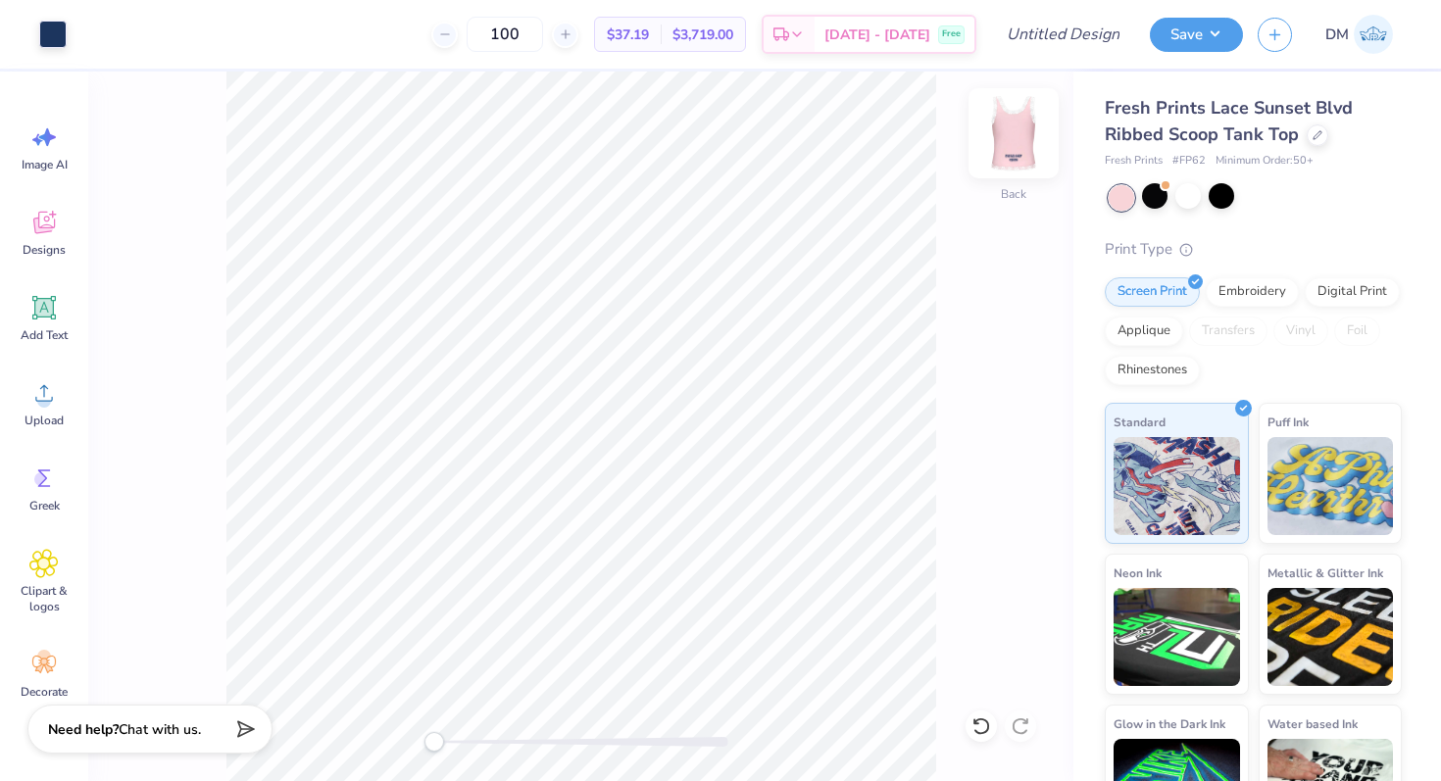
click at [1001, 132] on img at bounding box center [1014, 133] width 78 height 78
click at [1027, 140] on img at bounding box center [1014, 133] width 78 height 78
click at [1023, 147] on img at bounding box center [1014, 133] width 78 height 78
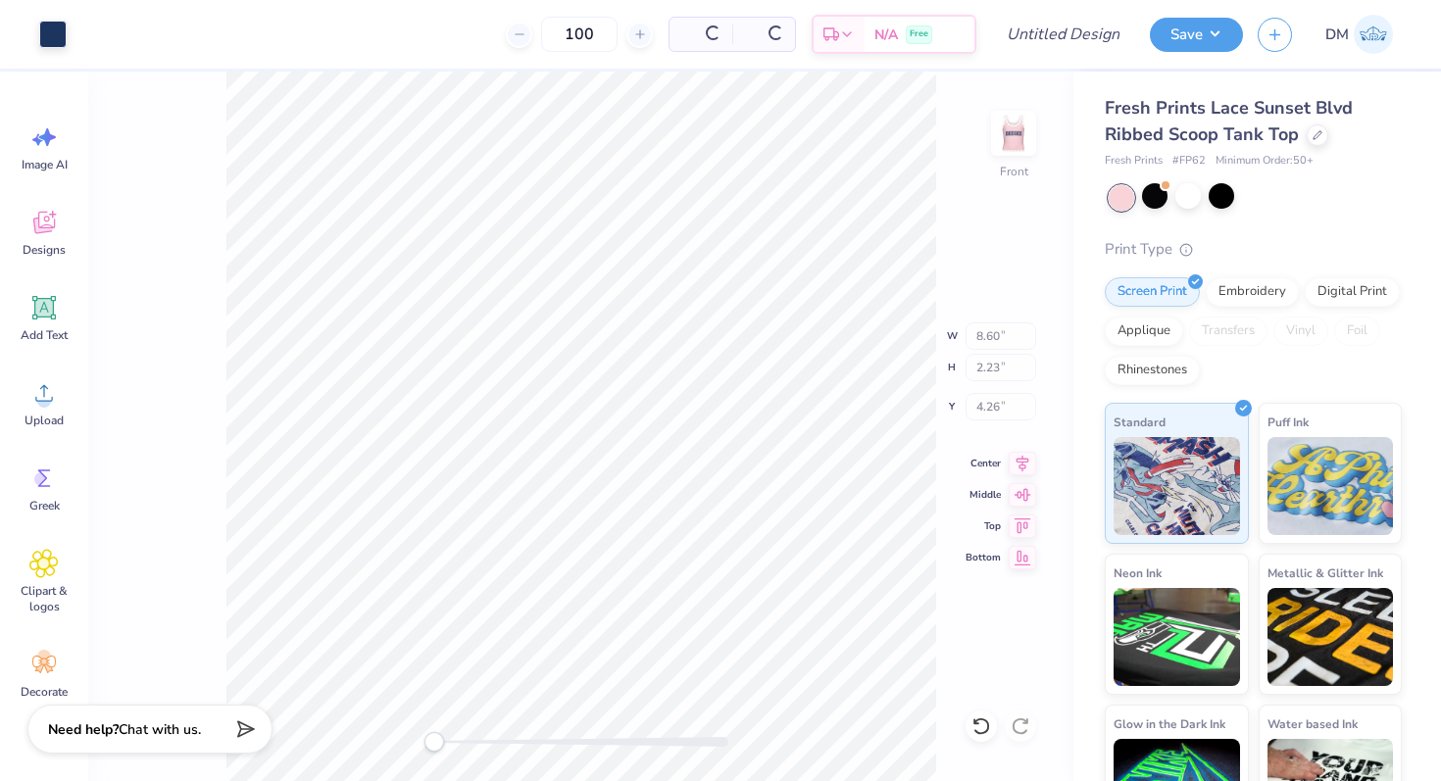
type input "8.60"
type input "2.23"
type input "4.26"
type input "4.38"
type input "1.73"
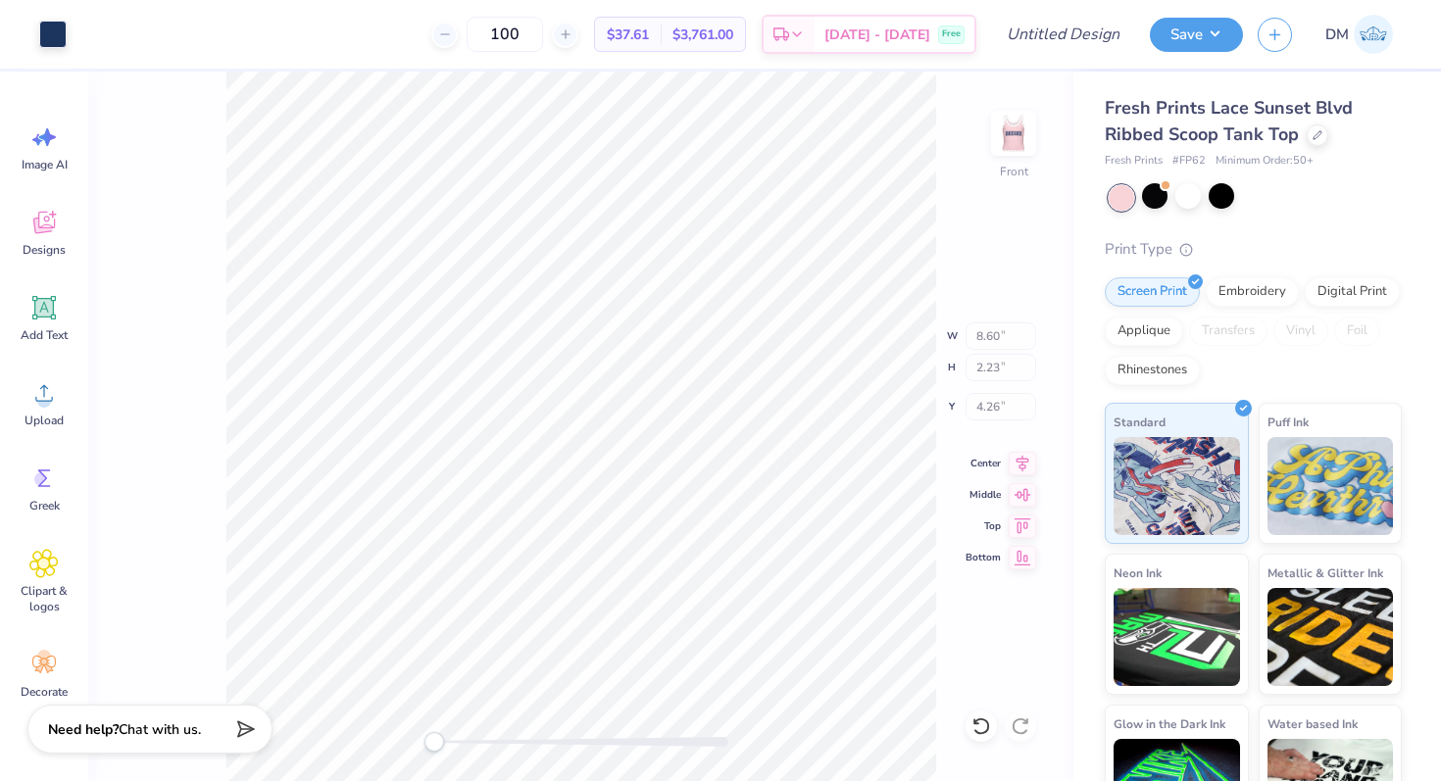
type input "10.96"
click at [1021, 130] on img at bounding box center [1014, 133] width 78 height 78
type input "4.29"
type input "1.70"
type input "9.19"
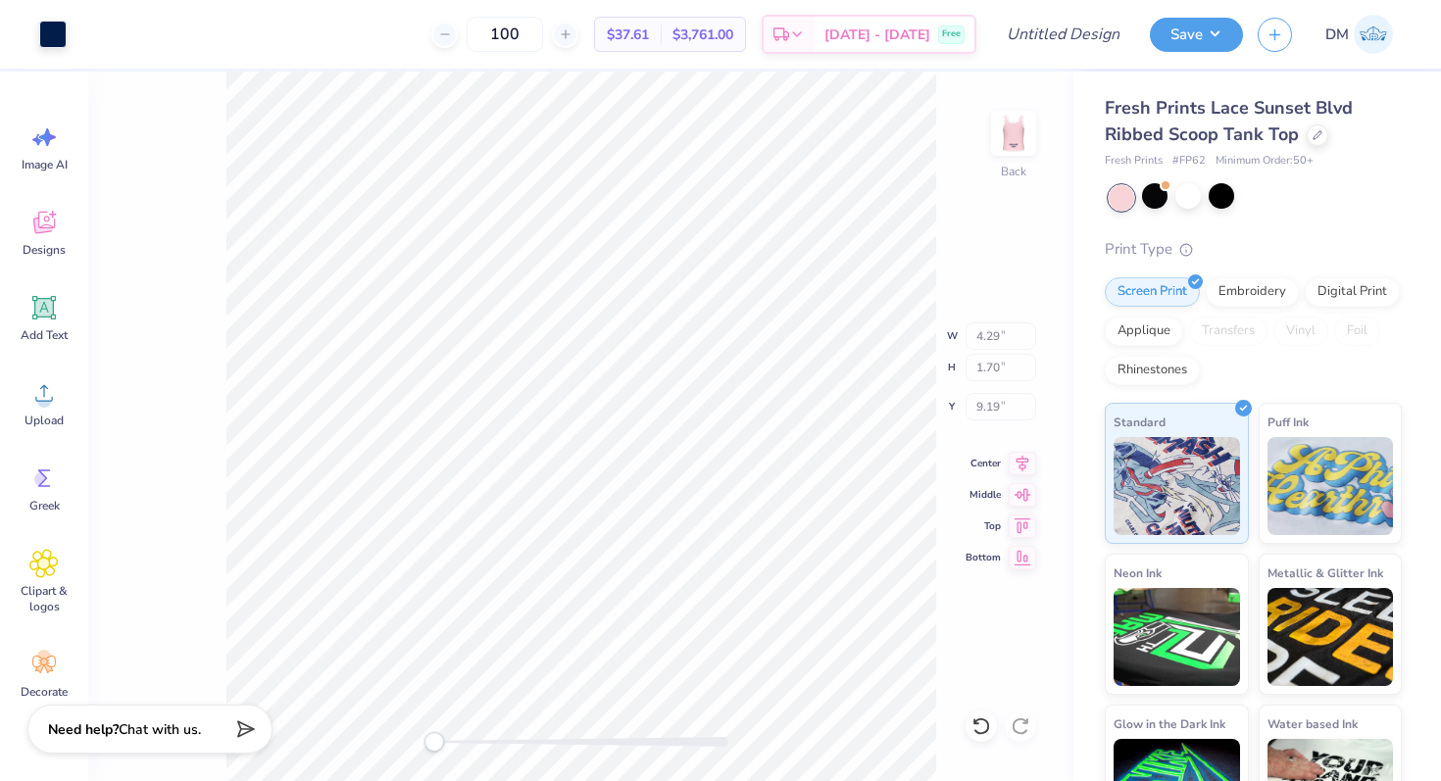
type input "8.42"
type input "2.18"
type input "2.64"
click at [1018, 139] on img at bounding box center [1014, 133] width 78 height 78
type input "8.60"
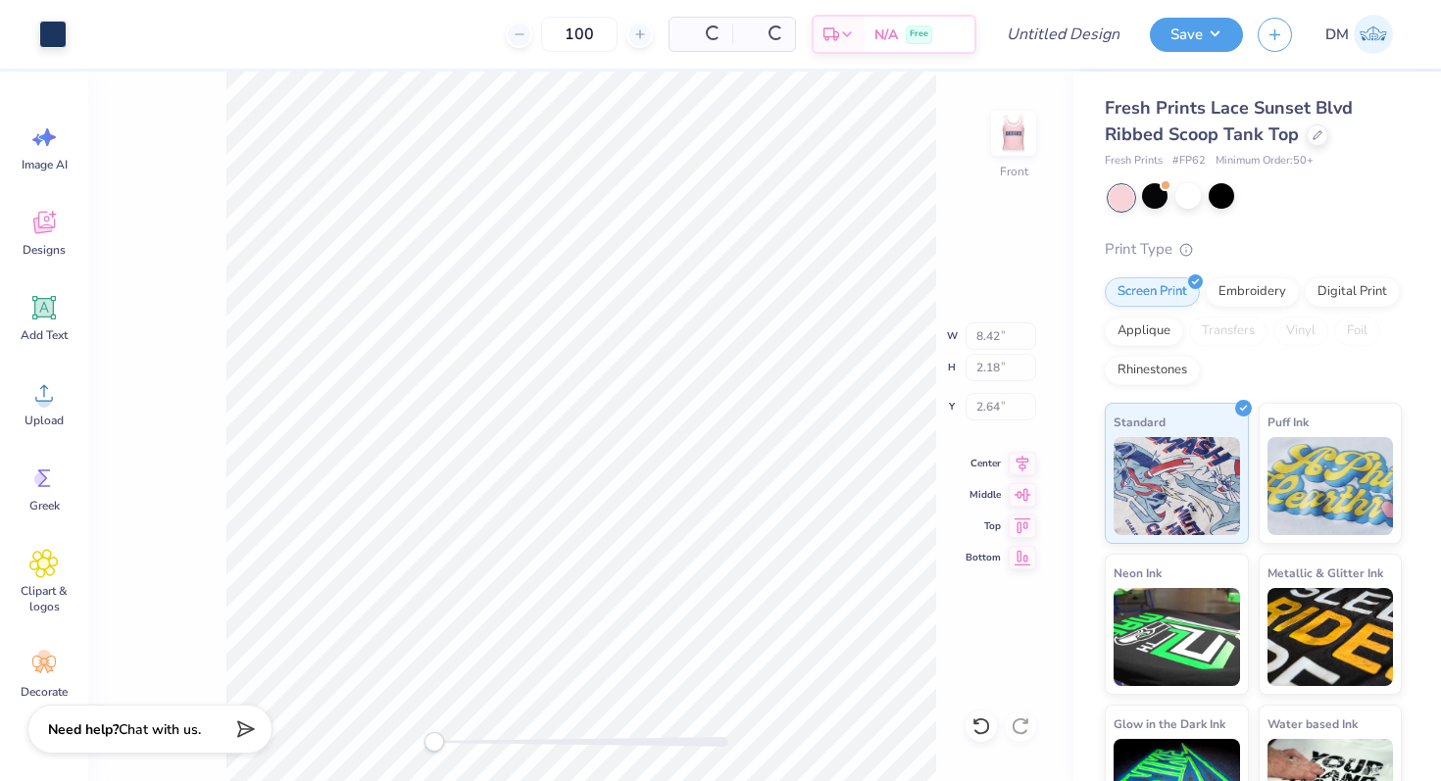
type input "2.23"
type input "4.26"
type input "4.38"
type input "1.73"
type input "10.96"
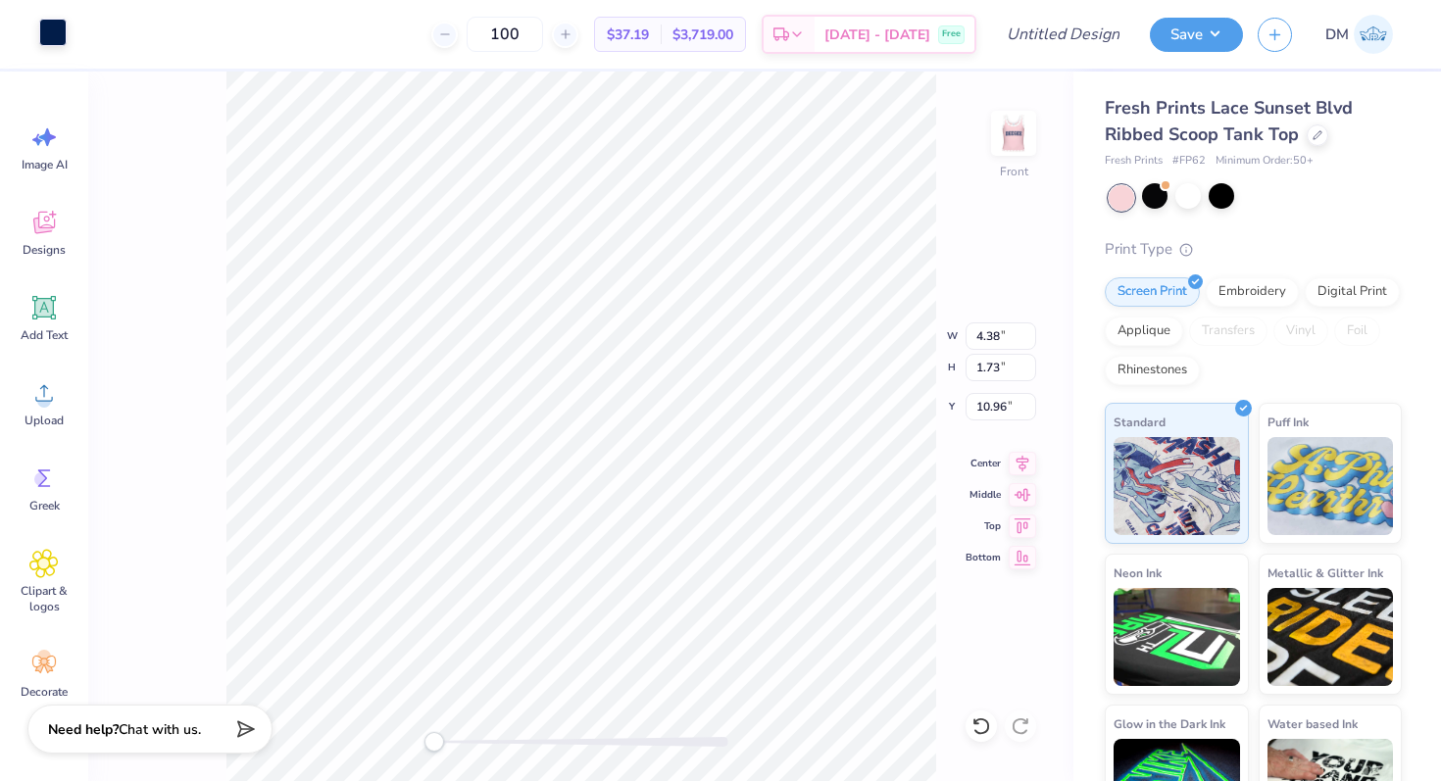
click at [52, 23] on div at bounding box center [52, 32] width 27 height 27
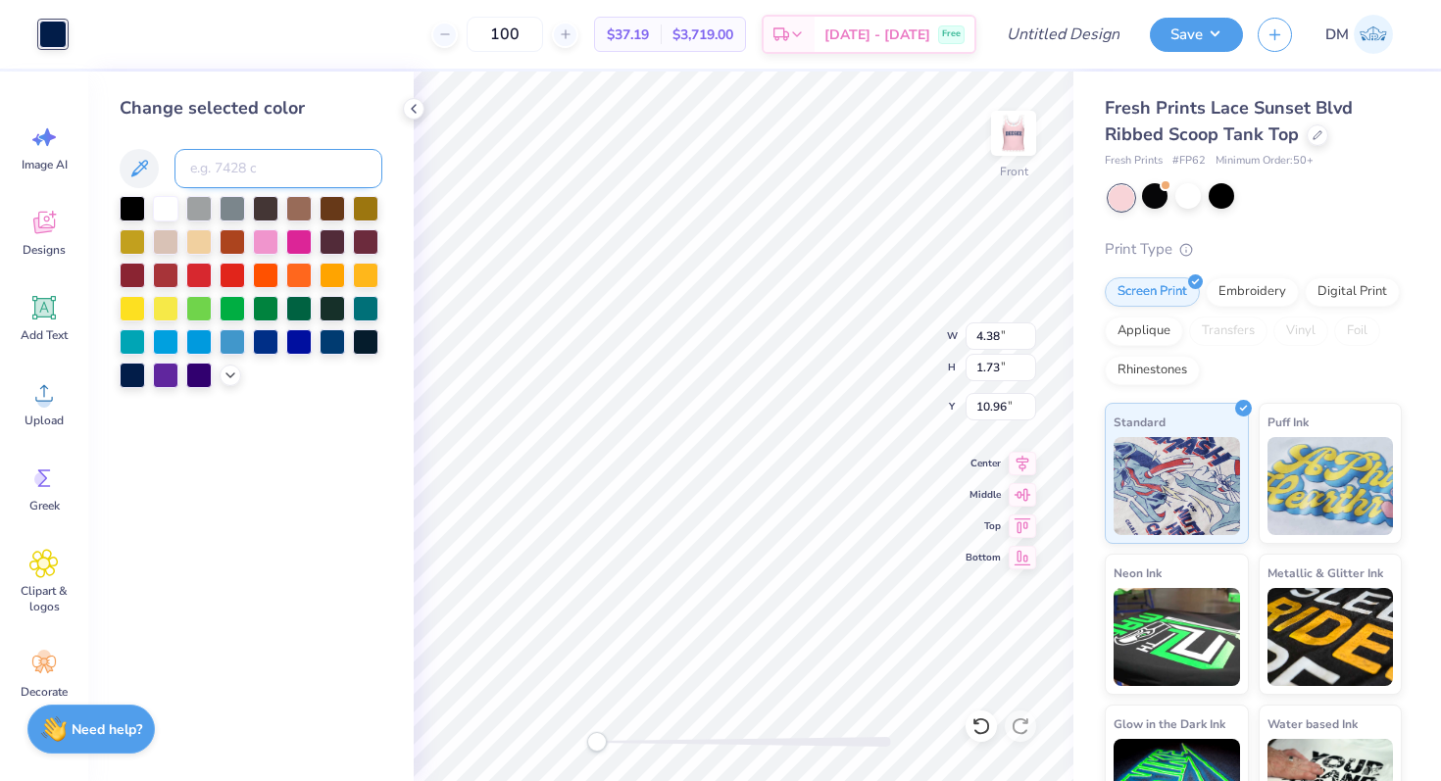
click at [270, 164] on input at bounding box center [279, 168] width 208 height 39
type input "534"
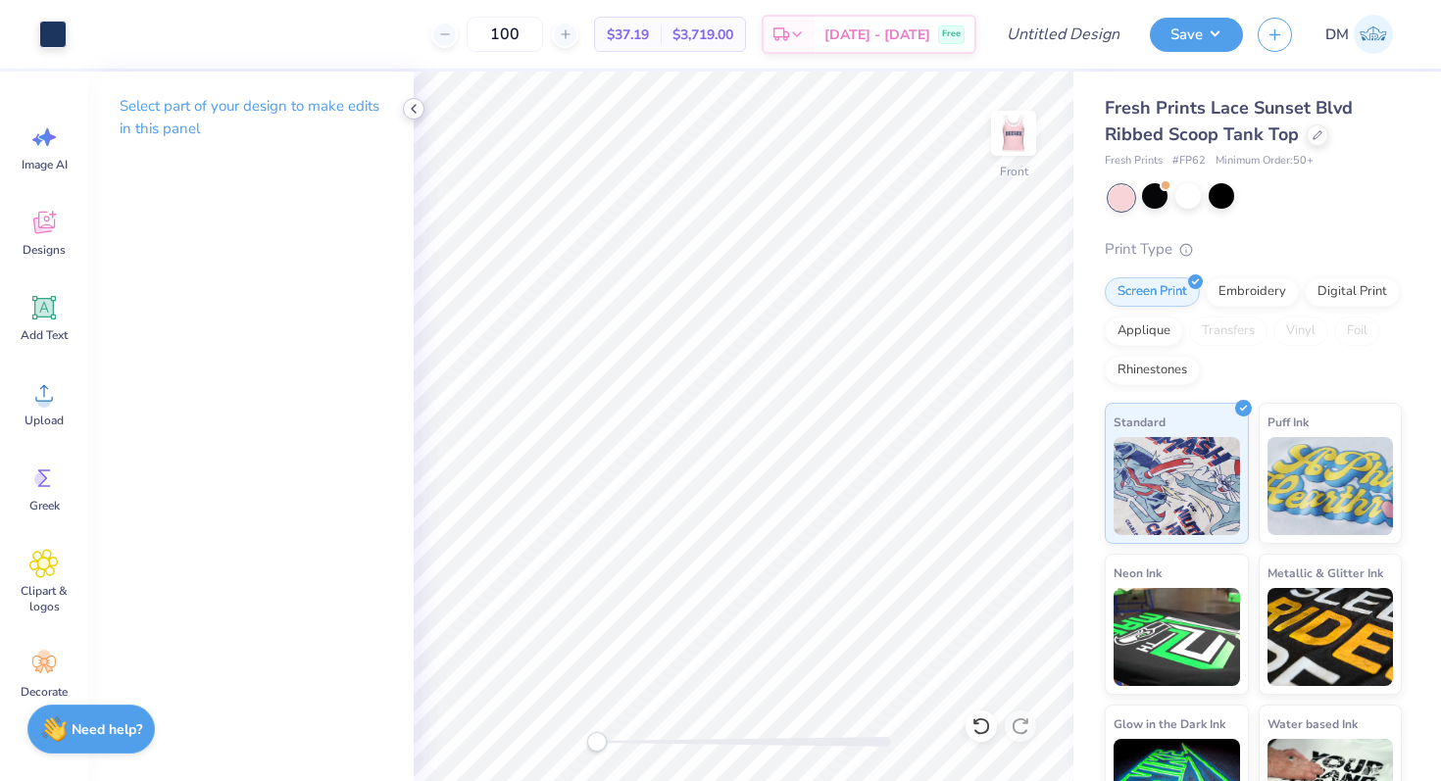
click at [411, 109] on icon at bounding box center [414, 109] width 16 height 16
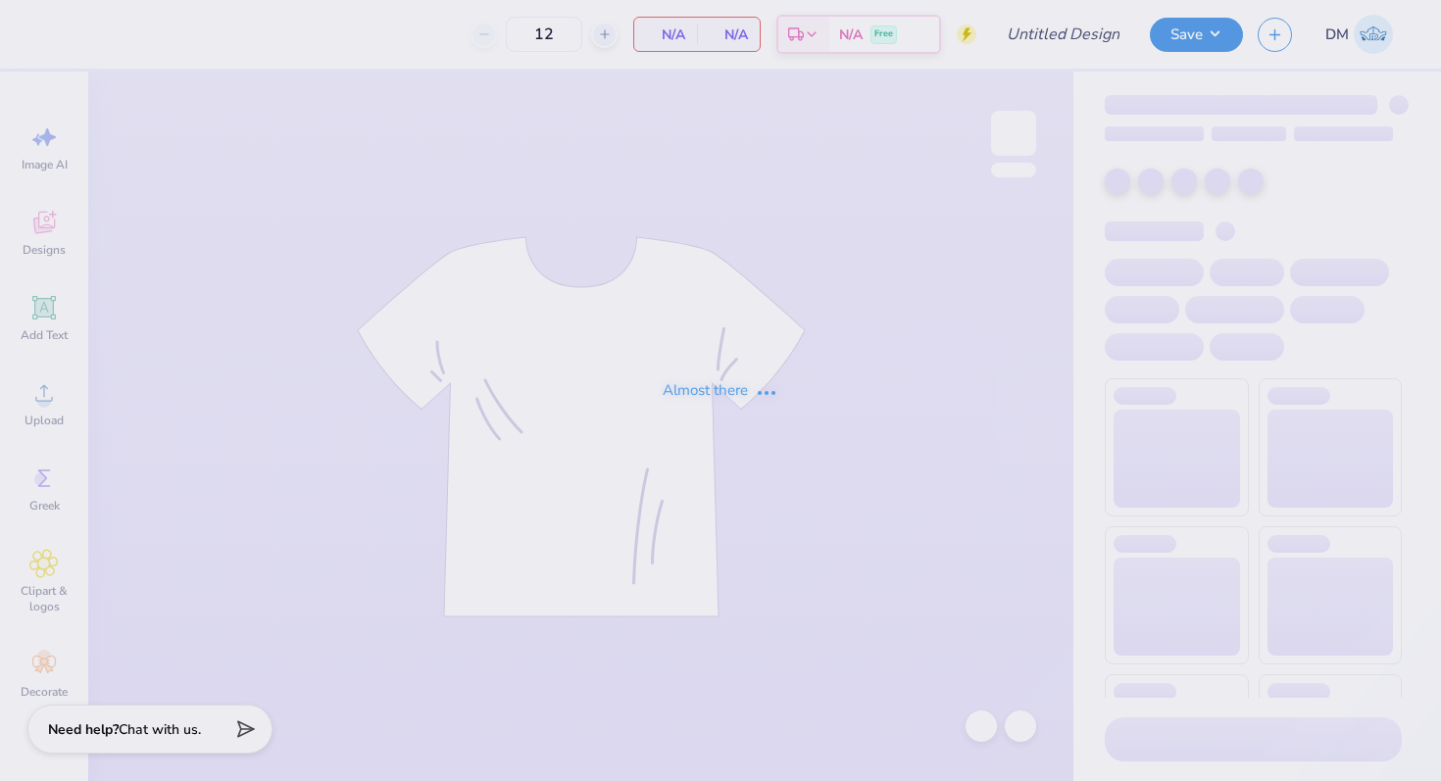
type input "DG [DATE] Fall '25"
type input "100"
type input "DG [DATE] Fall '25"
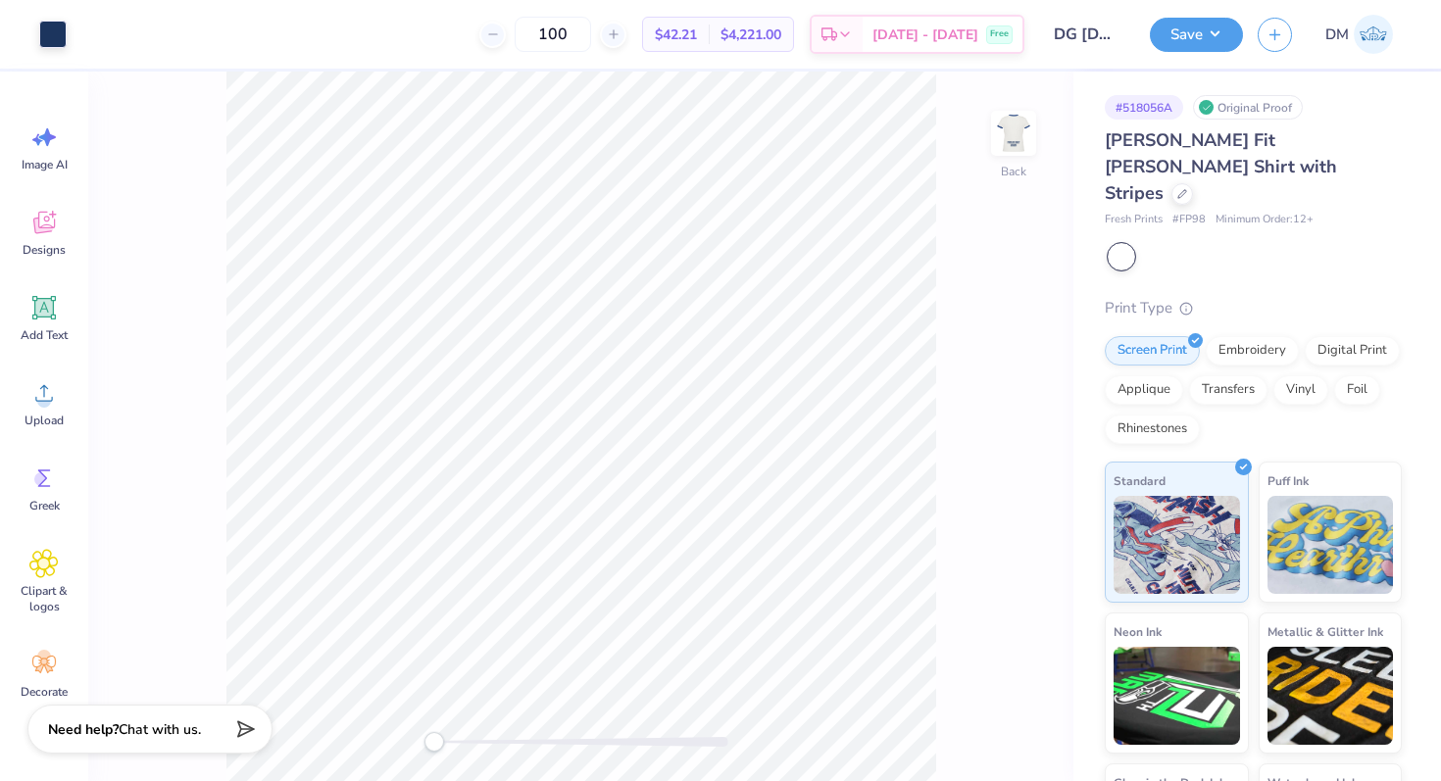
click at [1128, 244] on div at bounding box center [1121, 256] width 25 height 25
click at [1188, 244] on div at bounding box center [1255, 256] width 293 height 25
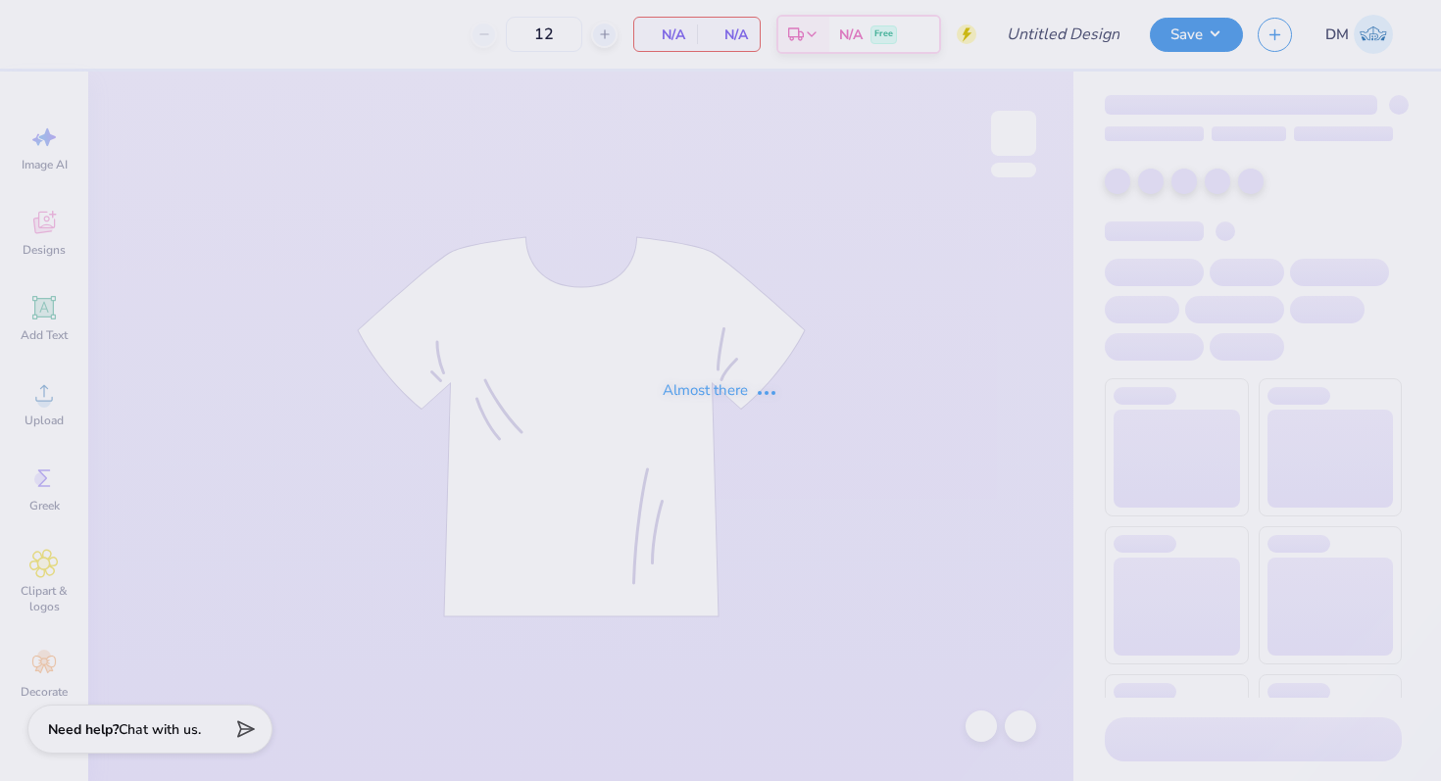
type input "100"
type input "DG Field Day Fall '25"
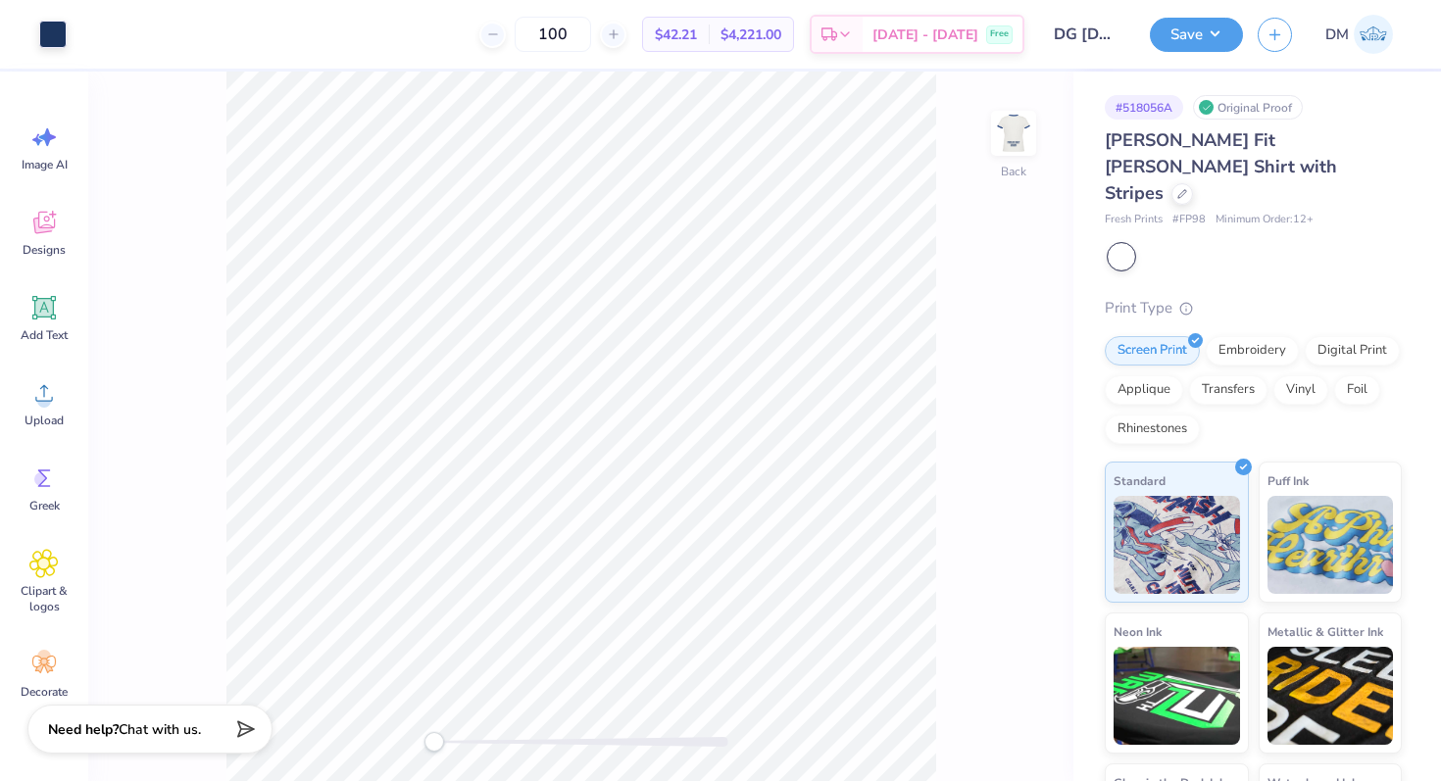
click at [1121, 244] on div at bounding box center [1121, 256] width 25 height 25
click at [1134, 244] on div at bounding box center [1121, 256] width 25 height 25
click at [1193, 244] on div at bounding box center [1255, 256] width 293 height 25
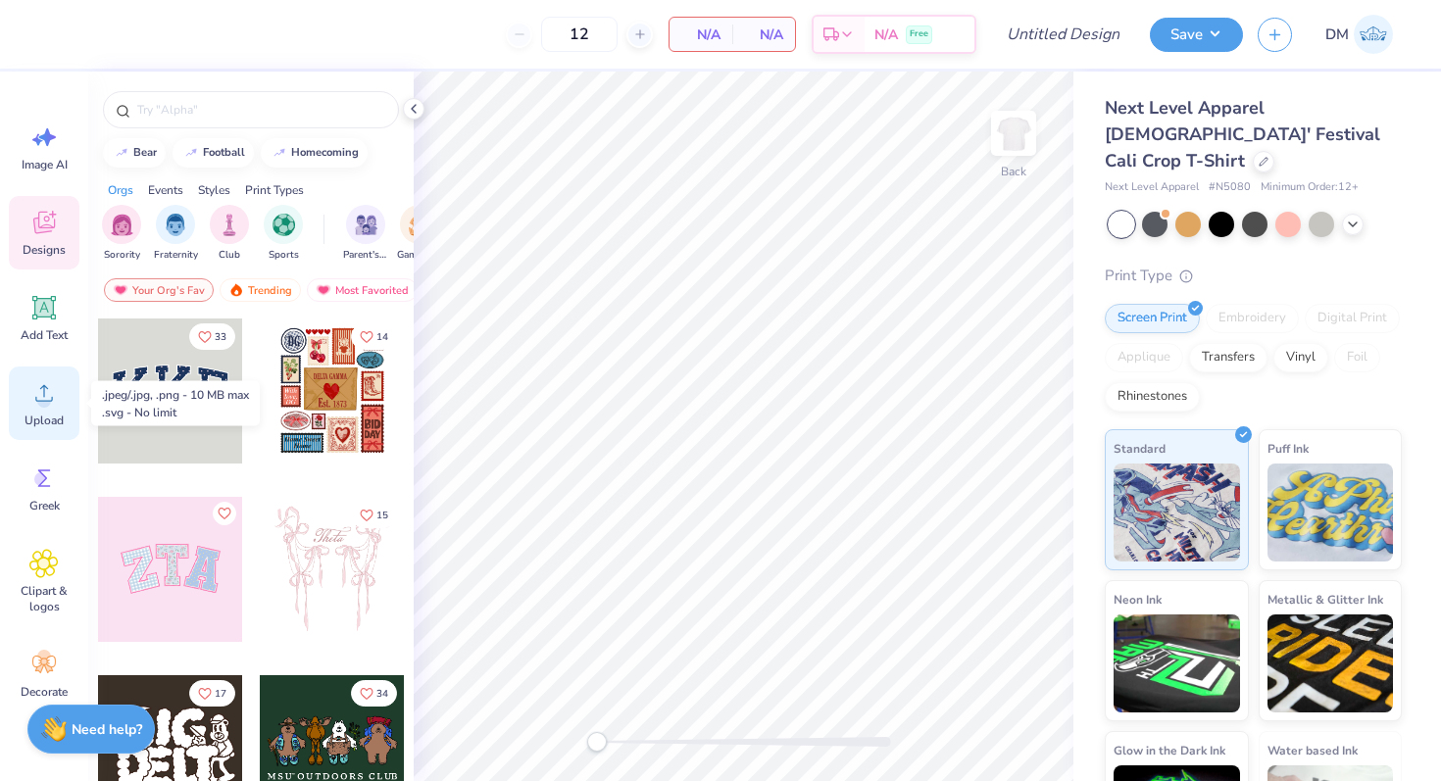
click at [42, 410] on div "Upload" at bounding box center [44, 404] width 71 height 74
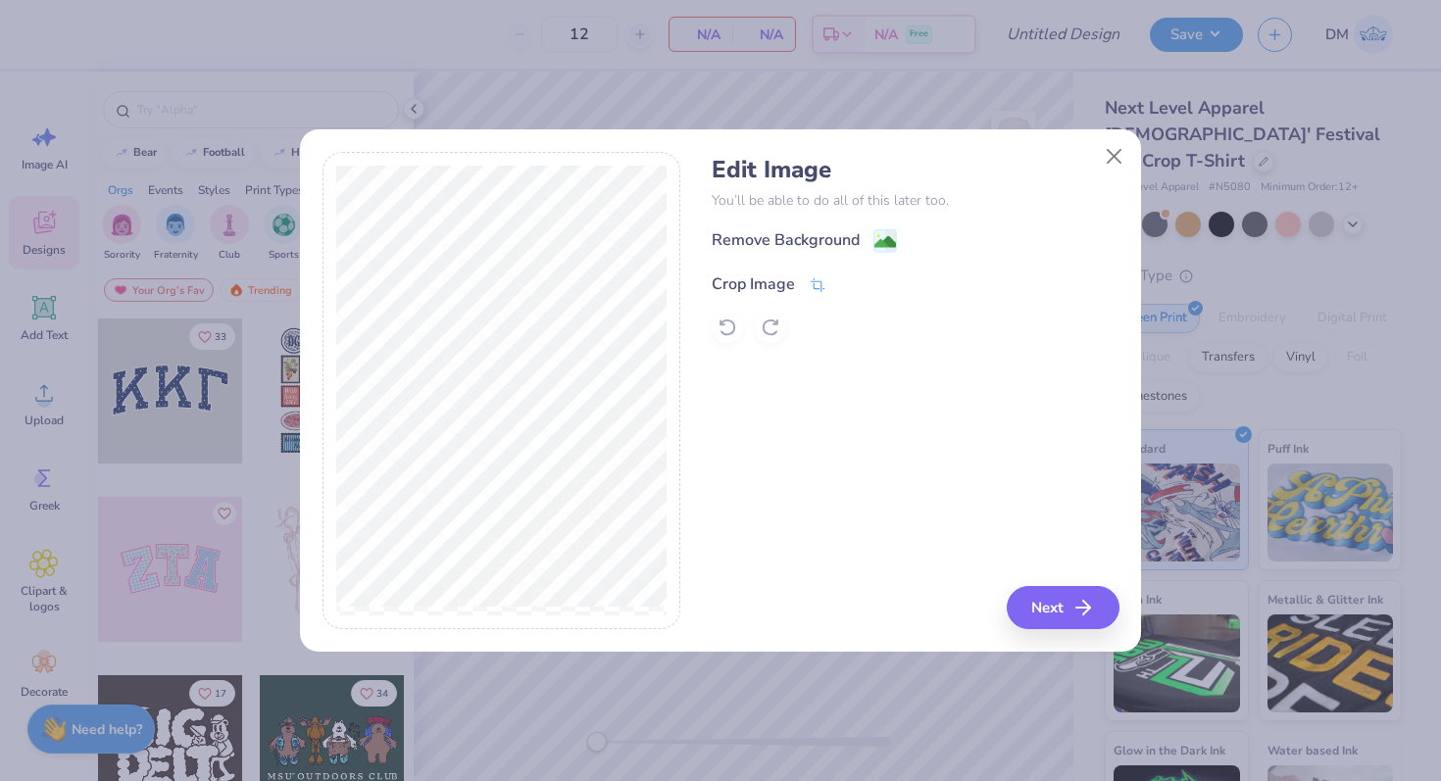
click at [795, 282] on div "Crop Image" at bounding box center [769, 285] width 115 height 24
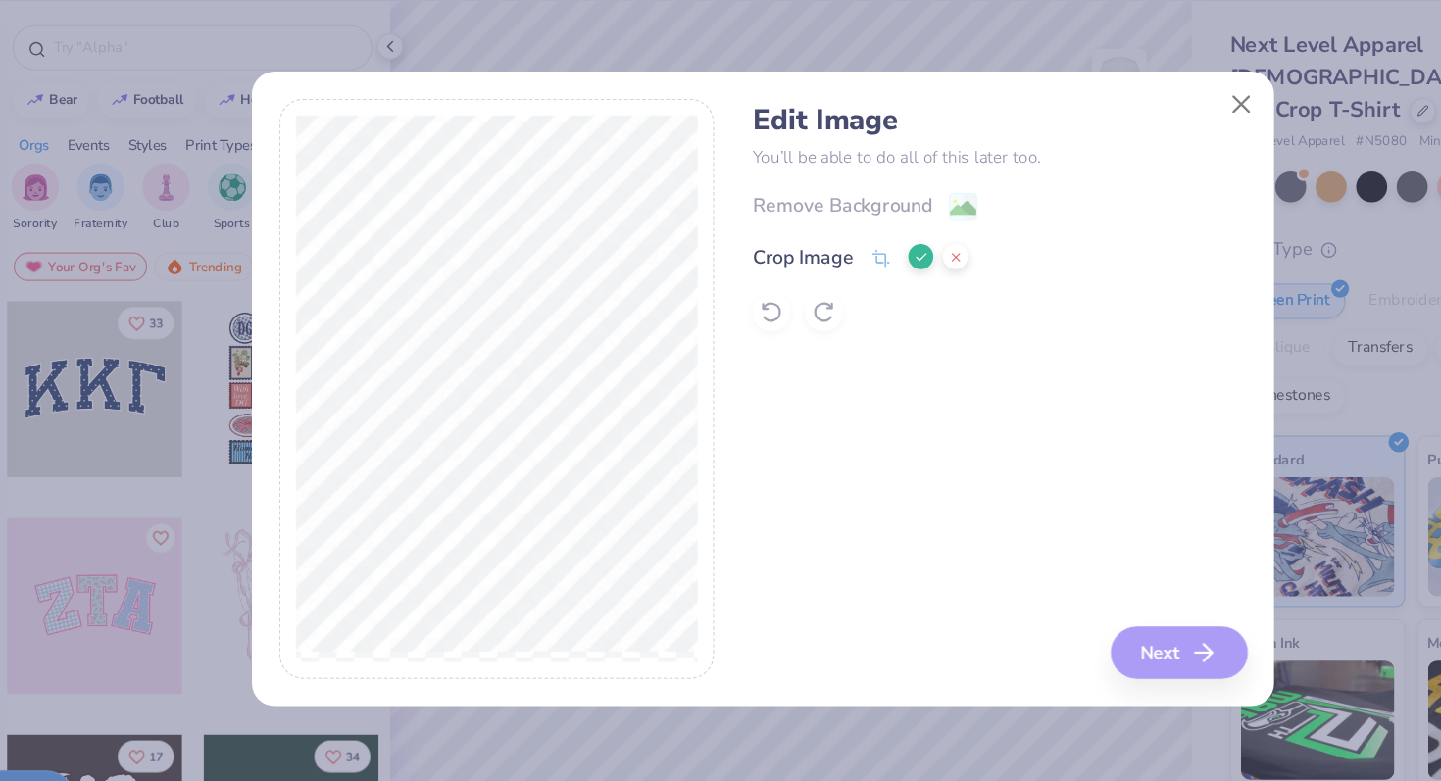
click at [874, 288] on button at bounding box center [879, 282] width 21 height 21
click at [844, 238] on div "Remove Background" at bounding box center [786, 242] width 148 height 24
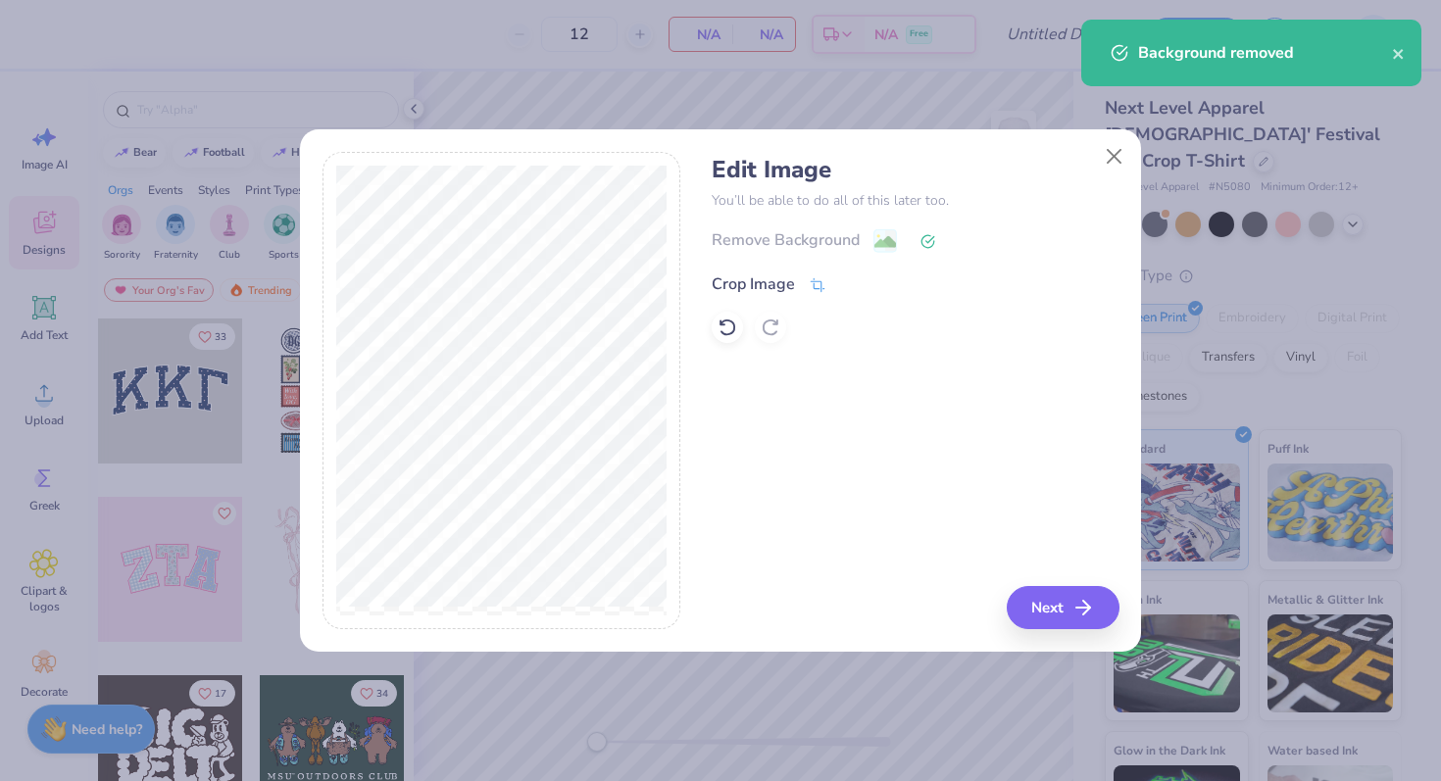
click at [776, 281] on div "Crop Image" at bounding box center [753, 285] width 83 height 24
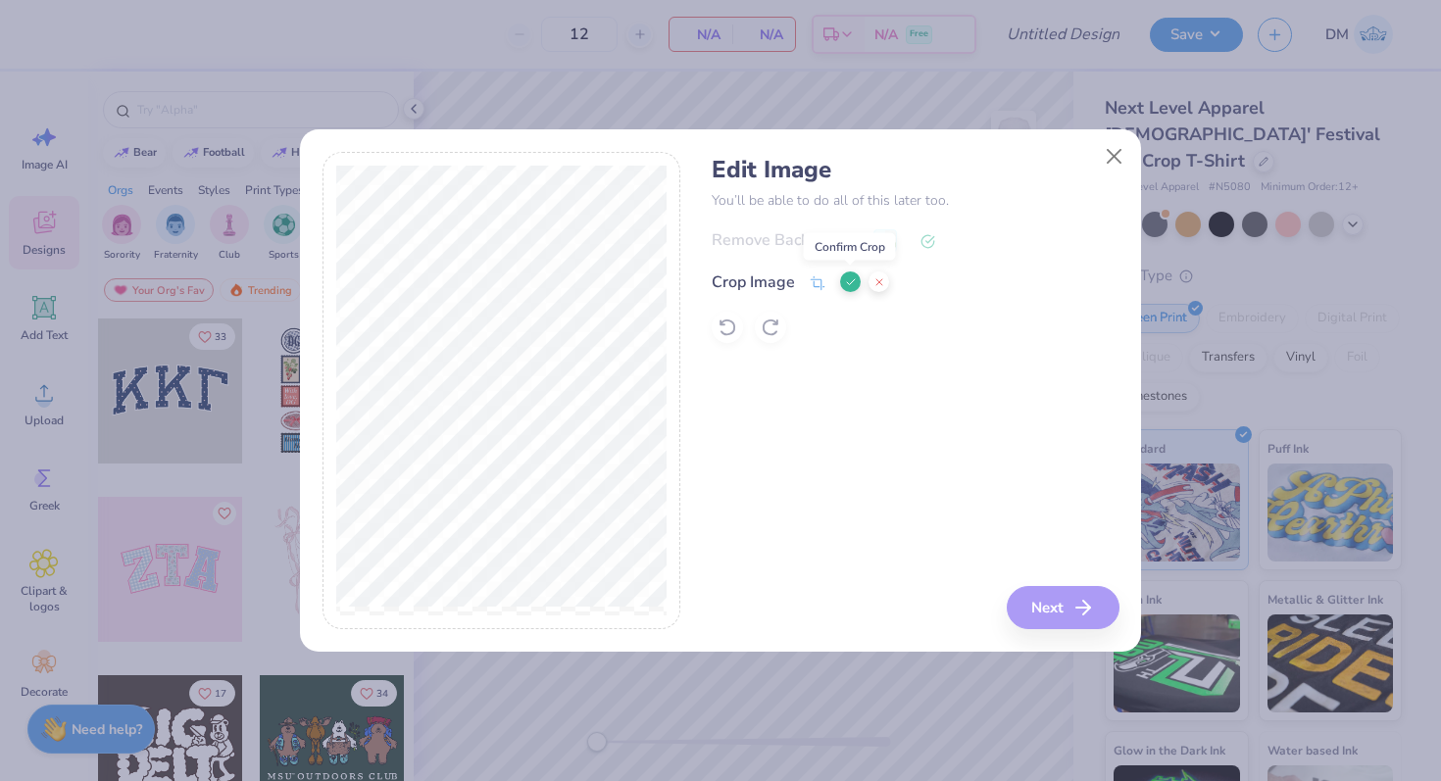
click at [848, 277] on icon at bounding box center [851, 282] width 12 height 12
click at [791, 281] on div "Crop Image" at bounding box center [753, 285] width 83 height 24
click at [842, 279] on button at bounding box center [850, 282] width 21 height 21
click at [818, 238] on div "Remove Background" at bounding box center [786, 242] width 148 height 24
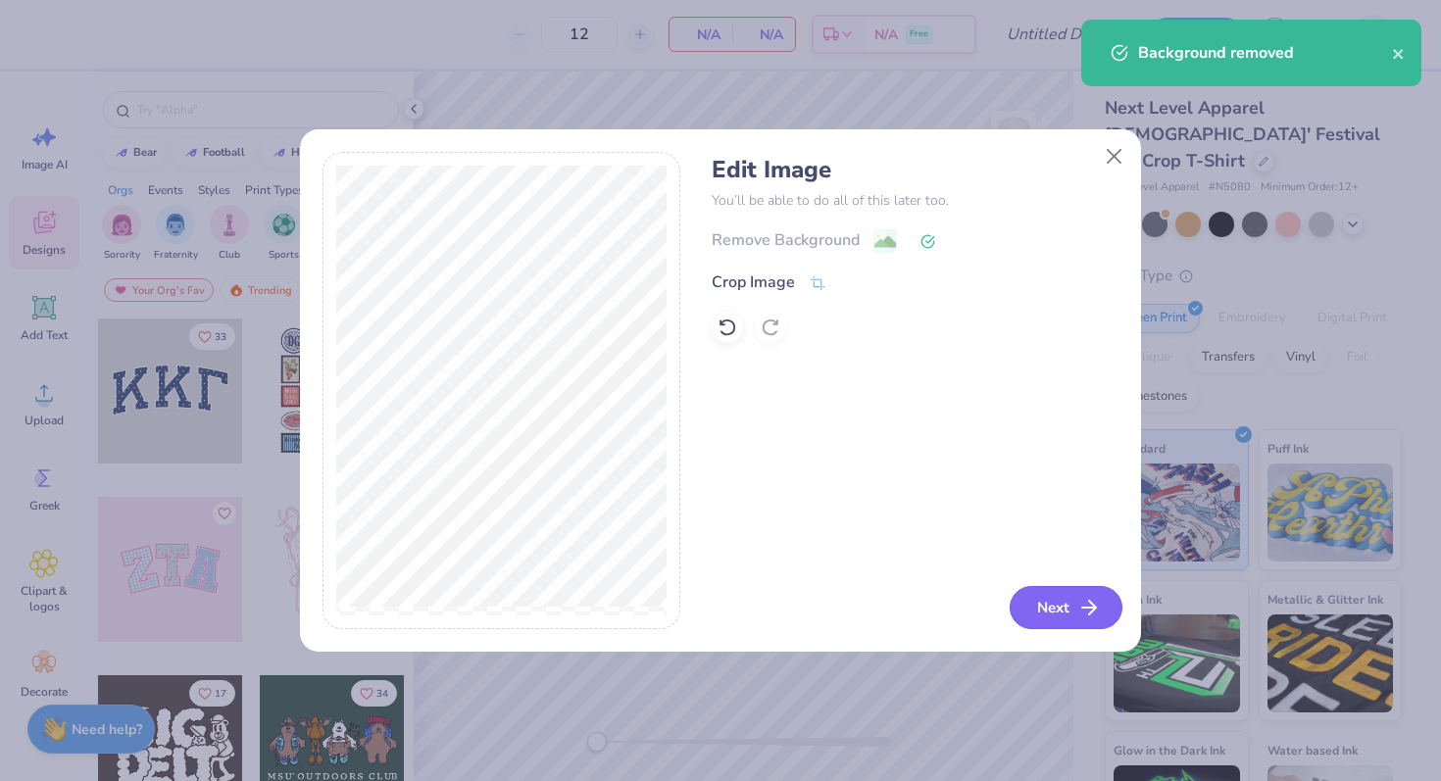
click at [1075, 593] on button "Next" at bounding box center [1066, 607] width 113 height 43
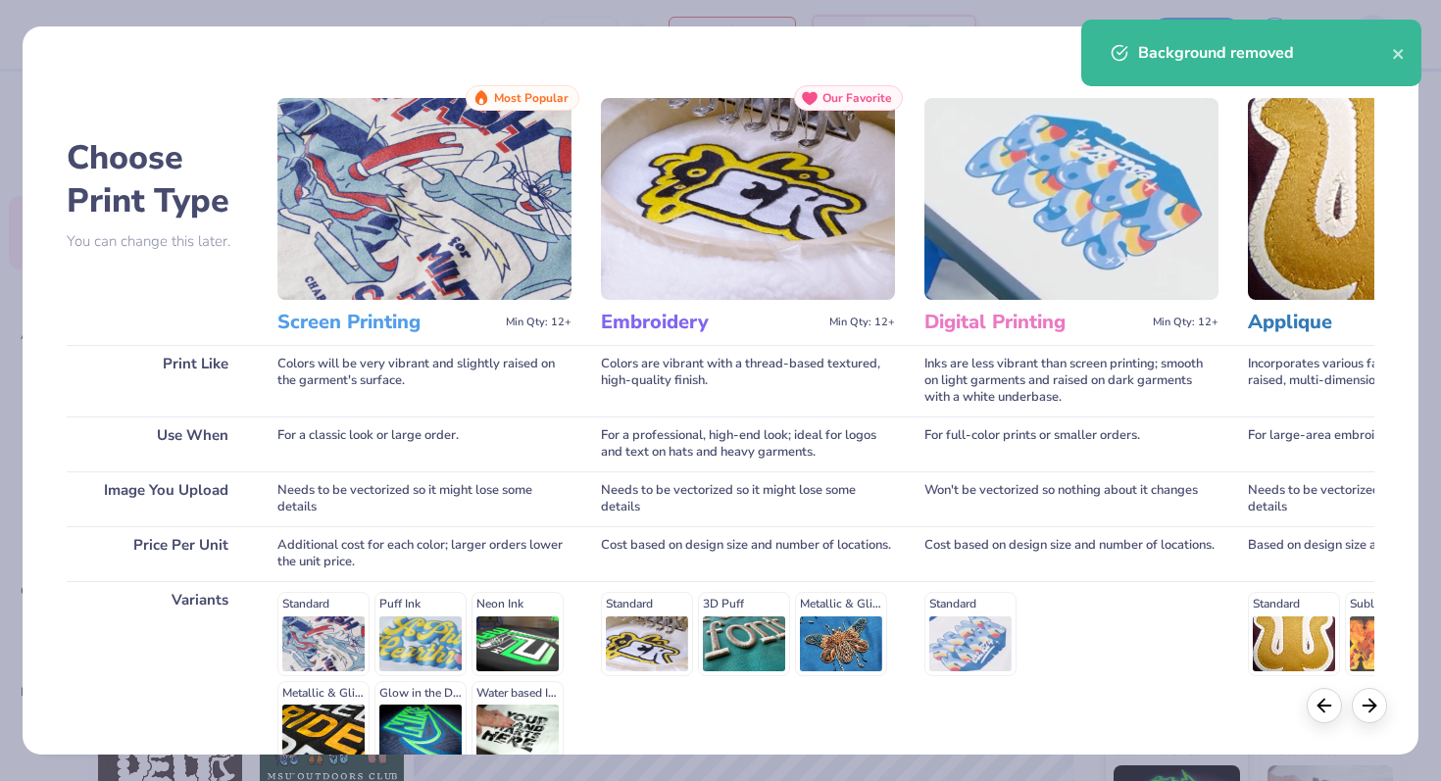
scroll to position [196, 0]
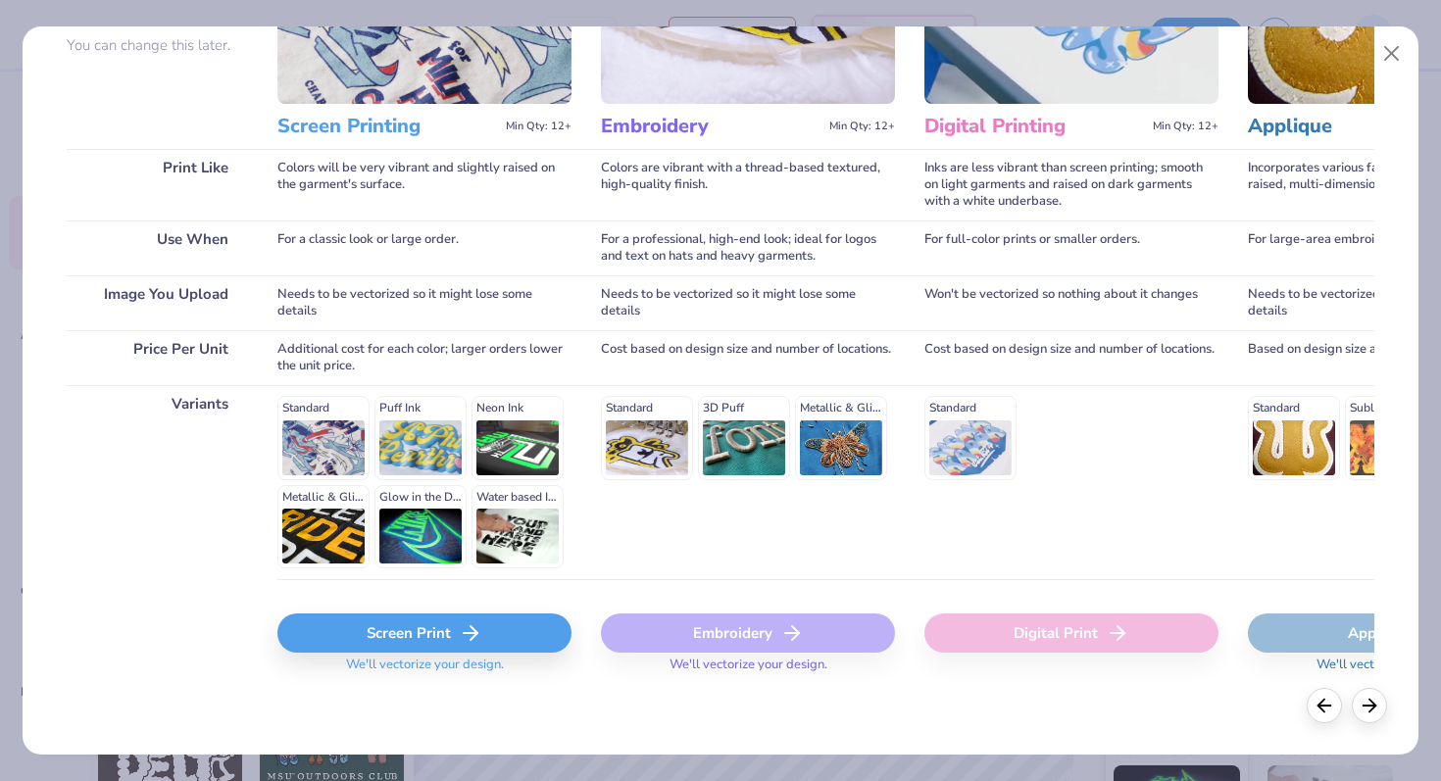
click at [464, 637] on icon at bounding box center [471, 634] width 24 height 24
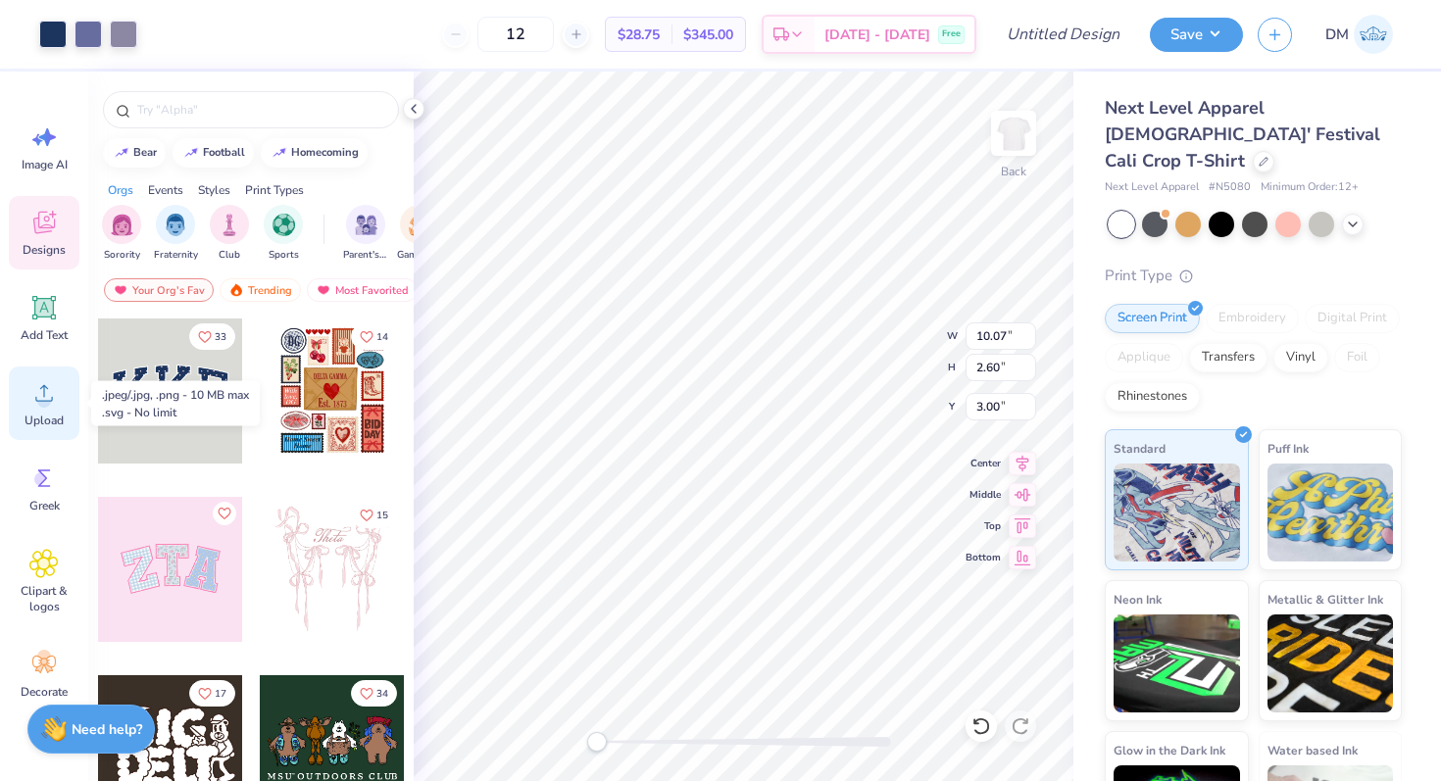
click at [42, 420] on span "Upload" at bounding box center [44, 421] width 39 height 16
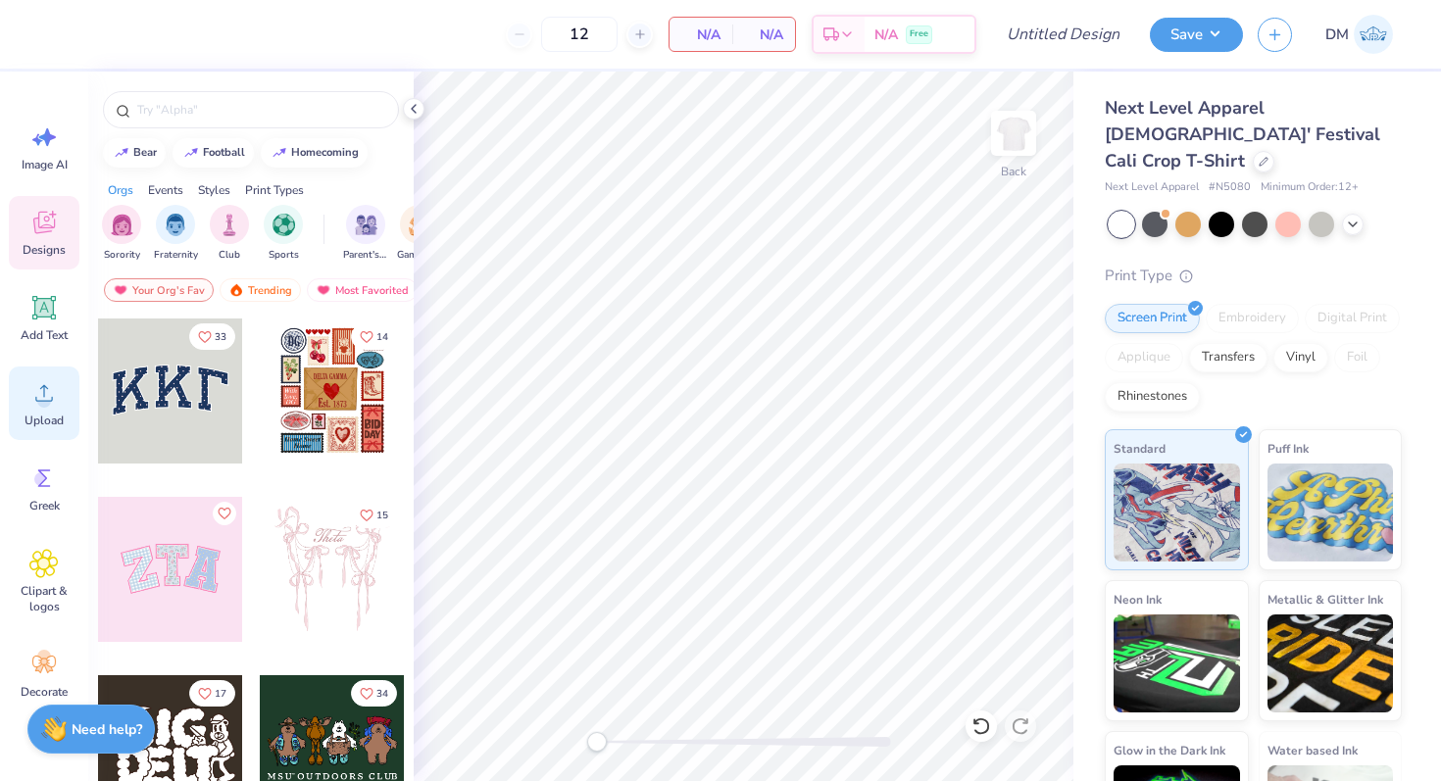
click at [30, 415] on span "Upload" at bounding box center [44, 421] width 39 height 16
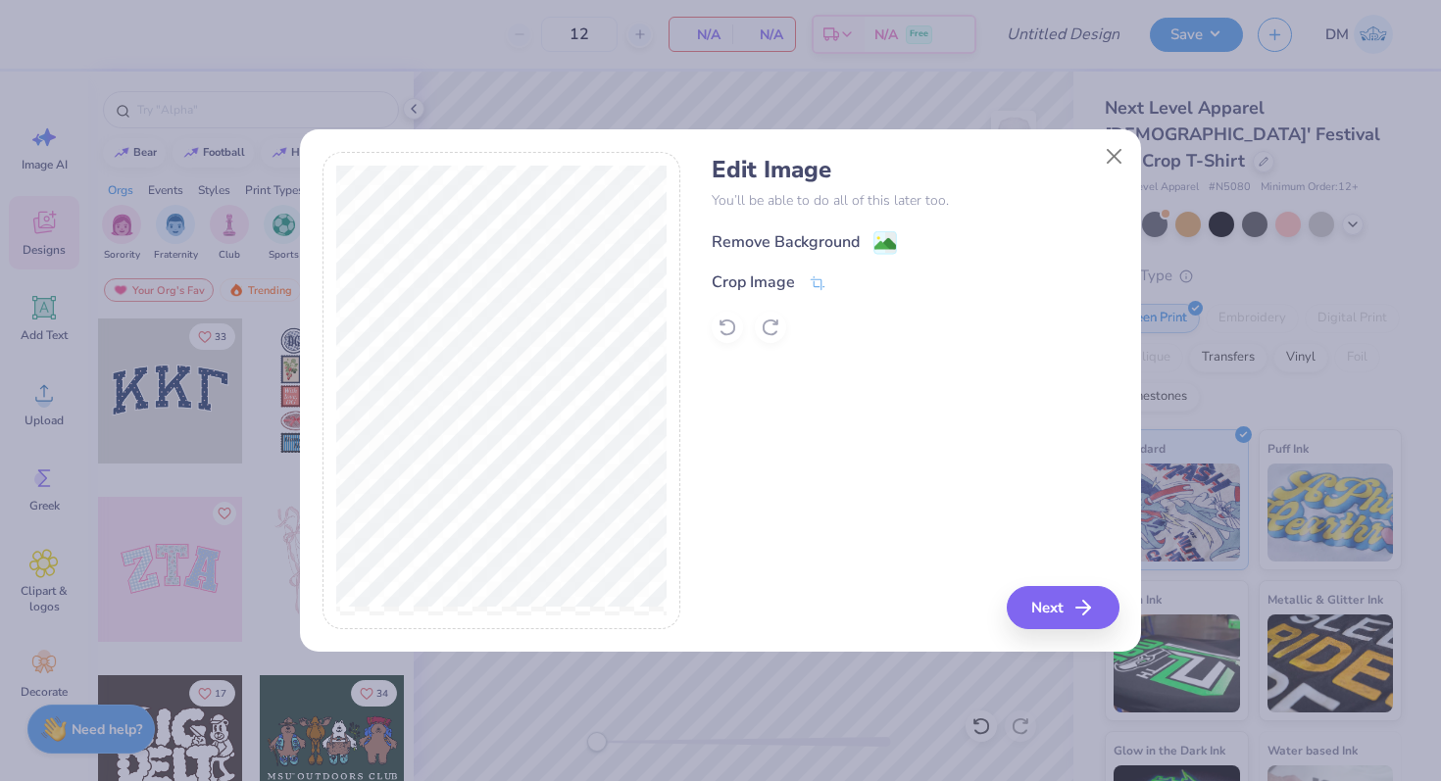
click at [762, 238] on div "Remove Background" at bounding box center [786, 242] width 148 height 24
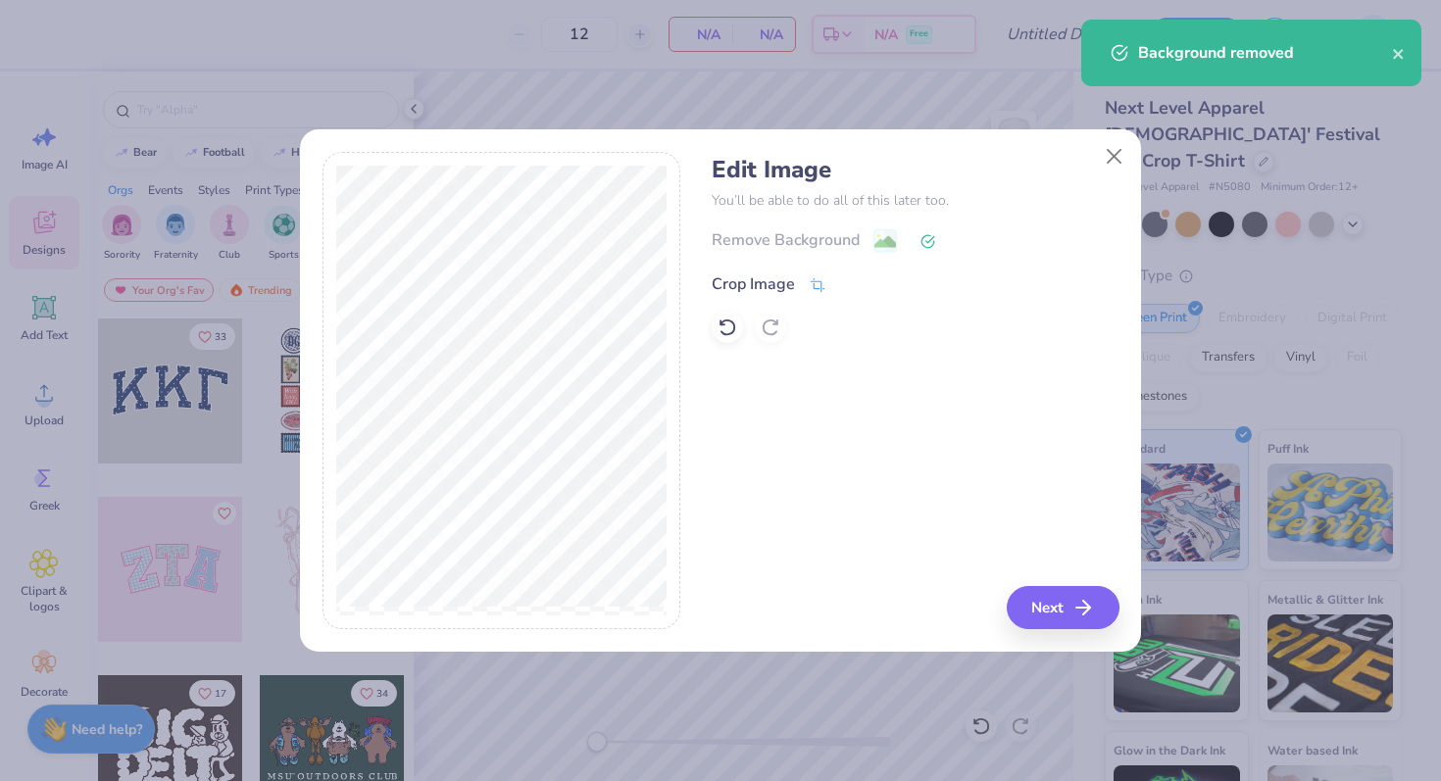
click at [753, 287] on div "Crop Image" at bounding box center [753, 285] width 83 height 24
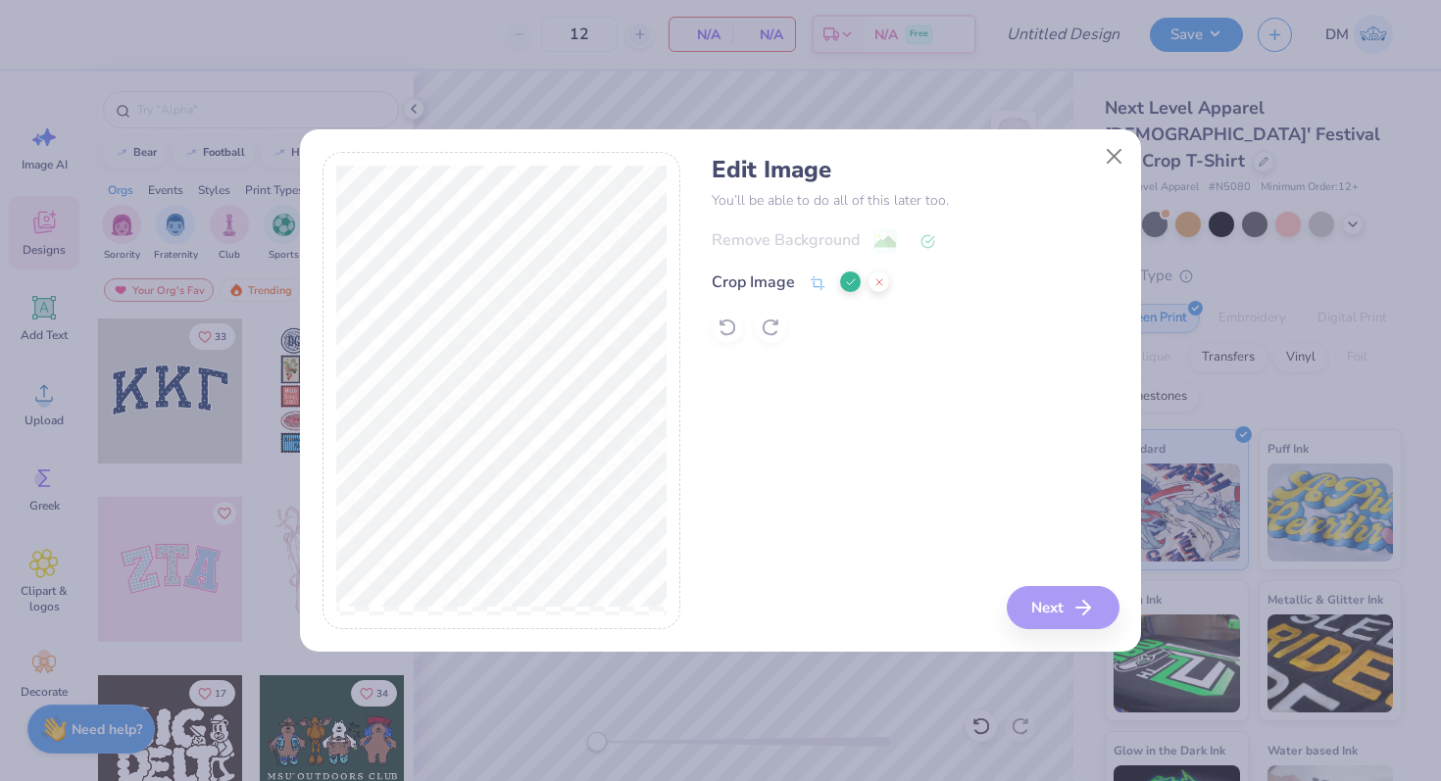
click at [847, 279] on icon at bounding box center [851, 282] width 12 height 12
click at [1030, 610] on button "Next" at bounding box center [1066, 607] width 113 height 43
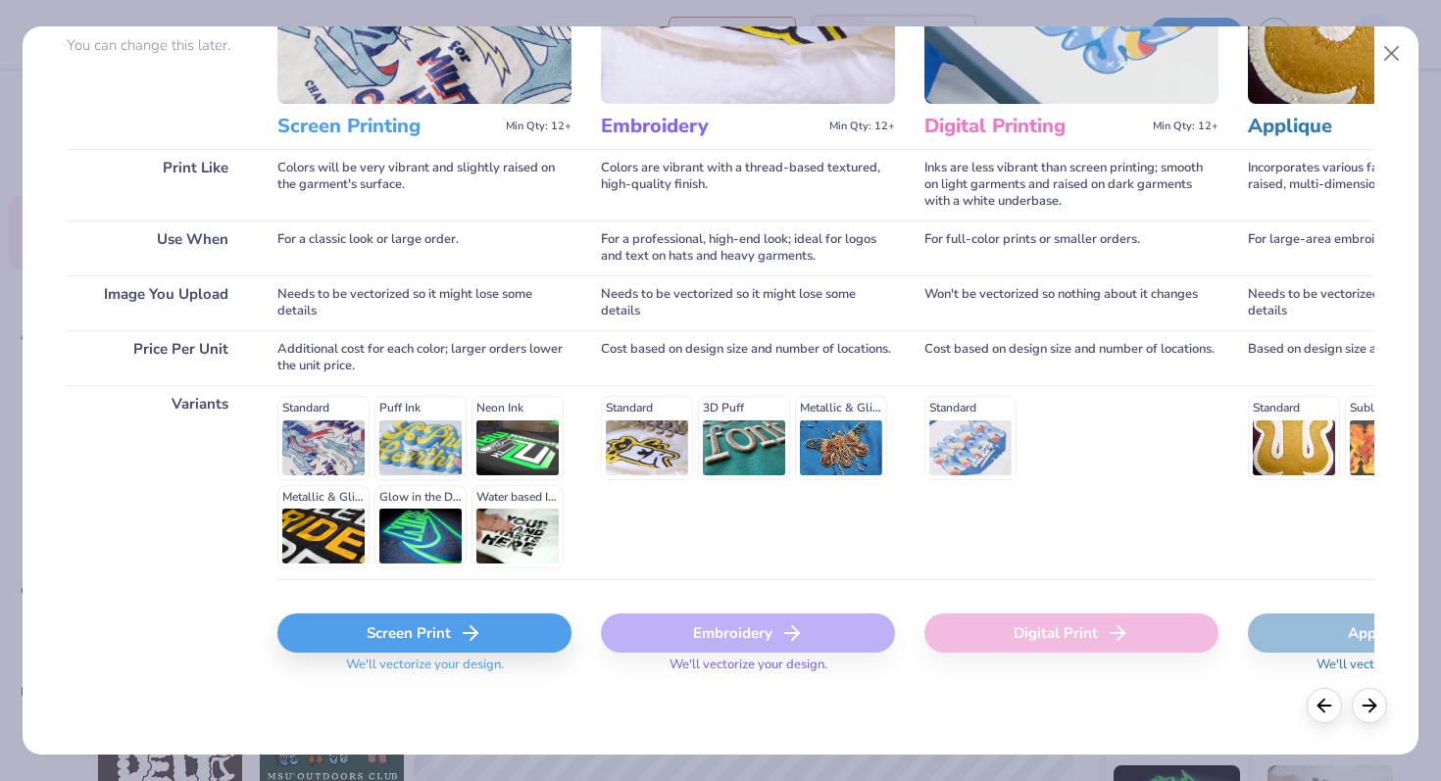
click at [461, 628] on icon at bounding box center [471, 634] width 24 height 24
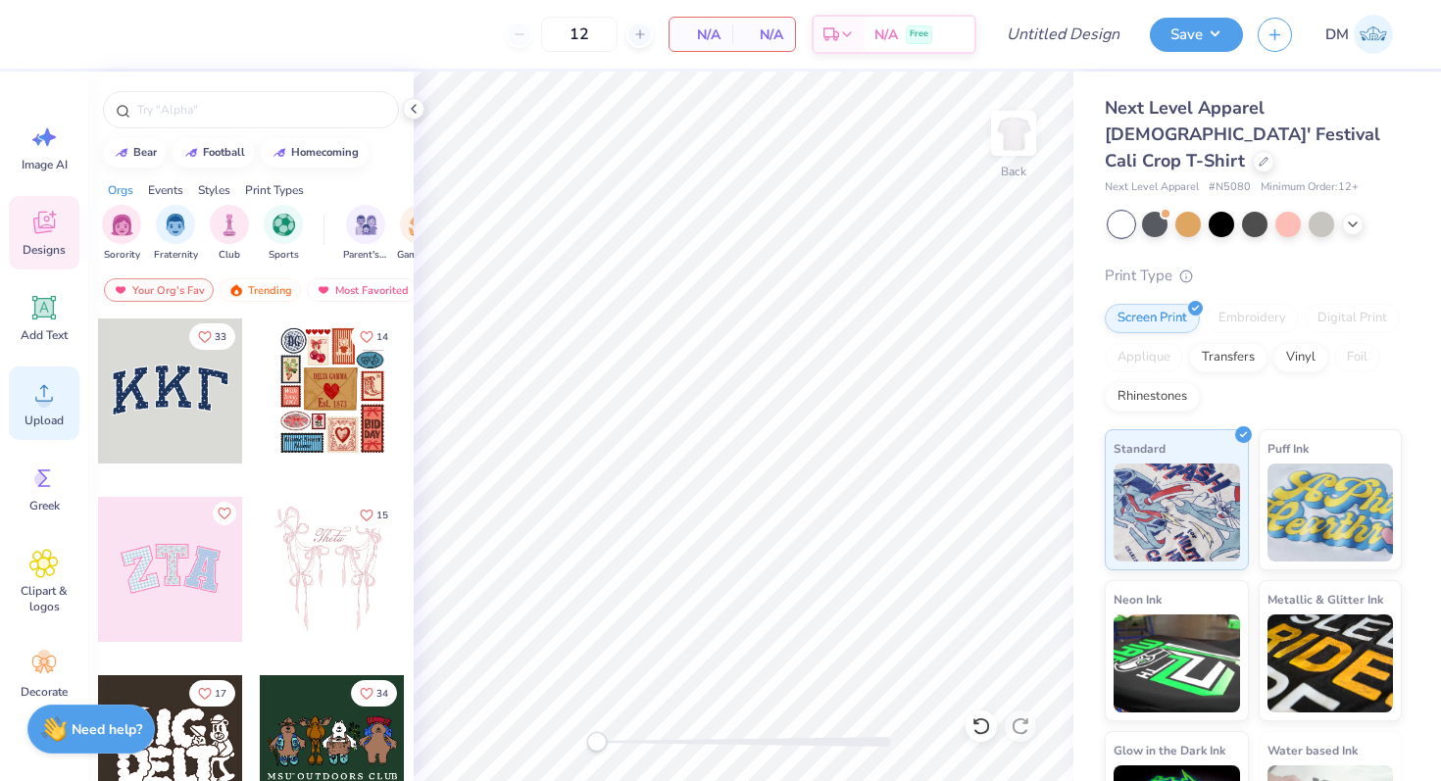
click at [35, 412] on div "Upload" at bounding box center [44, 404] width 71 height 74
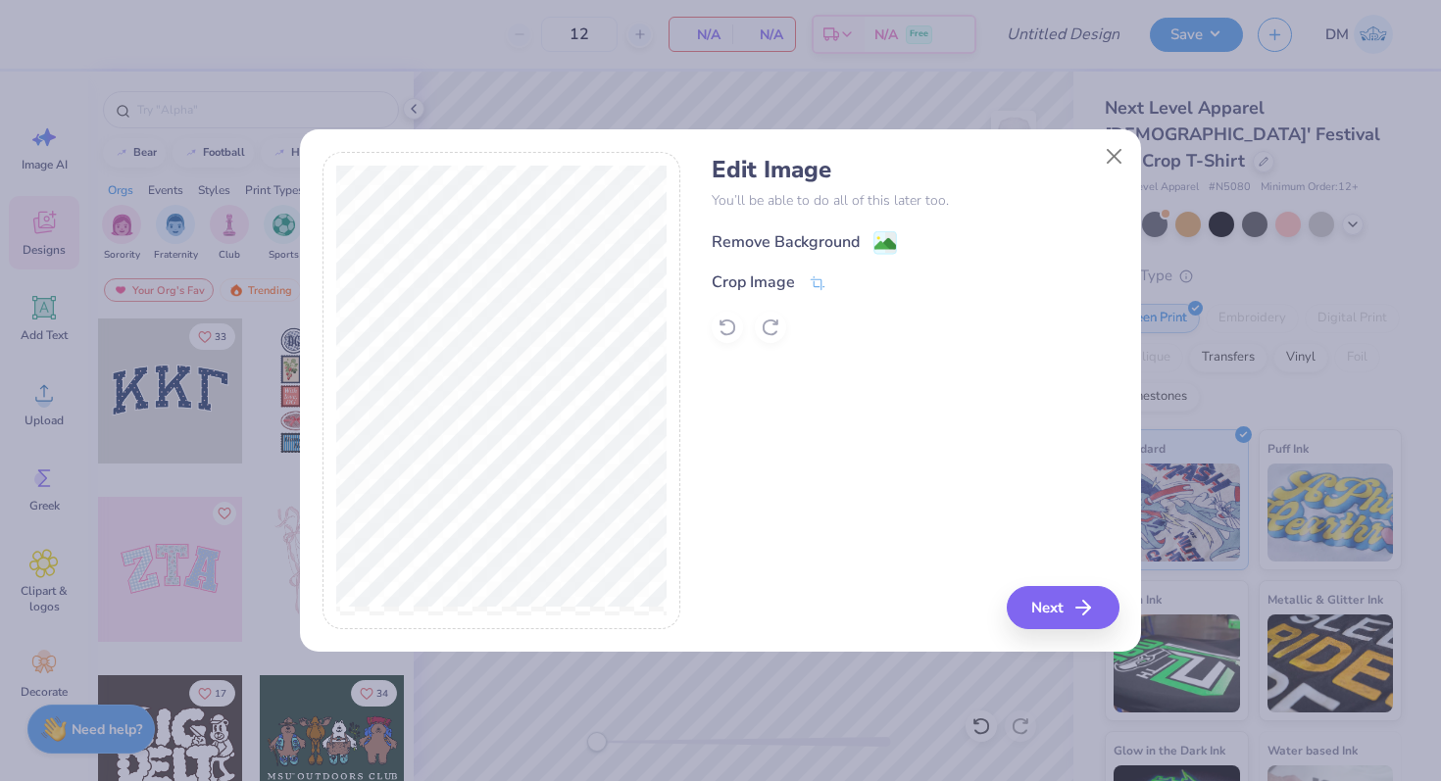
click at [819, 241] on div "Remove Background" at bounding box center [786, 242] width 148 height 24
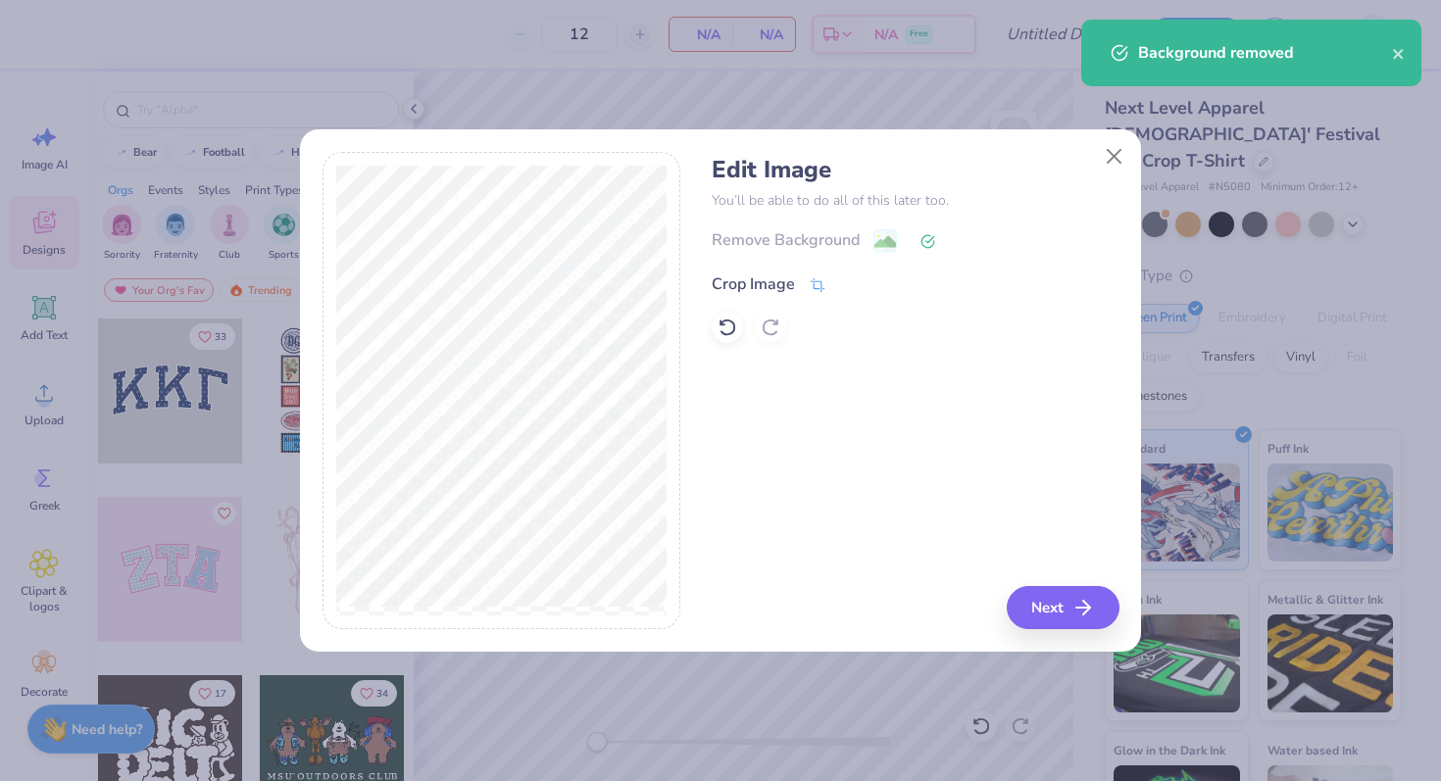
click at [778, 277] on div "Crop Image" at bounding box center [753, 285] width 83 height 24
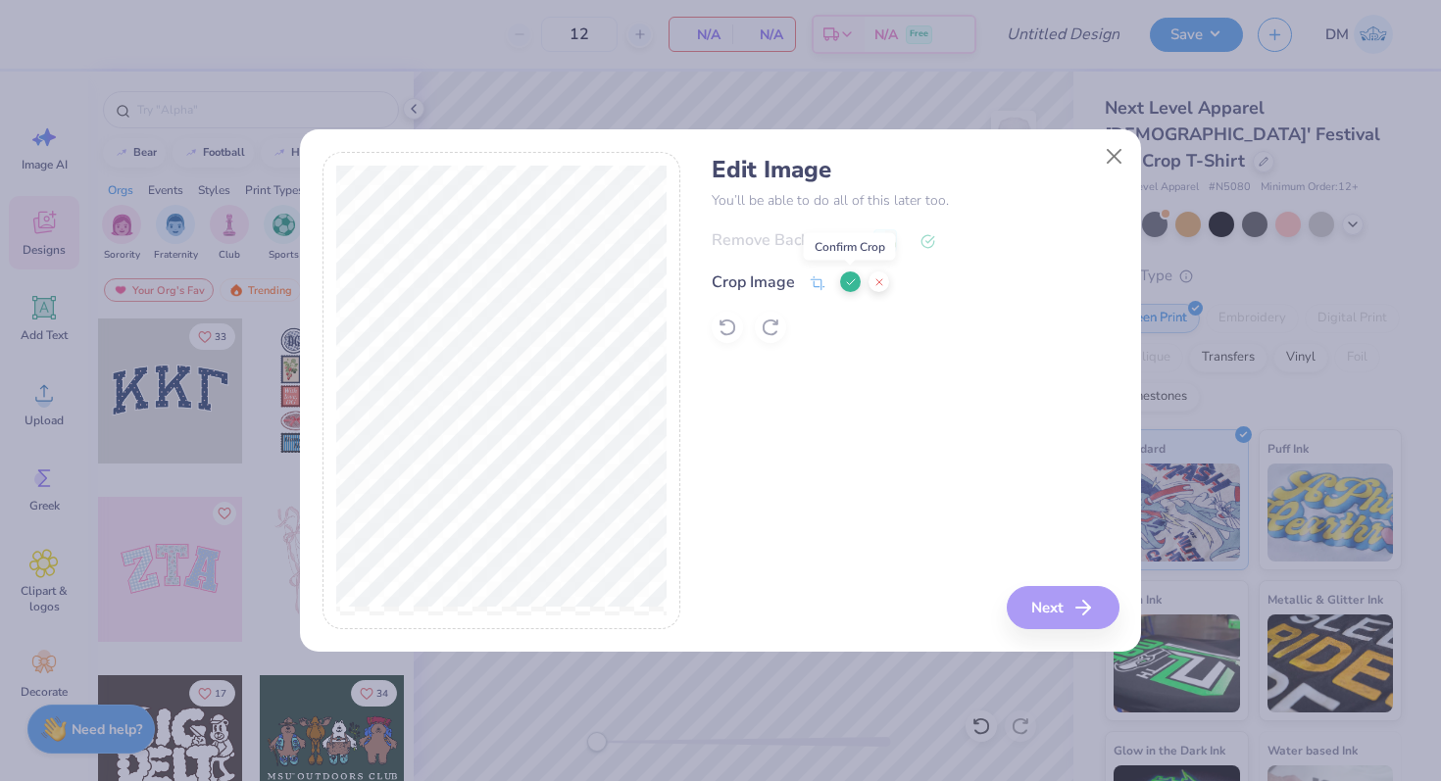
click at [846, 281] on icon at bounding box center [851, 282] width 12 height 12
click at [885, 231] on rect at bounding box center [886, 242] width 23 height 23
click at [917, 228] on div "Remove Background Crop Image" at bounding box center [915, 285] width 407 height 115
click at [925, 240] on div "Remove Background Crop Image" at bounding box center [915, 285] width 407 height 115
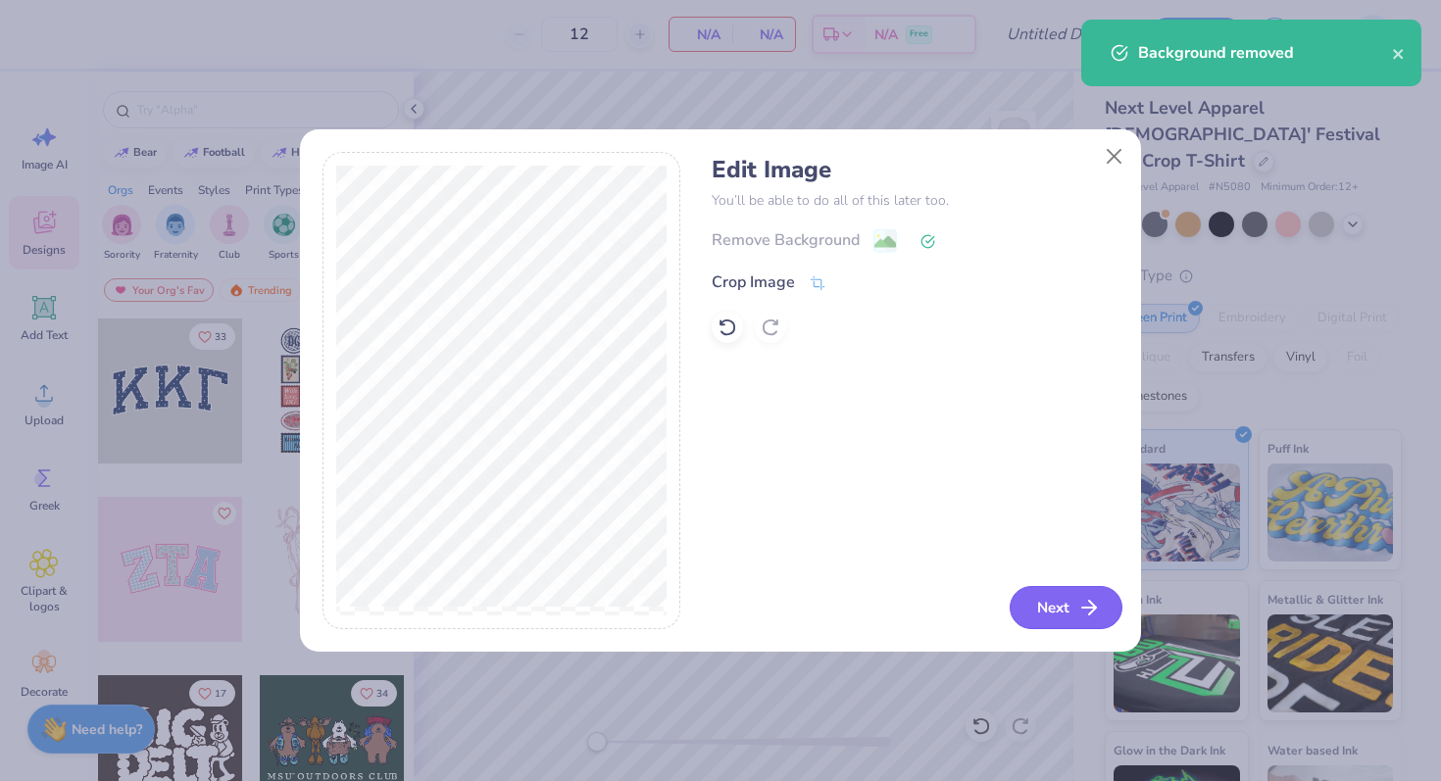
click at [1060, 610] on button "Next" at bounding box center [1066, 607] width 113 height 43
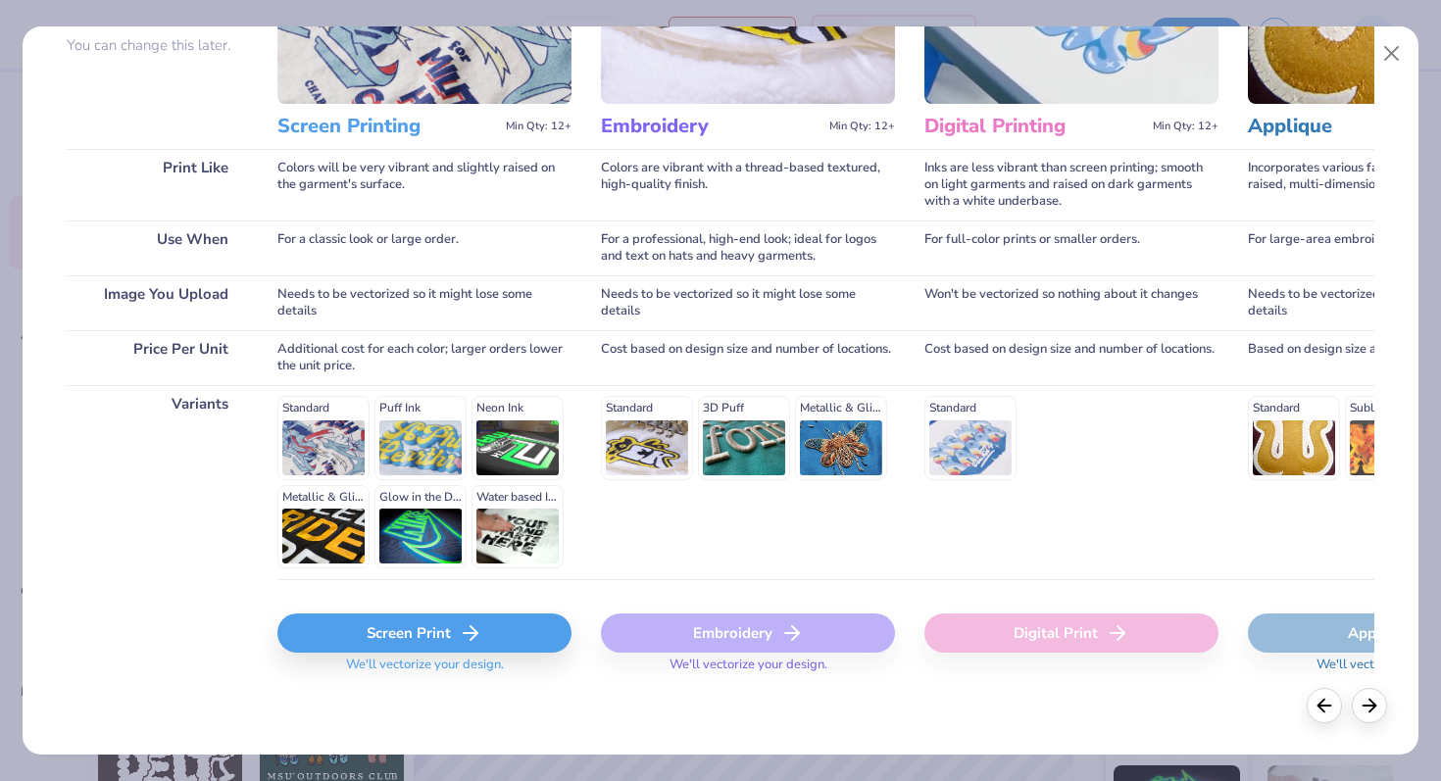
click at [412, 632] on div "Screen Print" at bounding box center [424, 633] width 294 height 39
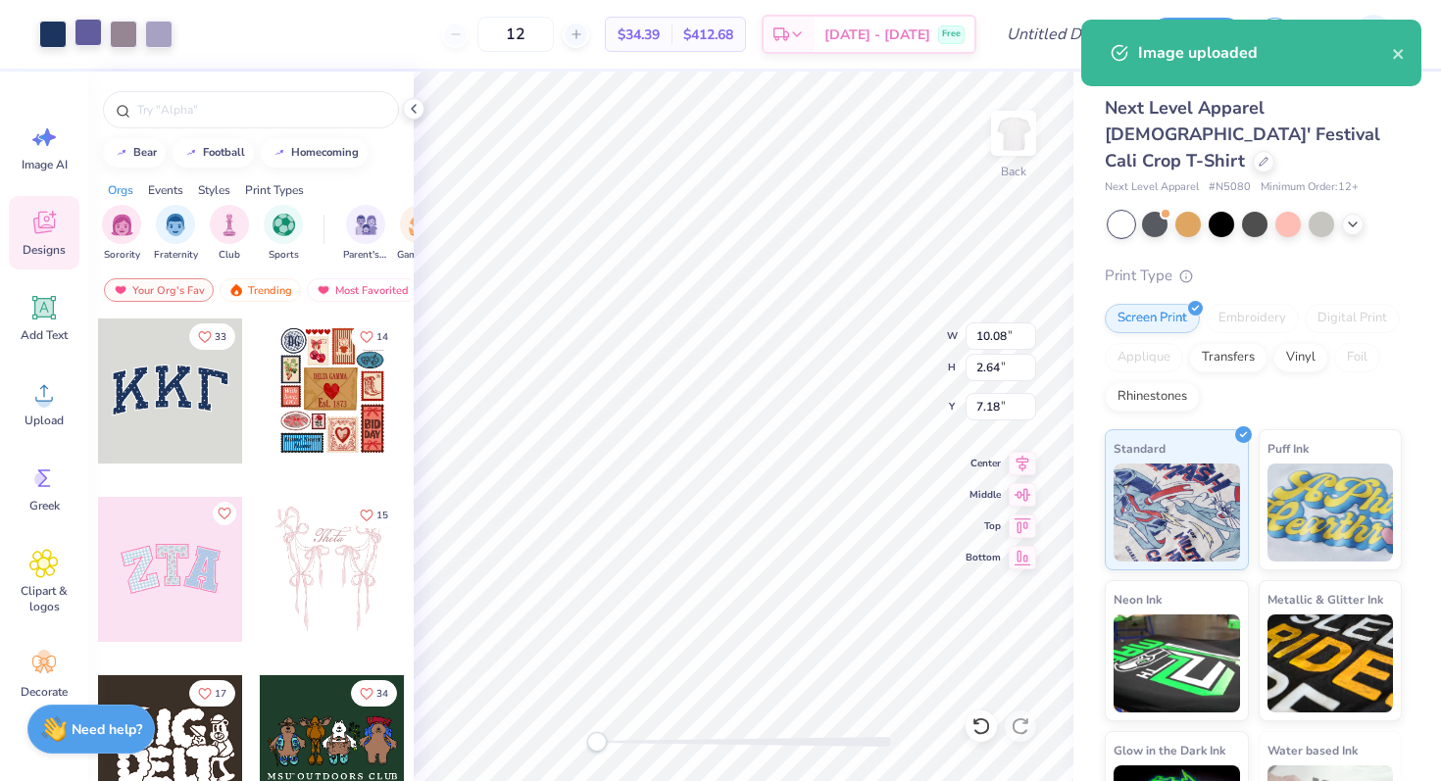
click at [94, 35] on div at bounding box center [88, 32] width 27 height 27
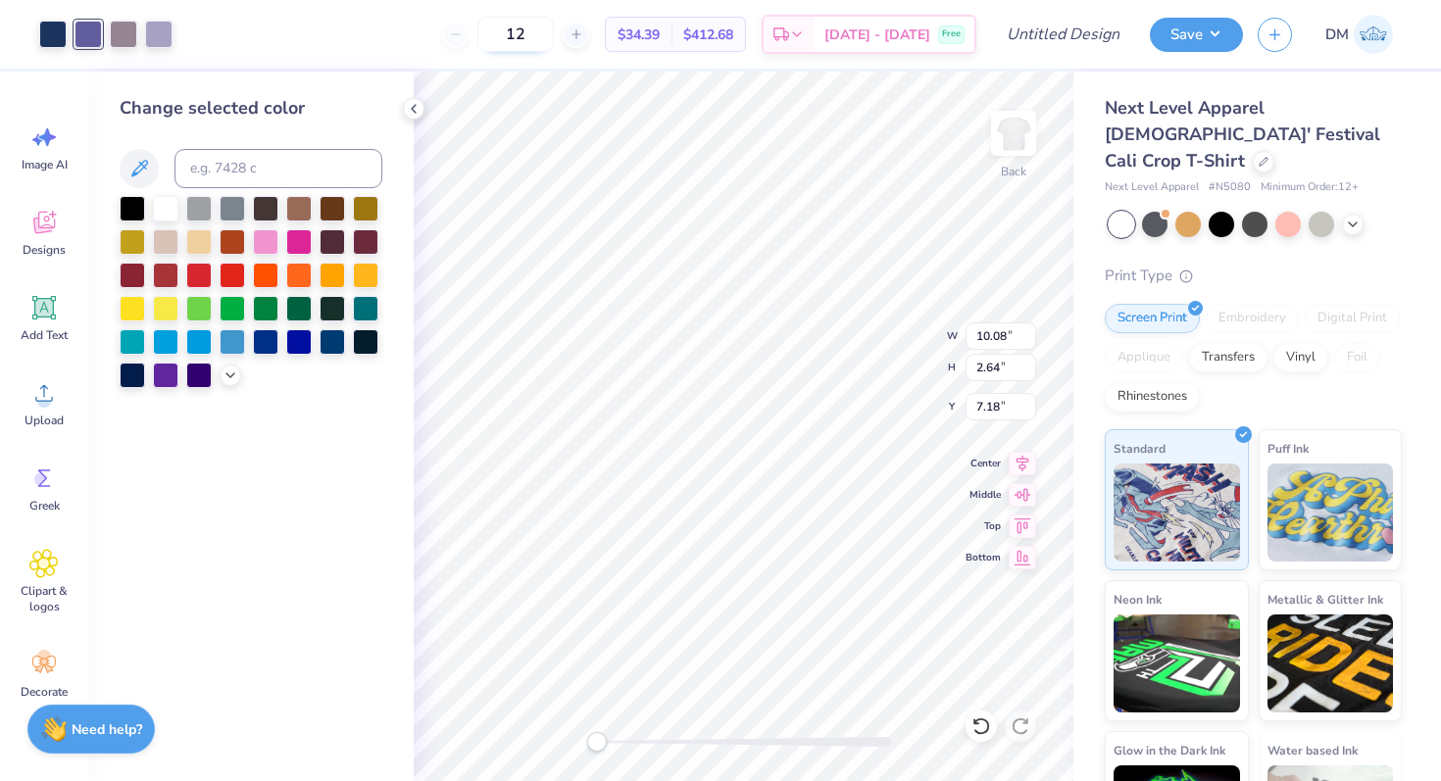
drag, startPoint x: 552, startPoint y: 39, endPoint x: 533, endPoint y: 39, distance: 18.6
click at [533, 39] on input "12" at bounding box center [515, 34] width 76 height 35
type input "100"
click at [408, 38] on div "100 $13.85 Per Item $1,385.00 Total Est. Delivery Sep 22 - 25 Free" at bounding box center [581, 34] width 789 height 69
click at [409, 111] on icon at bounding box center [414, 109] width 16 height 16
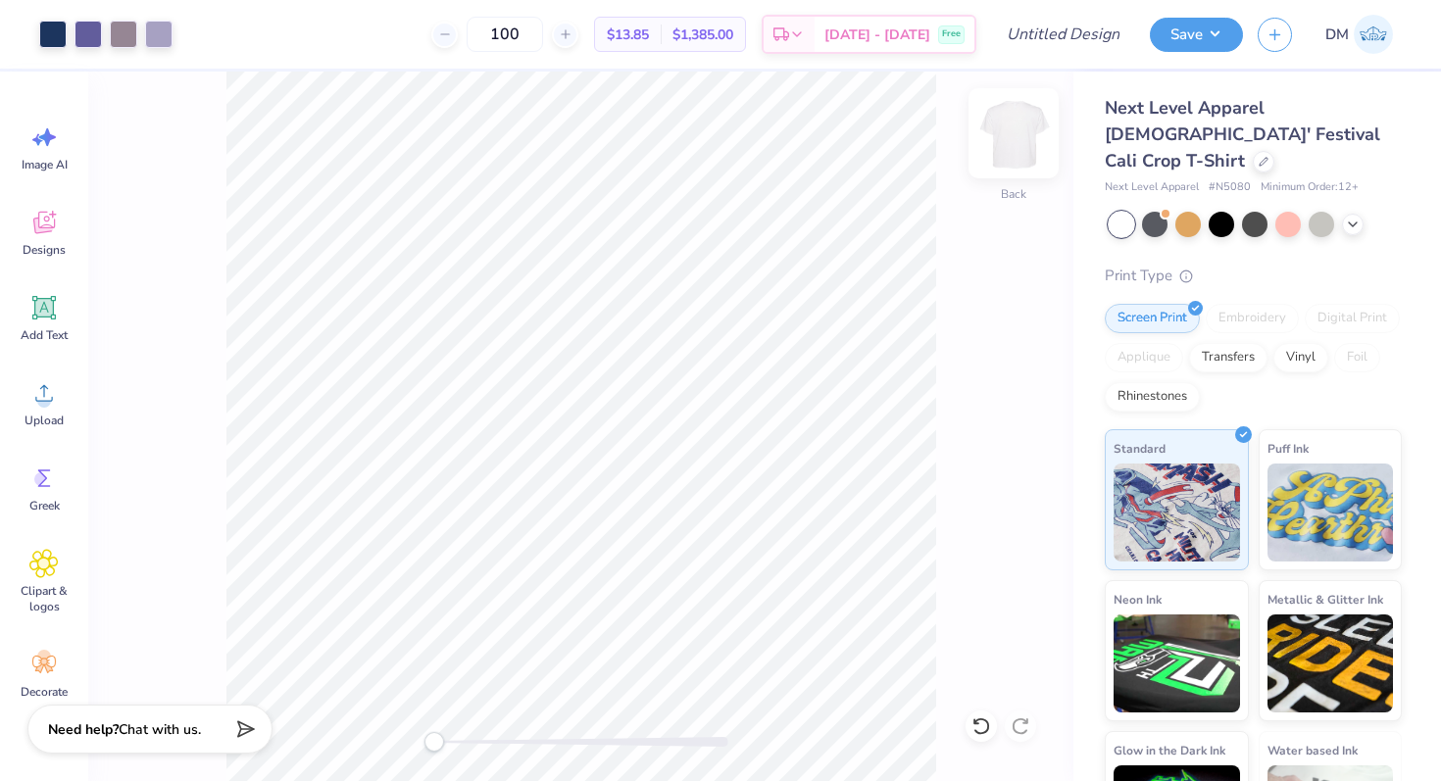
click at [1023, 122] on img at bounding box center [1014, 133] width 78 height 78
click at [1010, 131] on img at bounding box center [1014, 133] width 78 height 78
click at [1015, 136] on img at bounding box center [1014, 133] width 78 height 78
click at [54, 400] on icon at bounding box center [43, 392] width 29 height 29
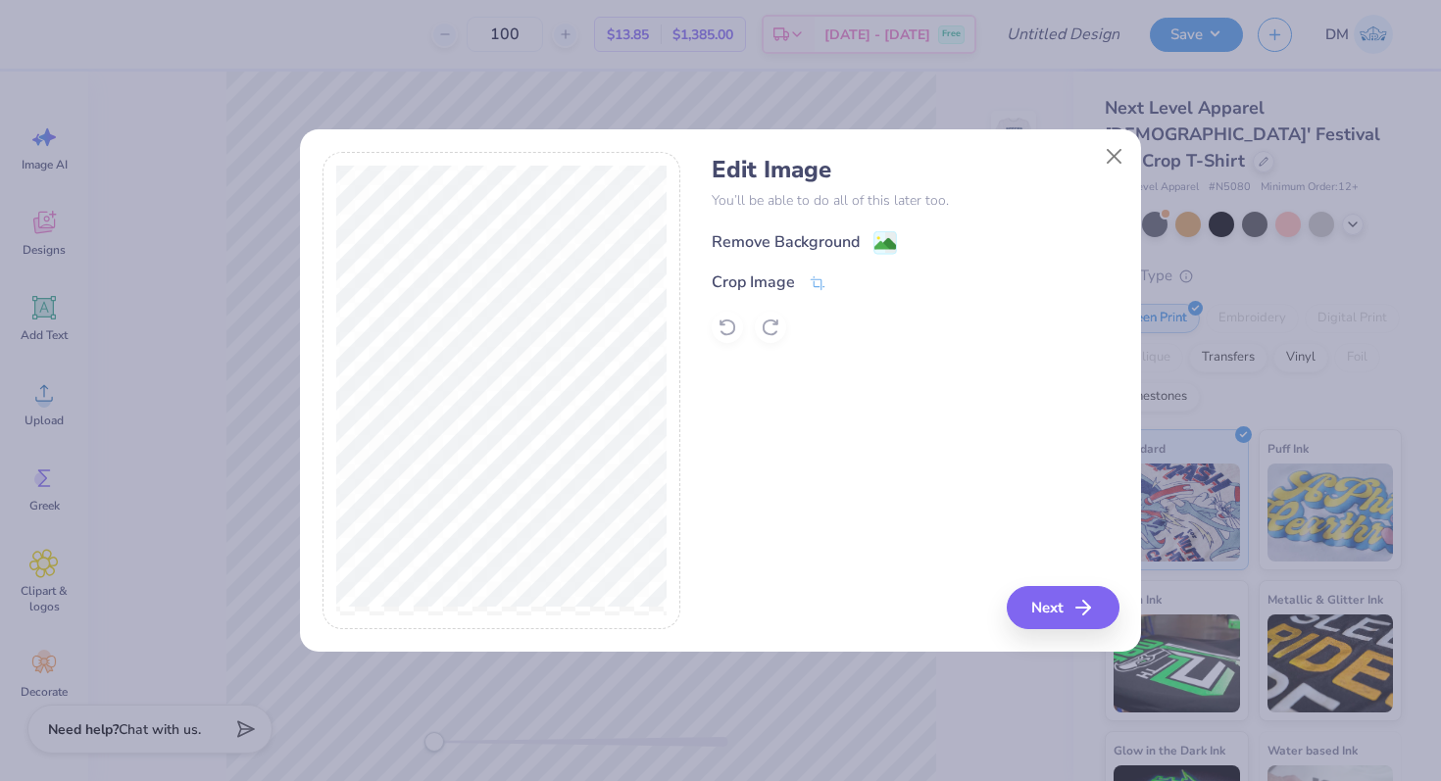
click at [783, 240] on div "Remove Background" at bounding box center [786, 242] width 148 height 24
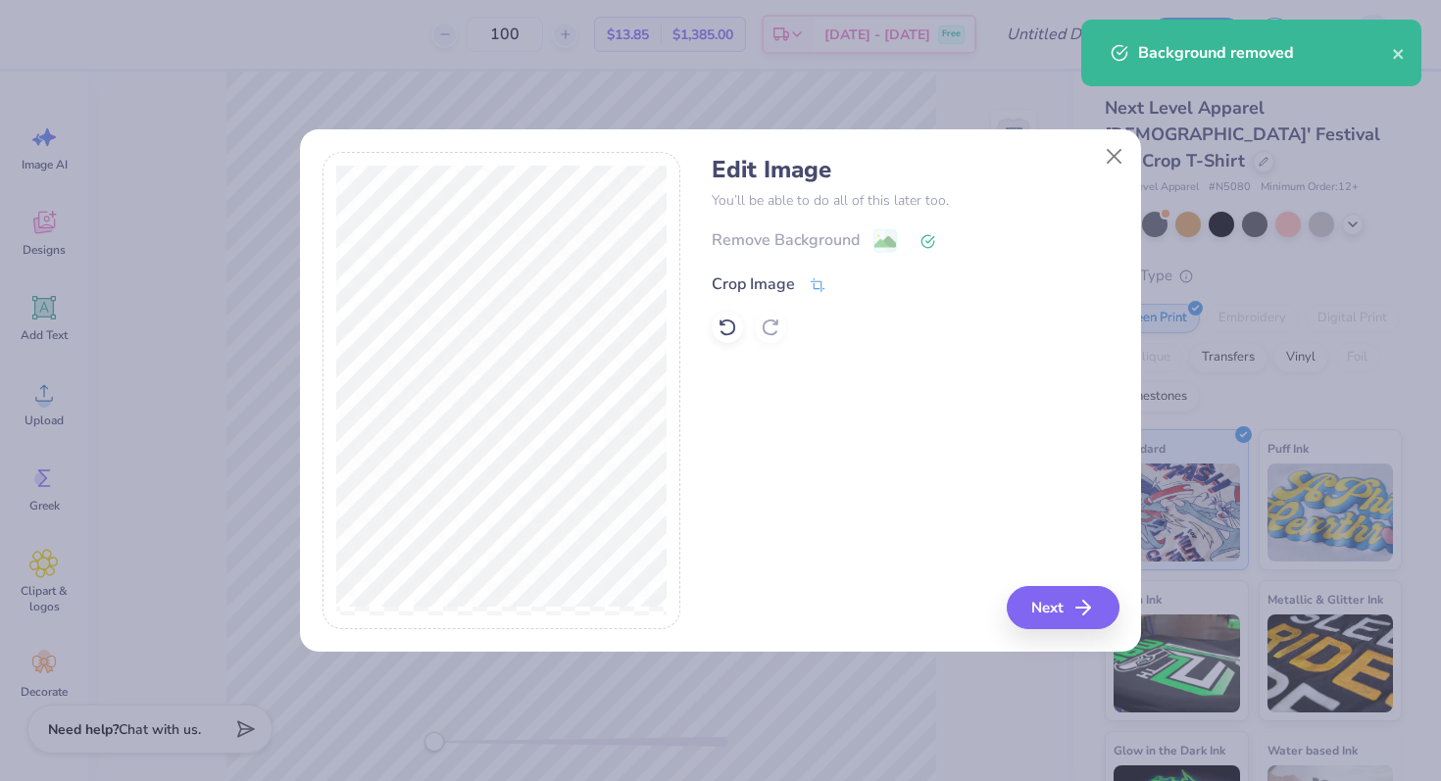
click at [785, 283] on div "Crop Image" at bounding box center [753, 285] width 83 height 24
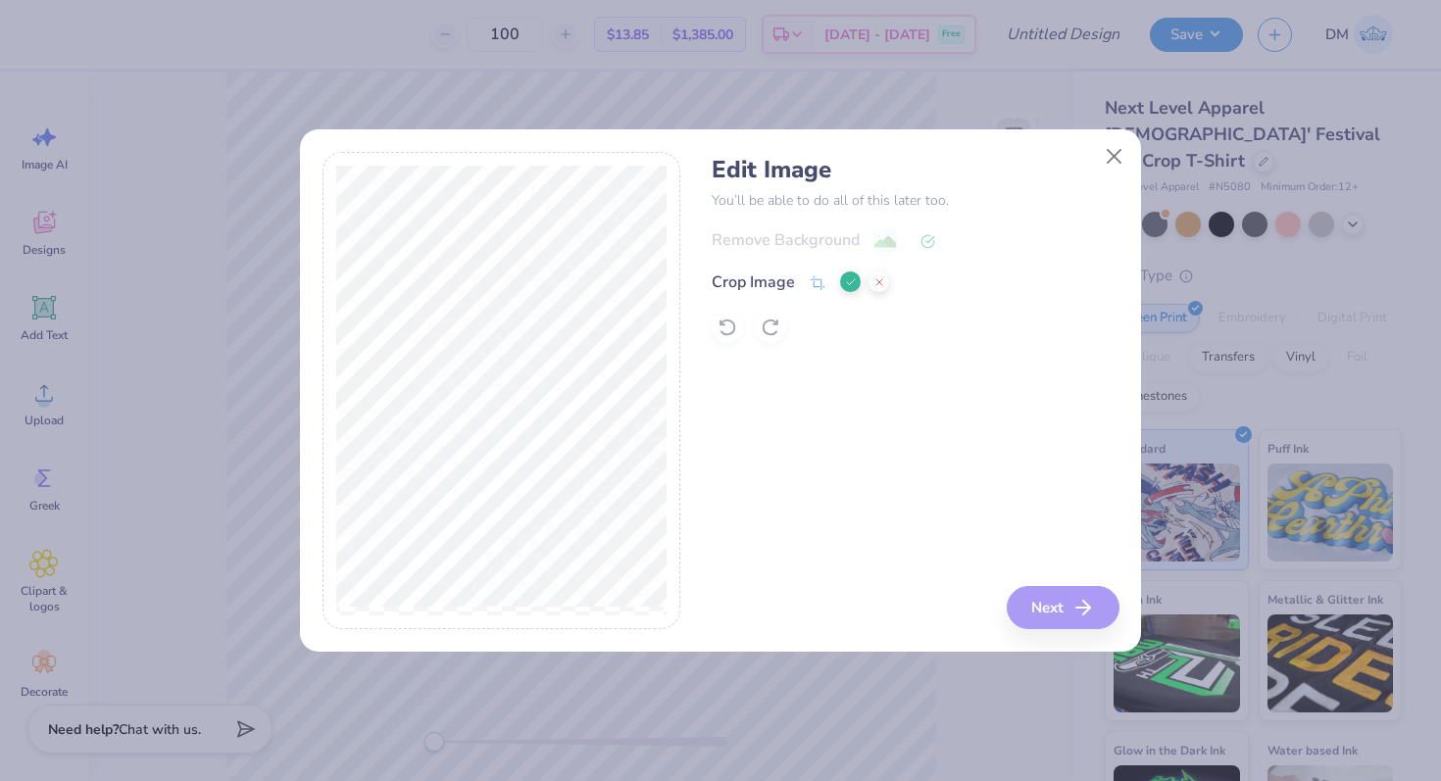
click at [850, 275] on button at bounding box center [850, 282] width 21 height 21
click at [833, 242] on div "Remove Background" at bounding box center [786, 242] width 148 height 24
click at [1058, 617] on button "Next" at bounding box center [1066, 607] width 113 height 43
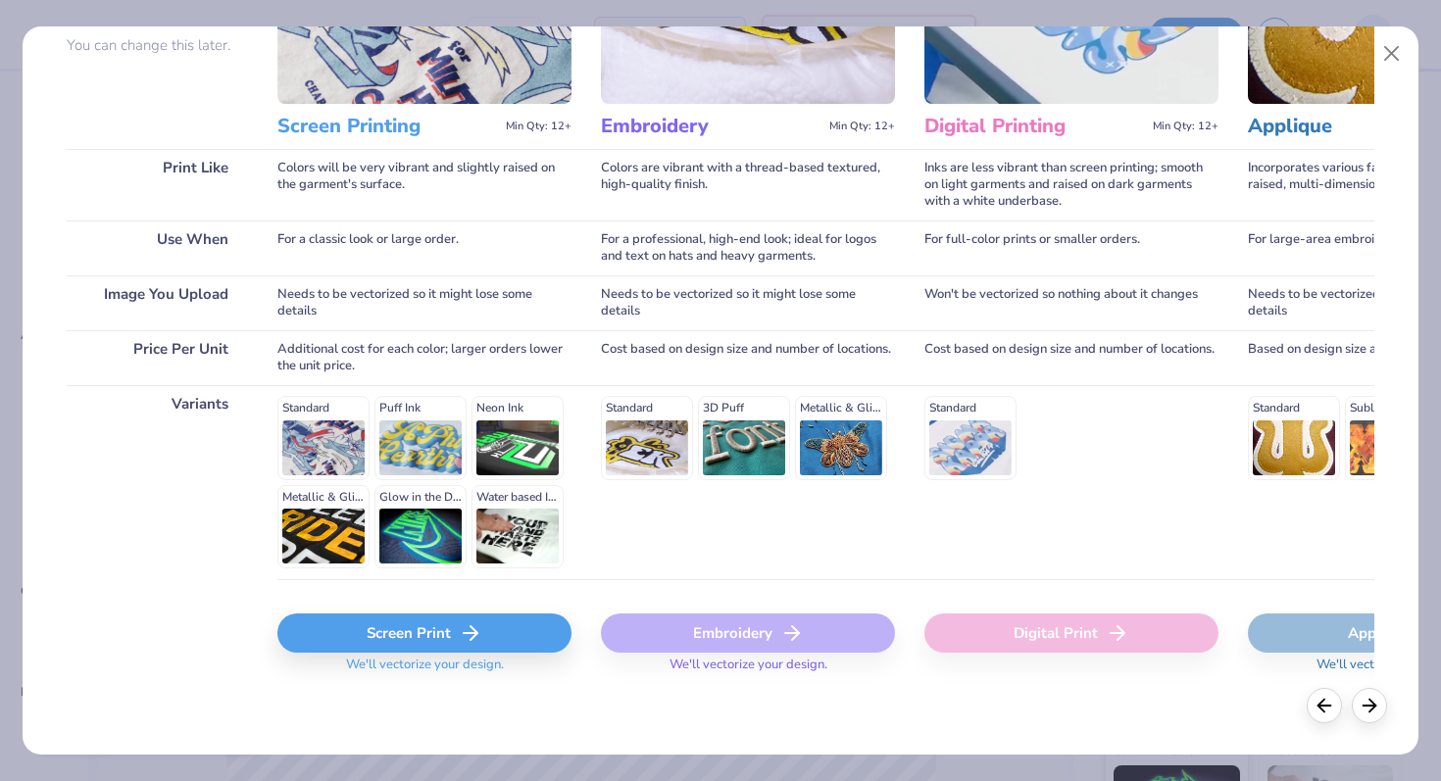
click at [471, 627] on polyline at bounding box center [474, 633] width 7 height 14
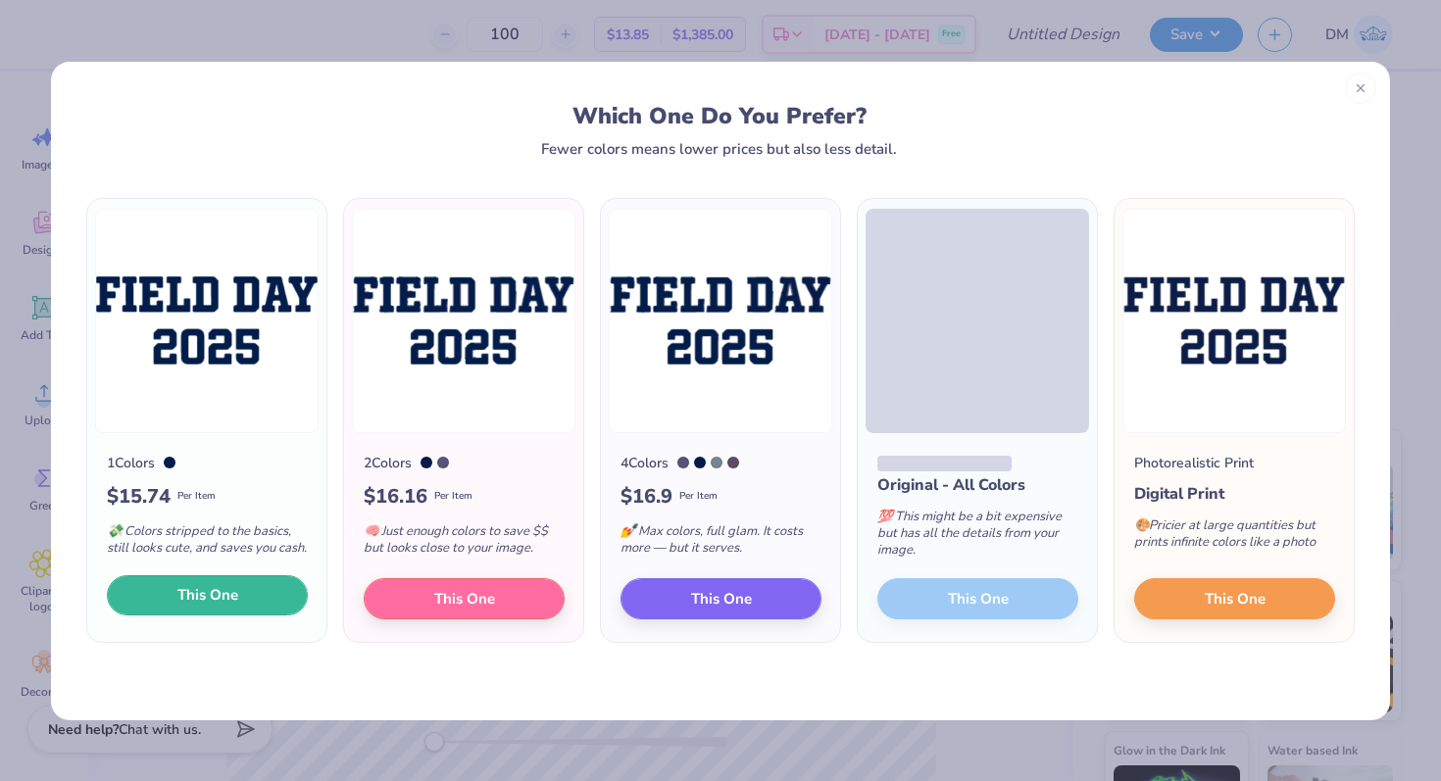
click at [226, 607] on span "This One" at bounding box center [207, 595] width 61 height 23
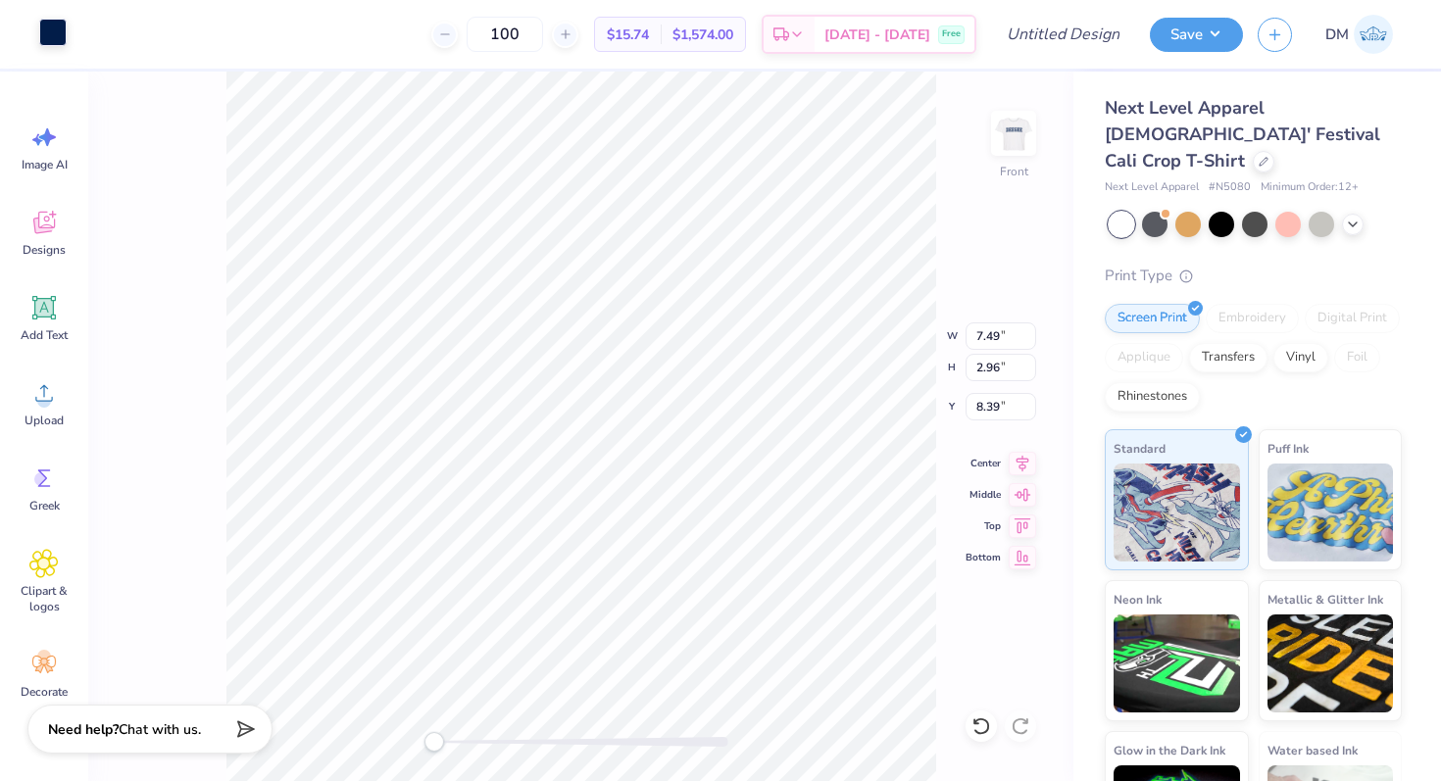
click at [58, 33] on div at bounding box center [52, 32] width 27 height 27
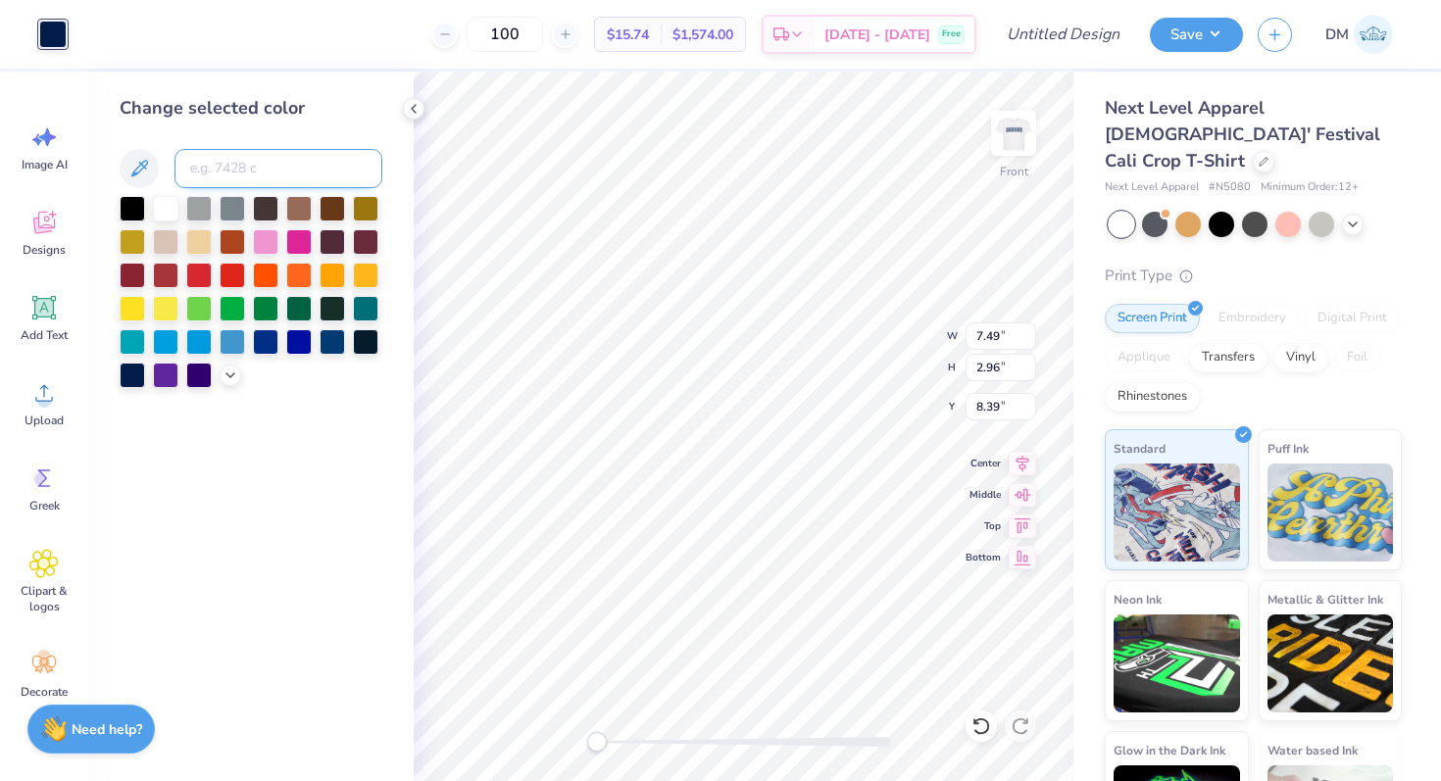
click at [268, 180] on input at bounding box center [279, 168] width 208 height 39
type input "534"
type input "15.32"
click at [415, 103] on icon at bounding box center [414, 109] width 16 height 16
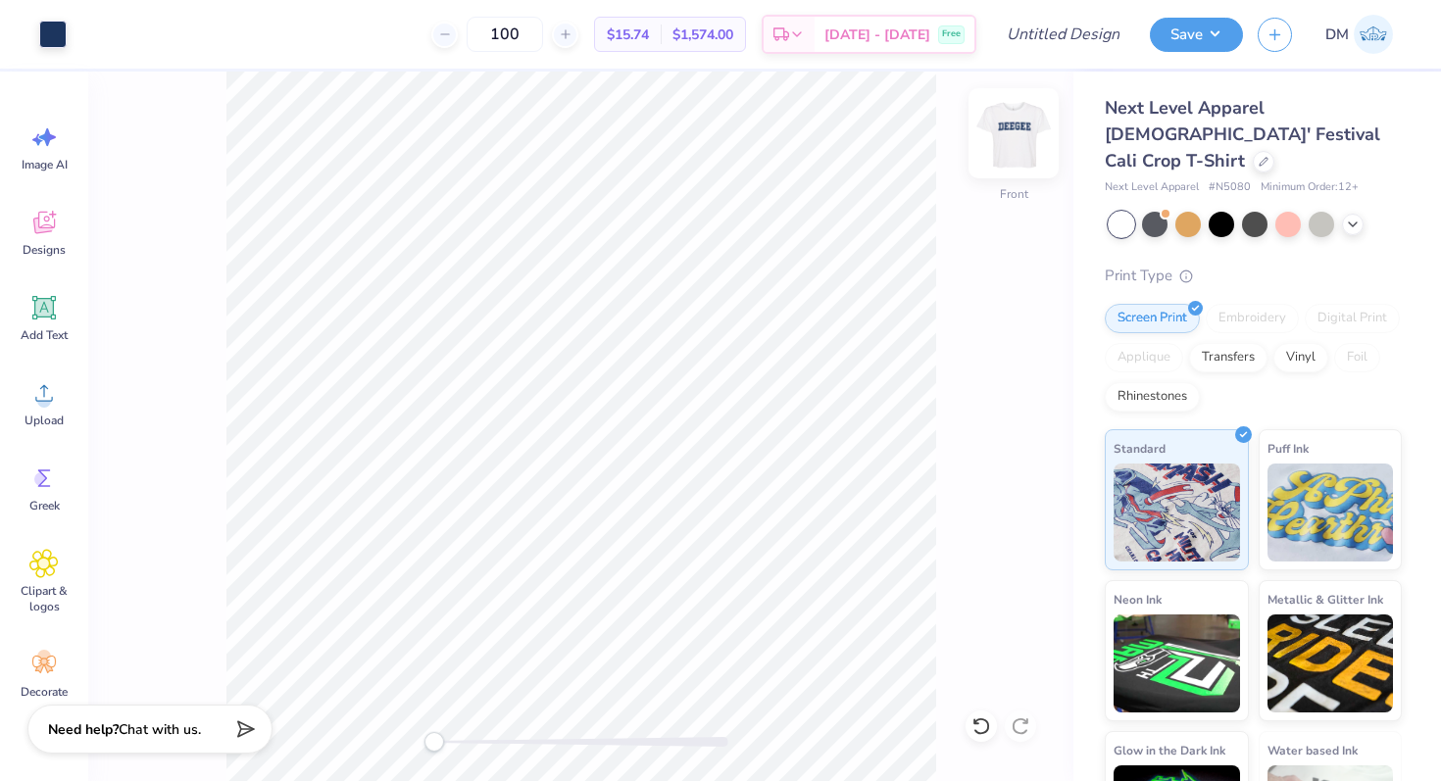
click at [1025, 123] on img at bounding box center [1014, 133] width 78 height 78
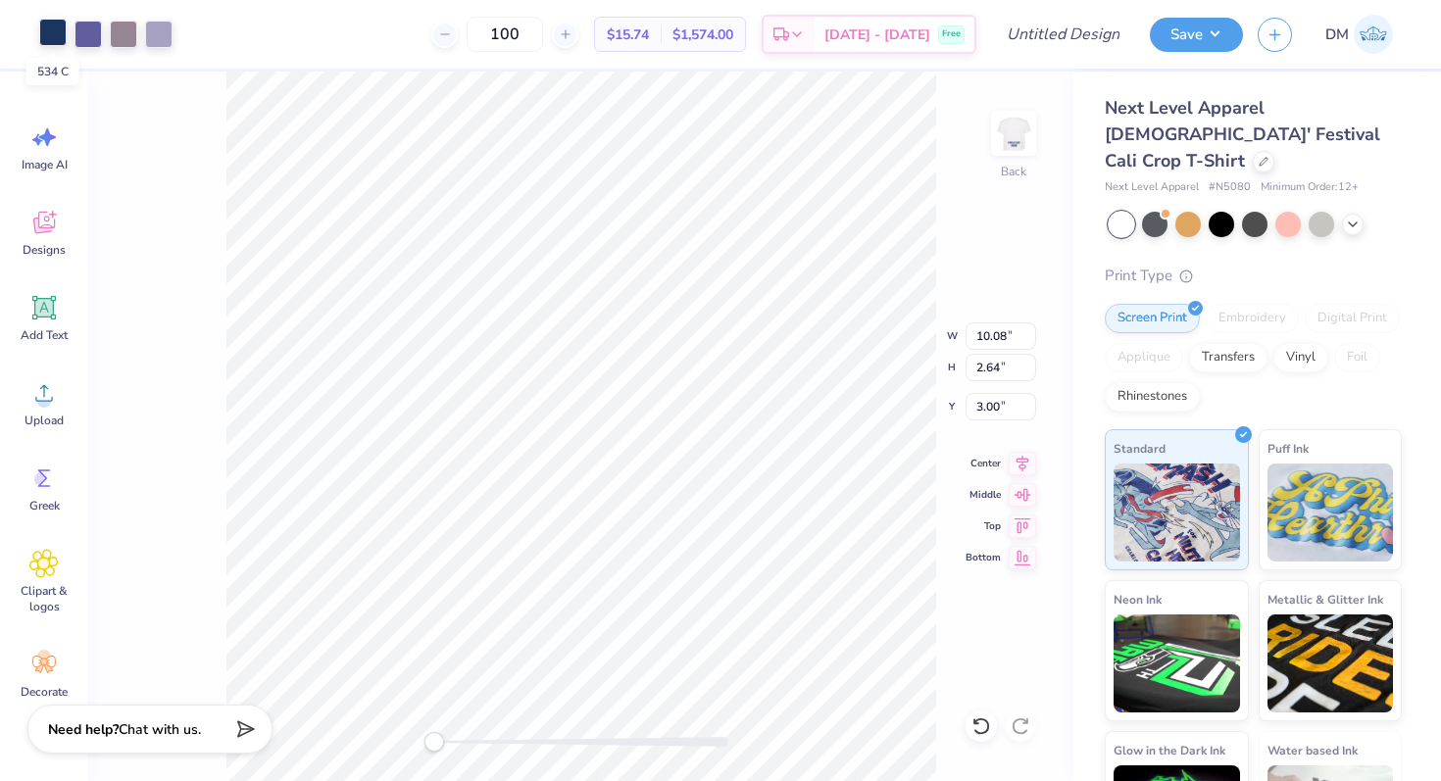
click at [55, 31] on div at bounding box center [52, 32] width 27 height 27
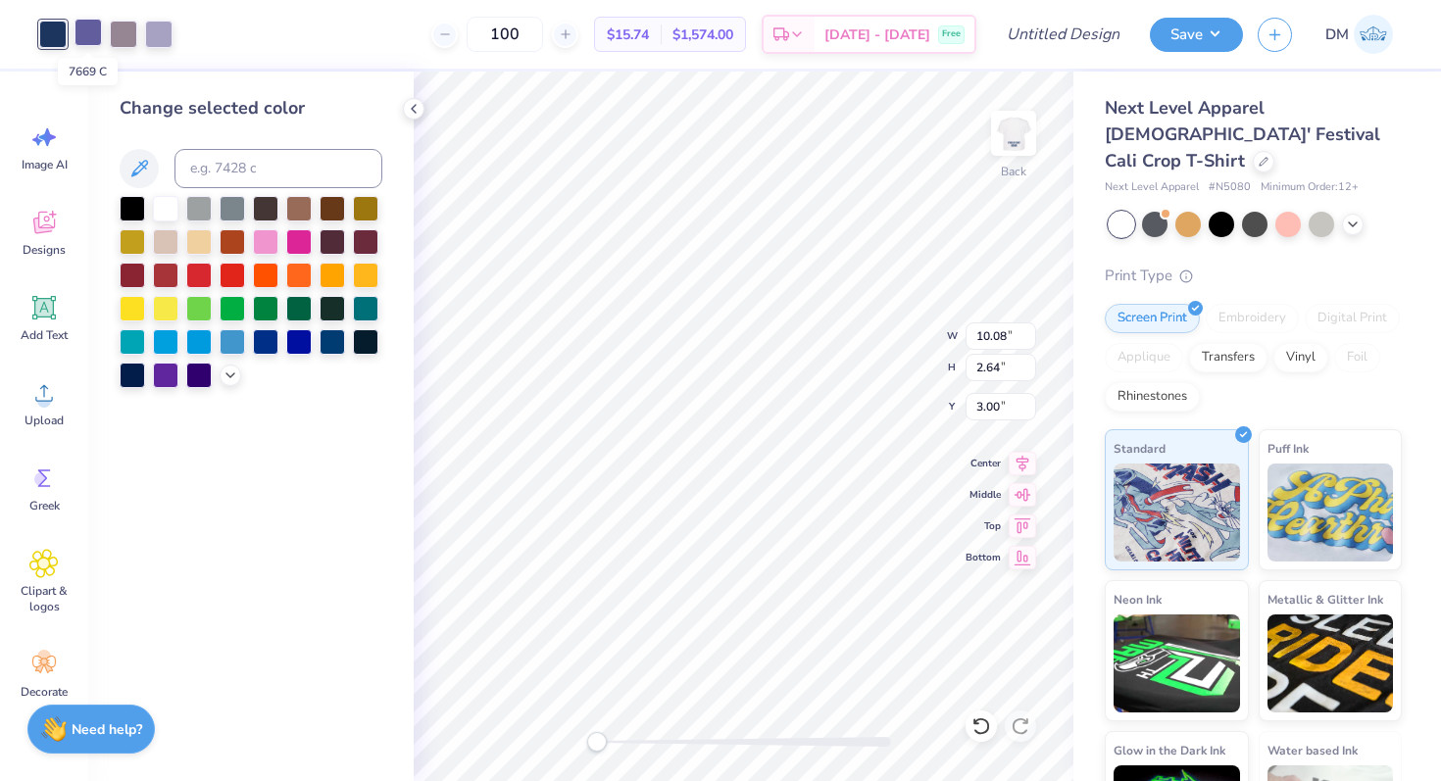
click at [86, 33] on div at bounding box center [88, 32] width 27 height 27
click at [86, 33] on div at bounding box center [88, 34] width 27 height 27
click at [157, 28] on div at bounding box center [158, 32] width 27 height 27
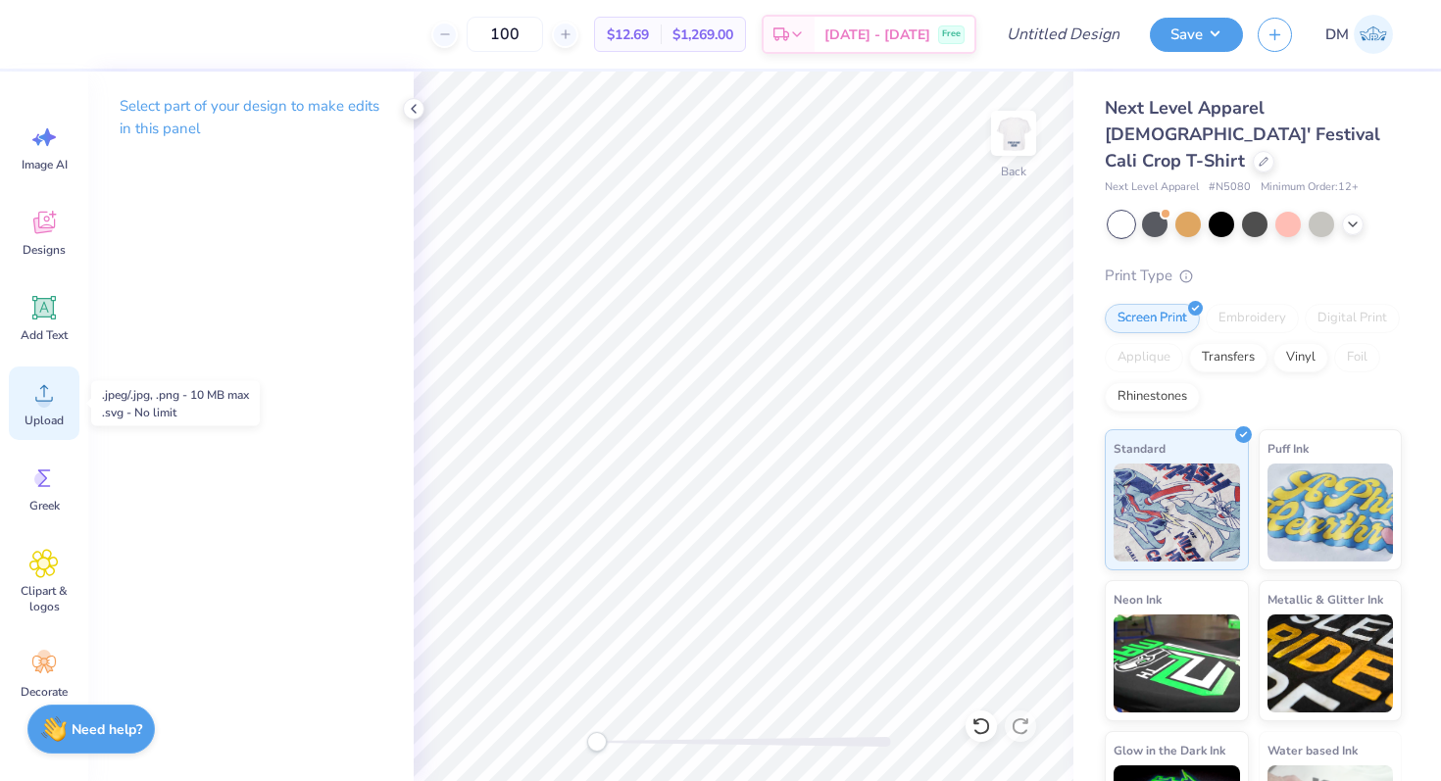
click at [45, 381] on icon at bounding box center [43, 392] width 29 height 29
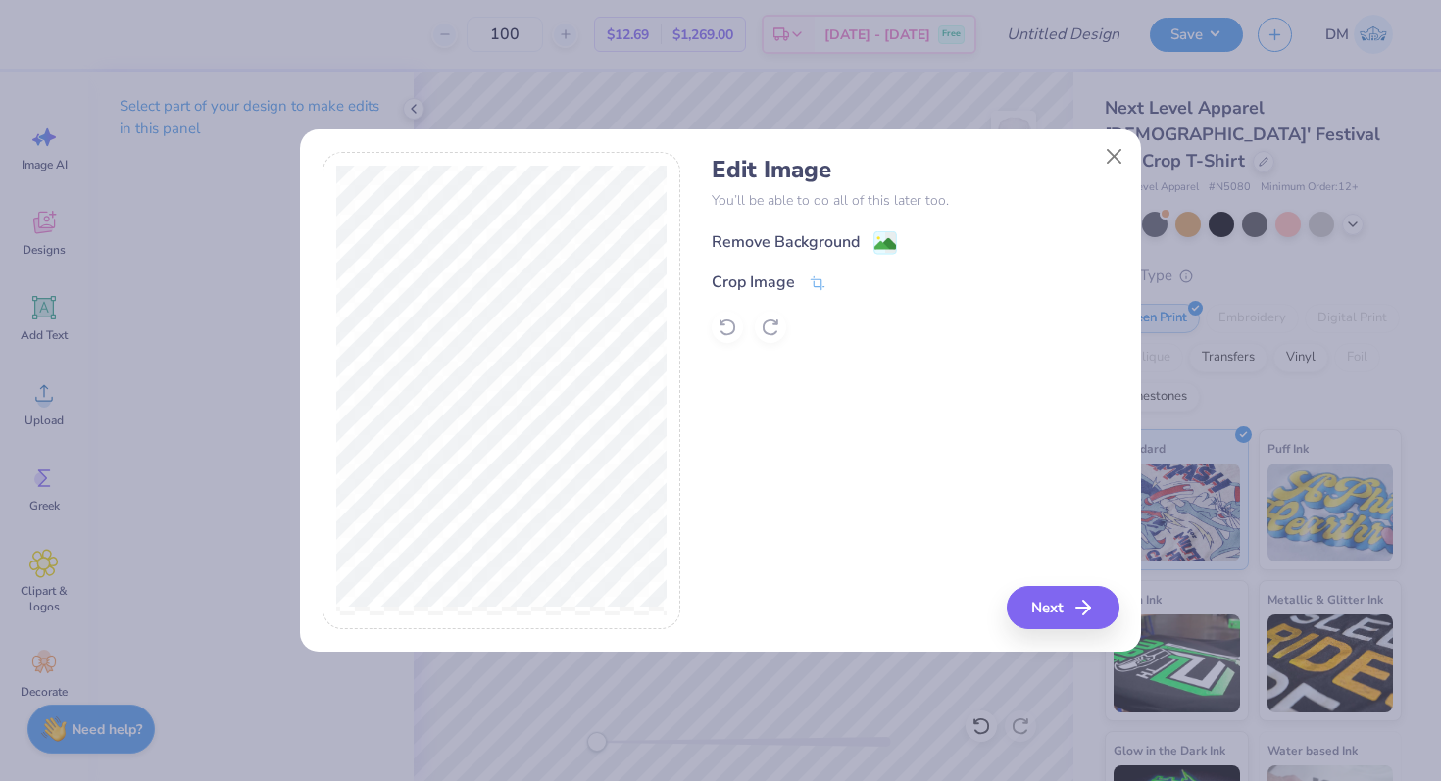
click at [812, 253] on div "Remove Background" at bounding box center [786, 242] width 148 height 24
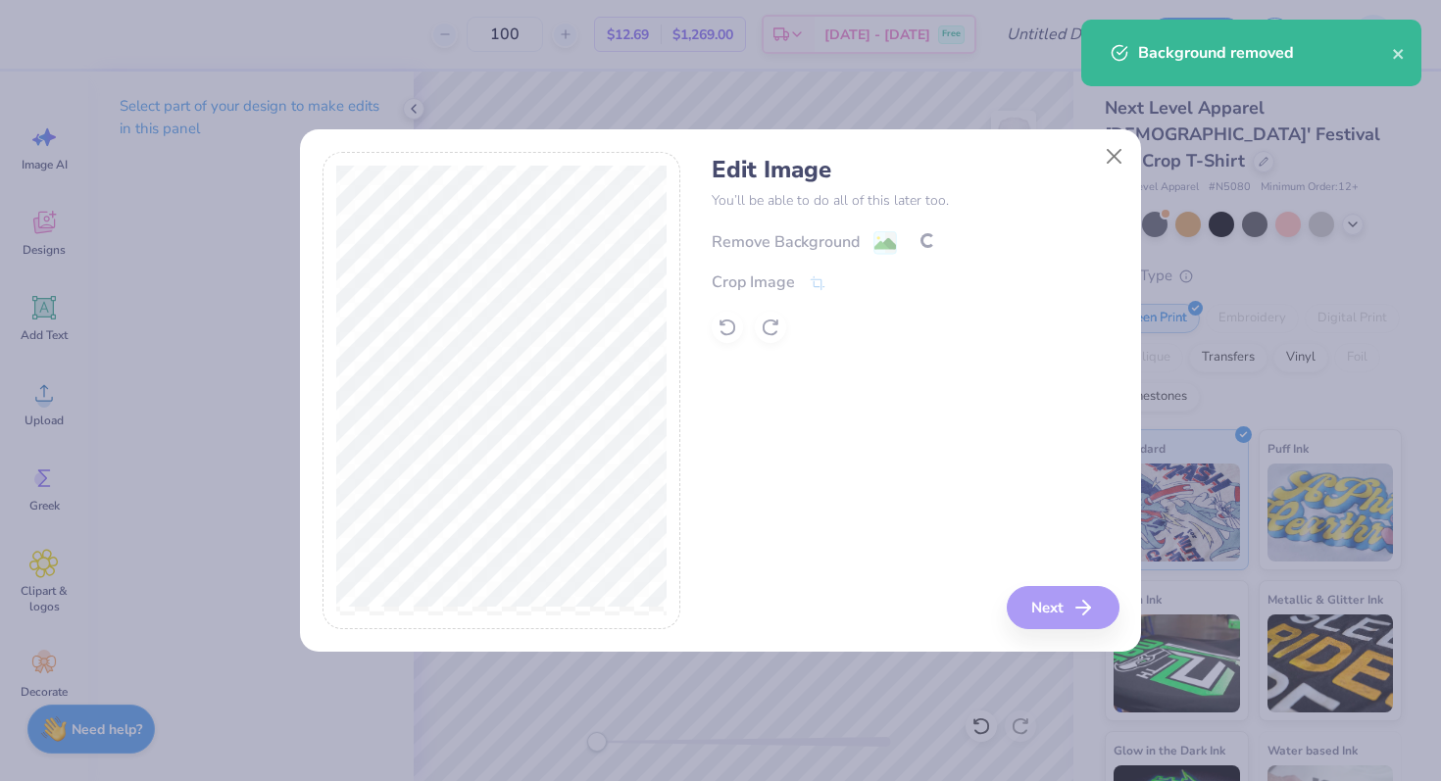
click at [812, 253] on div "Remove Background Crop Image" at bounding box center [915, 285] width 407 height 115
click at [748, 279] on div "Crop Image" at bounding box center [753, 285] width 83 height 24
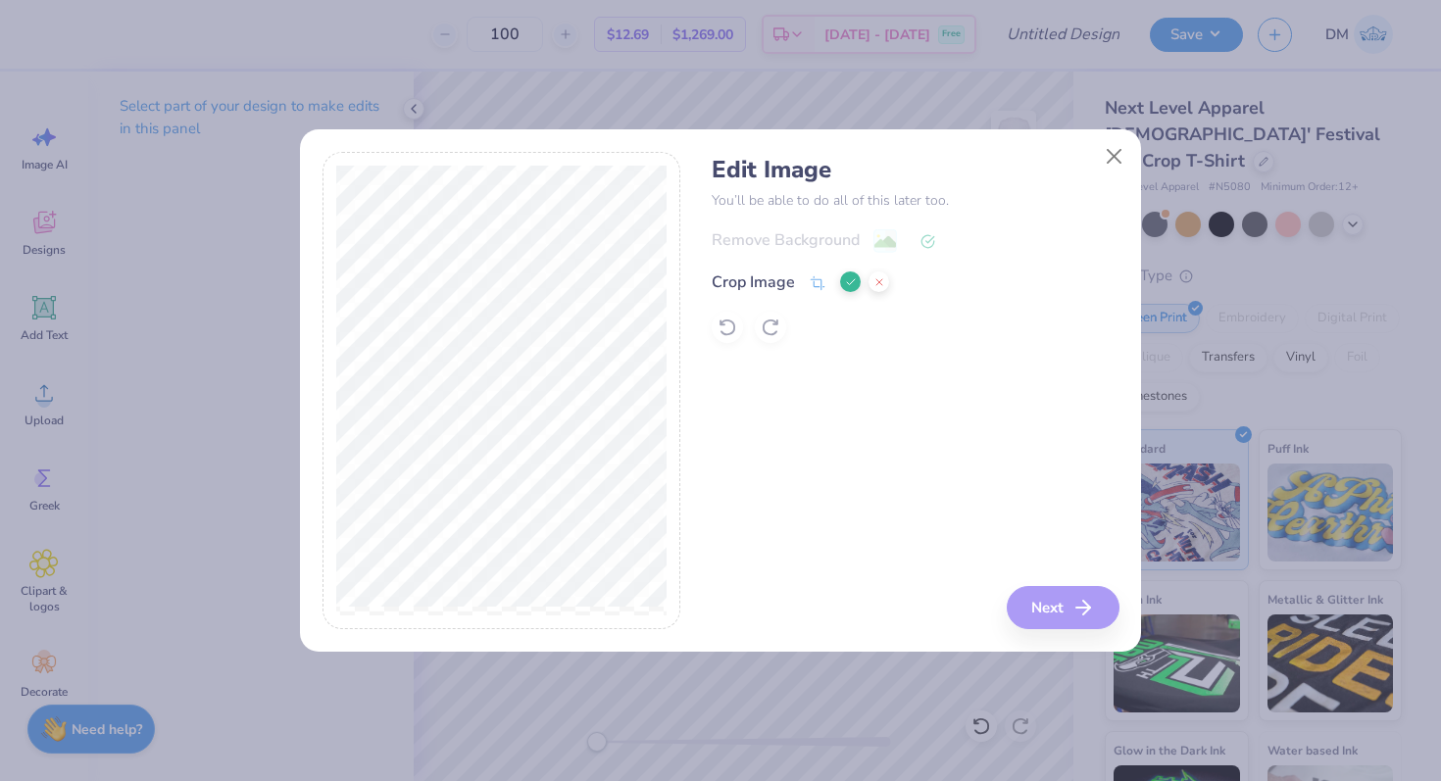
click at [847, 282] on icon at bounding box center [851, 282] width 12 height 12
click at [836, 237] on div "Remove Background" at bounding box center [786, 242] width 148 height 24
click at [1075, 606] on button "Next" at bounding box center [1066, 607] width 113 height 43
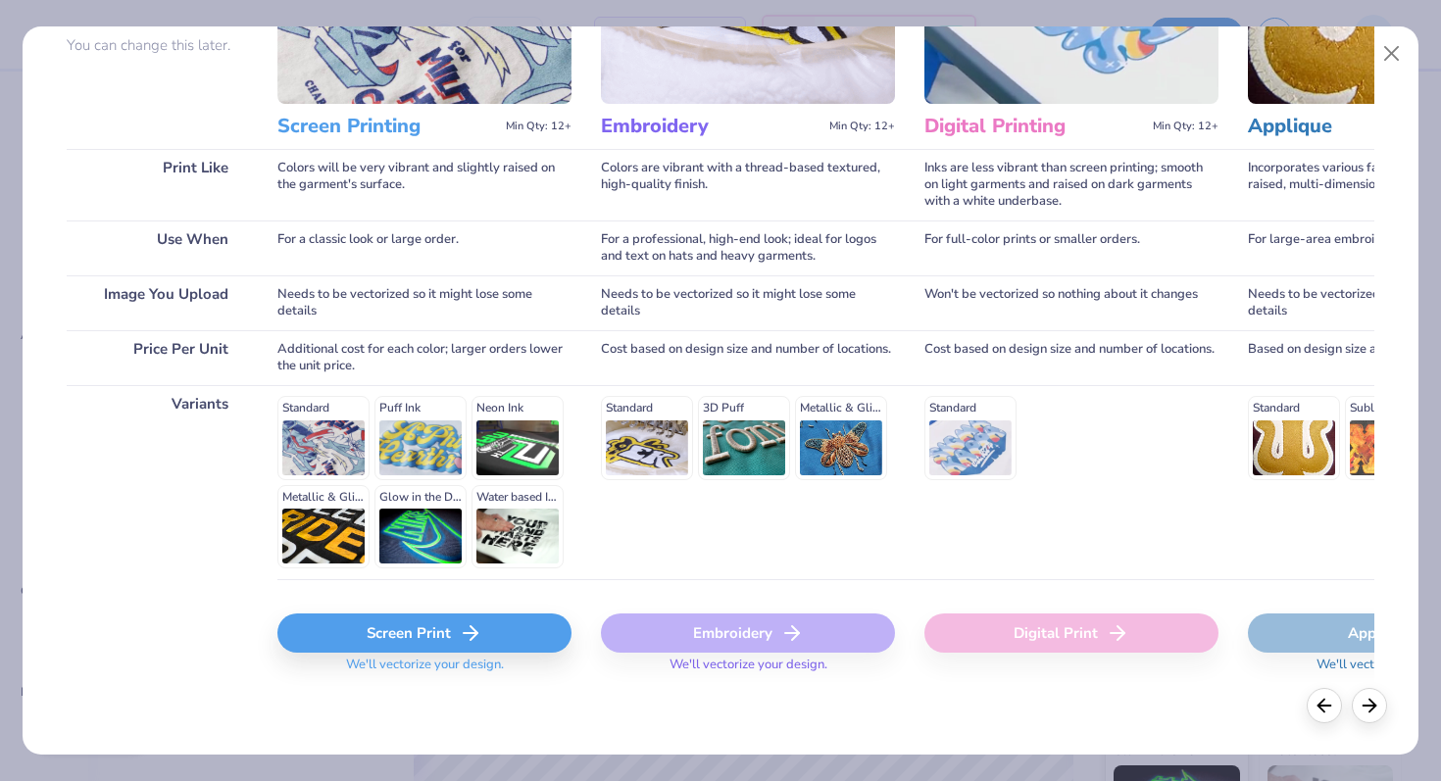
click at [431, 632] on div "Screen Print" at bounding box center [424, 633] width 294 height 39
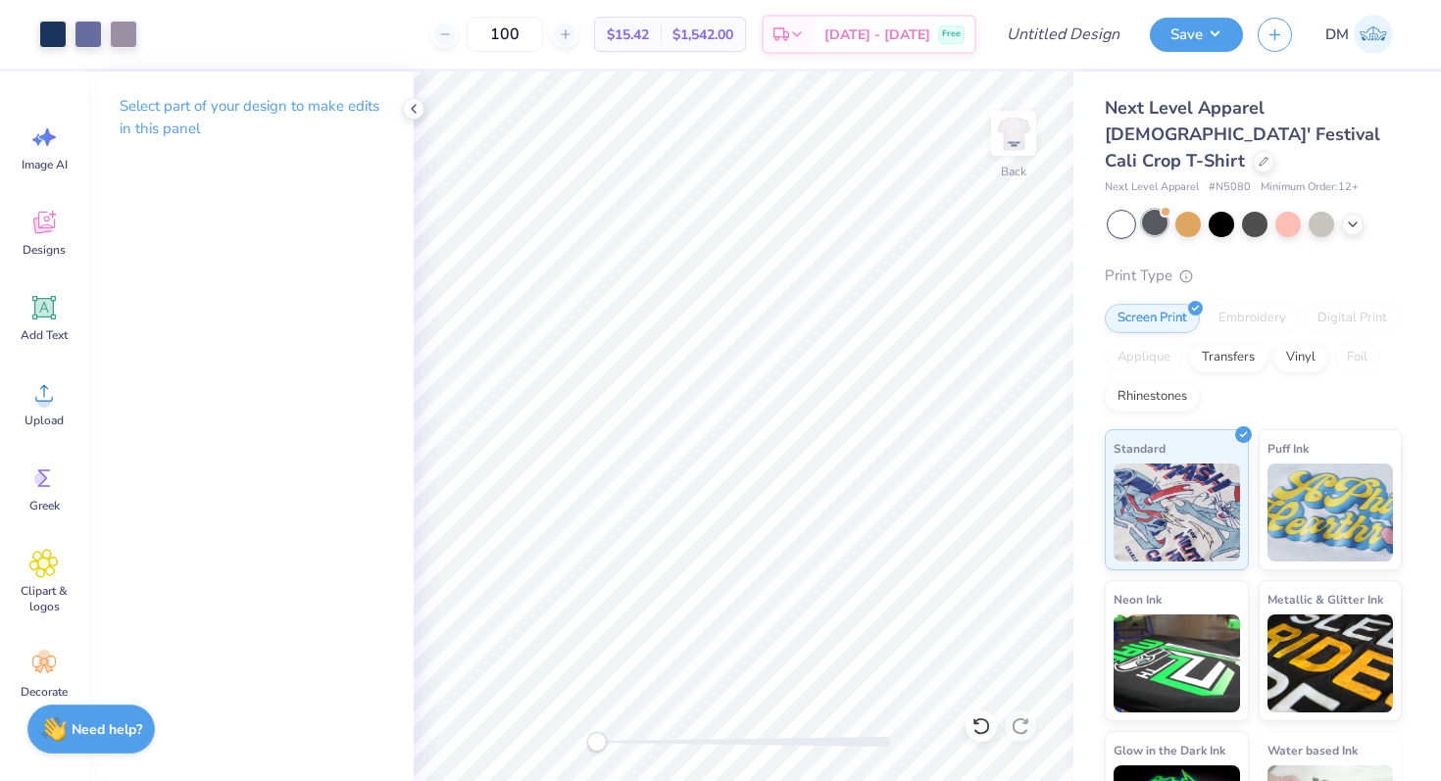
click at [1153, 210] on div at bounding box center [1154, 222] width 25 height 25
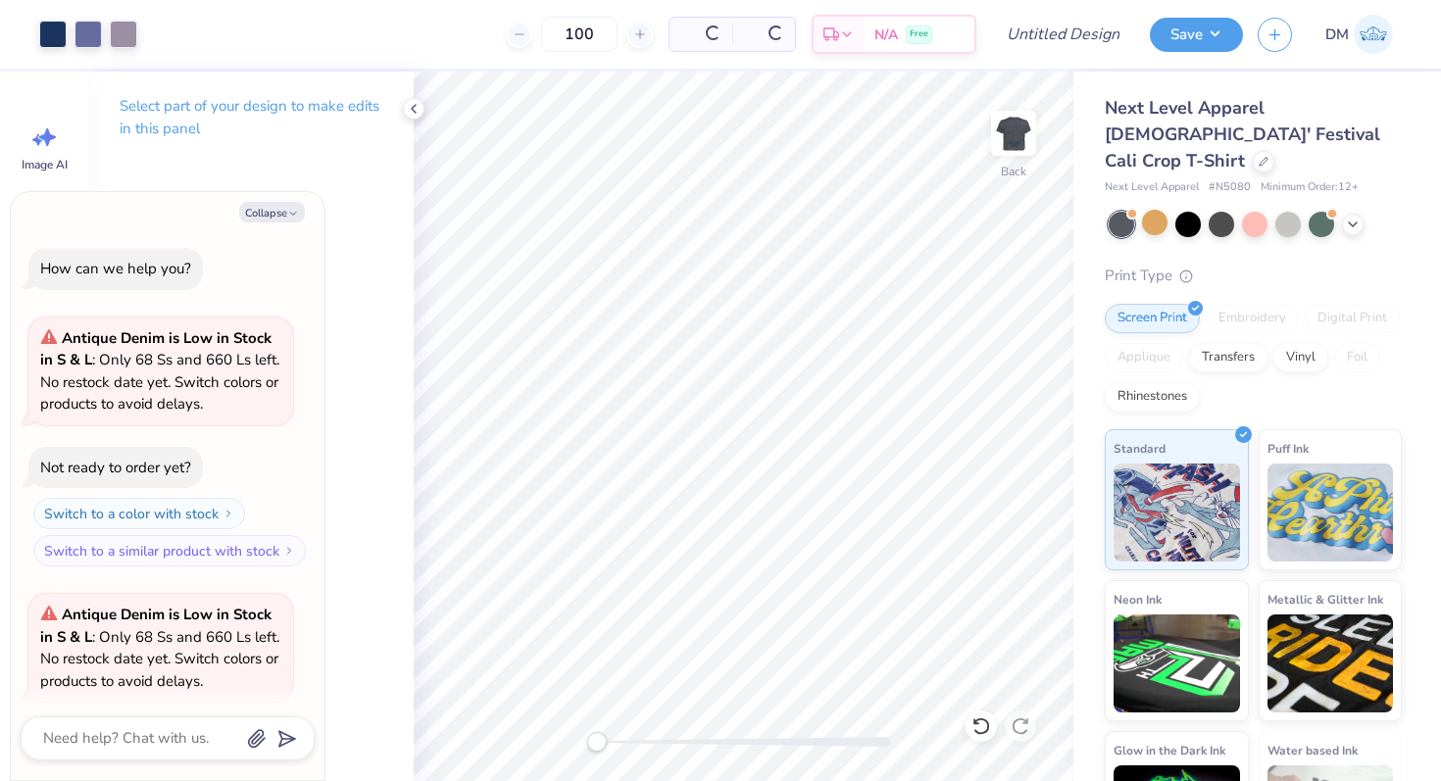
scroll to position [152, 0]
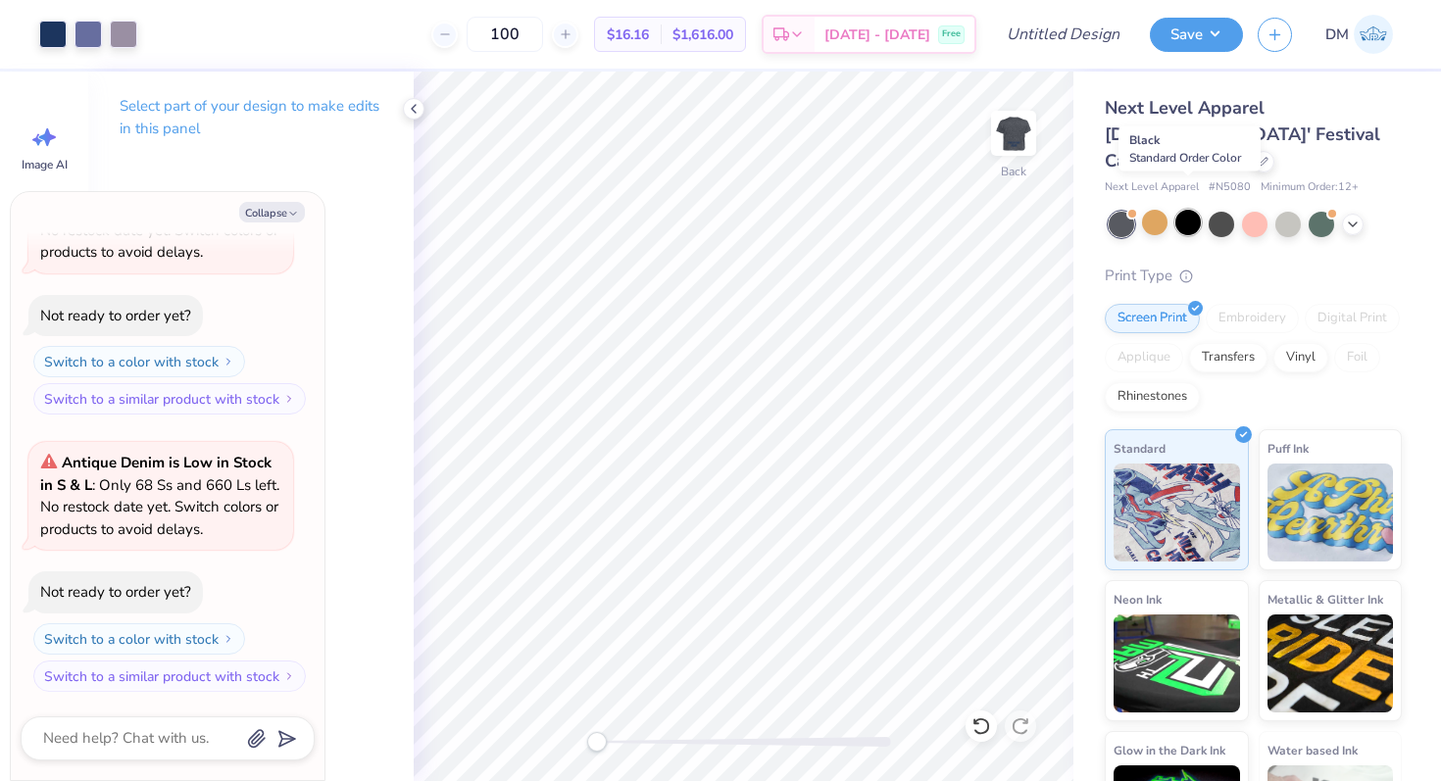
click at [1192, 210] on div at bounding box center [1187, 222] width 25 height 25
click at [1223, 210] on div at bounding box center [1221, 222] width 25 height 25
click at [1356, 215] on icon at bounding box center [1353, 223] width 16 height 16
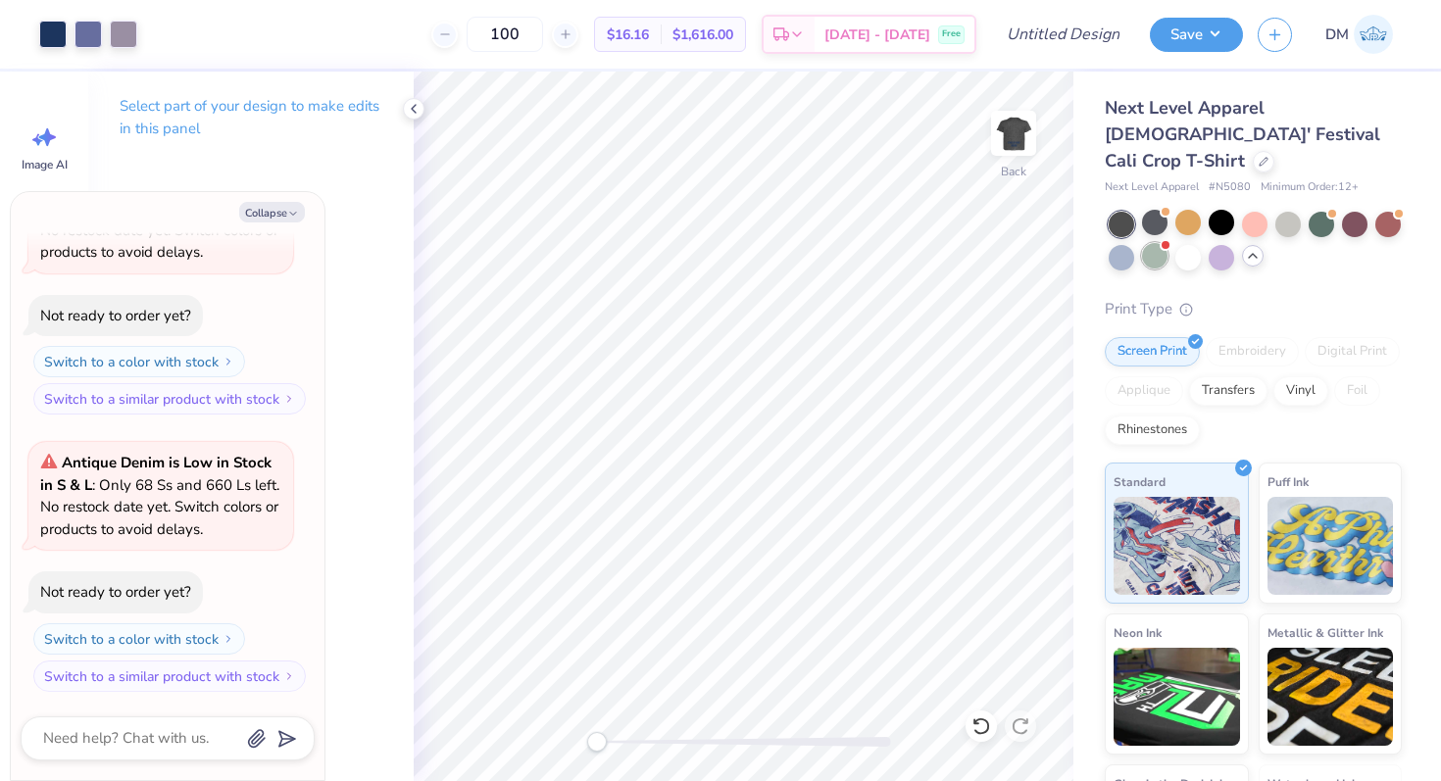
click at [1151, 243] on div at bounding box center [1154, 255] width 25 height 25
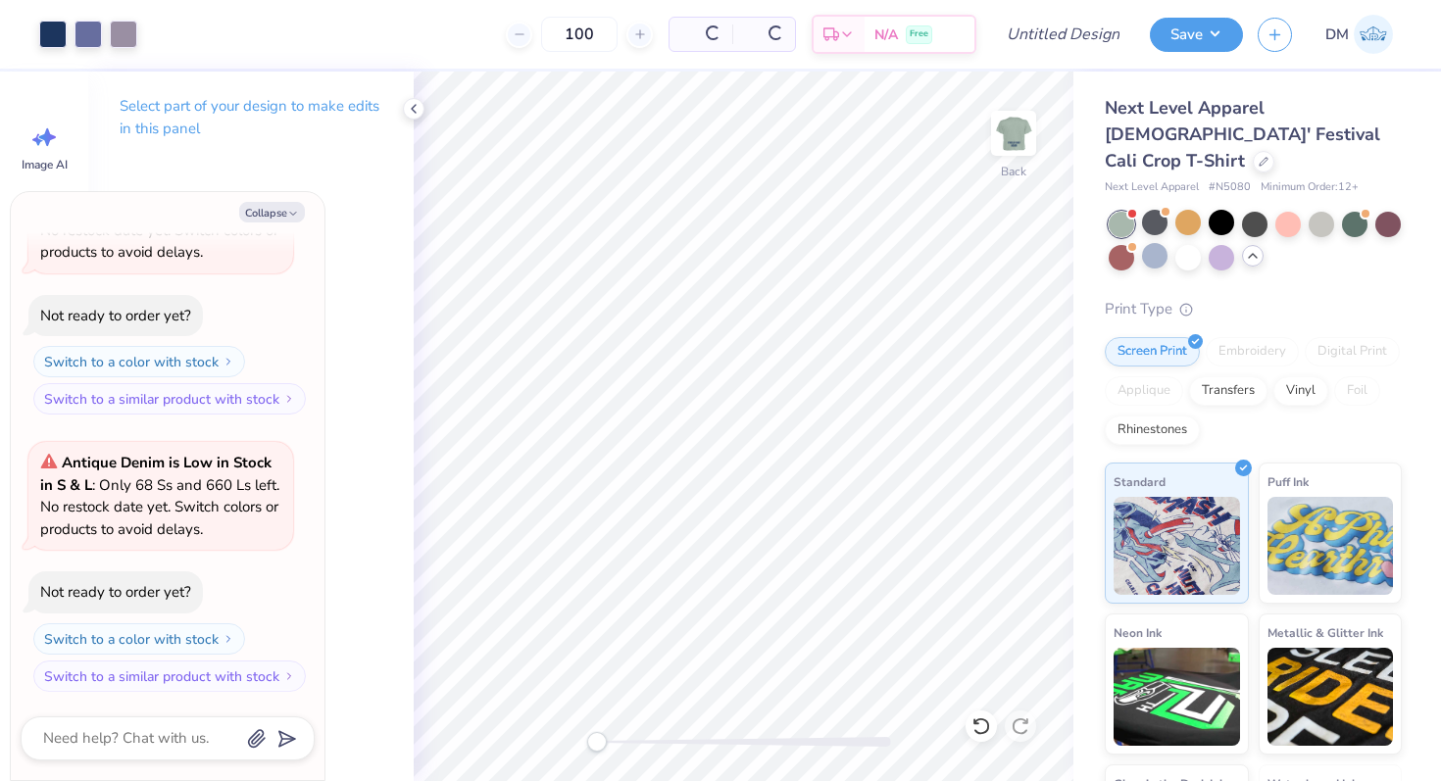
scroll to position [451, 0]
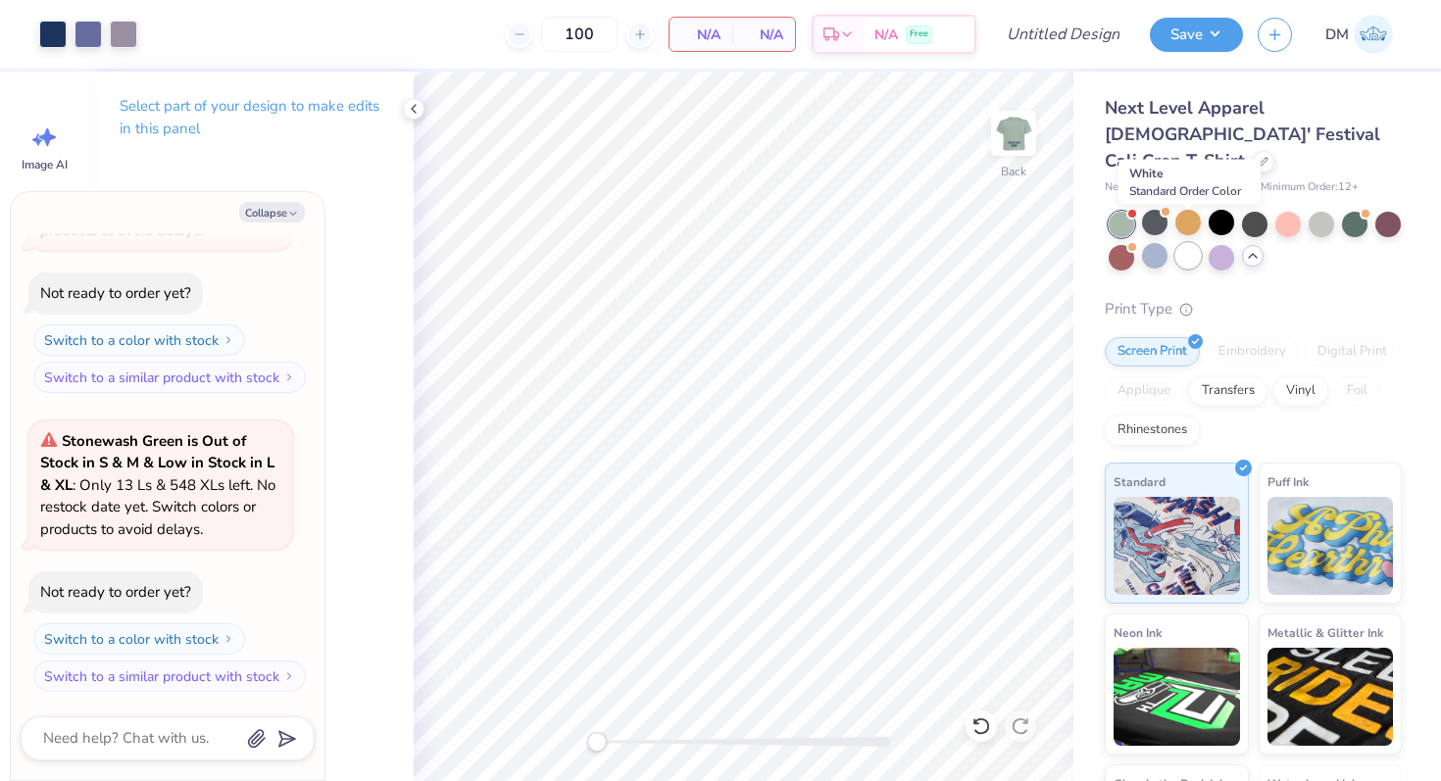
click at [1182, 243] on div at bounding box center [1187, 255] width 25 height 25
click at [1219, 243] on div at bounding box center [1221, 255] width 25 height 25
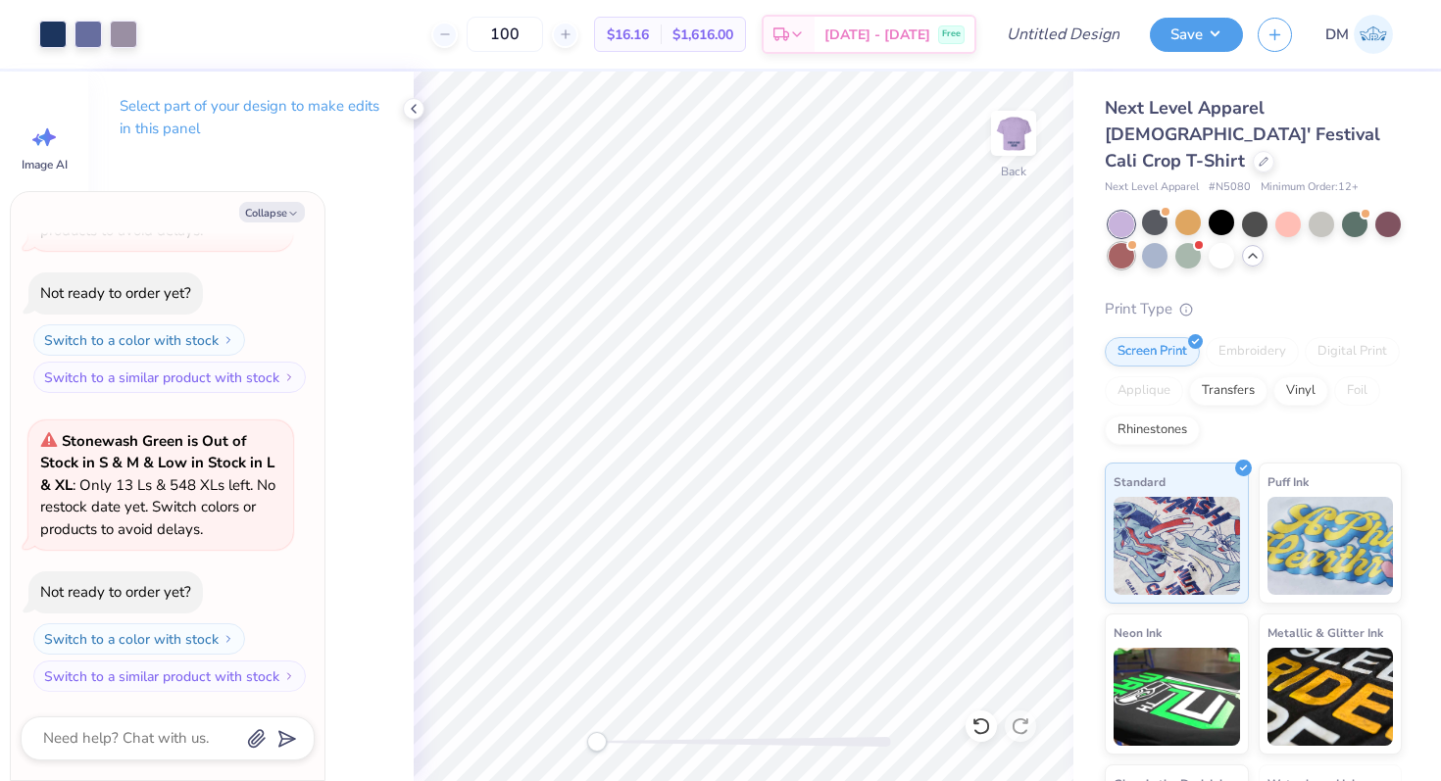
click at [1124, 243] on div at bounding box center [1121, 255] width 25 height 25
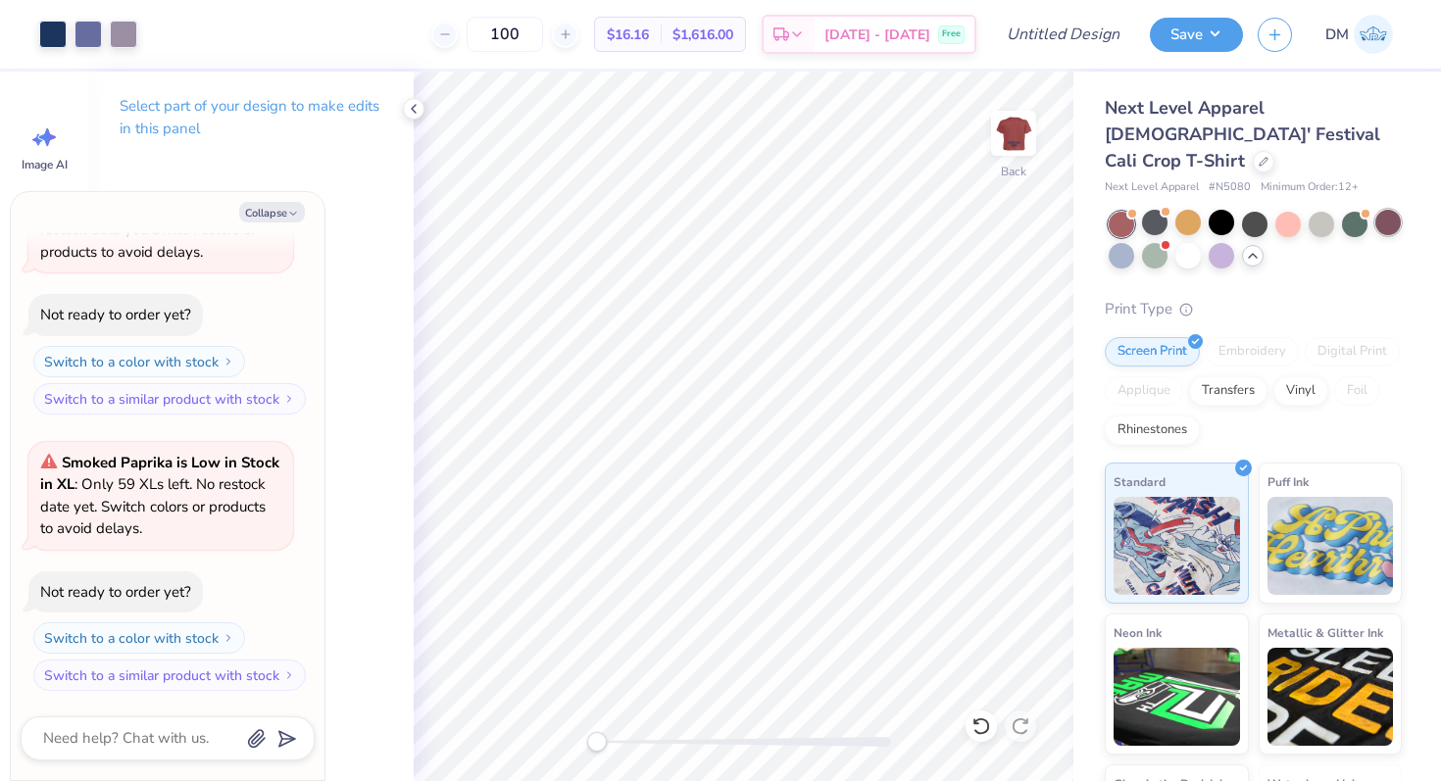
click at [1392, 210] on div at bounding box center [1387, 222] width 25 height 25
click at [1356, 210] on div at bounding box center [1354, 222] width 25 height 25
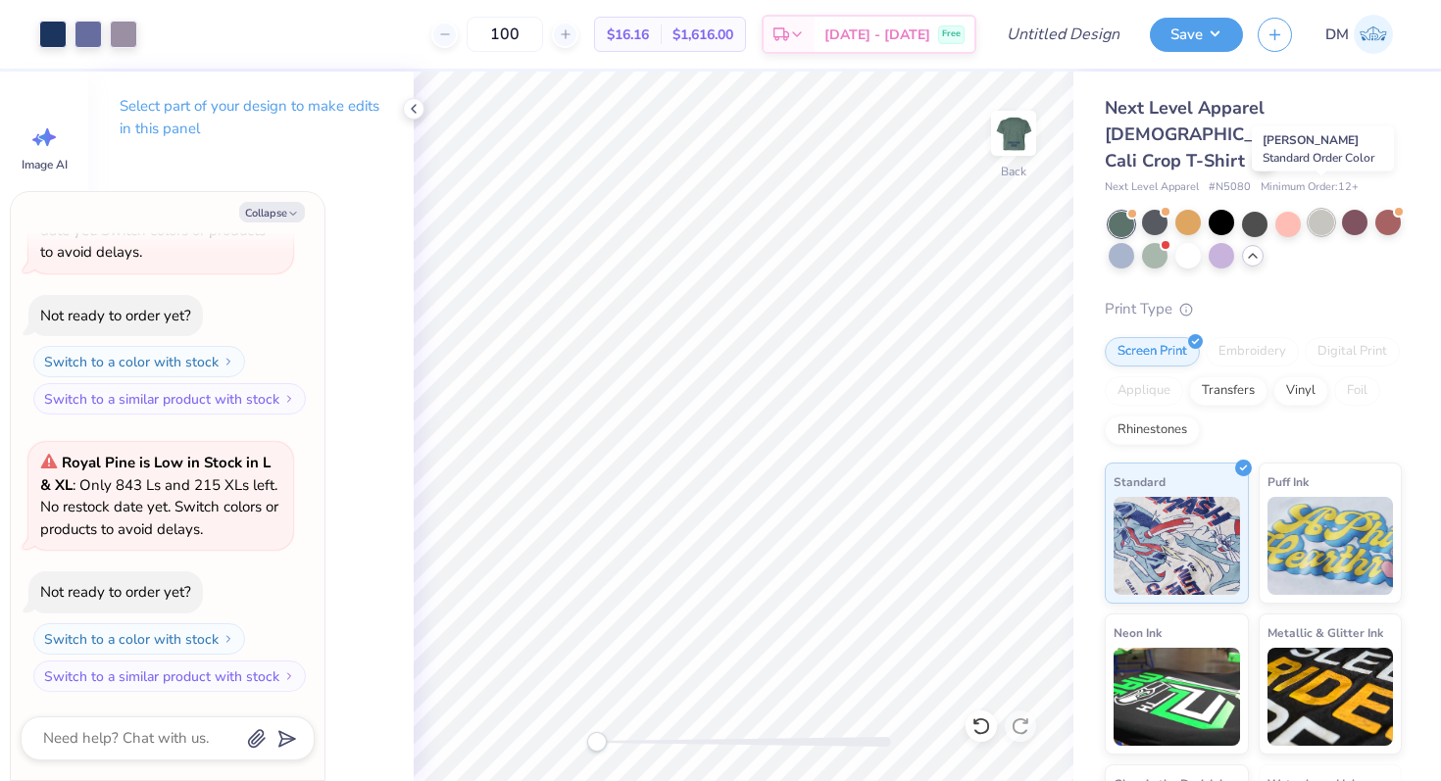
click at [1323, 210] on div at bounding box center [1321, 222] width 25 height 25
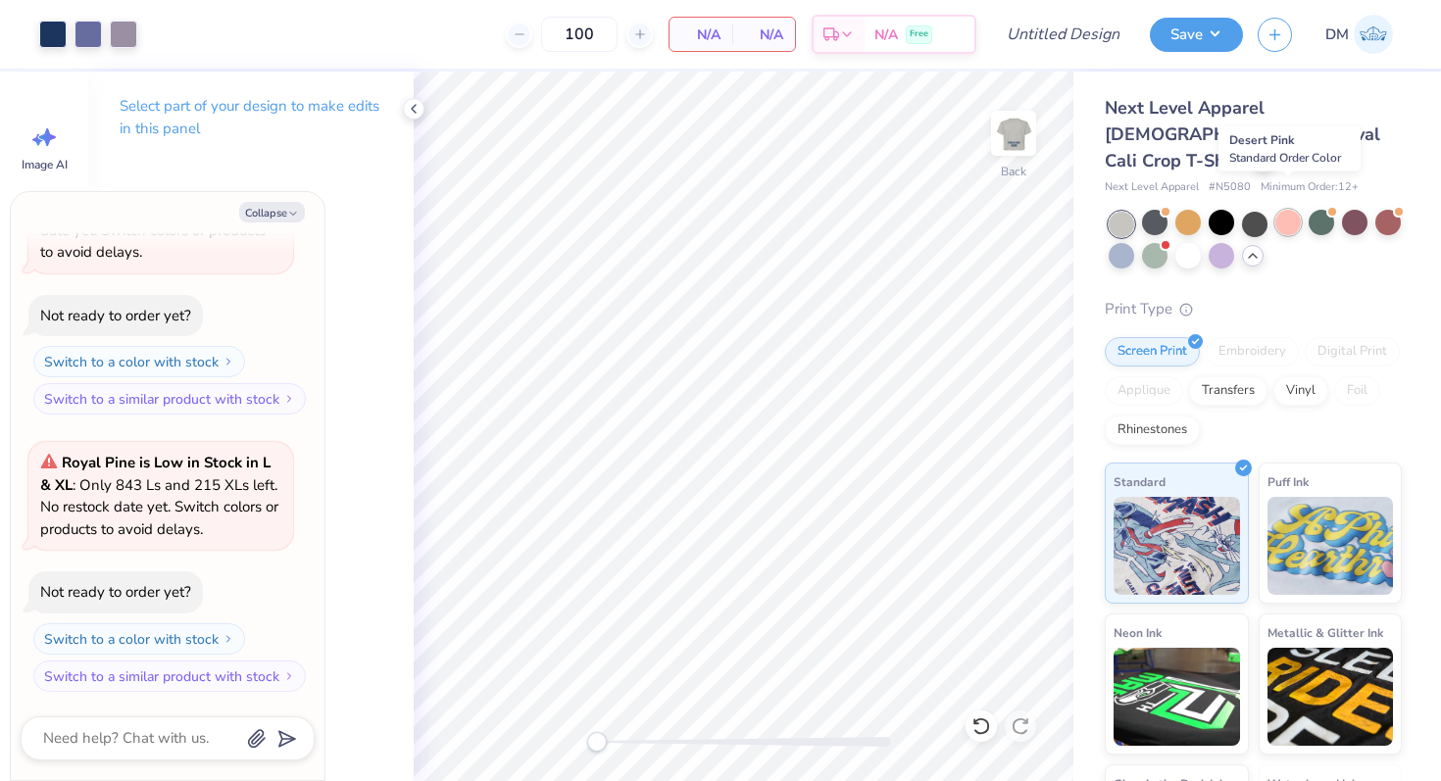
click at [1290, 210] on div at bounding box center [1287, 222] width 25 height 25
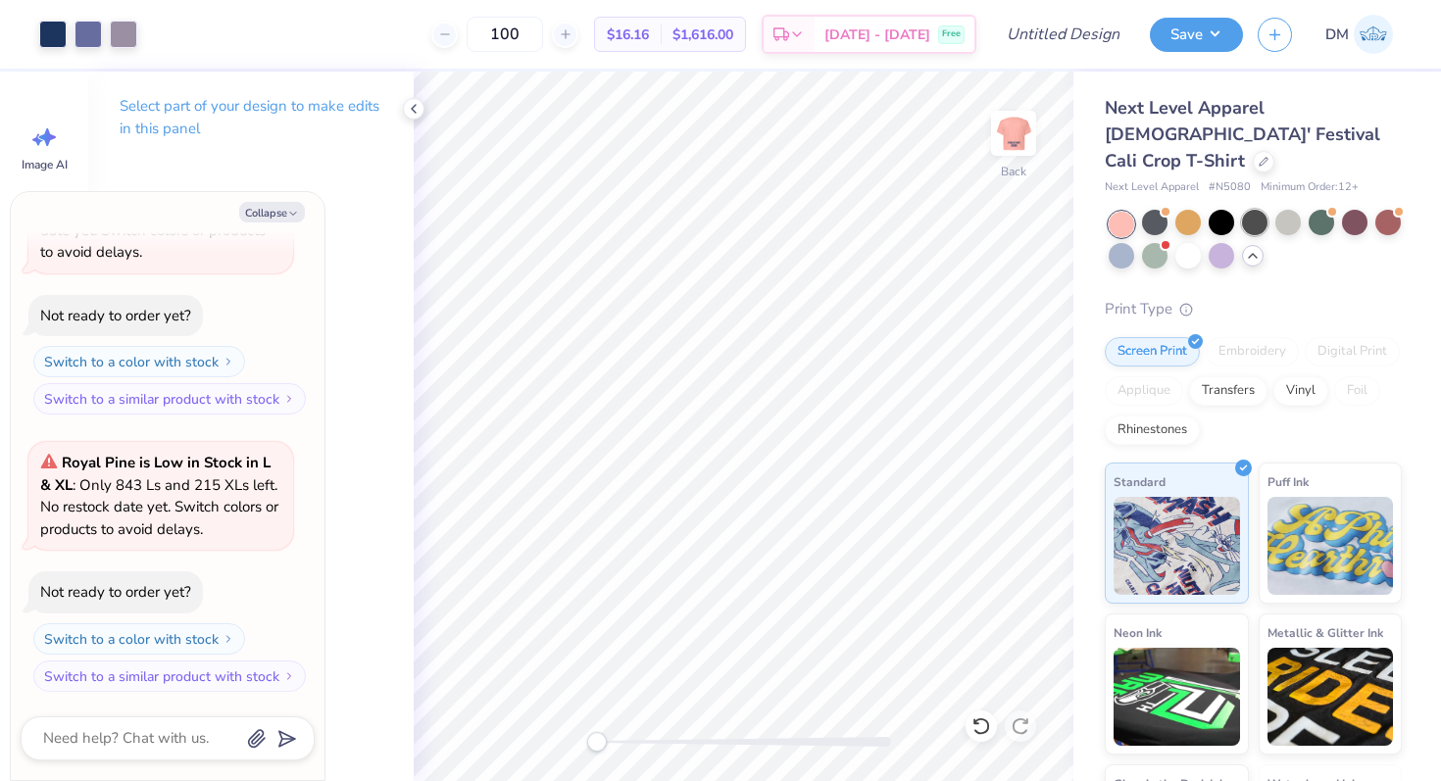
click at [1254, 210] on div at bounding box center [1254, 222] width 25 height 25
click at [1225, 210] on div at bounding box center [1221, 222] width 25 height 25
click at [1182, 210] on div at bounding box center [1187, 222] width 25 height 25
click at [1156, 210] on div at bounding box center [1154, 222] width 25 height 25
click at [1120, 212] on div at bounding box center [1121, 224] width 25 height 25
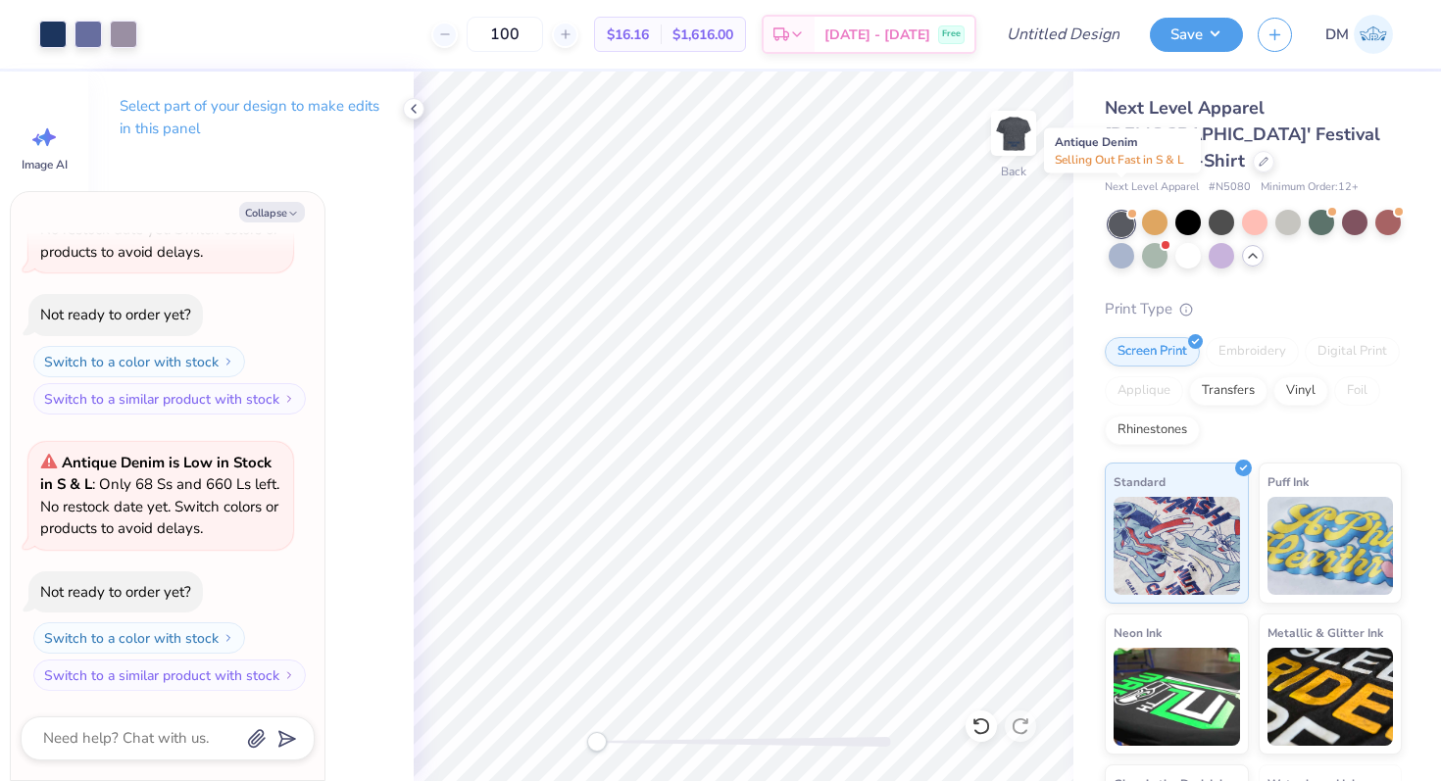
scroll to position [1559, 0]
click at [1219, 243] on div at bounding box center [1221, 255] width 25 height 25
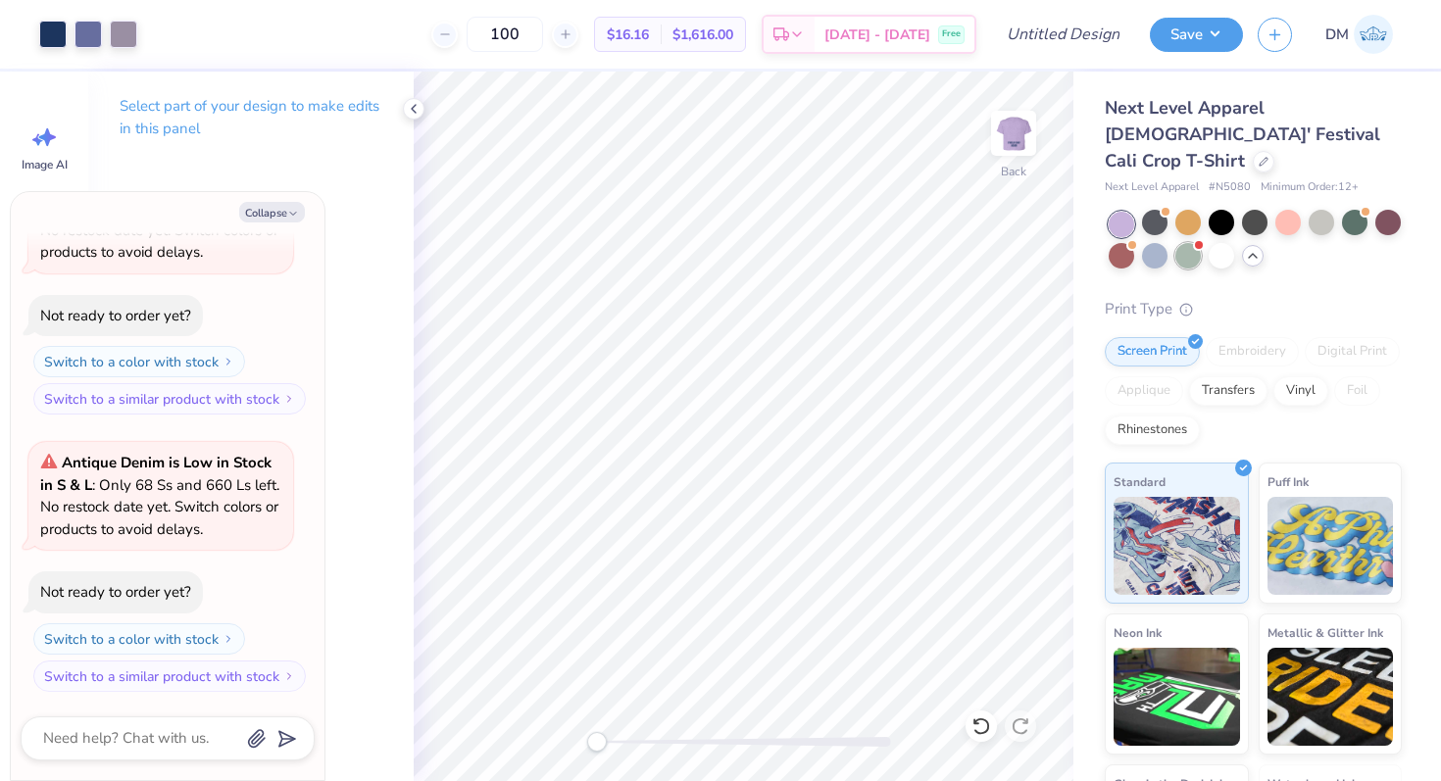
click at [1194, 243] on div at bounding box center [1187, 255] width 25 height 25
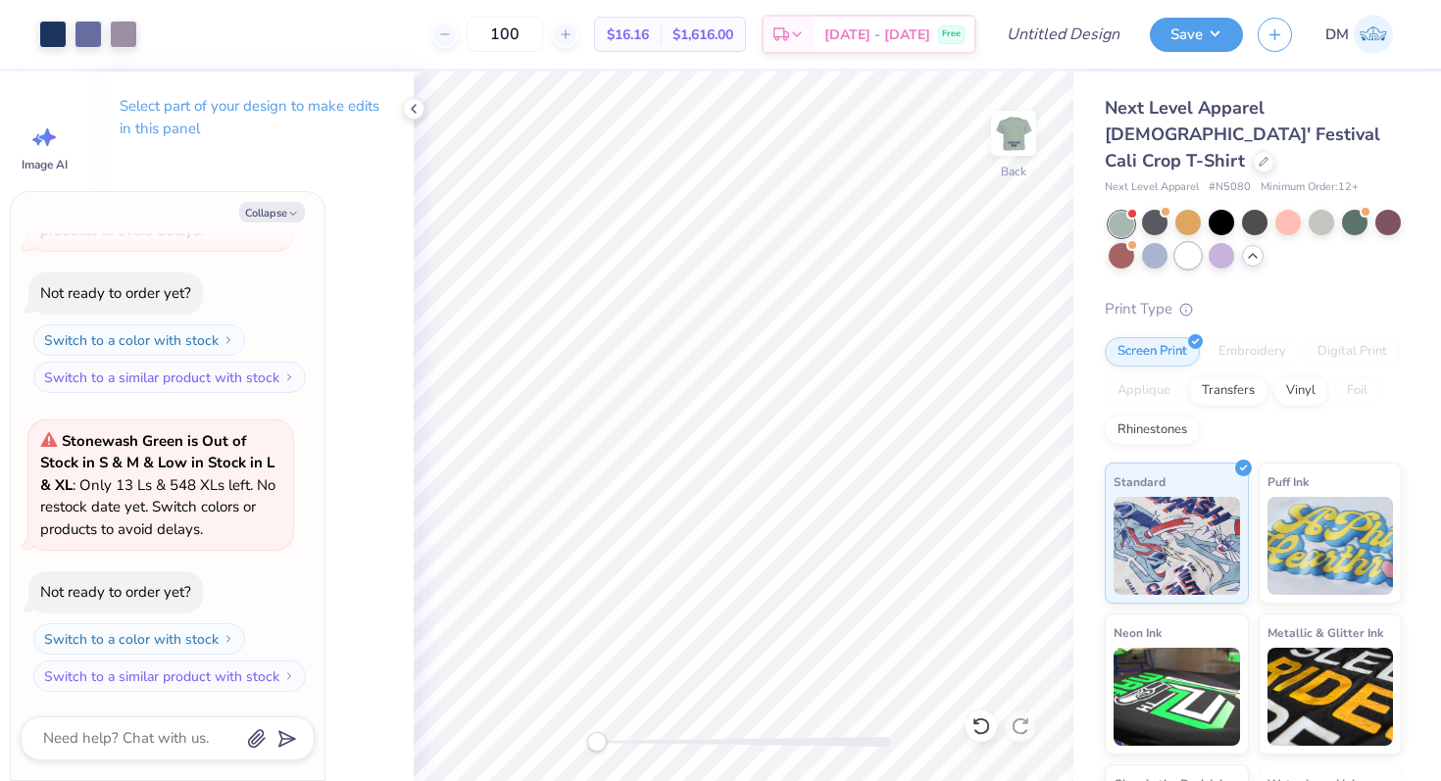
click at [1176, 243] on div at bounding box center [1187, 255] width 25 height 25
click at [414, 116] on icon at bounding box center [414, 109] width 16 height 16
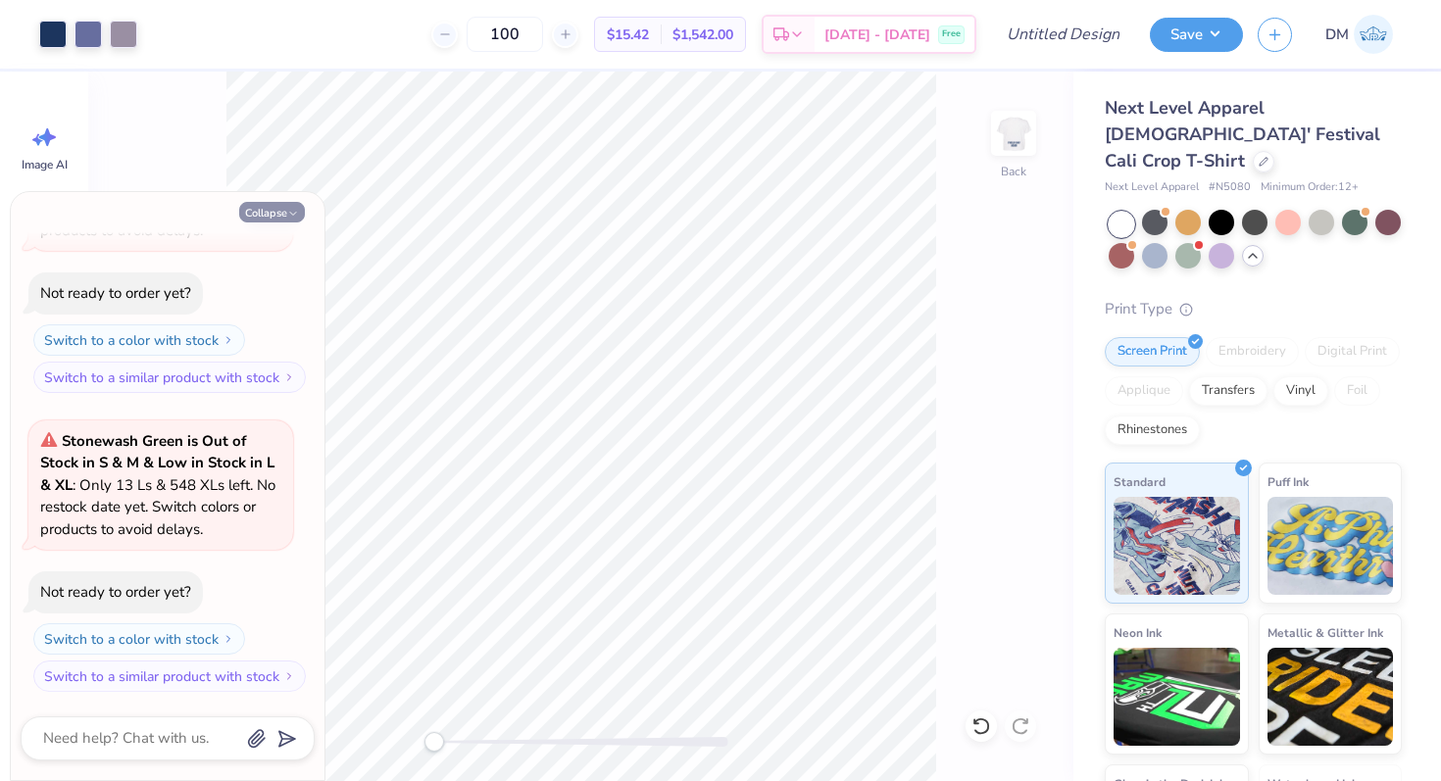
click at [290, 203] on button "Collapse" at bounding box center [272, 212] width 66 height 21
type textarea "x"
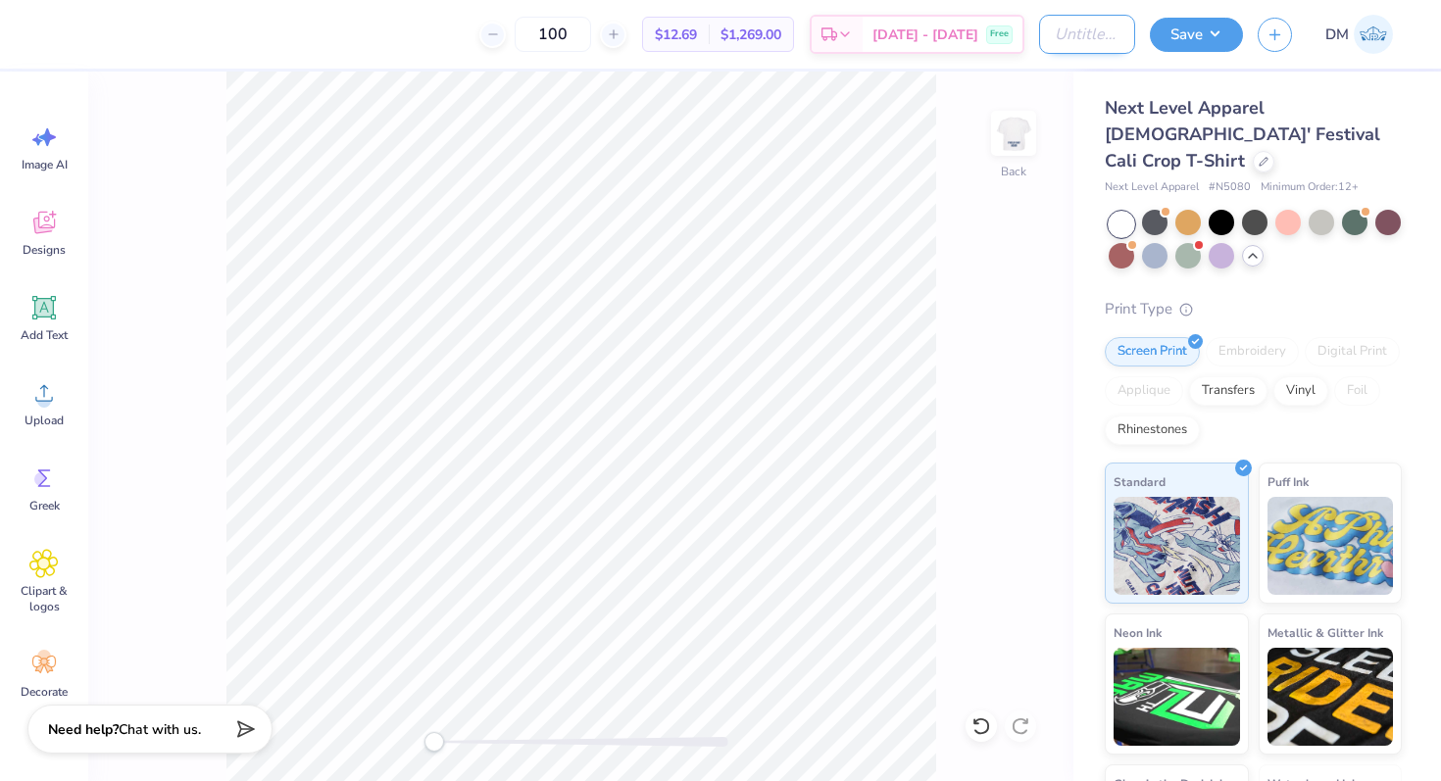
click at [1105, 37] on input "Design Title" at bounding box center [1087, 34] width 96 height 39
type input "DG [DATE] Fall '25"
click at [1210, 39] on button "Save" at bounding box center [1196, 32] width 93 height 34
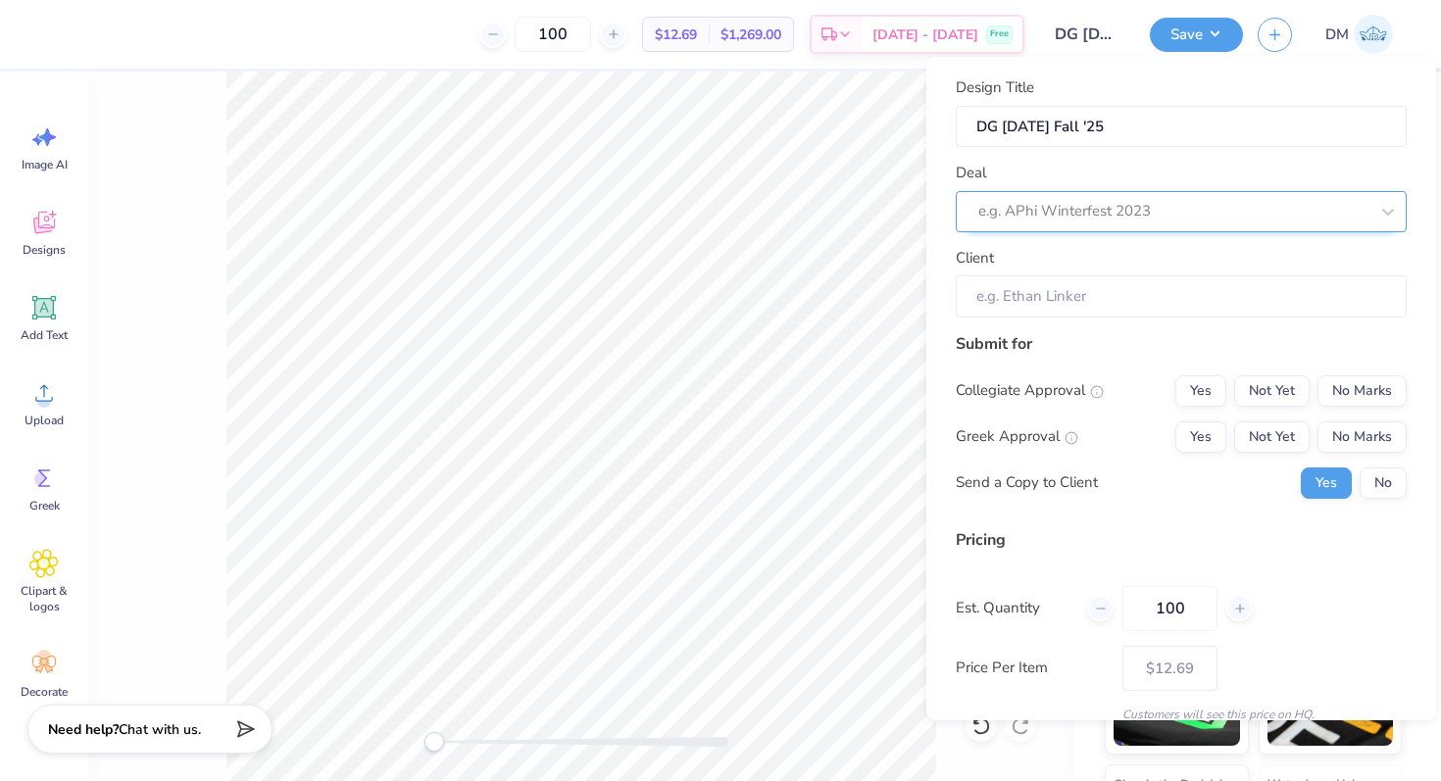
click at [1167, 210] on div at bounding box center [1173, 211] width 390 height 26
click at [1150, 160] on div "Design Title DG Field Day Fall '25 Deal e.g. APhi Winterfest 2023 Client" at bounding box center [1181, 196] width 451 height 241
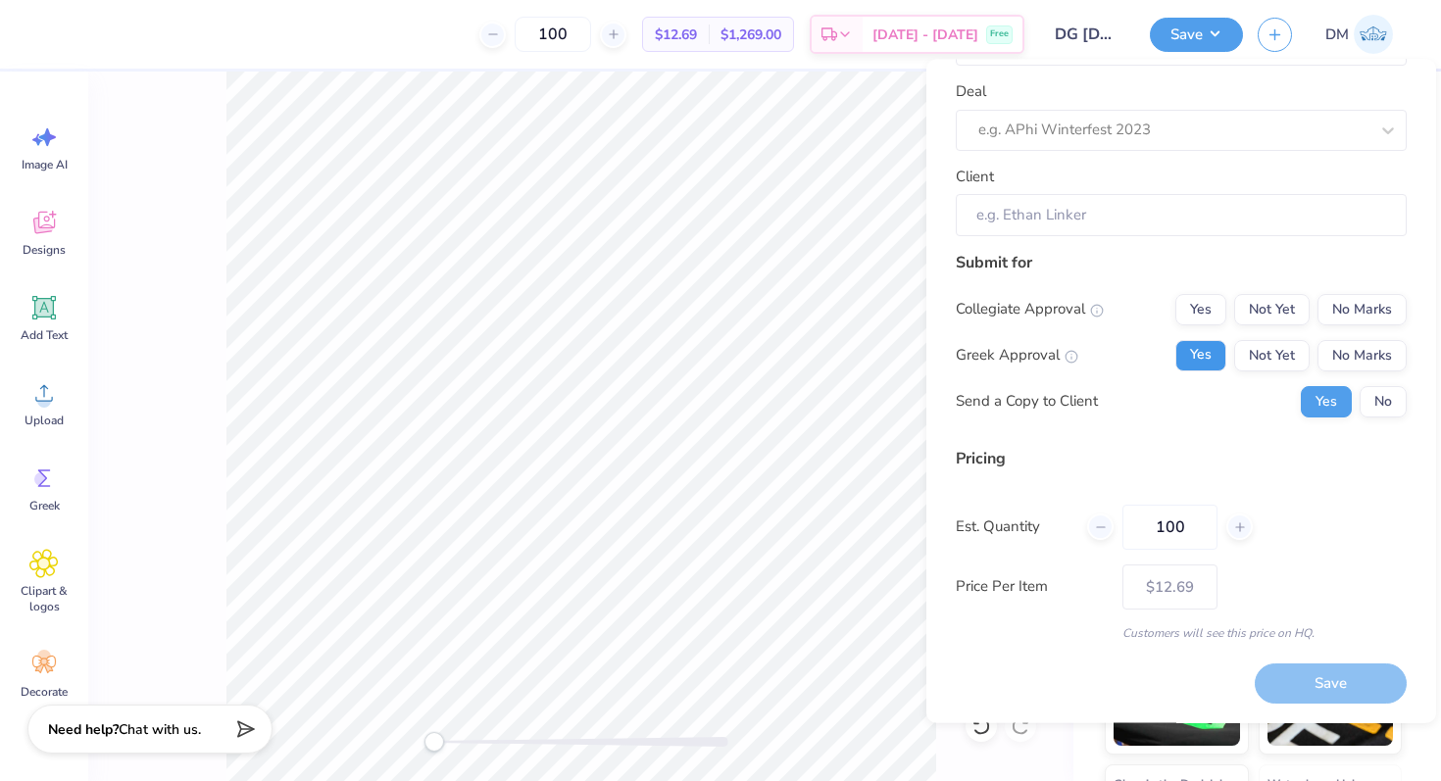
click at [1206, 351] on button "Yes" at bounding box center [1200, 355] width 51 height 31
click at [1293, 316] on button "Not Yet" at bounding box center [1271, 309] width 75 height 31
click at [1376, 399] on button "No" at bounding box center [1383, 401] width 47 height 31
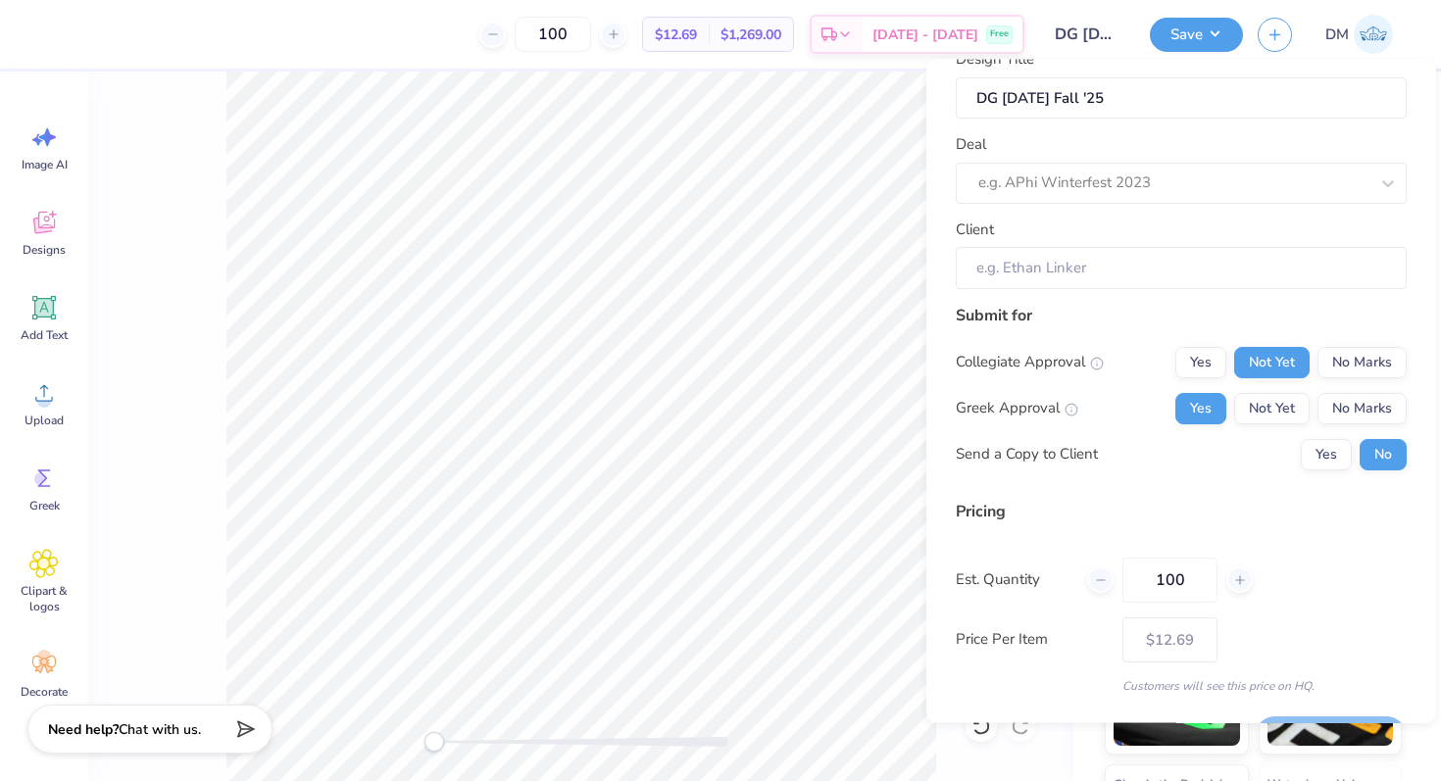
scroll to position [0, 0]
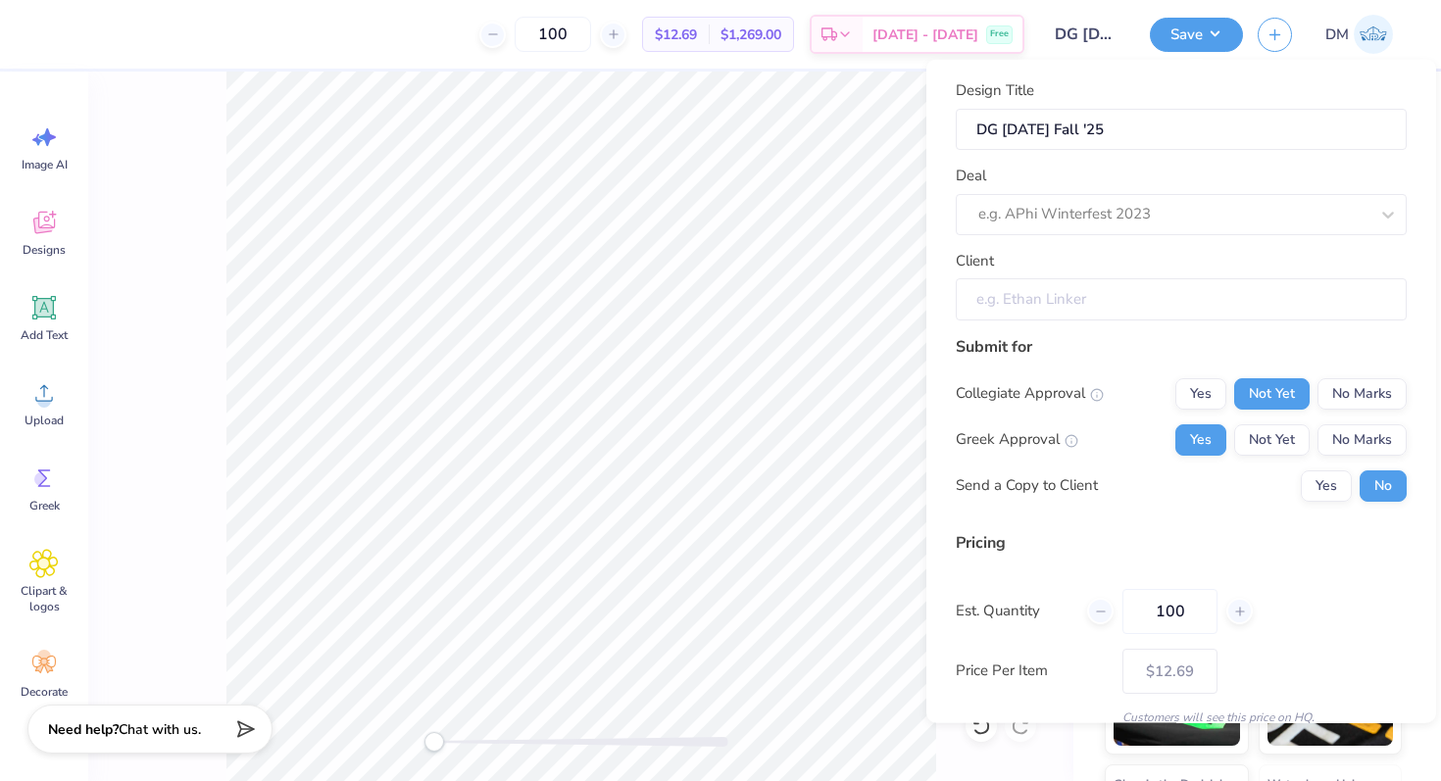
click at [1103, 296] on input "Client" at bounding box center [1181, 299] width 451 height 42
click at [1100, 206] on div at bounding box center [1173, 214] width 390 height 26
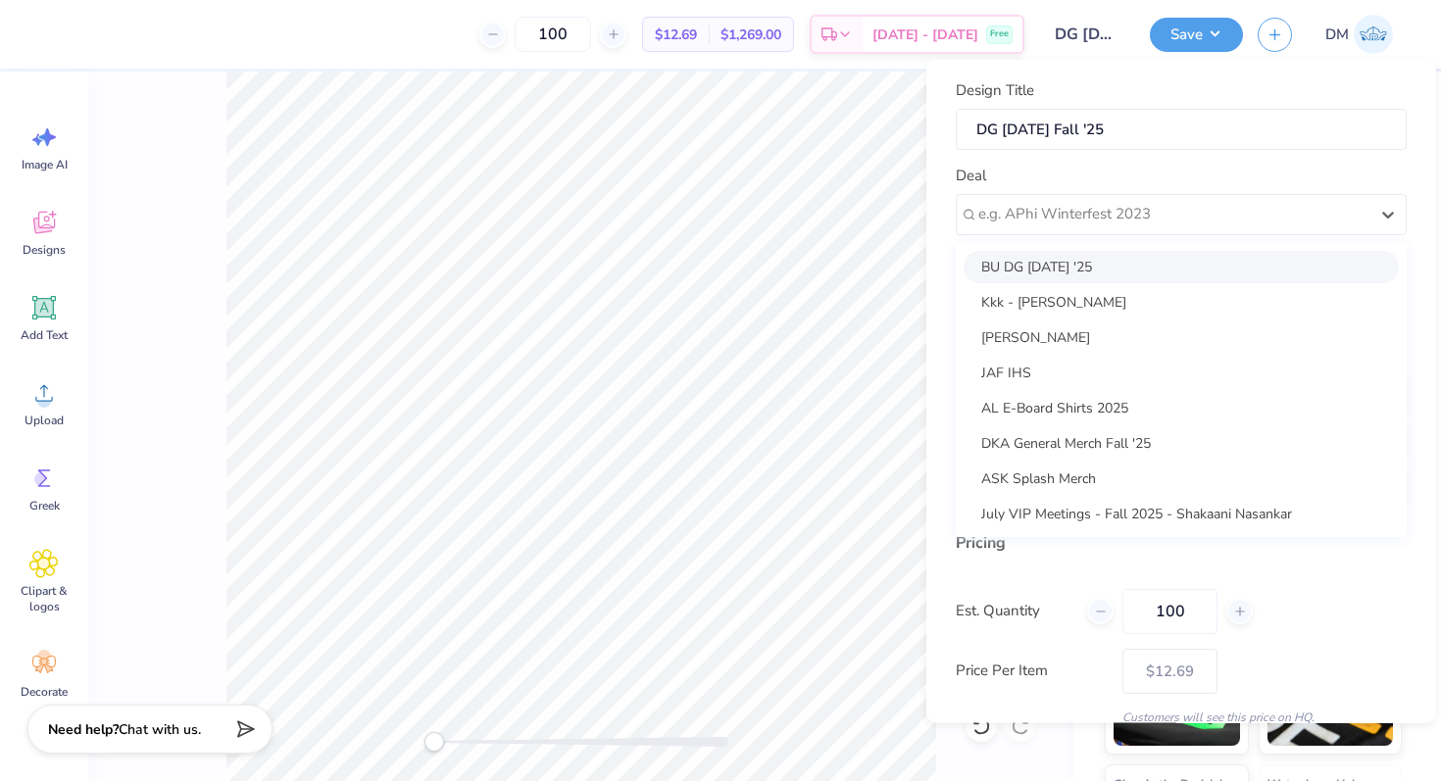
click at [1089, 256] on div "BU DG Field Day '25" at bounding box center [1181, 266] width 435 height 32
type input "Taia Charney"
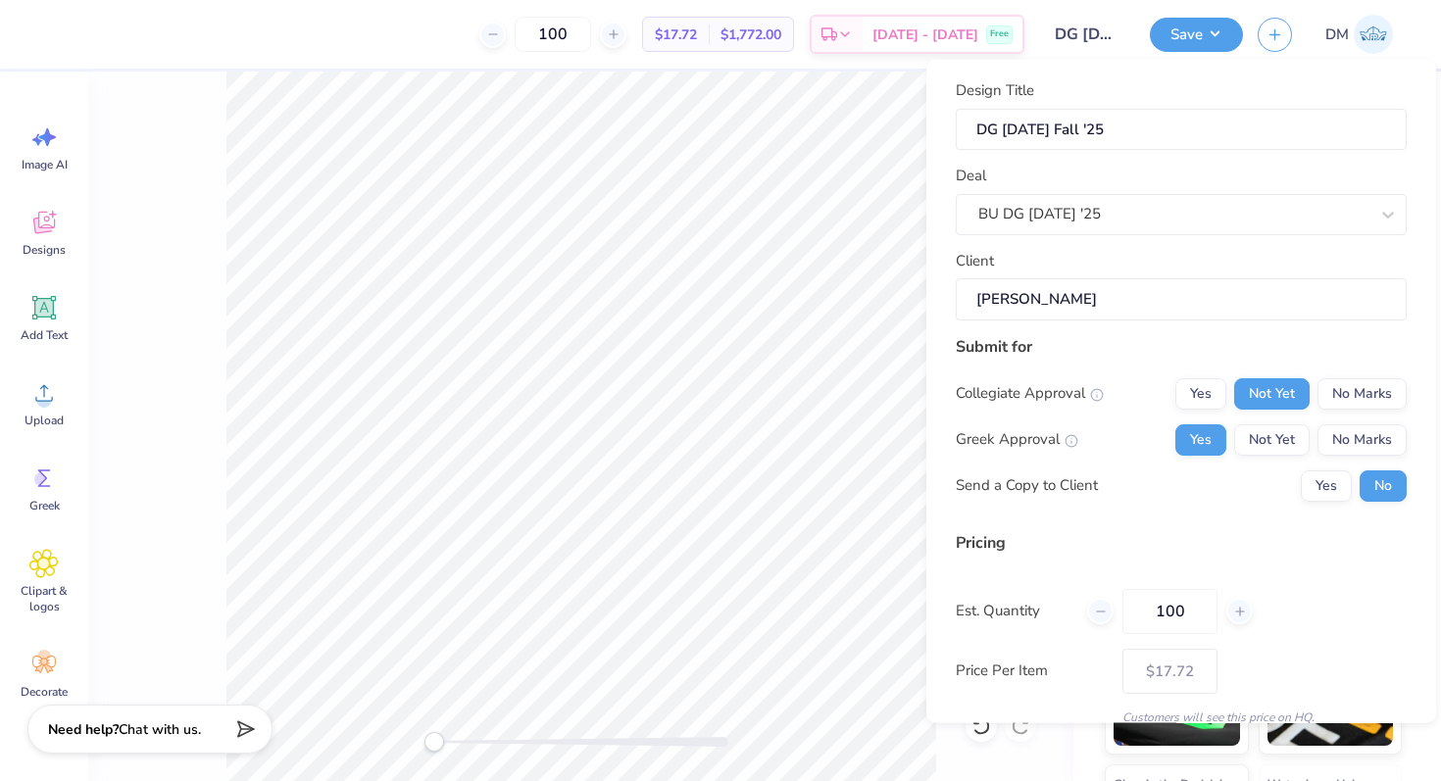
scroll to position [83, 0]
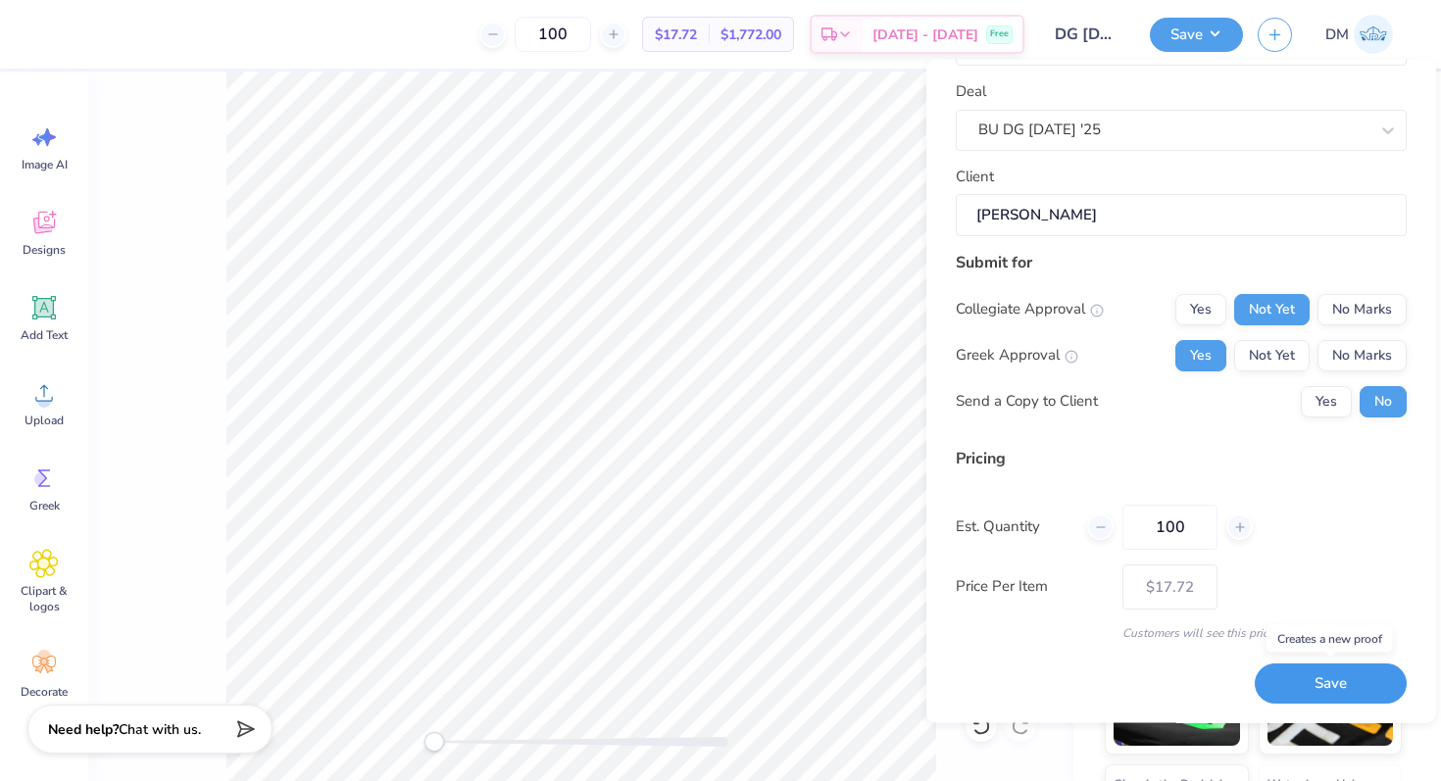
click at [1298, 682] on button "Save" at bounding box center [1331, 685] width 152 height 40
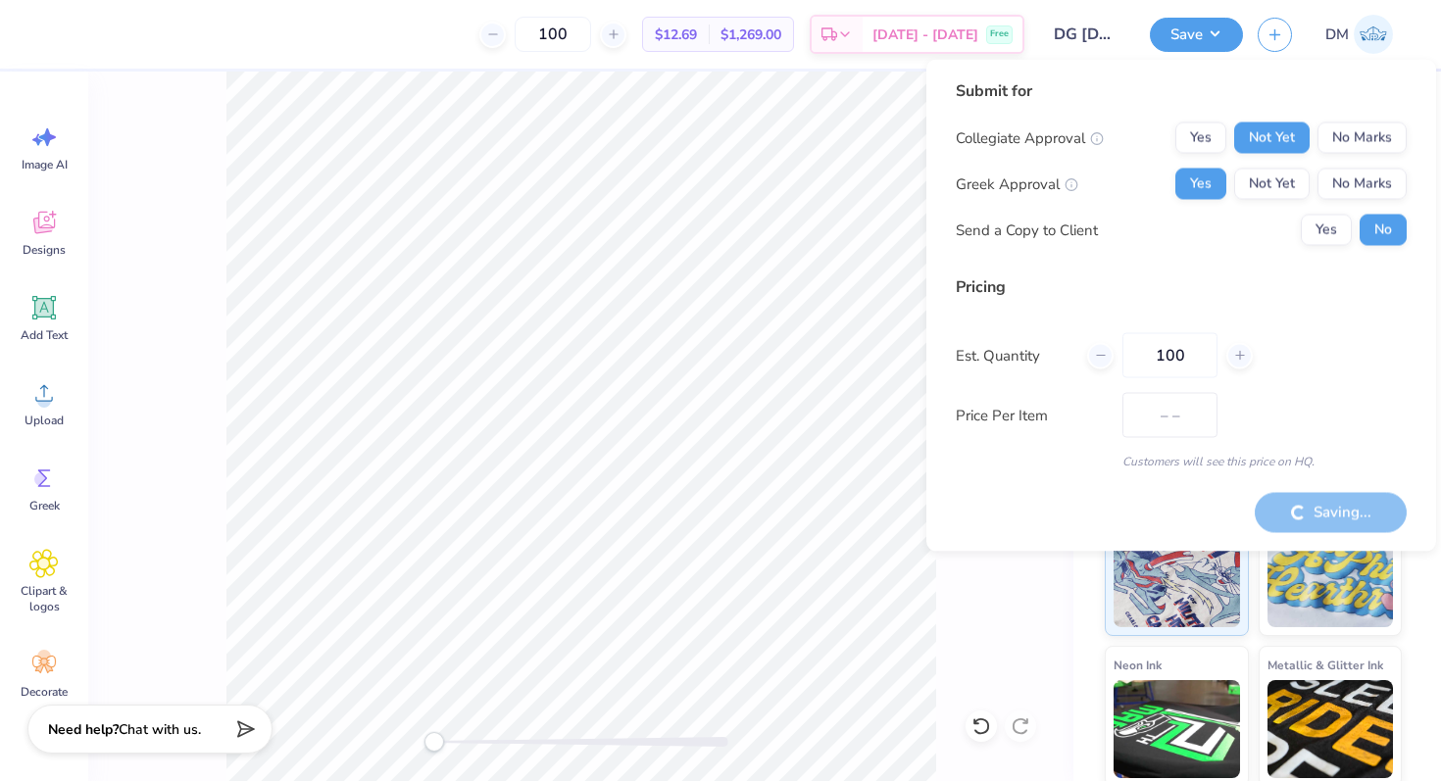
type input "$17.72"
